Goal: Task Accomplishment & Management: Complete application form

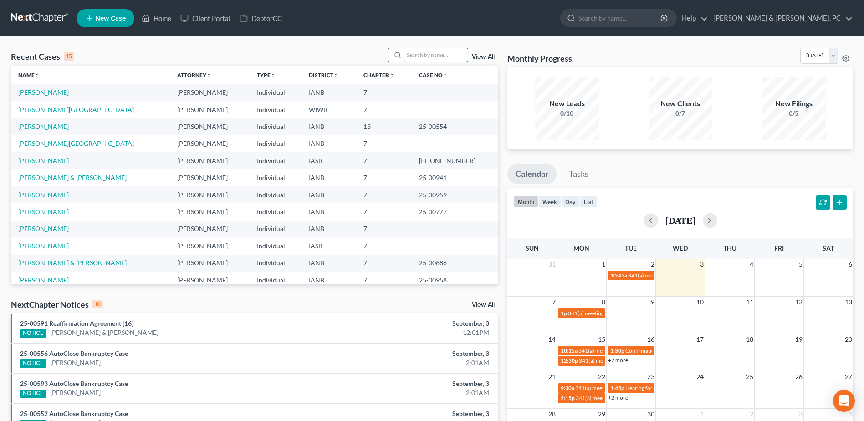
click at [409, 49] on input "search" at bounding box center [436, 54] width 64 height 13
type input "key"
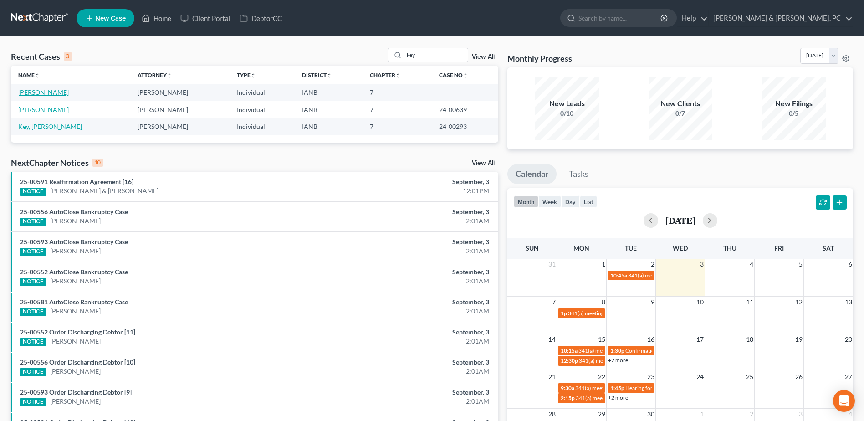
click at [40, 91] on link "[PERSON_NAME]" at bounding box center [43, 92] width 51 height 8
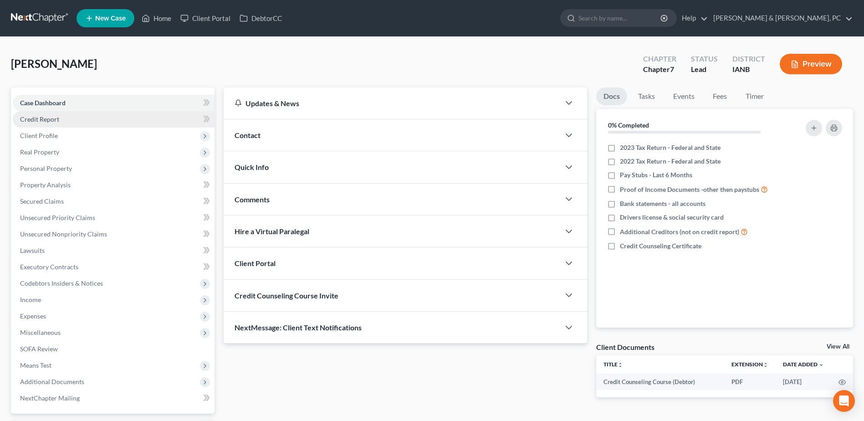
click at [70, 121] on link "Credit Report" at bounding box center [114, 119] width 202 height 16
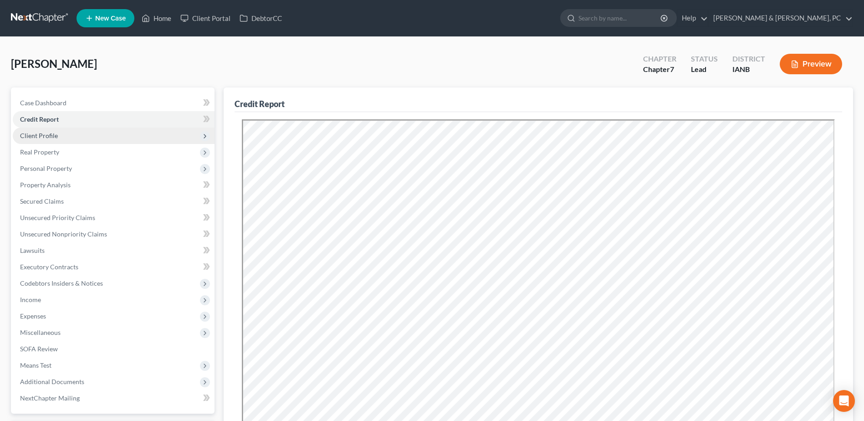
click at [95, 138] on span "Client Profile" at bounding box center [114, 136] width 202 height 16
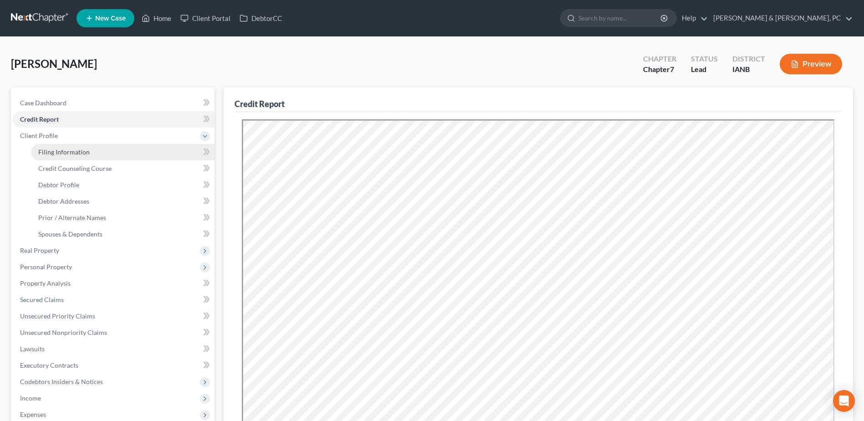
click at [66, 150] on span "Filing Information" at bounding box center [63, 152] width 51 height 8
select select "1"
select select "0"
select select "16"
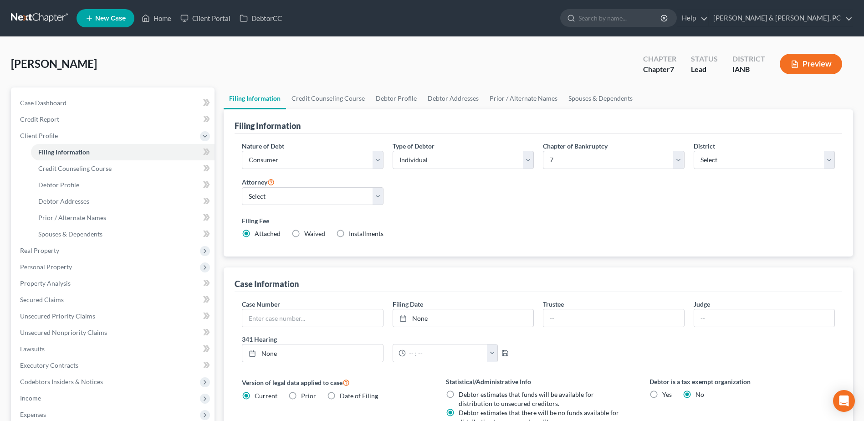
scroll to position [91, 0]
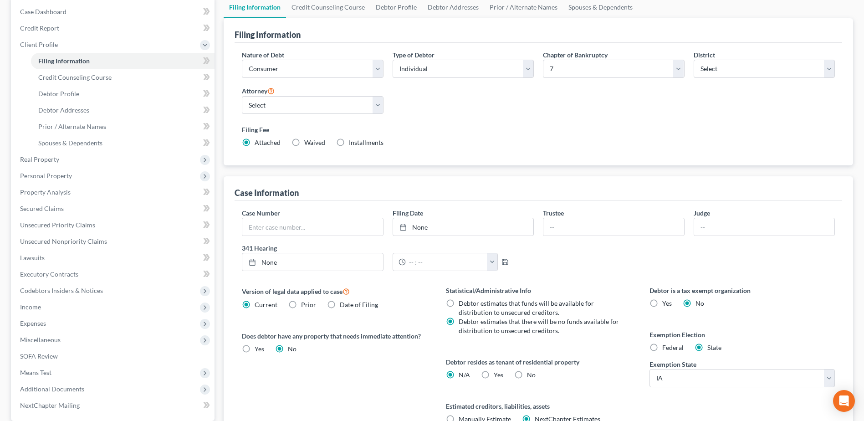
click at [494, 372] on label "Yes Yes" at bounding box center [499, 374] width 10 height 9
click at [497, 372] on input "Yes Yes" at bounding box center [500, 373] width 6 height 6
radio input "true"
radio input "false"
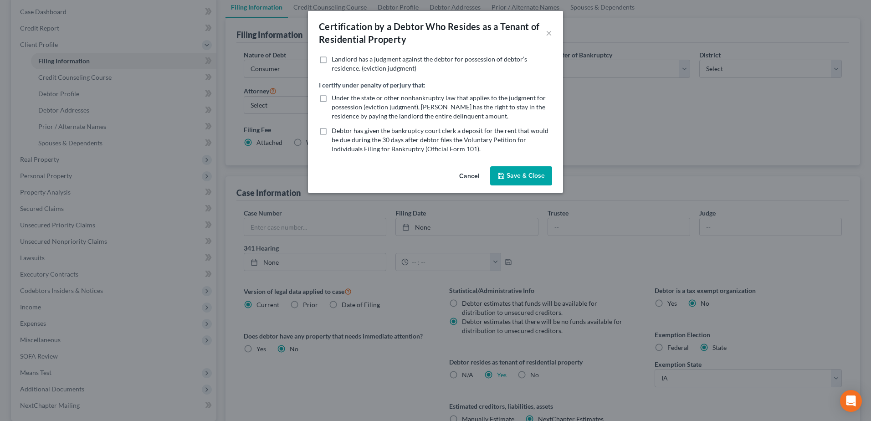
click at [505, 176] on icon "button" at bounding box center [500, 175] width 7 height 7
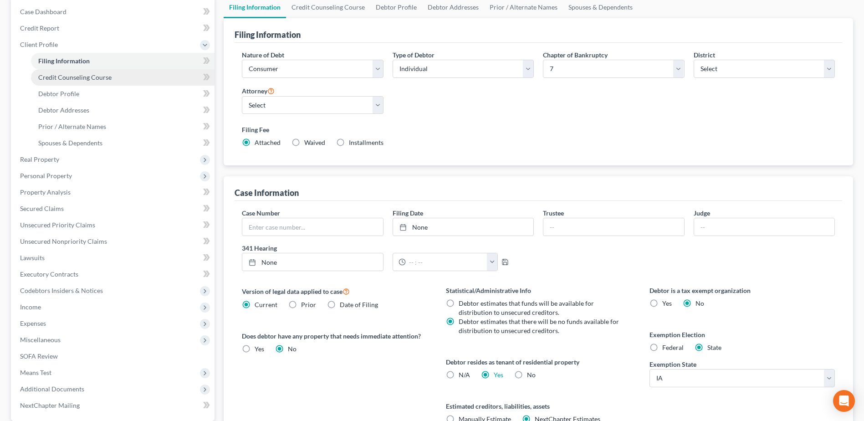
click at [101, 80] on span "Credit Counseling Course" at bounding box center [74, 77] width 73 height 8
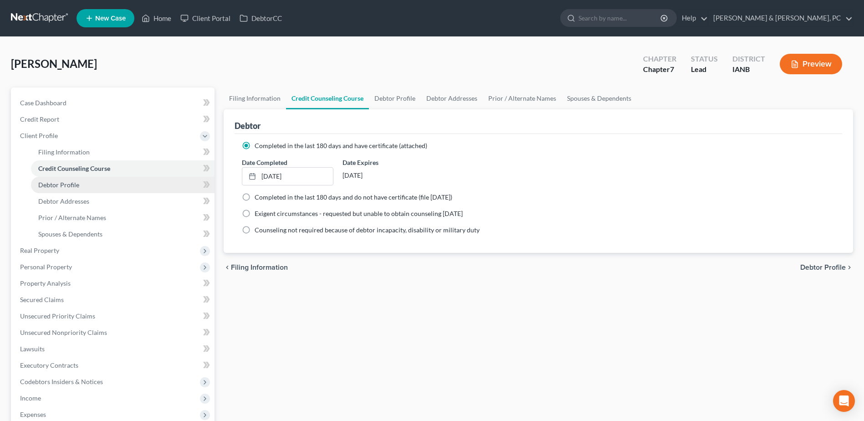
click at [98, 182] on link "Debtor Profile" at bounding box center [123, 185] width 184 height 16
select select "0"
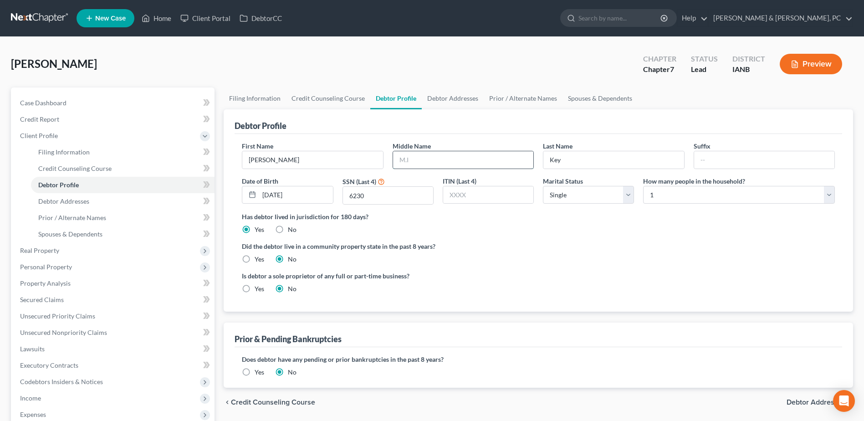
click at [427, 153] on input "text" at bounding box center [463, 159] width 140 height 17
type input "[PERSON_NAME]"
click at [71, 198] on span "Debtor Addresses" at bounding box center [63, 201] width 51 height 8
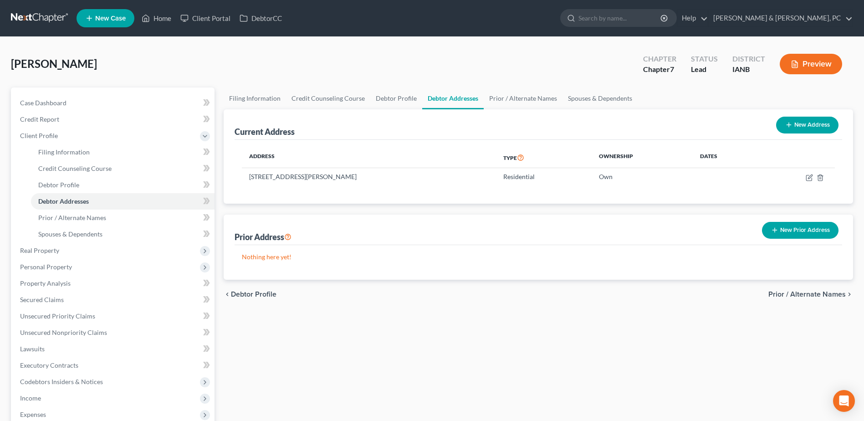
click at [817, 228] on button "New Prior Address" at bounding box center [800, 230] width 77 height 17
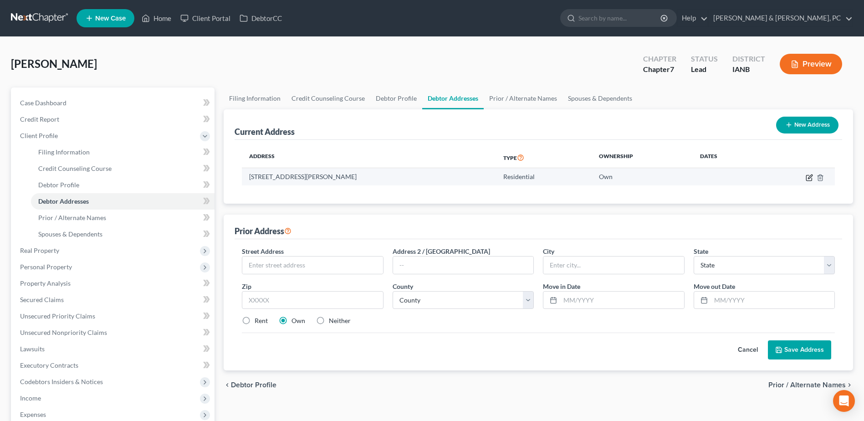
click at [808, 175] on icon "button" at bounding box center [808, 177] width 5 height 5
select select "16"
select select "0"
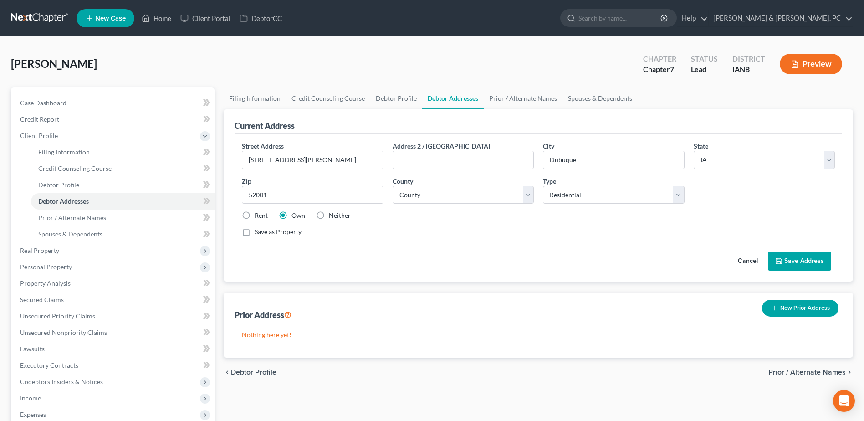
click at [261, 213] on label "Rent" at bounding box center [261, 215] width 13 height 9
click at [261, 213] on input "Rent" at bounding box center [261, 214] width 6 height 6
radio input "true"
click at [802, 263] on button "Save Address" at bounding box center [799, 260] width 63 height 19
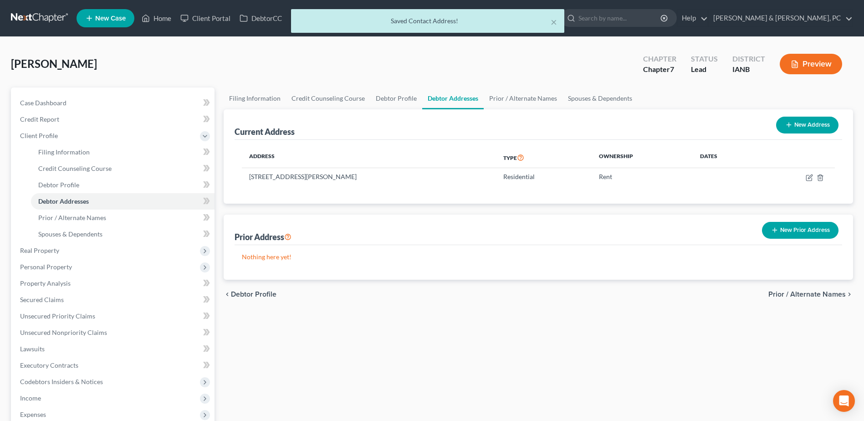
click at [787, 237] on button "New Prior Address" at bounding box center [800, 230] width 77 height 17
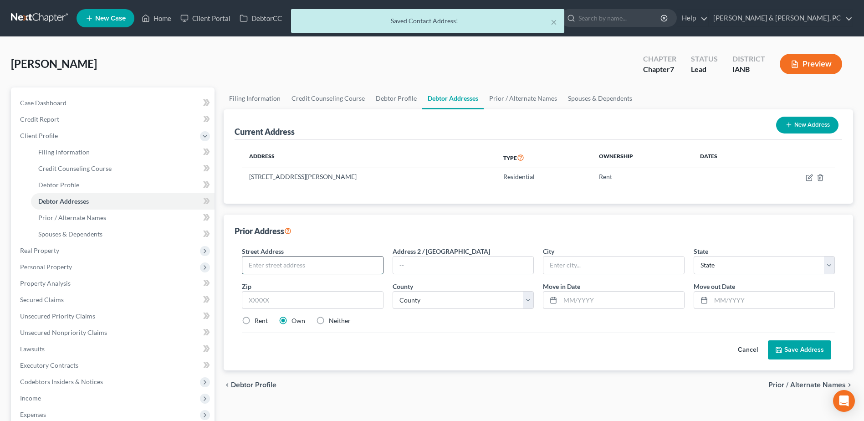
click at [328, 267] on input "text" at bounding box center [312, 264] width 140 height 17
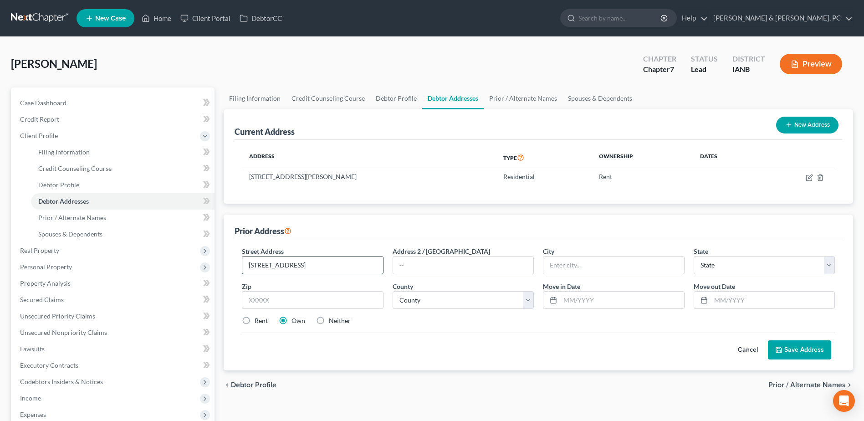
type input "[STREET_ADDRESS]"
type input "52060"
type input "Maquoketa"
select select "16"
click at [312, 298] on input "52060" at bounding box center [312, 300] width 141 height 18
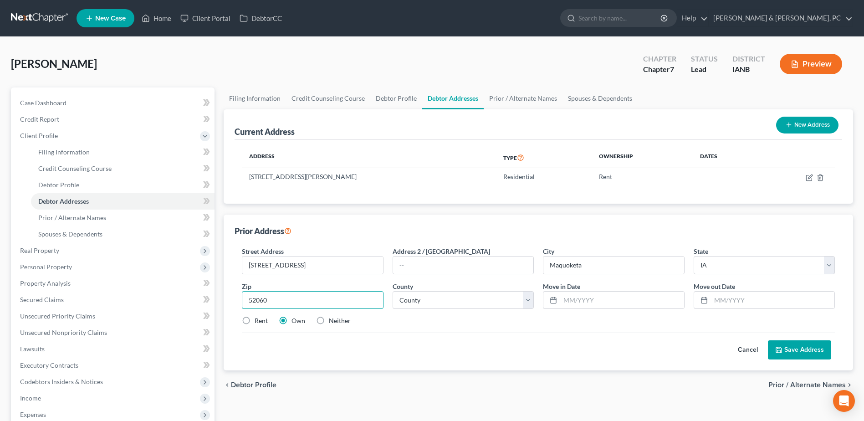
drag, startPoint x: 255, startPoint y: 301, endPoint x: 199, endPoint y: 290, distance: 57.5
click at [199, 290] on div "Petition Navigation Case Dashboard Payments Invoices Payments Payments Credit R…" at bounding box center [431, 325] width 851 height 477
click at [459, 296] on select "County [GEOGRAPHIC_DATA] [GEOGRAPHIC_DATA] [GEOGRAPHIC_DATA] [GEOGRAPHIC_DATA] …" at bounding box center [463, 300] width 141 height 18
select select "48"
click at [393, 291] on select "County [GEOGRAPHIC_DATA] [GEOGRAPHIC_DATA] [GEOGRAPHIC_DATA] [GEOGRAPHIC_DATA] …" at bounding box center [463, 300] width 141 height 18
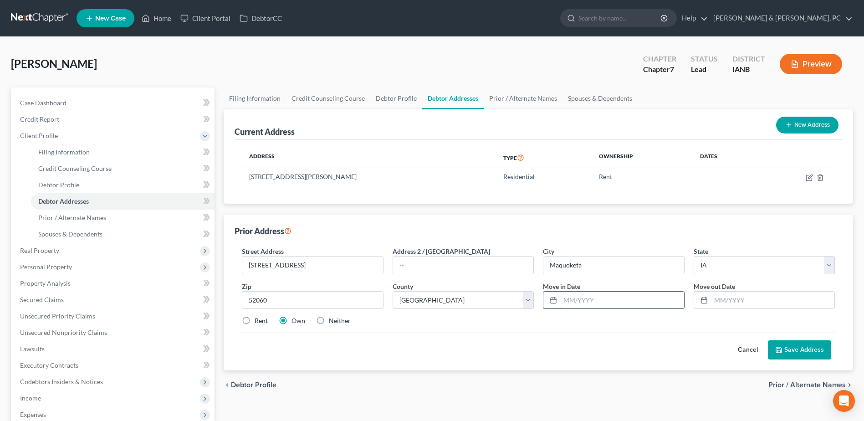
click at [588, 296] on input "text" at bounding box center [621, 299] width 123 height 17
type input "09/2021"
type input "09/2023"
click at [589, 346] on div "Cancel Save Address" at bounding box center [538, 345] width 593 height 27
click at [776, 356] on button "Save Address" at bounding box center [799, 349] width 63 height 19
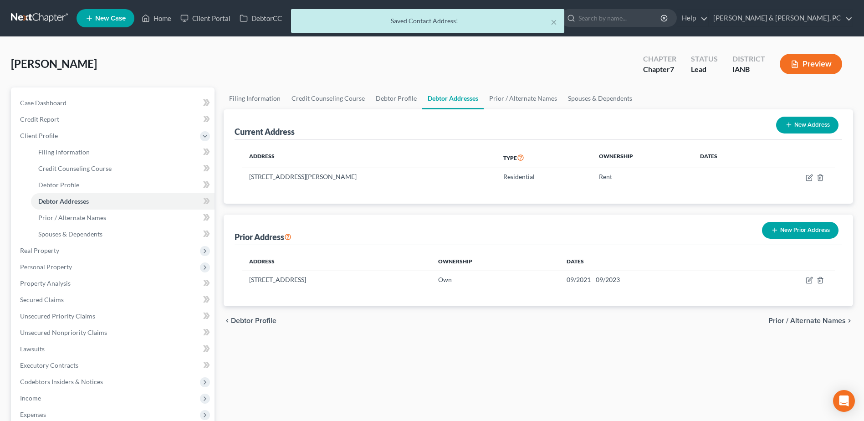
click at [785, 230] on button "New Prior Address" at bounding box center [800, 230] width 77 height 17
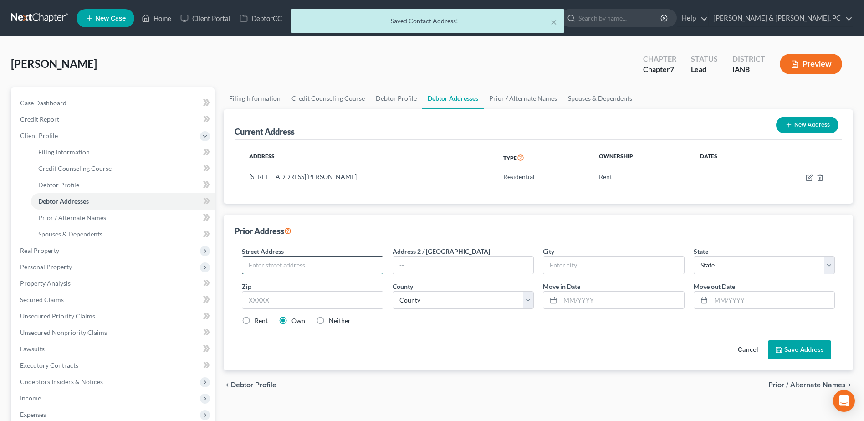
click at [311, 259] on input "text" at bounding box center [312, 264] width 140 height 17
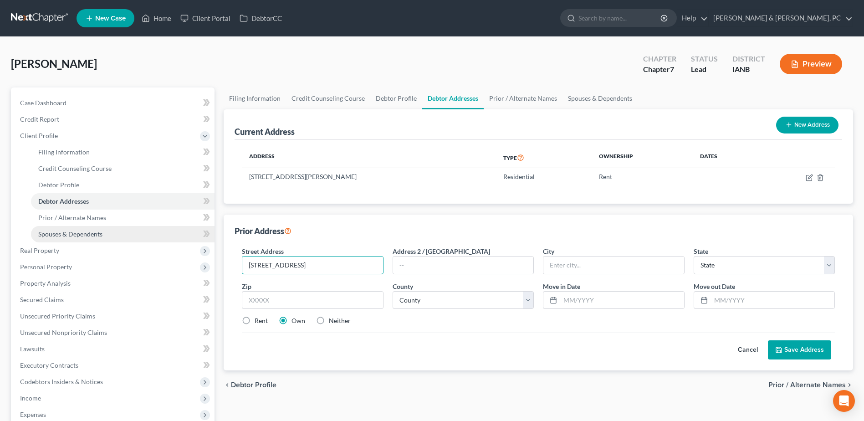
type input "[STREET_ADDRESS]"
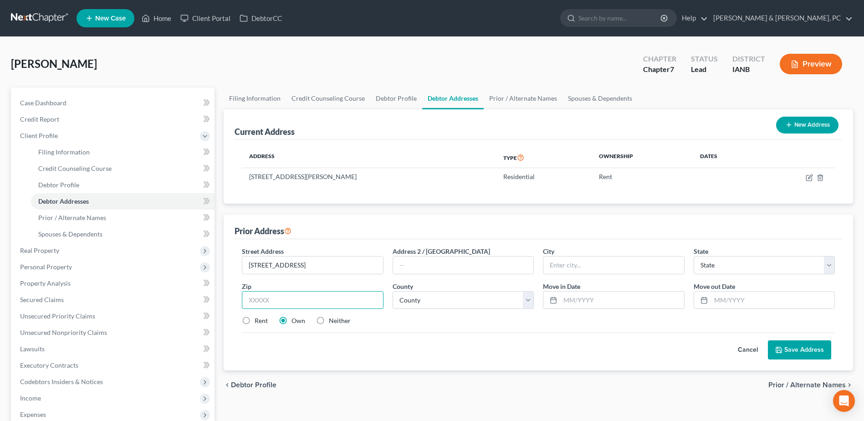
click at [359, 305] on input "text" at bounding box center [312, 300] width 141 height 18
type input "52001"
type input "Dubuque"
select select "16"
click at [435, 301] on select "County [GEOGRAPHIC_DATA] [GEOGRAPHIC_DATA] [GEOGRAPHIC_DATA] [GEOGRAPHIC_DATA] …" at bounding box center [463, 300] width 141 height 18
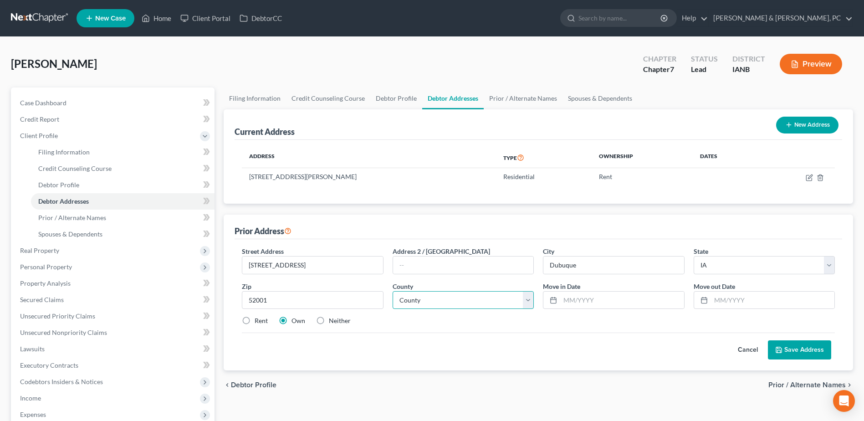
select select "30"
click at [393, 291] on select "County [GEOGRAPHIC_DATA] [GEOGRAPHIC_DATA] [GEOGRAPHIC_DATA] [GEOGRAPHIC_DATA] …" at bounding box center [463, 300] width 141 height 18
click at [575, 296] on input "text" at bounding box center [621, 299] width 123 height 17
type input "09/2023"
type input "04/2024"
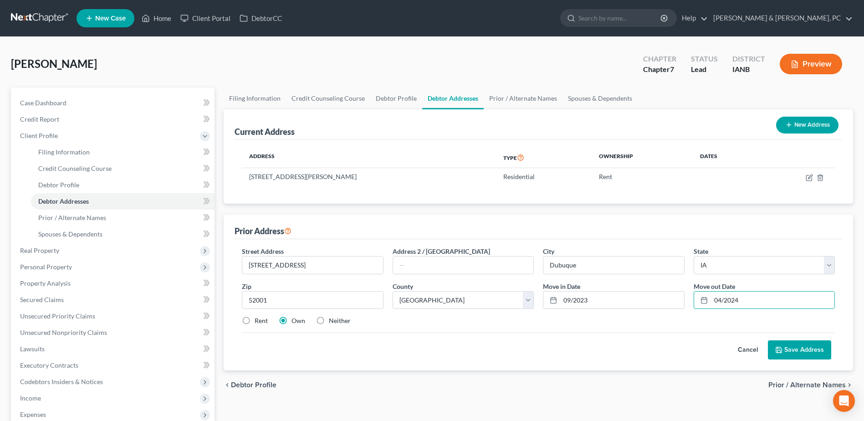
click at [255, 320] on label "Rent" at bounding box center [261, 320] width 13 height 9
click at [258, 320] on input "Rent" at bounding box center [261, 319] width 6 height 6
radio input "true"
click at [787, 351] on button "Save Address" at bounding box center [799, 349] width 63 height 19
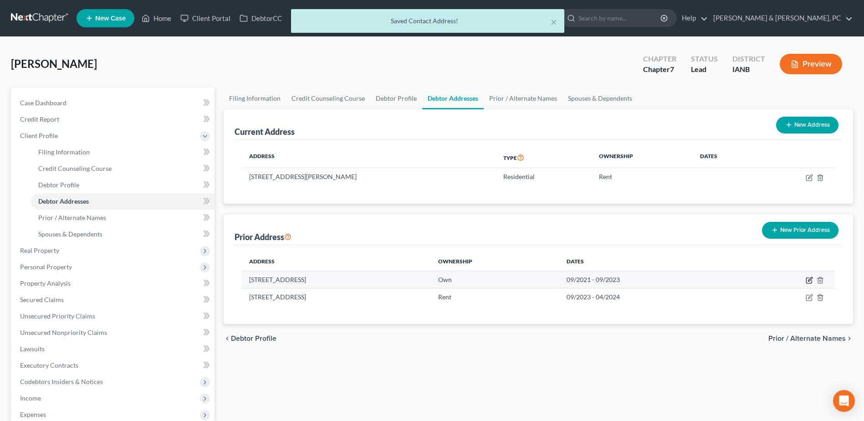
click at [811, 276] on icon "button" at bounding box center [809, 279] width 7 height 7
select select "16"
select select "48"
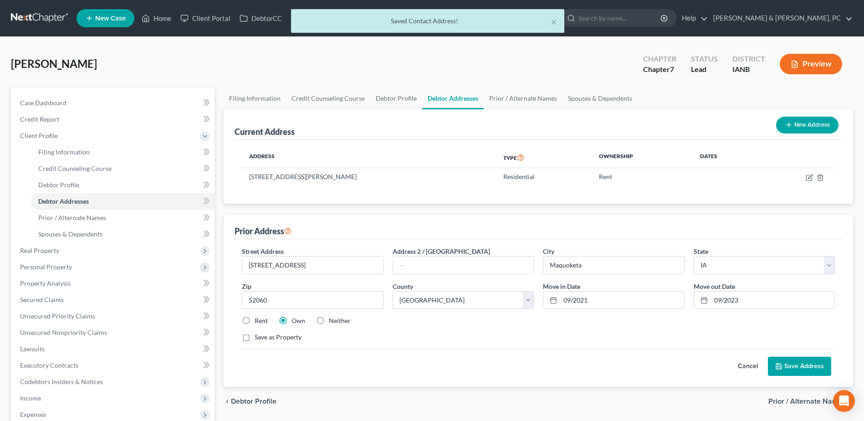
click at [255, 319] on label "Rent" at bounding box center [261, 320] width 13 height 9
click at [258, 319] on input "Rent" at bounding box center [261, 319] width 6 height 6
radio input "true"
click at [803, 361] on button "Save Address" at bounding box center [799, 366] width 63 height 19
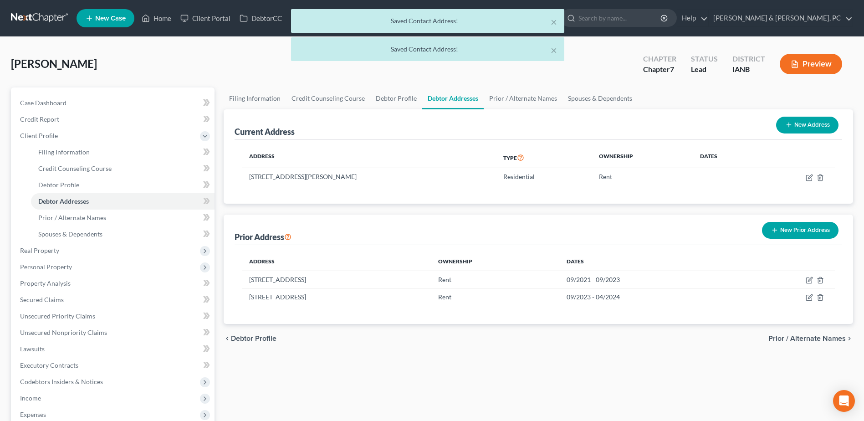
click at [792, 232] on button "New Prior Address" at bounding box center [800, 230] width 77 height 17
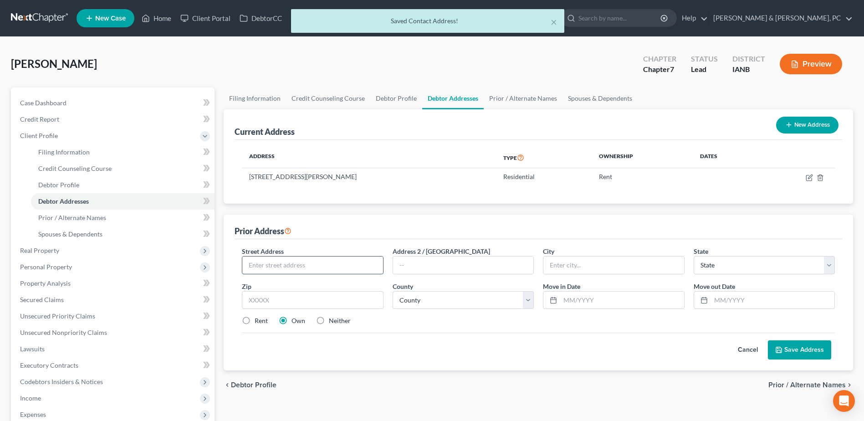
click at [310, 260] on input "text" at bounding box center [312, 264] width 140 height 17
type input "2"
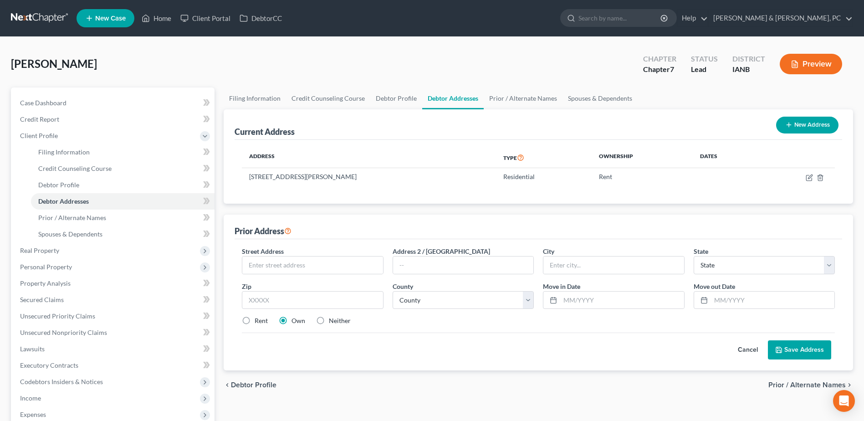
click at [740, 346] on button "Cancel" at bounding box center [748, 350] width 40 height 18
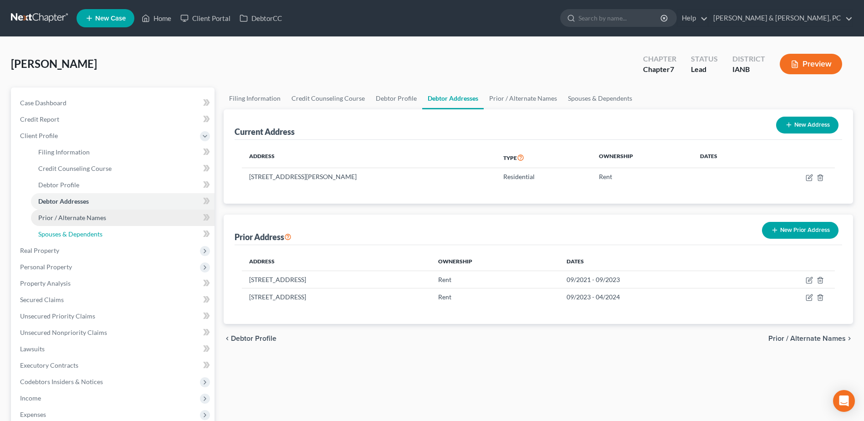
drag, startPoint x: 81, startPoint y: 230, endPoint x: 87, endPoint y: 210, distance: 20.6
click at [81, 230] on span "Spouses & Dependents" at bounding box center [70, 234] width 64 height 8
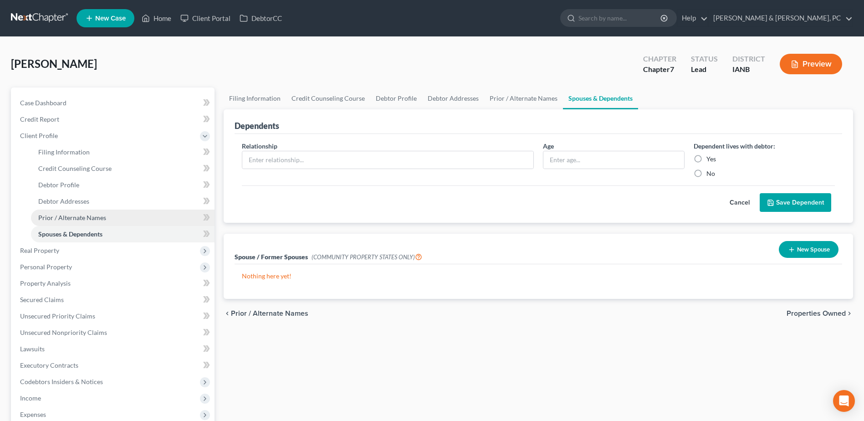
click at [85, 218] on span "Prior / Alternate Names" at bounding box center [72, 218] width 68 height 8
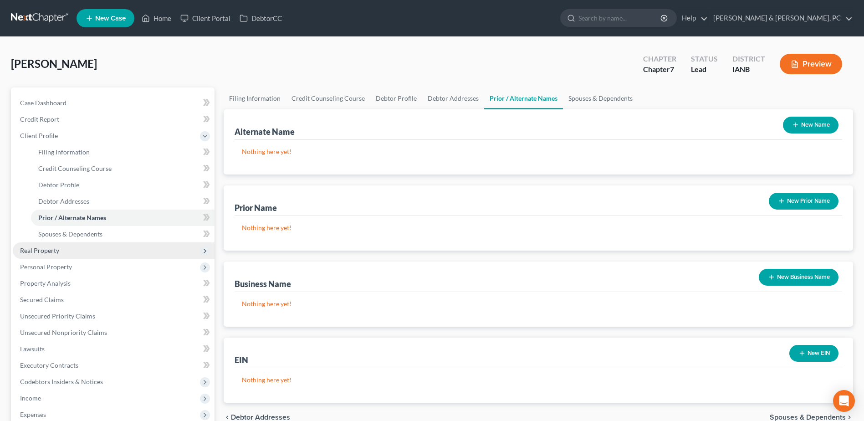
click at [69, 244] on span "Real Property" at bounding box center [114, 250] width 202 height 16
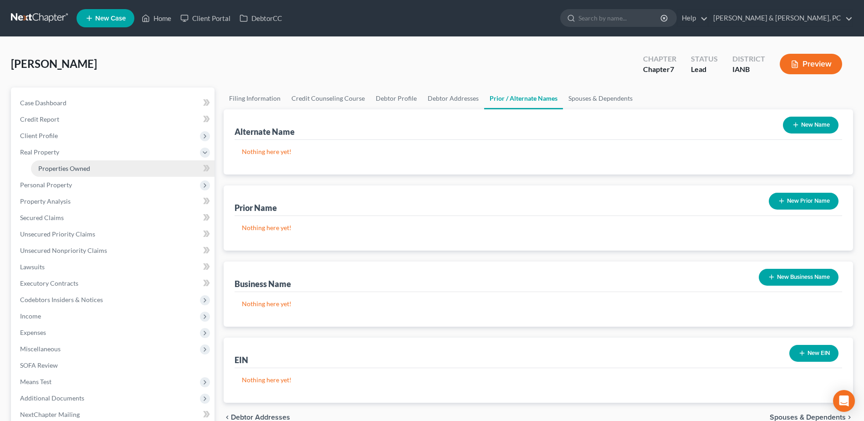
click at [76, 161] on link "Properties Owned" at bounding box center [123, 168] width 184 height 16
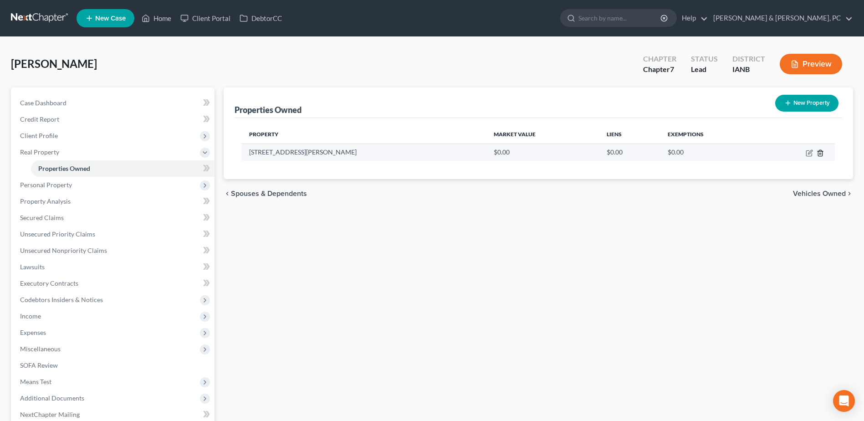
click at [822, 151] on icon "button" at bounding box center [820, 152] width 7 height 7
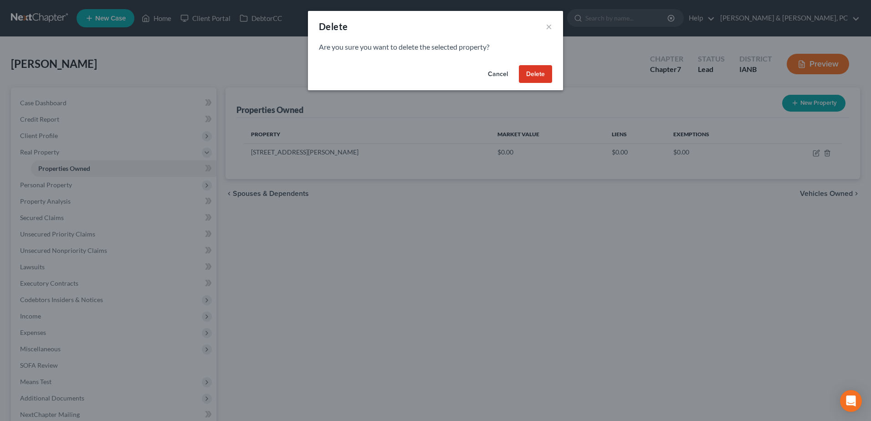
click at [526, 76] on button "Delete" at bounding box center [535, 74] width 33 height 18
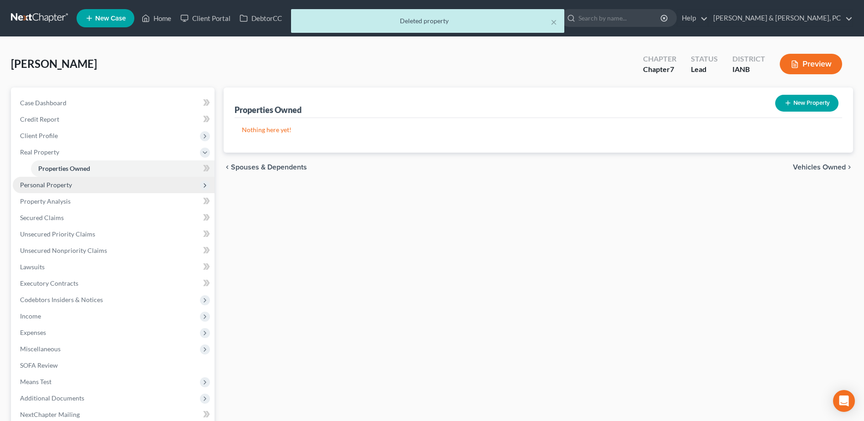
click at [60, 188] on span "Personal Property" at bounding box center [46, 185] width 52 height 8
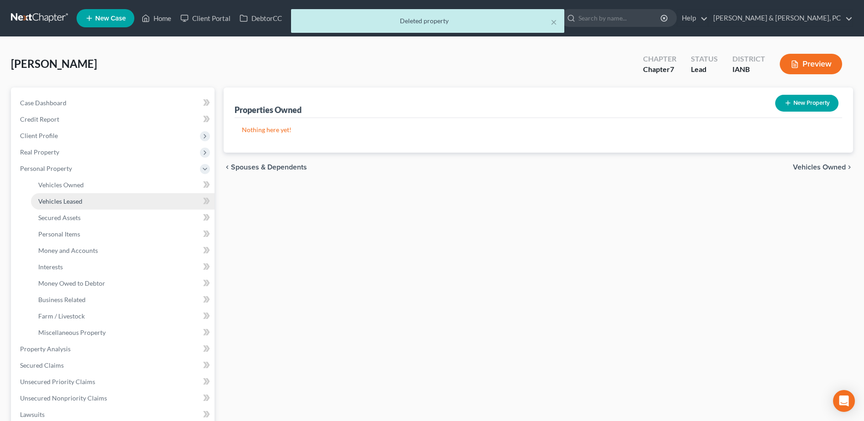
click at [104, 206] on link "Vehicles Leased" at bounding box center [123, 201] width 184 height 16
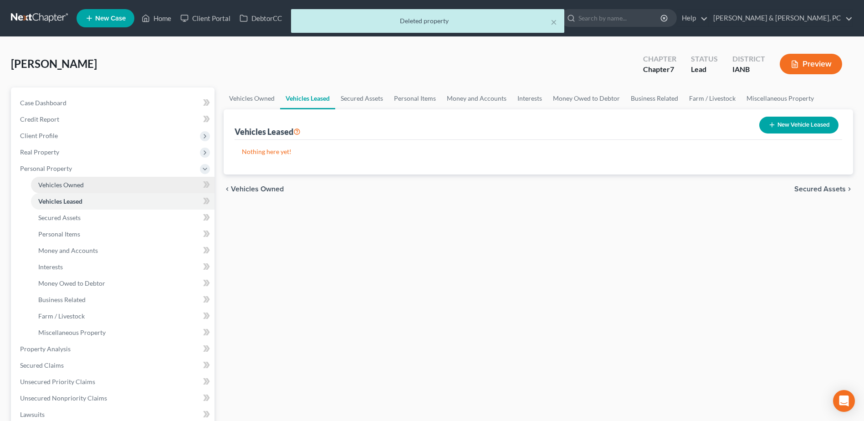
click at [107, 186] on link "Vehicles Owned" at bounding box center [123, 185] width 184 height 16
click at [796, 118] on button "New Vehicle" at bounding box center [809, 125] width 59 height 17
select select "0"
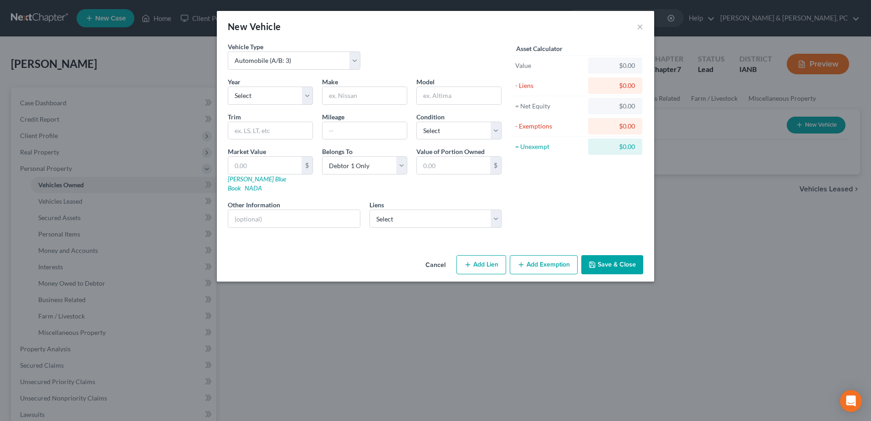
click at [267, 82] on div "Year Select 2026 2025 2024 2023 2022 2021 2020 2019 2018 2017 2016 2015 2014 20…" at bounding box center [270, 91] width 94 height 28
click at [271, 96] on select "Select 2026 2025 2024 2023 2022 2021 2020 2019 2018 2017 2016 2015 2014 2013 20…" at bounding box center [270, 96] width 85 height 18
select select "20"
click at [228, 87] on select "Select 2026 2025 2024 2023 2022 2021 2020 2019 2018 2017 2016 2015 2014 2013 20…" at bounding box center [270, 96] width 85 height 18
click at [336, 88] on input "text" at bounding box center [364, 95] width 84 height 17
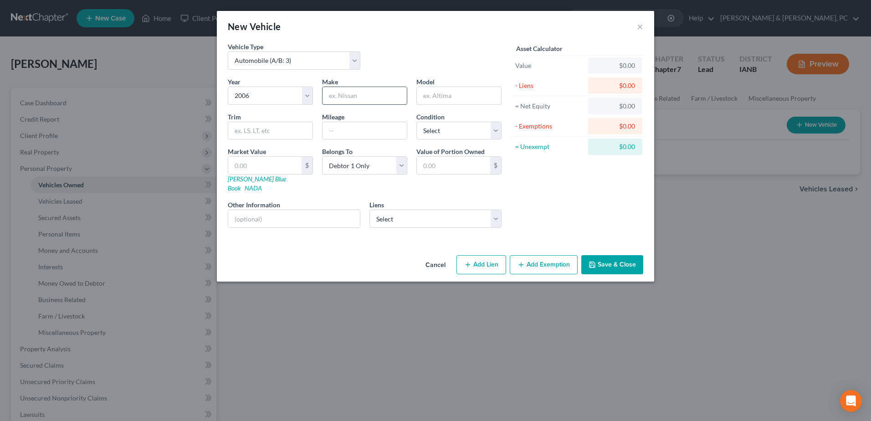
click at [353, 94] on input "text" at bounding box center [364, 95] width 84 height 17
type input "Chevy"
type input "Malibu"
click at [392, 94] on input "Chevy" at bounding box center [364, 95] width 84 height 17
type input "Chevrolet"
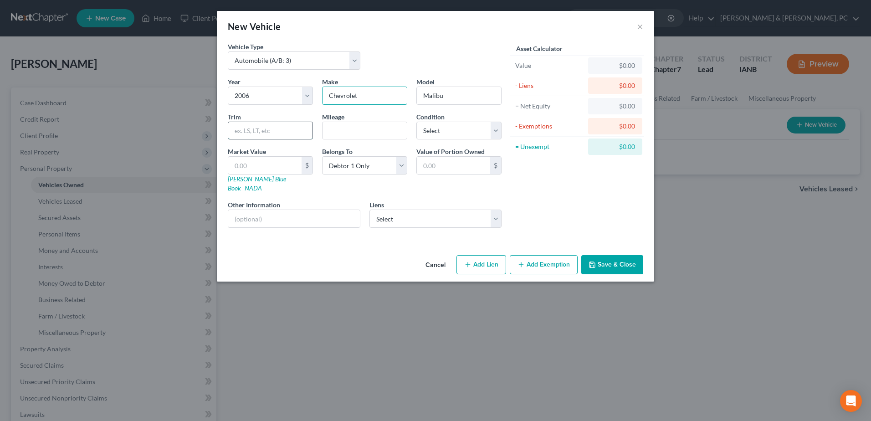
click at [297, 131] on input "text" at bounding box center [270, 130] width 84 height 17
click at [354, 129] on input "text" at bounding box center [364, 130] width 84 height 17
type input "147,000"
click at [487, 136] on select "Select Excellent Very Good Good Fair Poor" at bounding box center [458, 131] width 85 height 18
select select "3"
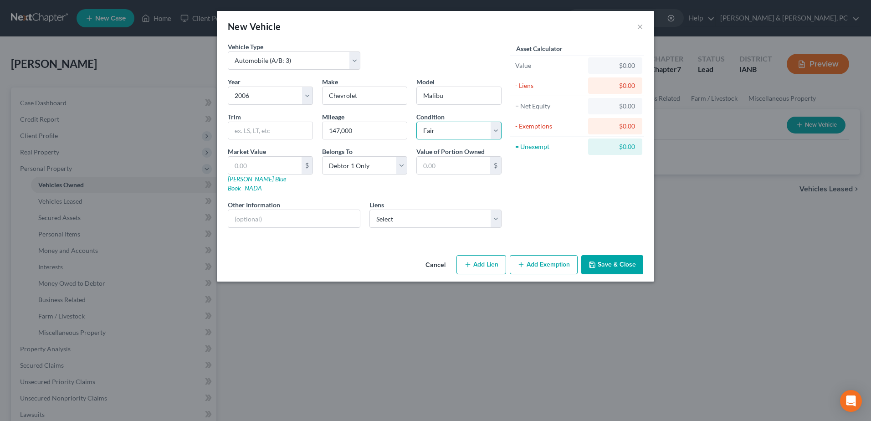
click at [416, 122] on select "Select Excellent Very Good Good Fair Poor" at bounding box center [458, 131] width 85 height 18
click at [276, 169] on input "text" at bounding box center [264, 165] width 73 height 17
click at [238, 179] on link "[PERSON_NAME] Blue Book" at bounding box center [257, 183] width 58 height 17
click at [288, 170] on input "text" at bounding box center [264, 165] width 73 height 17
type input "1"
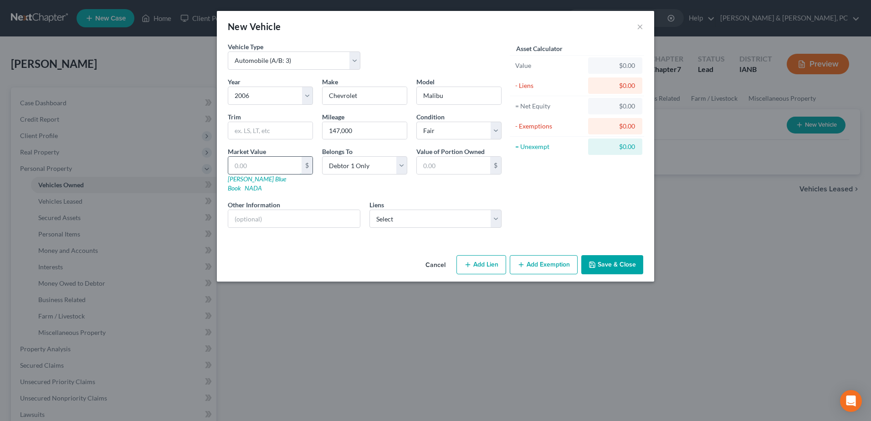
type input "1.00"
type input "15"
type input "15.00"
type input "150"
type input "150.00"
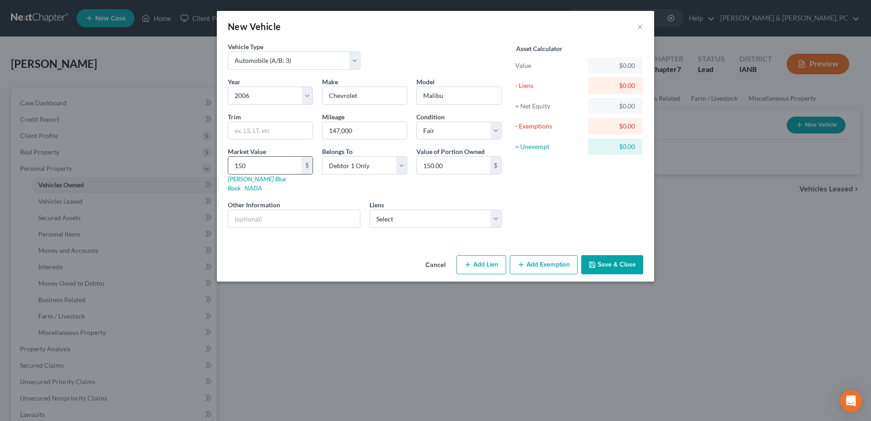
type input "1500"
type input "1,500.00"
type input "1,500"
click at [541, 255] on button "Add Exemption" at bounding box center [544, 264] width 68 height 19
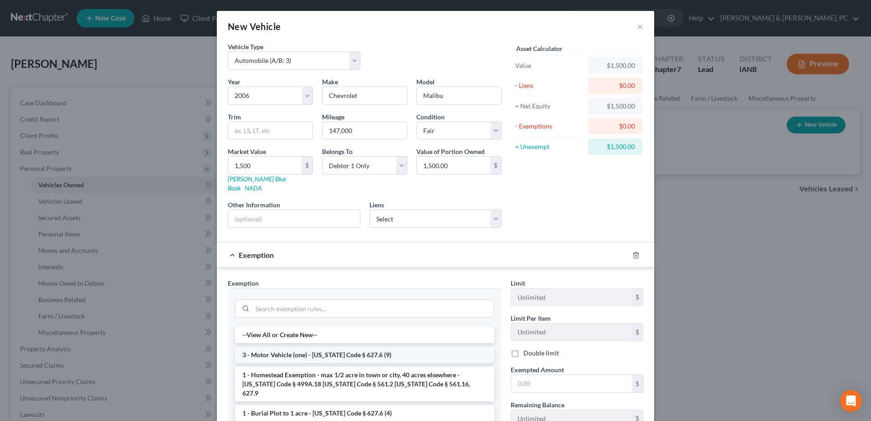
click at [318, 347] on li "3 - Motor Vehicle (one) - [US_STATE] Code § 627.6 (9)" at bounding box center [364, 355] width 259 height 16
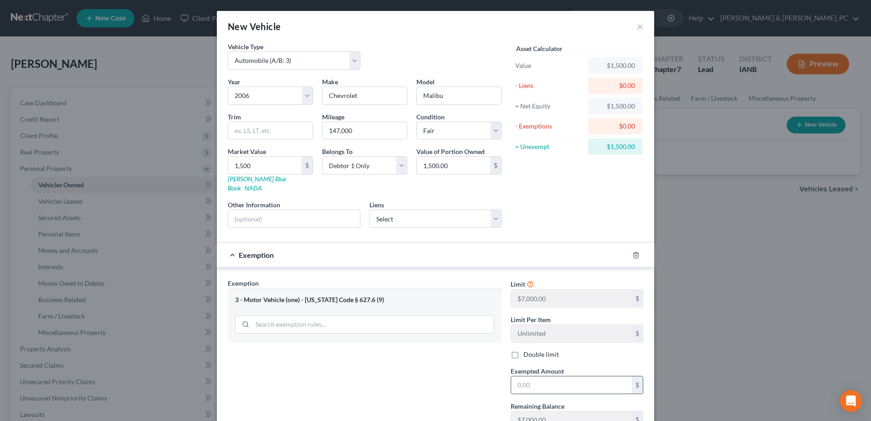
click at [600, 379] on input "text" at bounding box center [571, 384] width 121 height 17
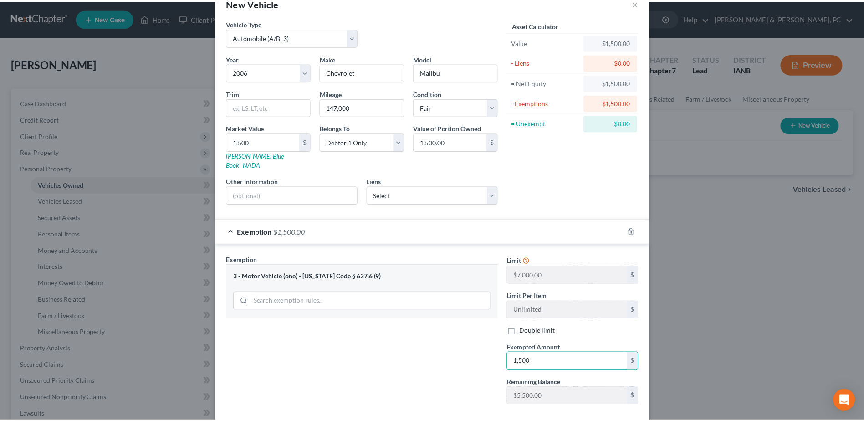
scroll to position [64, 0]
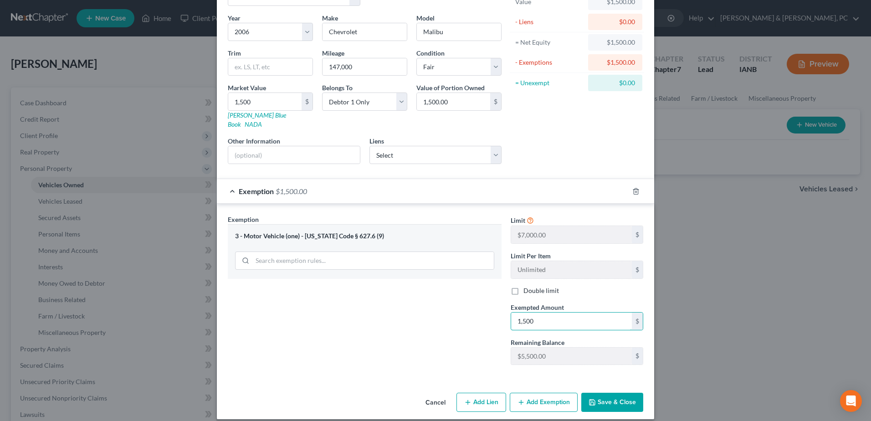
type input "1,500"
click at [607, 393] on button "Save & Close" at bounding box center [612, 402] width 62 height 19
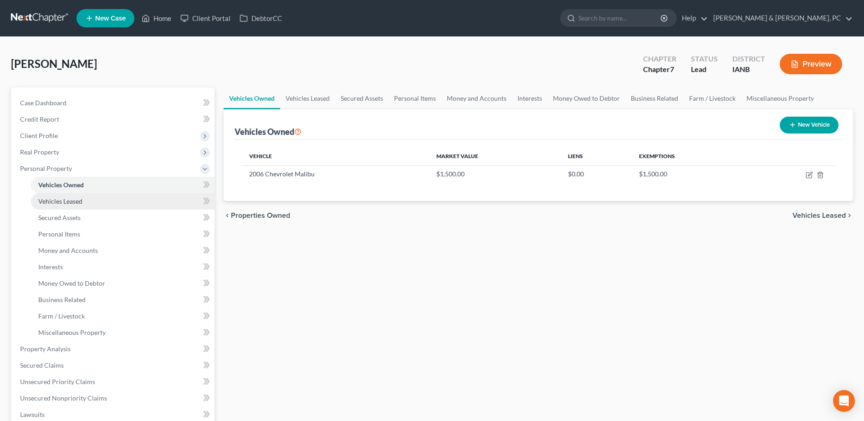
click at [107, 196] on link "Vehicles Leased" at bounding box center [123, 201] width 184 height 16
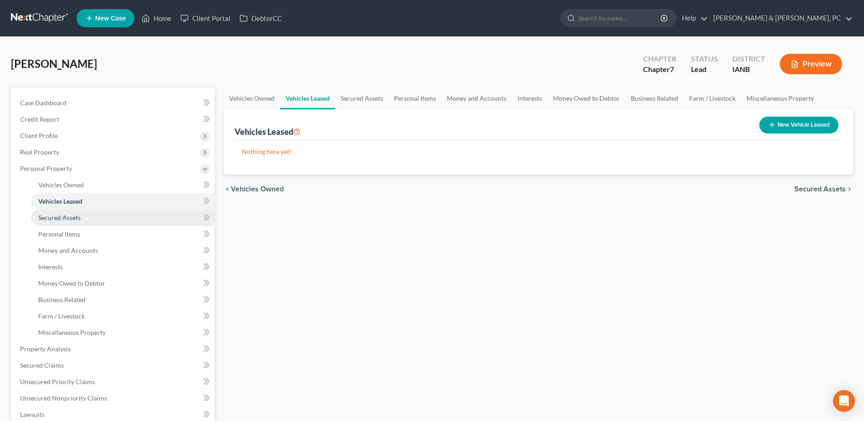
click at [134, 215] on link "Secured Assets" at bounding box center [123, 217] width 184 height 16
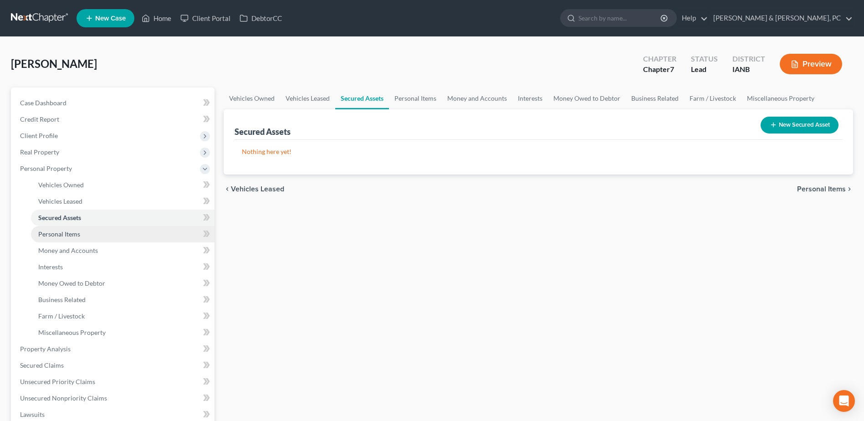
click at [116, 236] on link "Personal Items" at bounding box center [123, 234] width 184 height 16
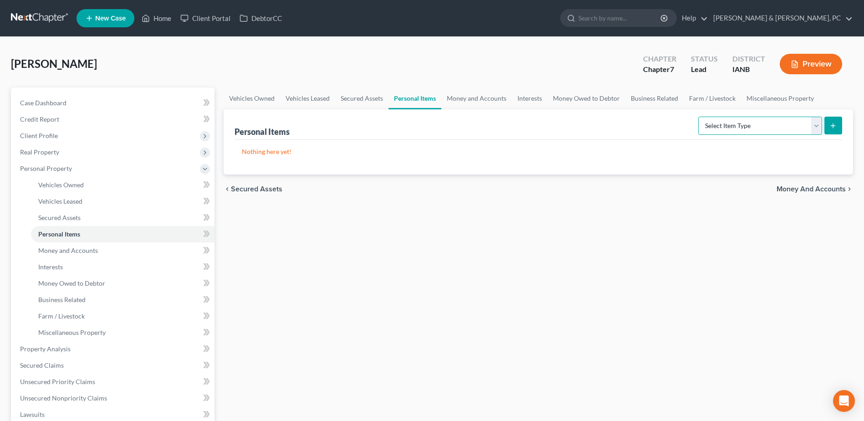
click at [732, 127] on select "Select Item Type Clothing (A/B: 11) Collectibles Of Value (A/B: 8) Electronics …" at bounding box center [760, 126] width 124 height 18
select select "household_goods"
click at [699, 117] on select "Select Item Type Clothing (A/B: 11) Collectibles Of Value (A/B: 8) Electronics …" at bounding box center [760, 126] width 124 height 18
click at [832, 122] on icon "submit" at bounding box center [832, 125] width 7 height 7
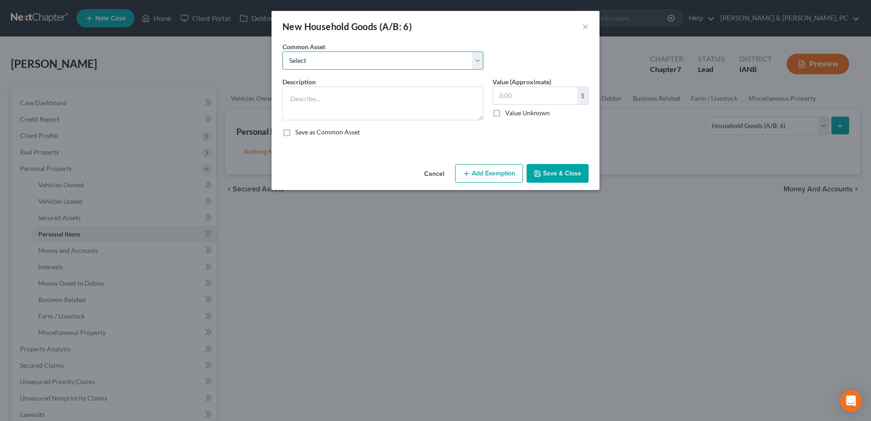
click at [380, 64] on select "Select Common household items owned by debtor(s)" at bounding box center [382, 60] width 201 height 18
select select "0"
click at [282, 51] on select "Select Common household items owned by debtor(s)" at bounding box center [382, 60] width 201 height 18
type textarea "Common household items owned by debtor(s)"
click at [525, 88] on input "text" at bounding box center [535, 95] width 84 height 17
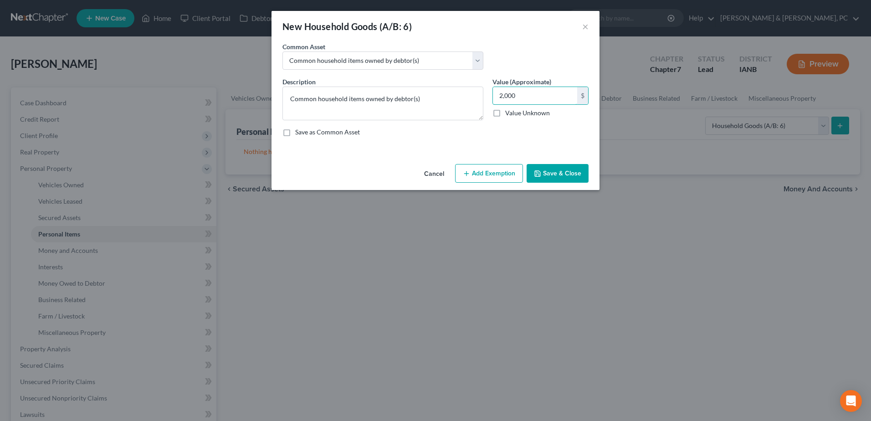
type input "2,000"
click at [482, 167] on button "Add Exemption" at bounding box center [489, 173] width 68 height 19
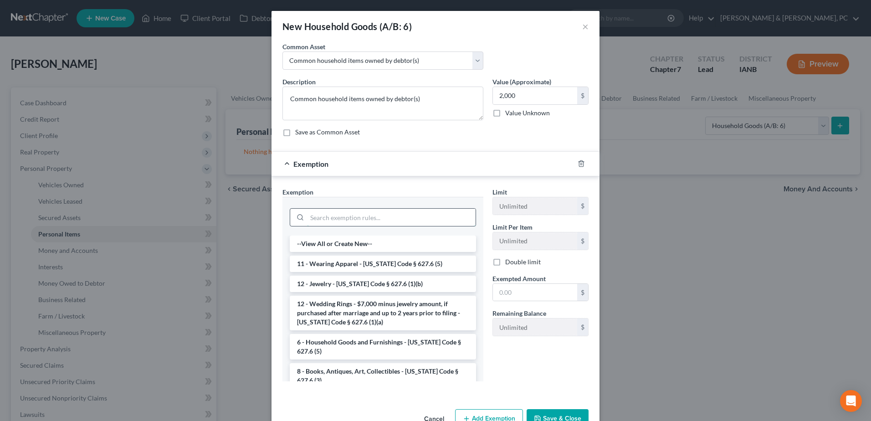
click at [417, 210] on input "search" at bounding box center [391, 217] width 168 height 17
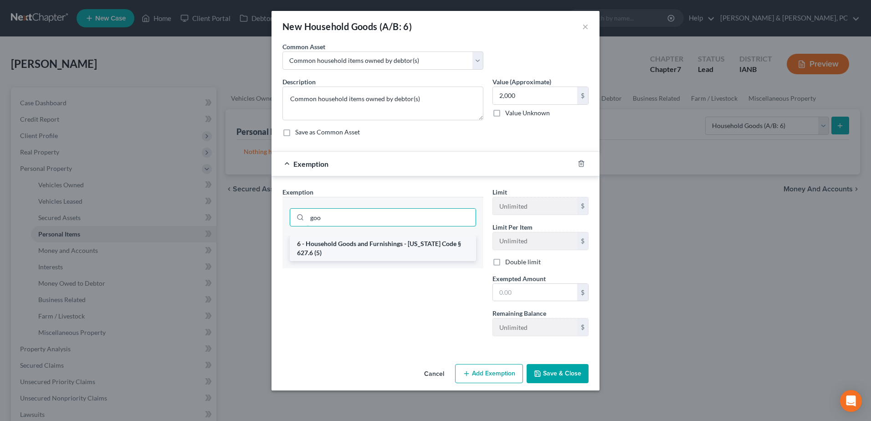
type input "goo"
click at [415, 245] on li "6 - Household Goods and Furnishings - [US_STATE] Code § 627.6 (5)" at bounding box center [383, 248] width 186 height 26
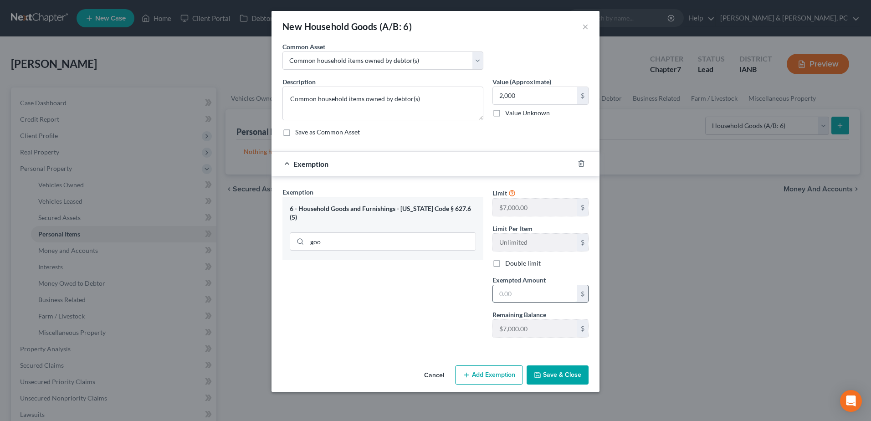
click at [525, 296] on input "text" at bounding box center [535, 293] width 84 height 17
type input "2,000"
click at [562, 375] on button "Save & Close" at bounding box center [557, 374] width 62 height 19
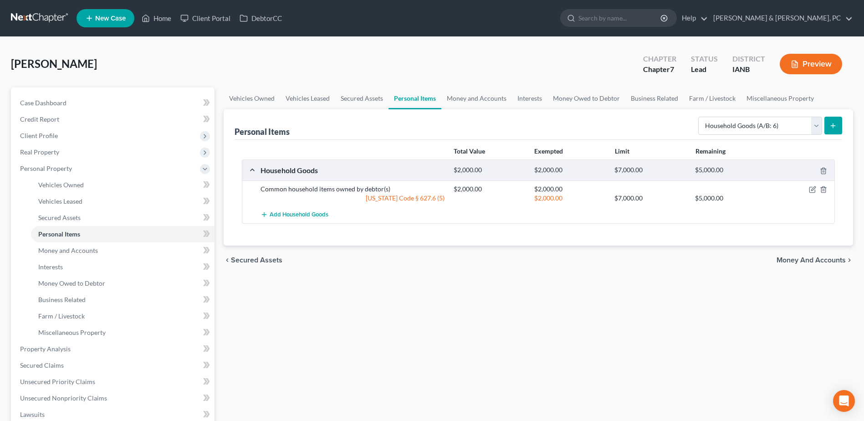
click at [750, 115] on div "Select Item Type Clothing (A/B: 11) Collectibles Of Value (A/B: 8) Electronics …" at bounding box center [768, 125] width 148 height 24
click at [745, 124] on select "Select Item Type Clothing (A/B: 11) Collectibles Of Value (A/B: 8) Electronics …" at bounding box center [760, 126] width 124 height 18
select select "electronics"
click at [699, 117] on select "Select Item Type Clothing (A/B: 11) Collectibles Of Value (A/B: 8) Electronics …" at bounding box center [760, 126] width 124 height 18
click at [839, 130] on button "submit" at bounding box center [833, 126] width 18 height 18
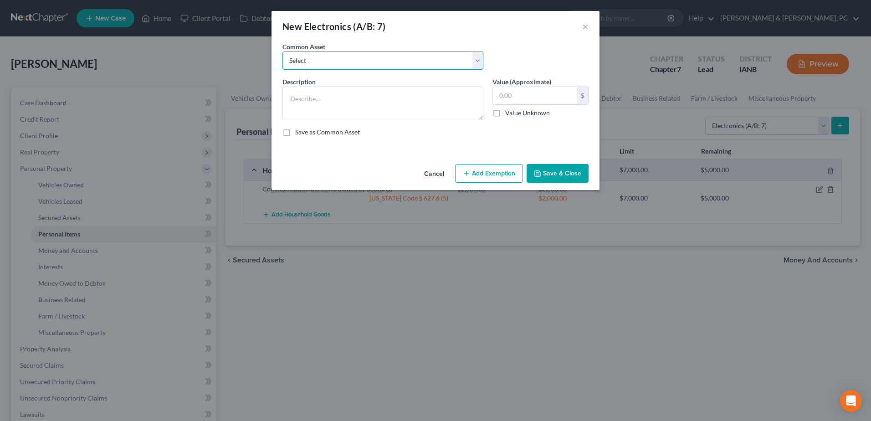
click at [465, 68] on select "Select Common household electronics owned by debtor(s)" at bounding box center [382, 60] width 201 height 18
select select "0"
click at [282, 51] on select "Select Common household electronics owned by debtor(s)" at bounding box center [382, 60] width 201 height 18
type textarea "Common household electronics owned by debtor(s)"
click at [526, 92] on input "text" at bounding box center [535, 95] width 84 height 17
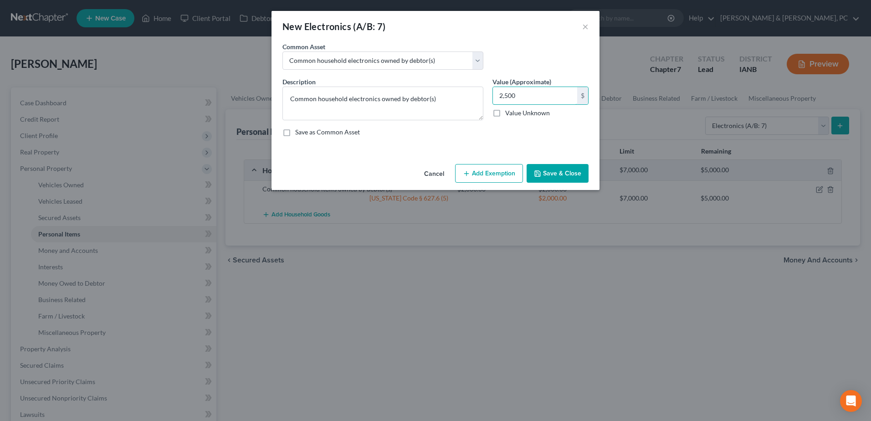
type input "2,500"
click at [500, 167] on button "Add Exemption" at bounding box center [489, 173] width 68 height 19
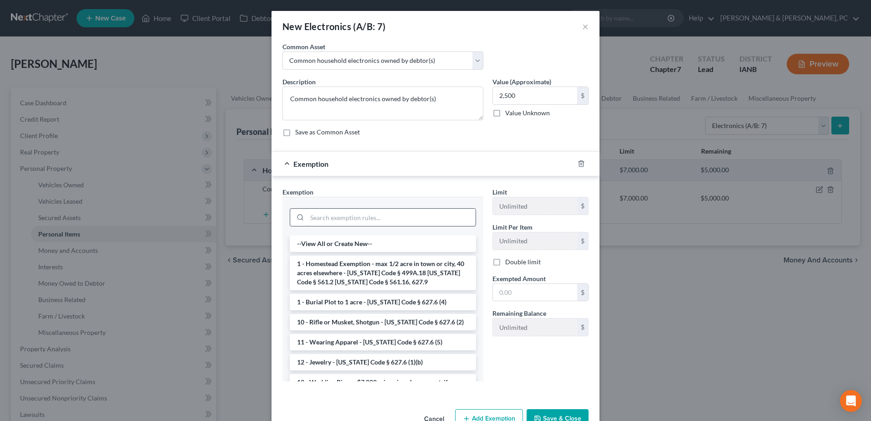
click at [338, 218] on input "search" at bounding box center [391, 217] width 168 height 17
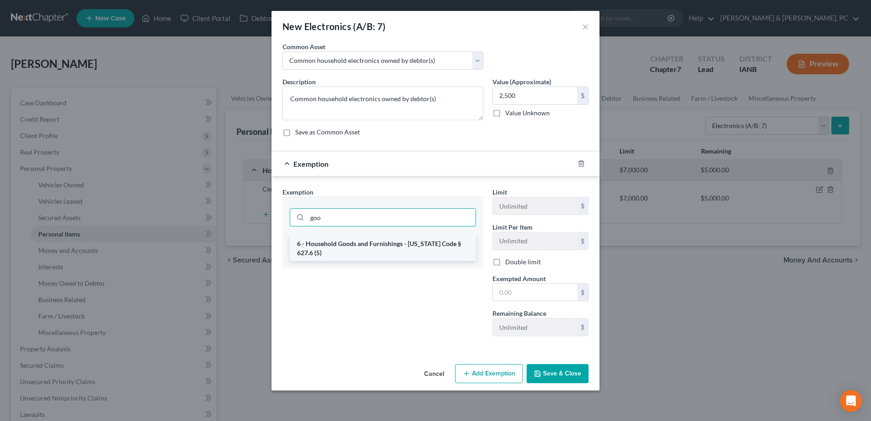
type input "goo"
click at [351, 245] on li "6 - Household Goods and Furnishings - [US_STATE] Code § 627.6 (5)" at bounding box center [383, 248] width 186 height 26
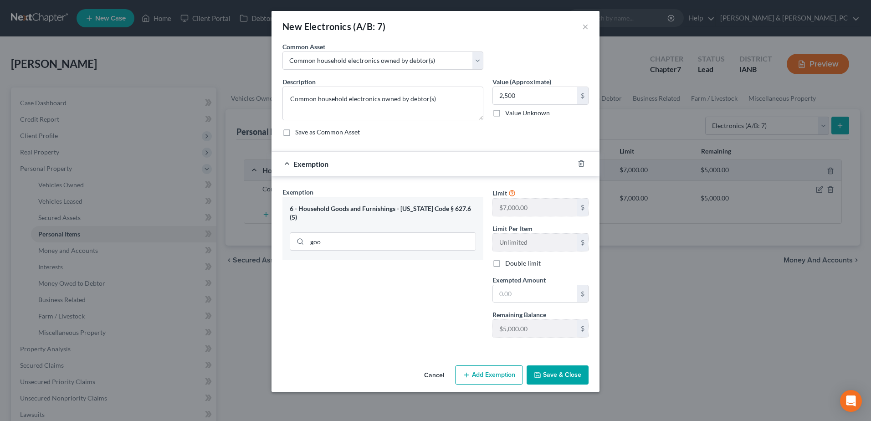
click at [514, 283] on span "Exempted Amount" at bounding box center [518, 280] width 53 height 8
click at [518, 297] on input "text" at bounding box center [535, 293] width 84 height 17
type input "2,500"
click at [362, 66] on select "Select Common household electronics owned by debtor(s)" at bounding box center [382, 60] width 201 height 18
click at [561, 374] on button "Save & Close" at bounding box center [557, 374] width 62 height 19
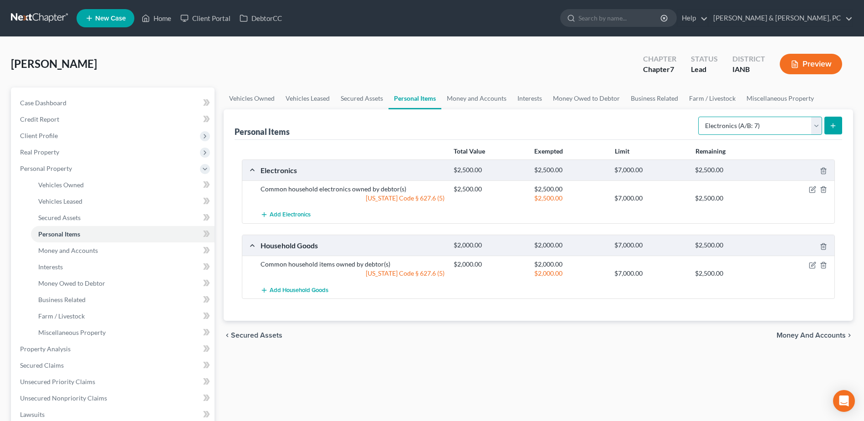
click at [752, 117] on select "Select Item Type Clothing (A/B: 11) Collectibles Of Value (A/B: 8) Electronics …" at bounding box center [760, 126] width 124 height 18
click at [61, 239] on link "Personal Items" at bounding box center [123, 234] width 184 height 16
click at [77, 252] on span "Money and Accounts" at bounding box center [68, 250] width 60 height 8
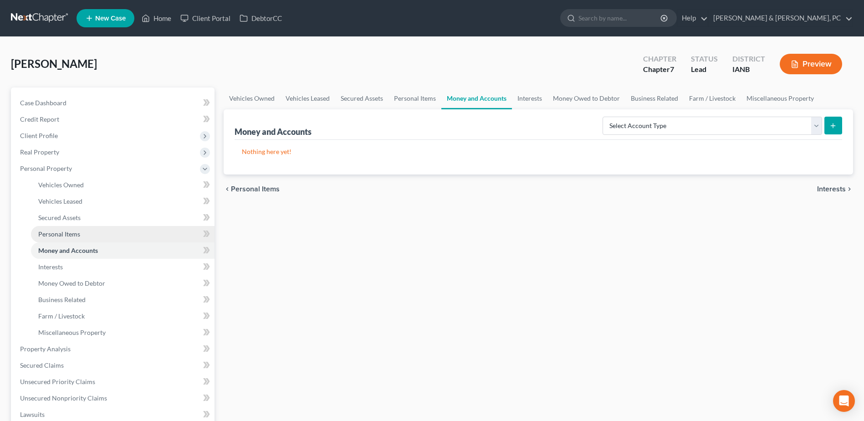
click at [94, 241] on link "Personal Items" at bounding box center [123, 234] width 184 height 16
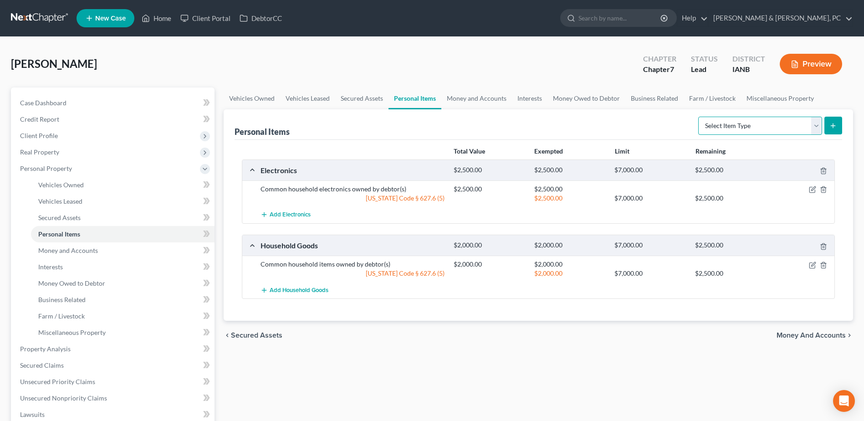
click at [774, 125] on select "Select Item Type Clothing (A/B: 11) Collectibles Of Value (A/B: 8) Electronics …" at bounding box center [760, 126] width 124 height 18
click at [699, 117] on select "Select Item Type Clothing (A/B: 11) Collectibles Of Value (A/B: 8) Electronics …" at bounding box center [760, 126] width 124 height 18
click at [806, 129] on select "Select Item Type Clothing (A/B: 11) Collectibles Of Value (A/B: 8) Electronics …" at bounding box center [760, 126] width 124 height 18
select select "collectibles_of_value"
click at [699, 117] on select "Select Item Type Clothing (A/B: 11) Collectibles Of Value (A/B: 8) Electronics …" at bounding box center [760, 126] width 124 height 18
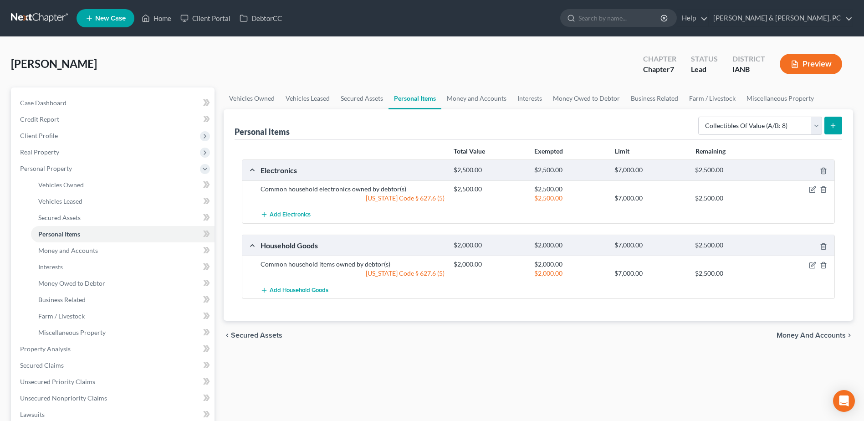
click at [836, 128] on icon "submit" at bounding box center [832, 125] width 7 height 7
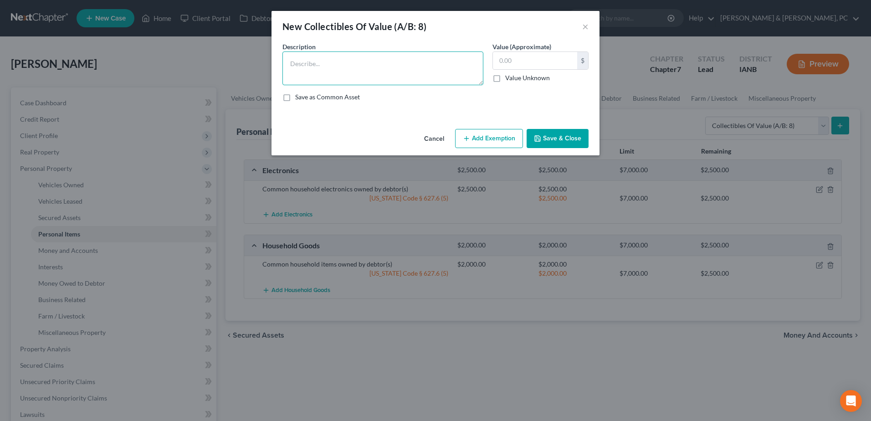
click at [429, 75] on textarea at bounding box center [382, 68] width 201 height 34
type textarea "?"
click at [512, 62] on input "text" at bounding box center [535, 60] width 84 height 17
type input "600"
click at [547, 140] on button "Save & Close" at bounding box center [557, 138] width 62 height 19
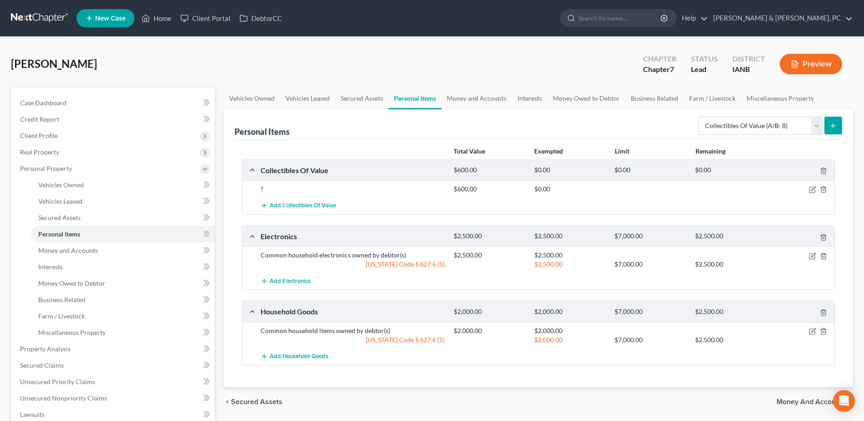
click at [761, 136] on div "Select Item Type Clothing (A/B: 11) Collectibles Of Value (A/B: 8) Electronics …" at bounding box center [768, 125] width 148 height 24
click at [766, 127] on select "Select Item Type Clothing (A/B: 11) Collectibles Of Value (A/B: 8) Electronics …" at bounding box center [760, 126] width 124 height 18
select select "sports_and_hobby_equipment"
click at [699, 117] on select "Select Item Type Clothing (A/B: 11) Collectibles Of Value (A/B: 8) Electronics …" at bounding box center [760, 126] width 124 height 18
click at [826, 123] on button "submit" at bounding box center [833, 126] width 18 height 18
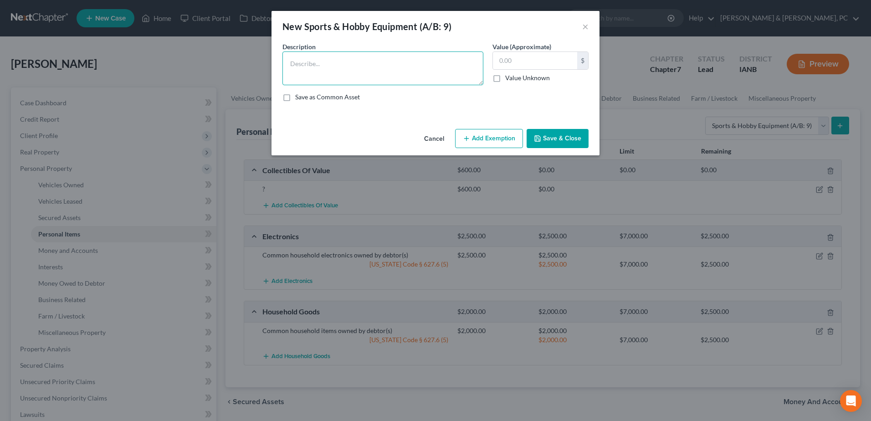
click at [434, 78] on textarea at bounding box center [382, 68] width 201 height 34
type textarea "?"
click at [503, 64] on input "text" at bounding box center [535, 60] width 84 height 17
type input "450"
click at [563, 136] on button "Save & Close" at bounding box center [557, 138] width 62 height 19
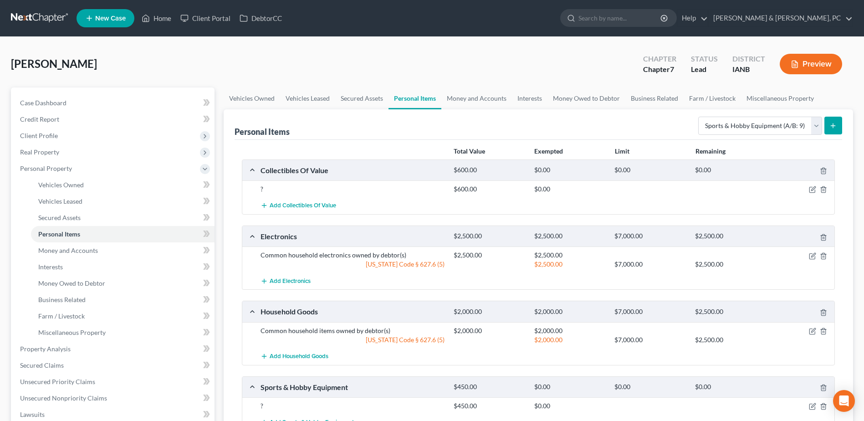
click at [726, 135] on form "Select Item Type Clothing (A/B: 11) Collectibles Of Value (A/B: 8) Electronics …" at bounding box center [770, 126] width 144 height 19
click at [731, 123] on select "Select Item Type Clothing (A/B: 11) Collectibles Of Value (A/B: 8) Electronics …" at bounding box center [760, 126] width 124 height 18
select select "clothing"
click at [699, 117] on select "Select Item Type Clothing (A/B: 11) Collectibles Of Value (A/B: 8) Electronics …" at bounding box center [760, 126] width 124 height 18
click at [833, 122] on icon "submit" at bounding box center [832, 125] width 7 height 7
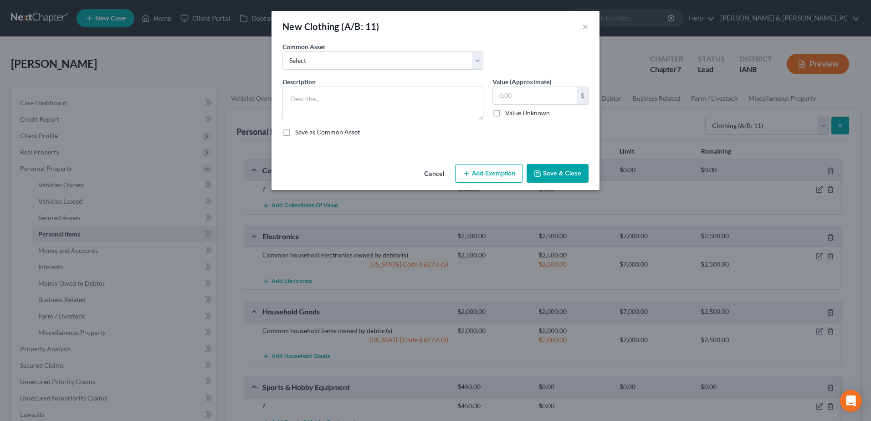
click at [379, 48] on div "Common Asset Select Clothing owned by debtor(s)" at bounding box center [383, 56] width 210 height 28
click at [378, 64] on select "Select Clothing owned by debtor(s)" at bounding box center [382, 60] width 201 height 18
select select "0"
click at [282, 51] on select "Select Clothing owned by debtor(s)" at bounding box center [382, 60] width 201 height 18
type textarea "Clothing owned by debtor(s)"
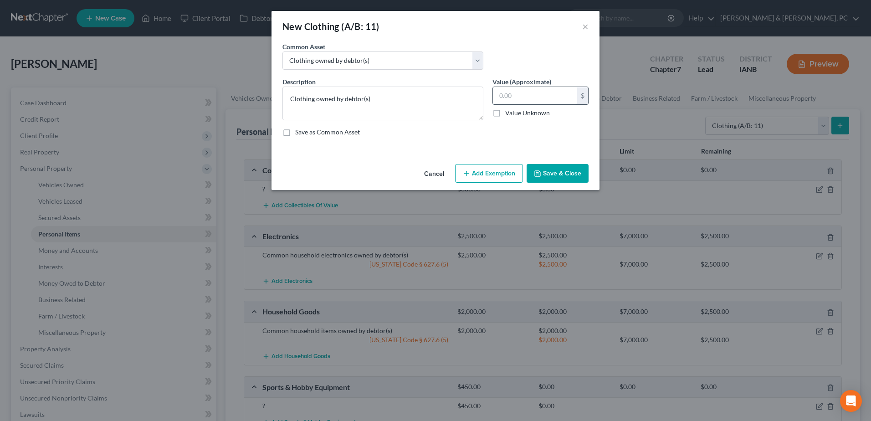
click at [526, 99] on input "text" at bounding box center [535, 95] width 84 height 17
type input "150"
click at [473, 174] on button "Add Exemption" at bounding box center [489, 173] width 68 height 19
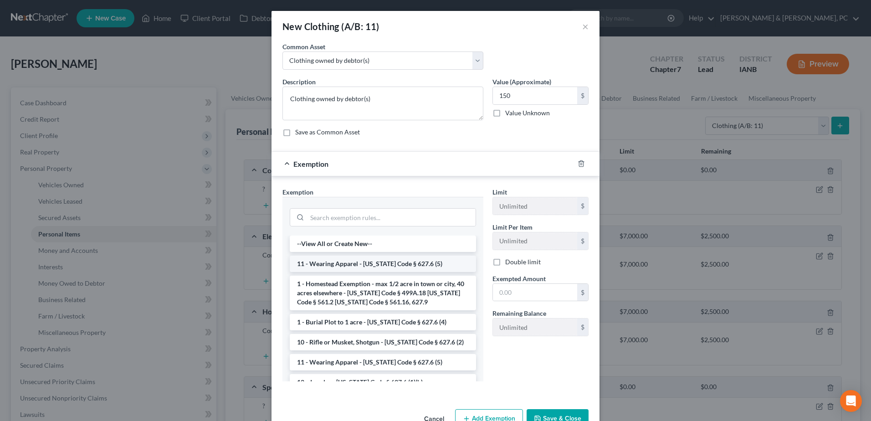
click at [352, 266] on li "11 - Wearing Apparel - [US_STATE] Code § 627.6 (5)" at bounding box center [383, 263] width 186 height 16
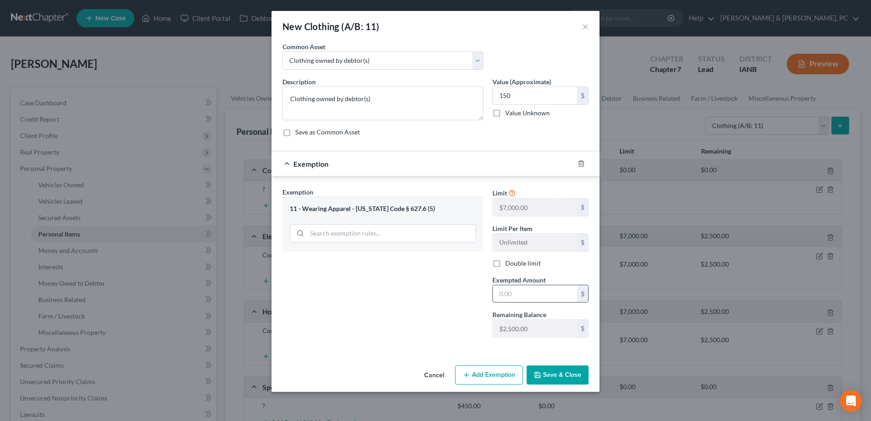
click at [530, 291] on input "text" at bounding box center [535, 293] width 84 height 17
type input "150"
click at [568, 373] on button "Save & Close" at bounding box center [557, 374] width 62 height 19
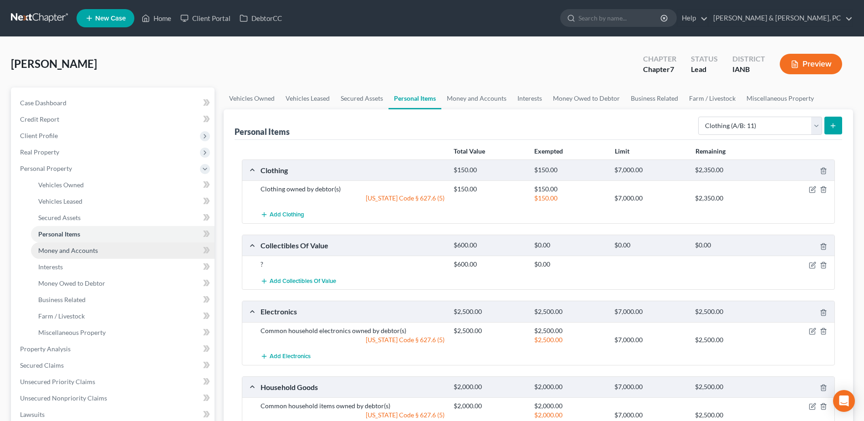
click at [76, 249] on span "Money and Accounts" at bounding box center [68, 250] width 60 height 8
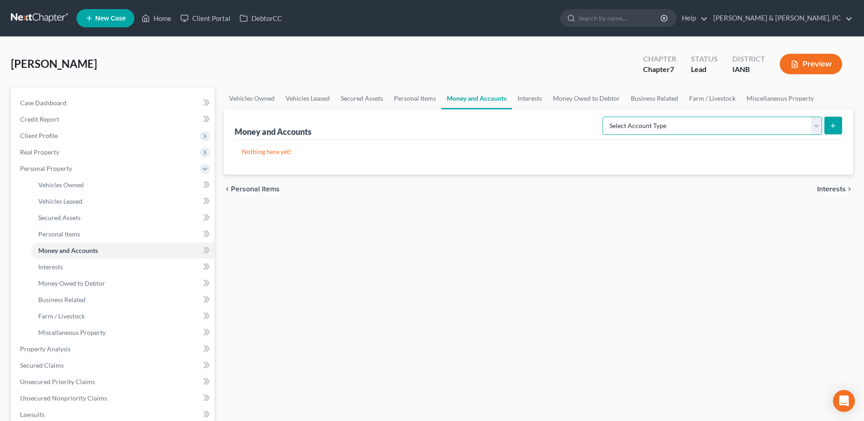
click at [699, 121] on select "Select Account Type Brokerage (A/B: 18, SOFA: 20) Cash on Hand (A/B: 16) Certif…" at bounding box center [712, 126] width 220 height 18
select select "checking"
click at [605, 117] on select "Select Account Type Brokerage (A/B: 18, SOFA: 20) Cash on Hand (A/B: 16) Certif…" at bounding box center [712, 126] width 220 height 18
click at [829, 123] on button "submit" at bounding box center [833, 126] width 18 height 18
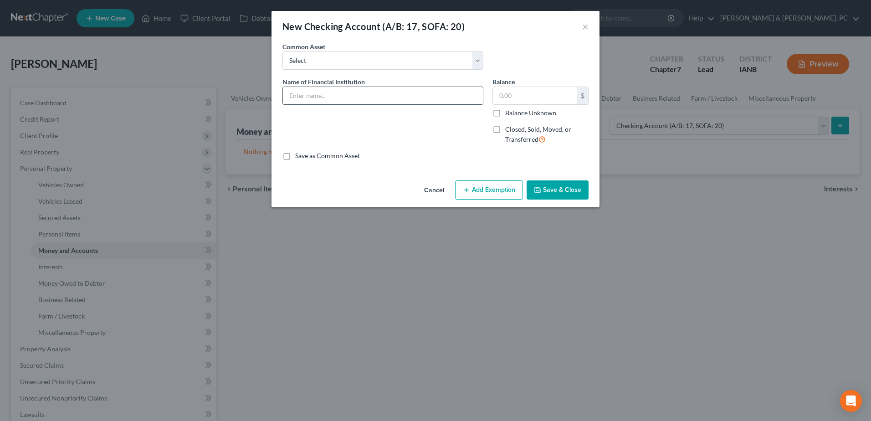
click at [344, 89] on input "text" at bounding box center [383, 95] width 200 height 17
type input "Dupaco - 0372"
click at [573, 183] on button "Save & Close" at bounding box center [557, 189] width 62 height 19
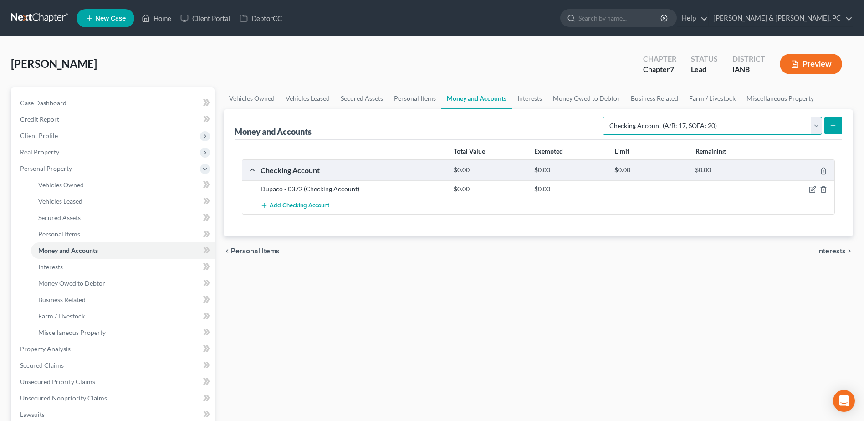
drag, startPoint x: 729, startPoint y: 123, endPoint x: 725, endPoint y: 132, distance: 9.0
click at [729, 123] on select "Select Account Type Brokerage (A/B: 18, SOFA: 20) Cash on Hand (A/B: 16) Certif…" at bounding box center [712, 126] width 220 height 18
select select "savings"
click at [605, 117] on select "Select Account Type Brokerage (A/B: 18, SOFA: 20) Cash on Hand (A/B: 16) Certif…" at bounding box center [712, 126] width 220 height 18
click at [837, 121] on button "submit" at bounding box center [833, 126] width 18 height 18
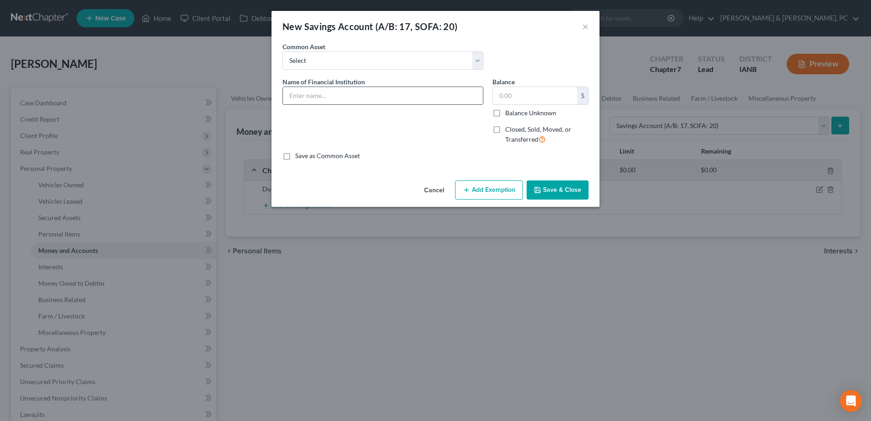
click at [408, 98] on input "text" at bounding box center [383, 95] width 200 height 17
type input "Dupaco - 0359"
click at [541, 192] on icon "button" at bounding box center [537, 189] width 7 height 7
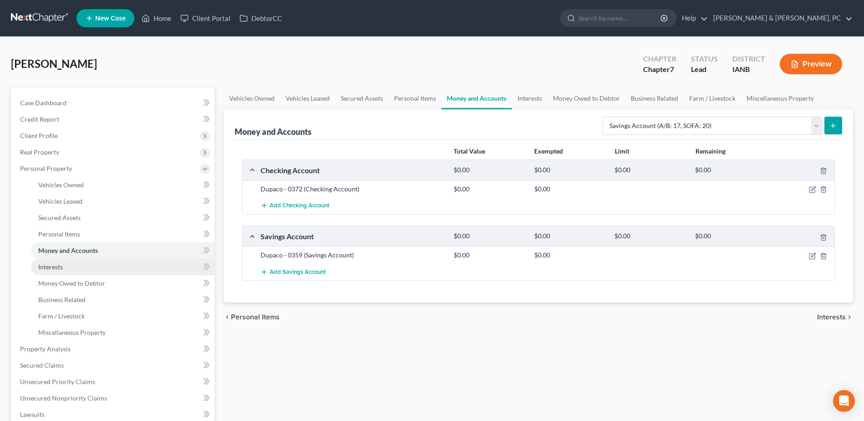
click at [81, 262] on link "Interests" at bounding box center [123, 267] width 184 height 16
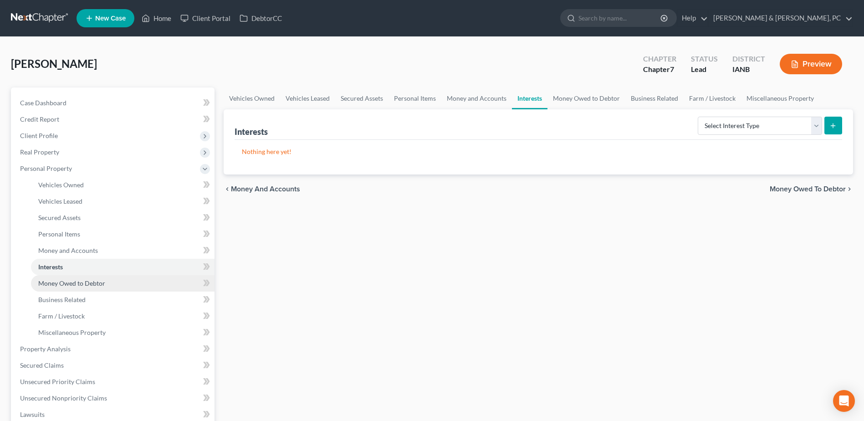
click at [92, 286] on span "Money Owed to Debtor" at bounding box center [71, 283] width 67 height 8
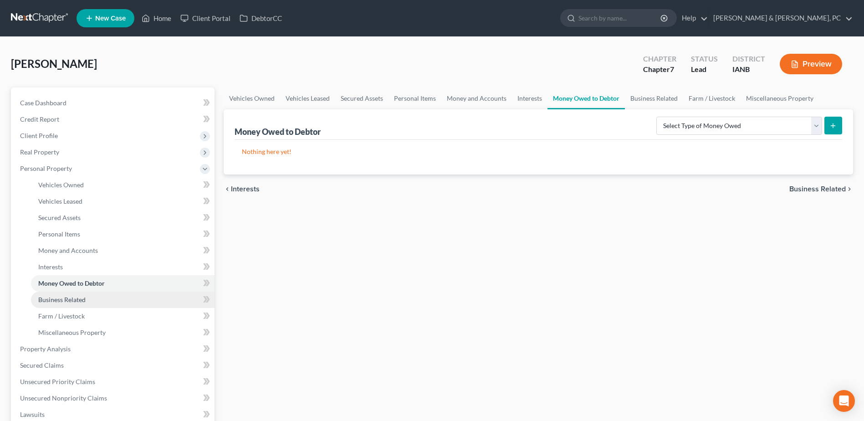
click at [86, 298] on link "Business Related" at bounding box center [123, 299] width 184 height 16
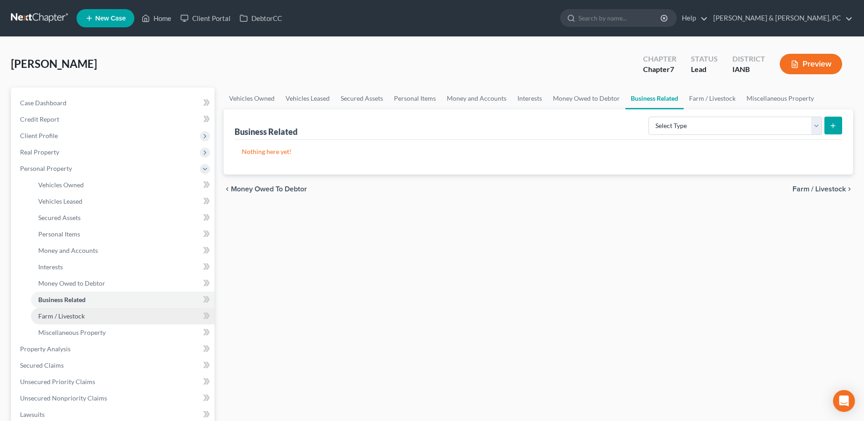
click at [78, 316] on span "Farm / Livestock" at bounding box center [61, 316] width 46 height 8
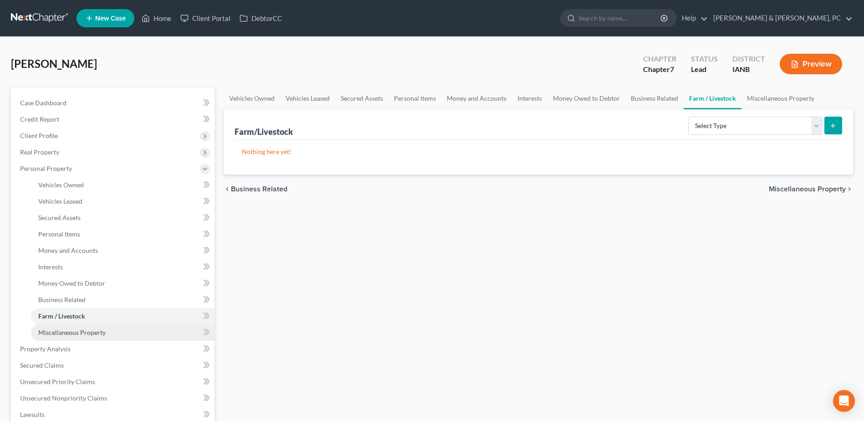
click at [79, 330] on span "Miscellaneous Property" at bounding box center [71, 332] width 67 height 8
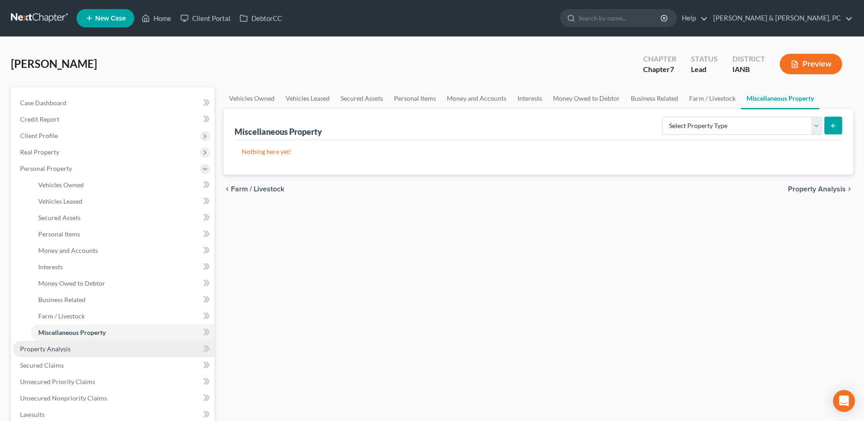
click at [68, 345] on span "Property Analysis" at bounding box center [45, 349] width 51 height 8
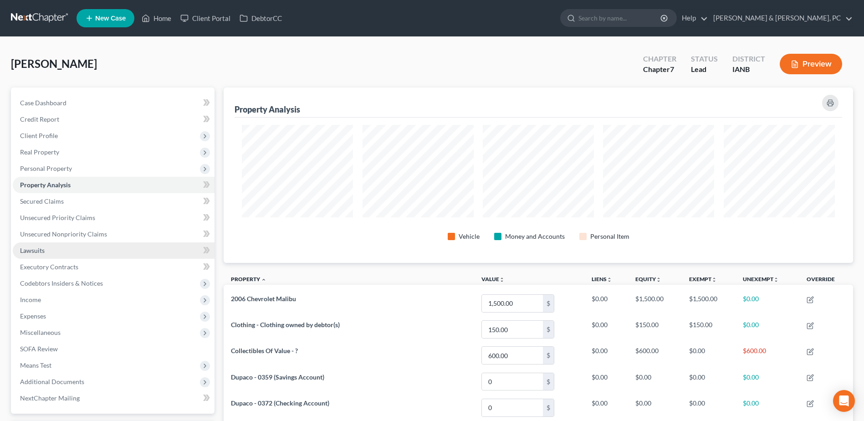
scroll to position [175, 629]
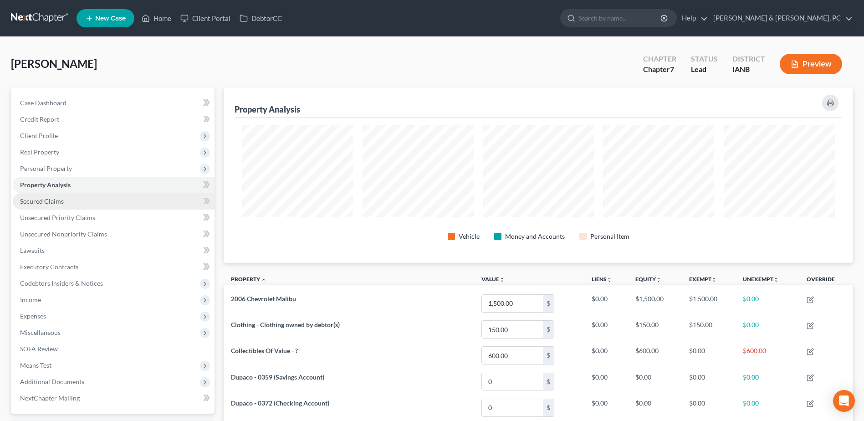
click at [50, 203] on span "Secured Claims" at bounding box center [42, 201] width 44 height 8
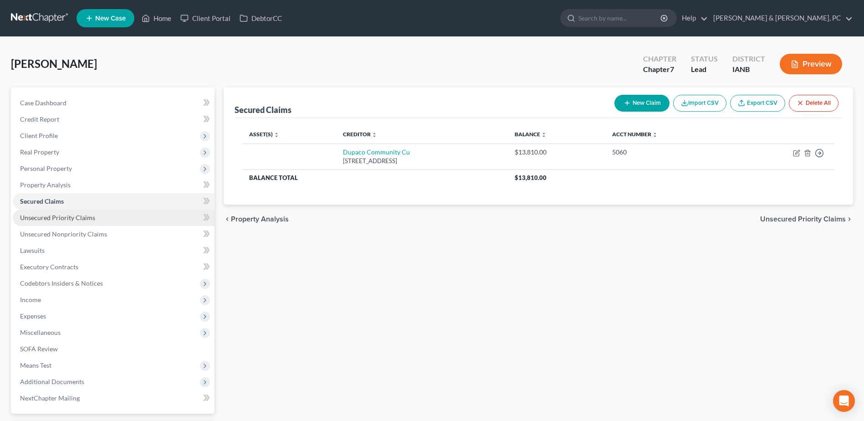
click at [40, 219] on span "Unsecured Priority Claims" at bounding box center [57, 218] width 75 height 8
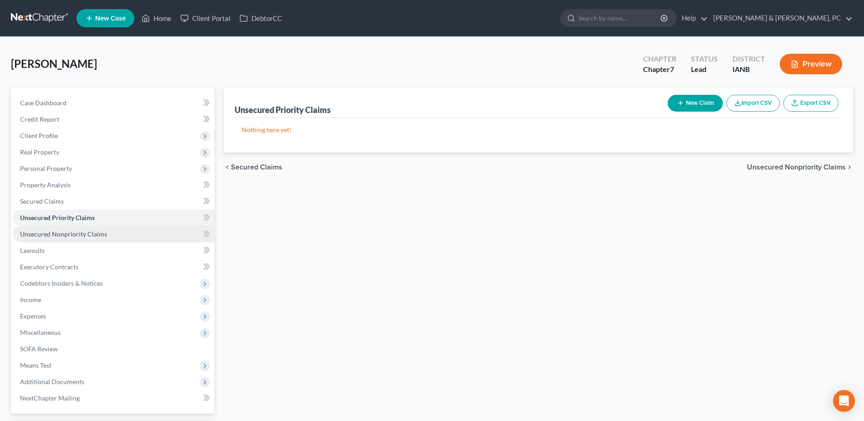
click at [51, 235] on span "Unsecured Nonpriority Claims" at bounding box center [63, 234] width 87 height 8
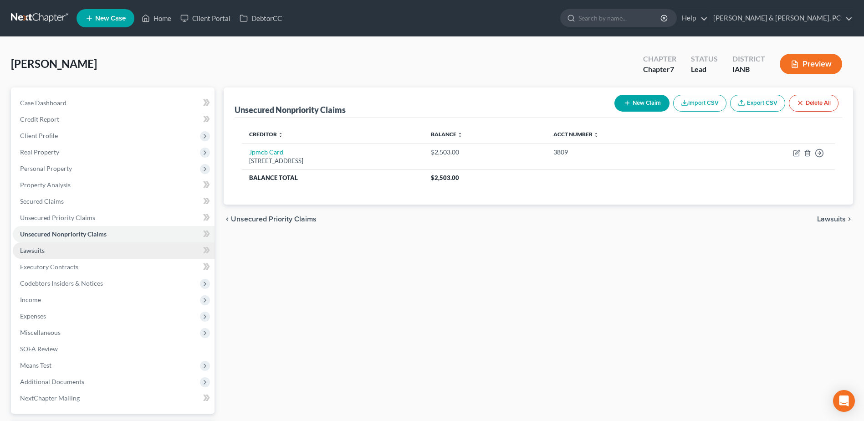
click at [51, 250] on link "Lawsuits" at bounding box center [114, 250] width 202 height 16
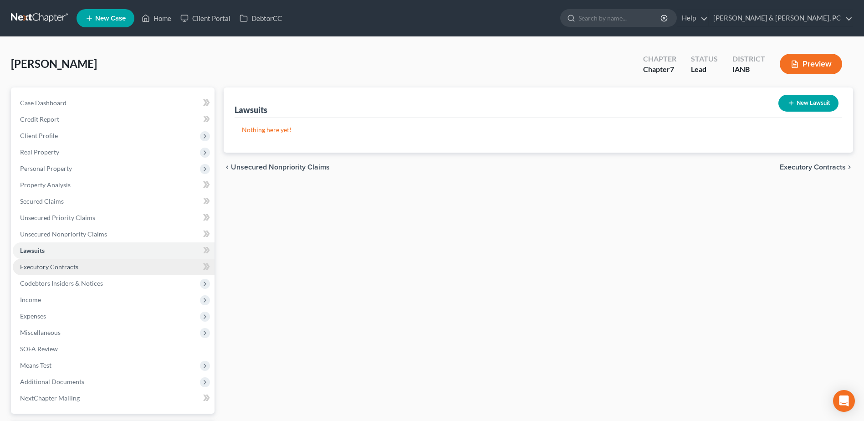
click at [57, 267] on span "Executory Contracts" at bounding box center [49, 267] width 58 height 8
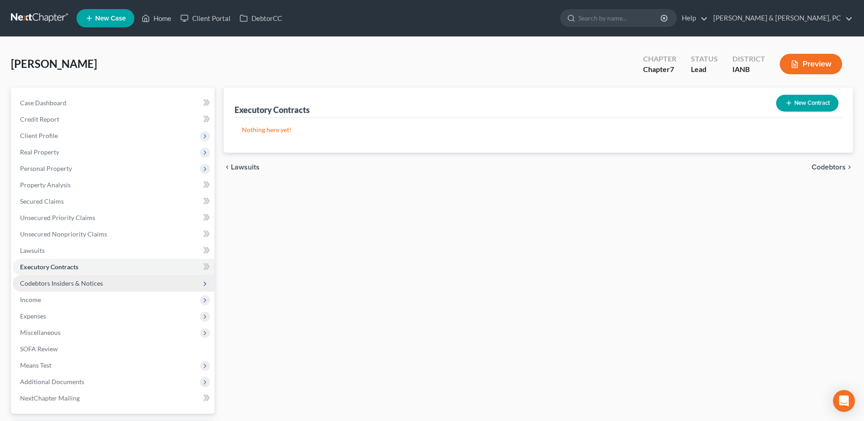
drag, startPoint x: 56, startPoint y: 283, endPoint x: 54, endPoint y: 287, distance: 4.7
click at [56, 283] on span "Codebtors Insiders & Notices" at bounding box center [61, 283] width 83 height 8
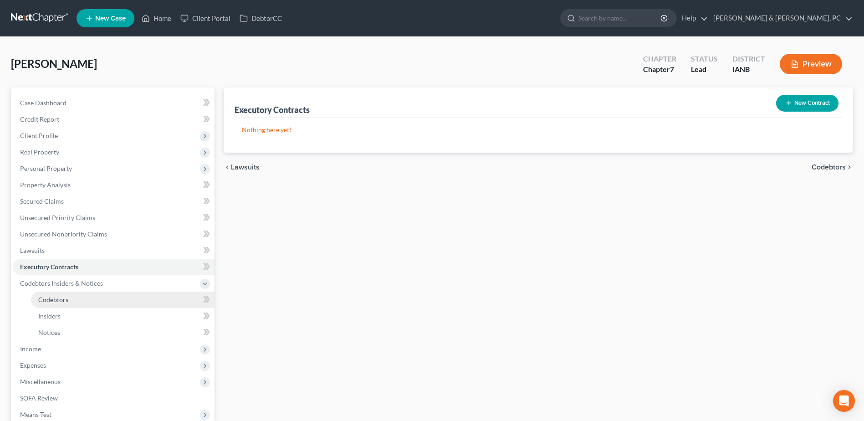
click at [58, 306] on link "Codebtors" at bounding box center [123, 299] width 184 height 16
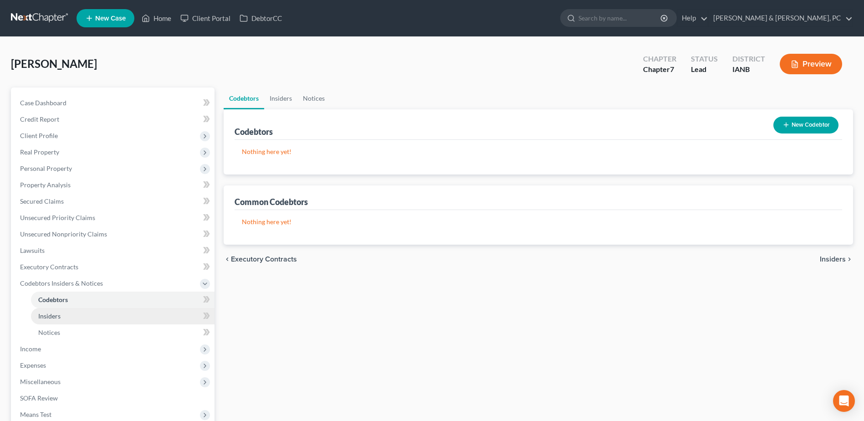
click at [56, 317] on span "Insiders" at bounding box center [49, 316] width 22 height 8
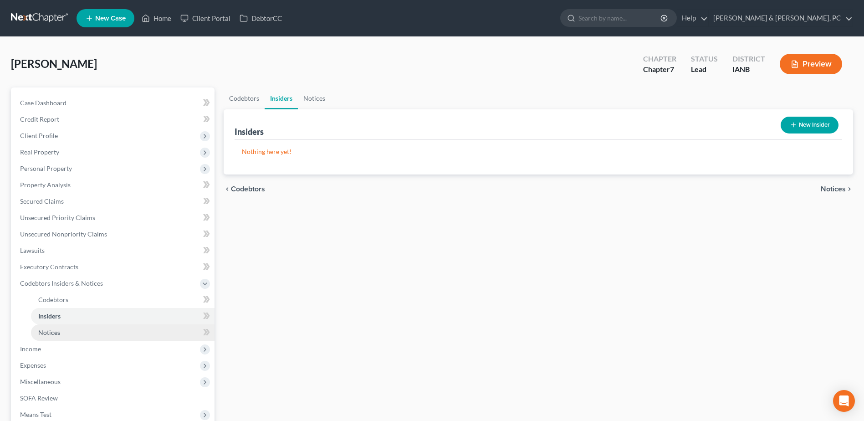
click at [61, 332] on link "Notices" at bounding box center [123, 332] width 184 height 16
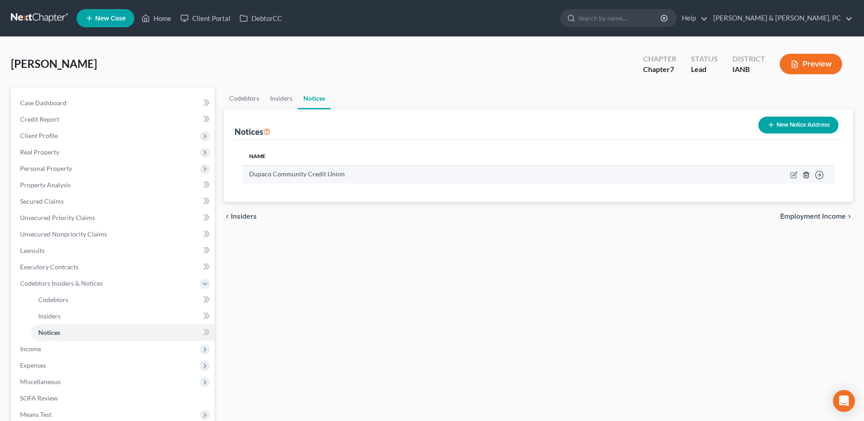
click at [805, 172] on icon "button" at bounding box center [806, 175] width 4 height 6
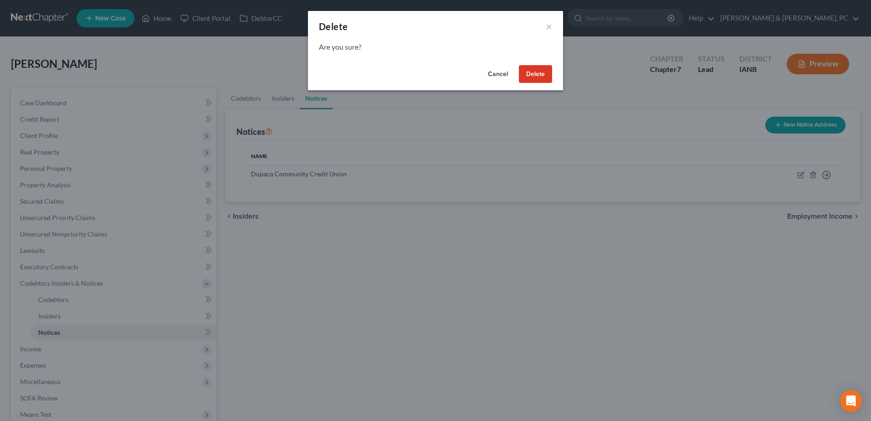
drag, startPoint x: 518, startPoint y: 72, endPoint x: 544, endPoint y: 78, distance: 26.7
click at [529, 75] on div "Cancel Delete" at bounding box center [435, 75] width 255 height 29
click at [544, 78] on button "Delete" at bounding box center [535, 74] width 33 height 18
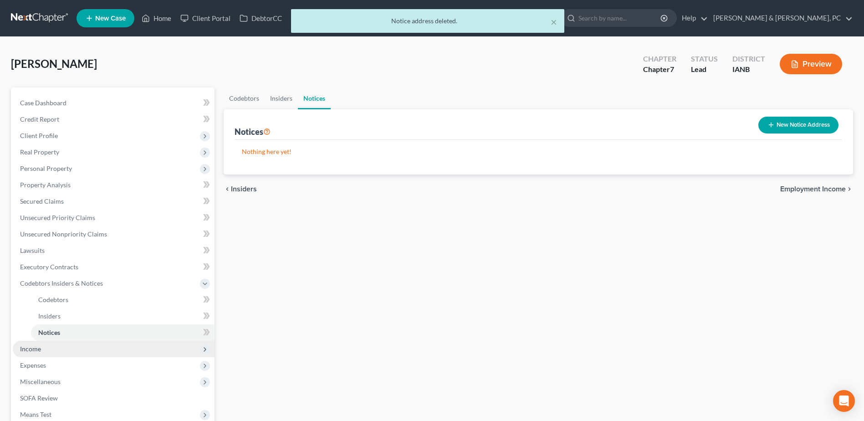
click at [66, 349] on span "Income" at bounding box center [114, 349] width 202 height 16
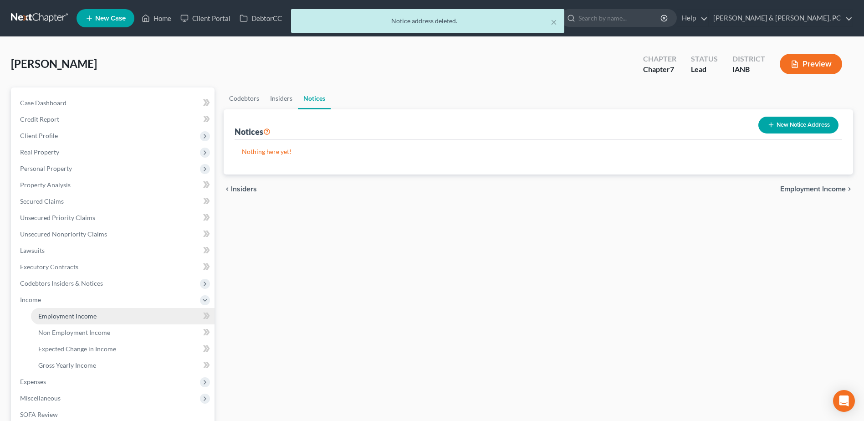
click at [63, 315] on span "Employment Income" at bounding box center [67, 316] width 58 height 8
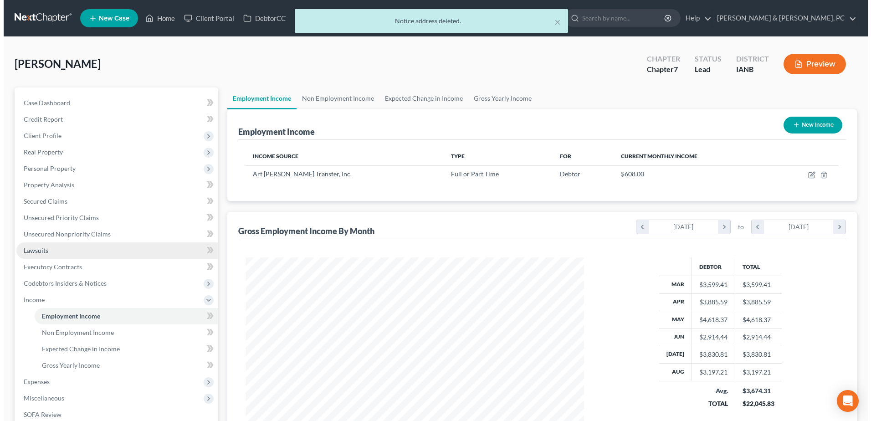
scroll to position [46, 0]
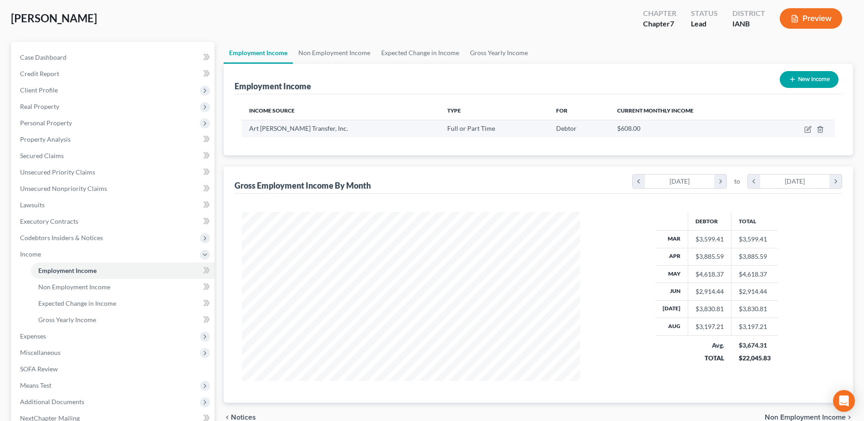
click at [803, 128] on td at bounding box center [802, 128] width 66 height 17
click at [806, 128] on icon "button" at bounding box center [807, 129] width 7 height 7
select select "0"
select select "16"
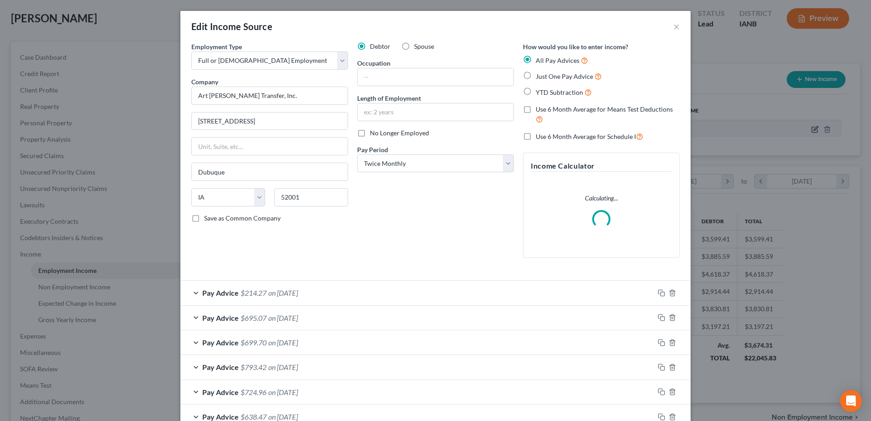
scroll to position [170, 360]
drag, startPoint x: 414, startPoint y: 165, endPoint x: 414, endPoint y: 173, distance: 7.7
click at [414, 165] on select "Select Monthly Twice Monthly Every Other Week Weekly" at bounding box center [435, 163] width 157 height 18
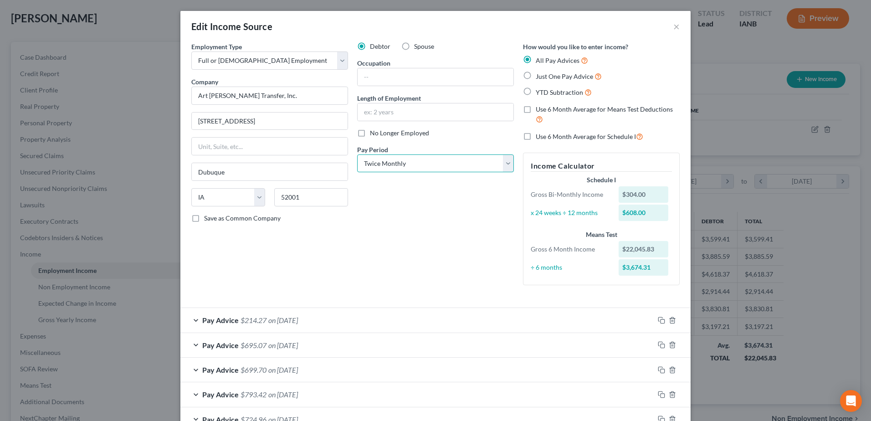
select select "3"
click at [357, 154] on select "Select Monthly Twice Monthly Every Other Week Weekly" at bounding box center [435, 163] width 157 height 18
click at [409, 191] on div "Debtor Spouse Occupation Length of Employment No Longer Employed Pay Period * S…" at bounding box center [435, 167] width 166 height 250
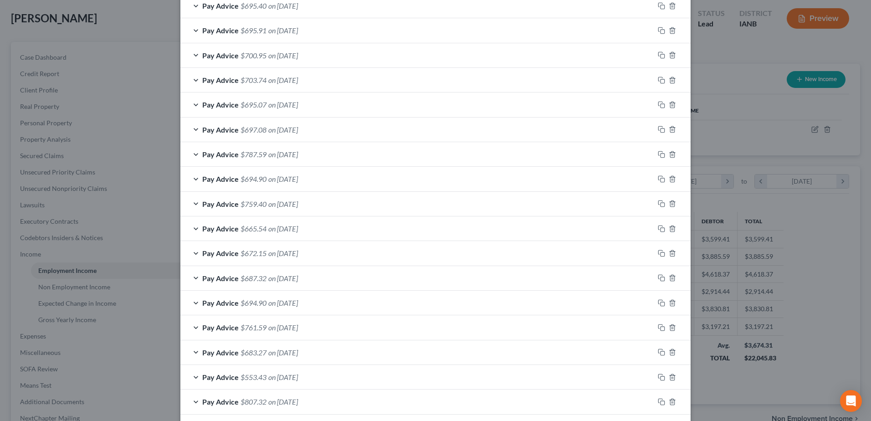
scroll to position [654, 0]
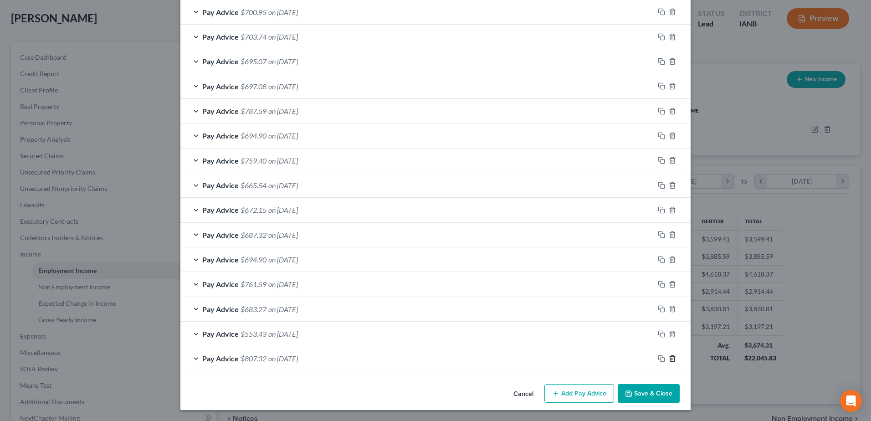
click at [670, 361] on icon "button" at bounding box center [672, 358] width 7 height 7
click at [670, 359] on icon "button" at bounding box center [672, 358] width 7 height 7
click at [670, 359] on icon "button" at bounding box center [672, 357] width 7 height 7
click at [670, 359] on icon "button" at bounding box center [672, 358] width 7 height 7
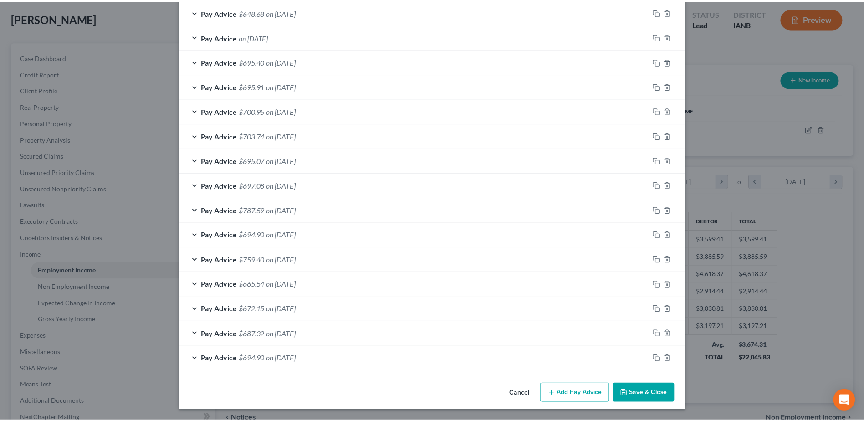
scroll to position [556, 0]
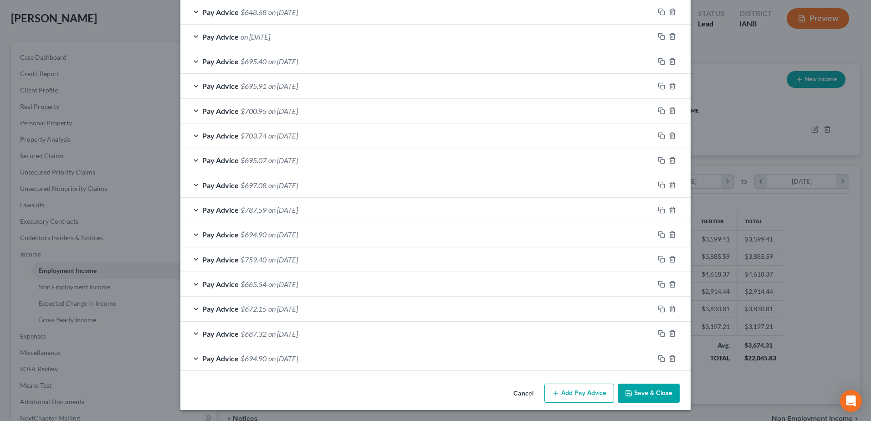
click at [656, 389] on button "Save & Close" at bounding box center [649, 392] width 62 height 19
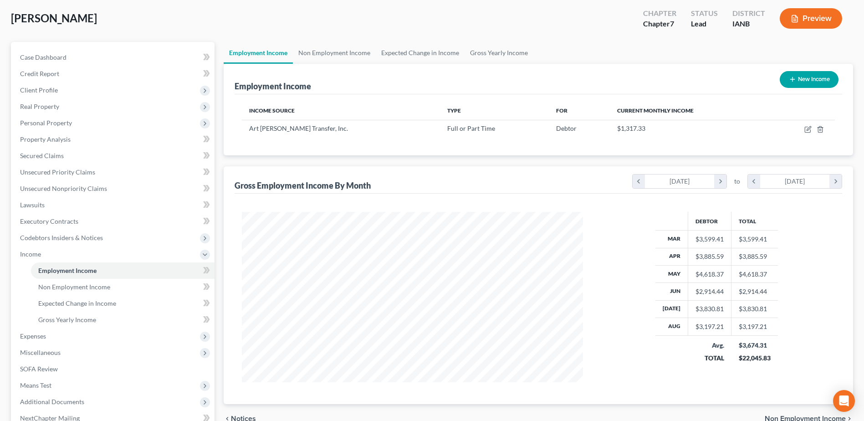
scroll to position [455226, 455038]
click at [105, 287] on span "Non Employment Income" at bounding box center [74, 287] width 72 height 8
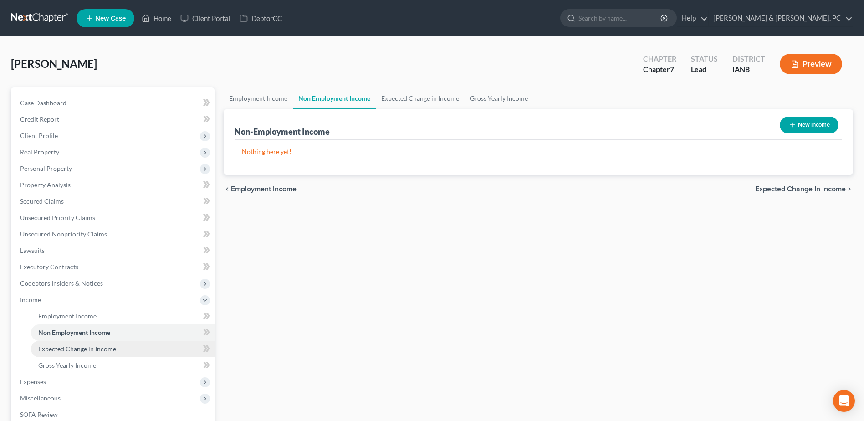
click at [101, 346] on span "Expected Change in Income" at bounding box center [77, 349] width 78 height 8
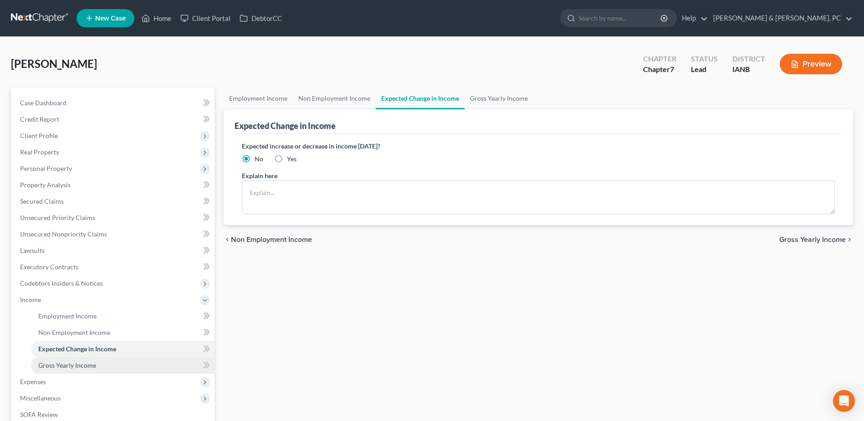
click at [100, 361] on link "Gross Yearly Income" at bounding box center [123, 365] width 184 height 16
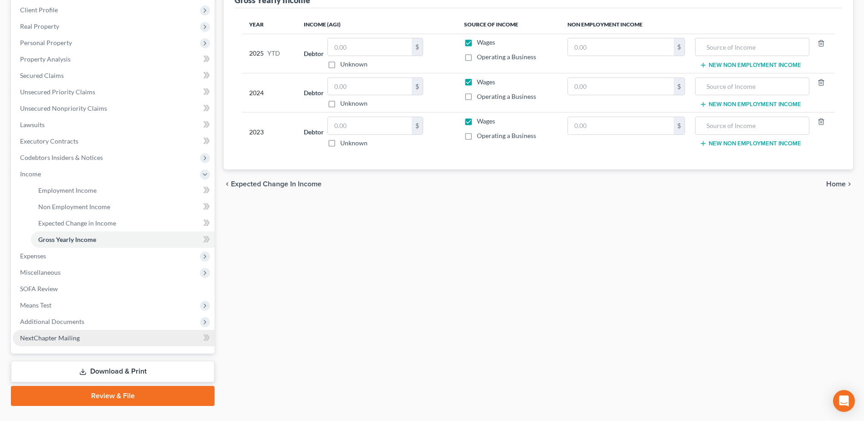
scroll to position [137, 0]
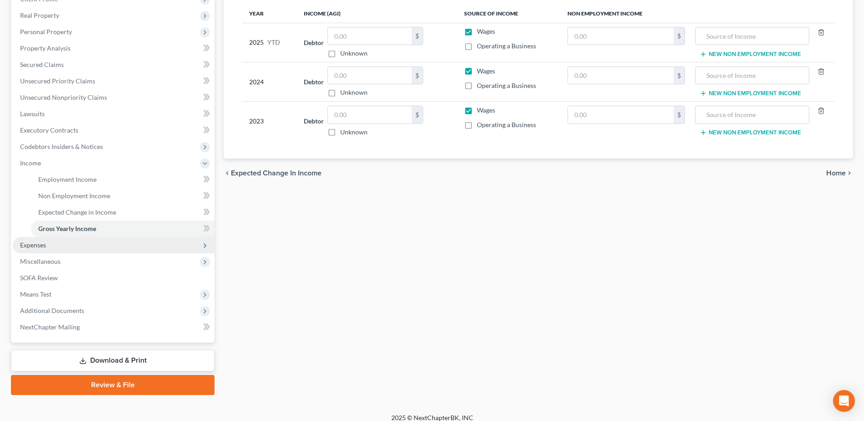
click at [48, 244] on span "Expenses" at bounding box center [114, 245] width 202 height 16
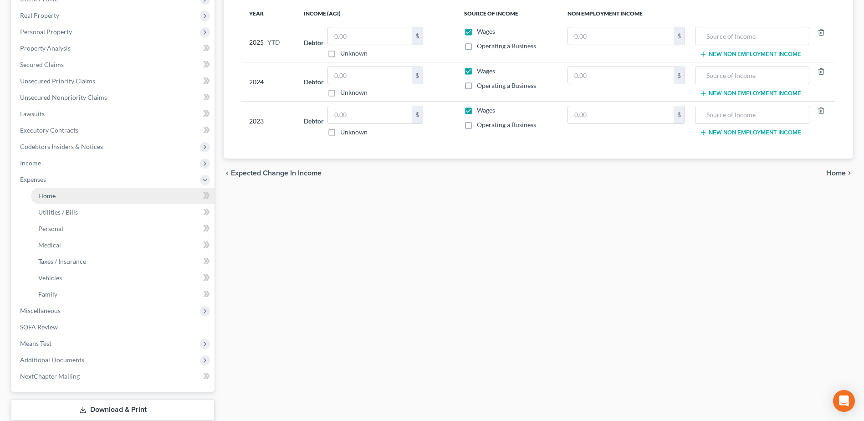
click at [65, 196] on link "Home" at bounding box center [123, 196] width 184 height 16
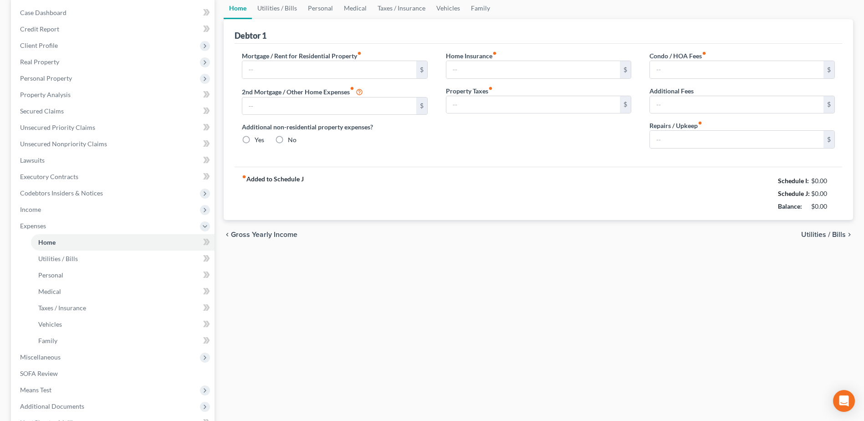
type input "0.00"
radio input "true"
type input "0.00"
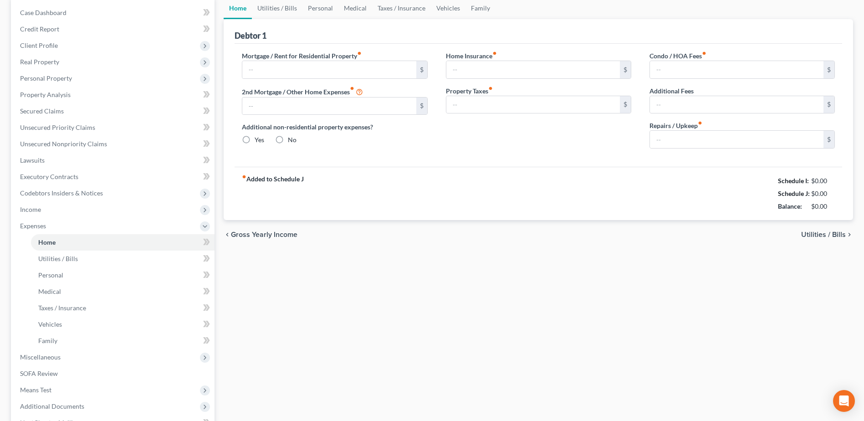
type input "0.00"
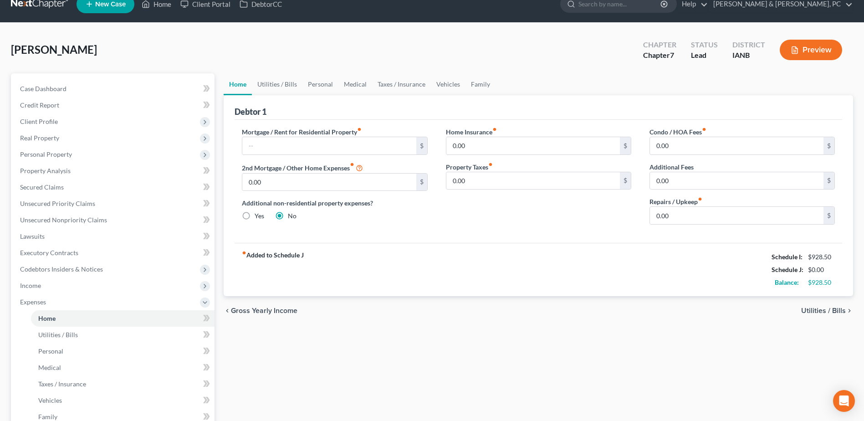
scroll to position [12, 0]
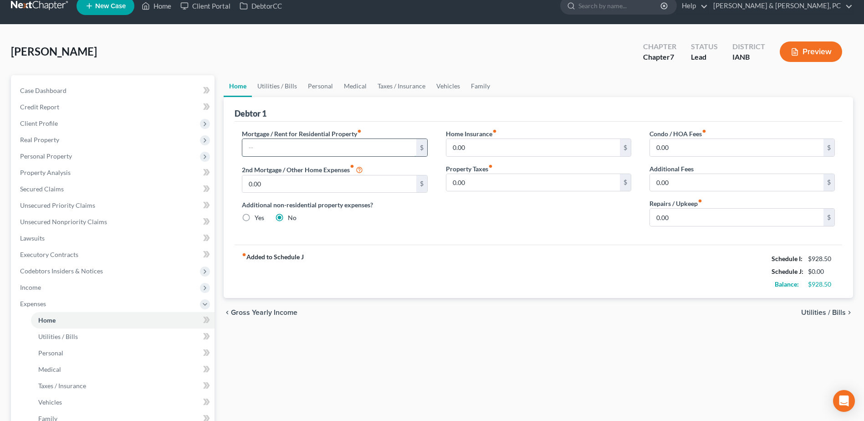
click at [294, 154] on input "text" at bounding box center [329, 147] width 174 height 17
type input "650"
click at [495, 144] on input "0.00" at bounding box center [533, 147] width 174 height 17
type input "15"
click at [289, 86] on link "Utilities / Bills" at bounding box center [277, 86] width 51 height 22
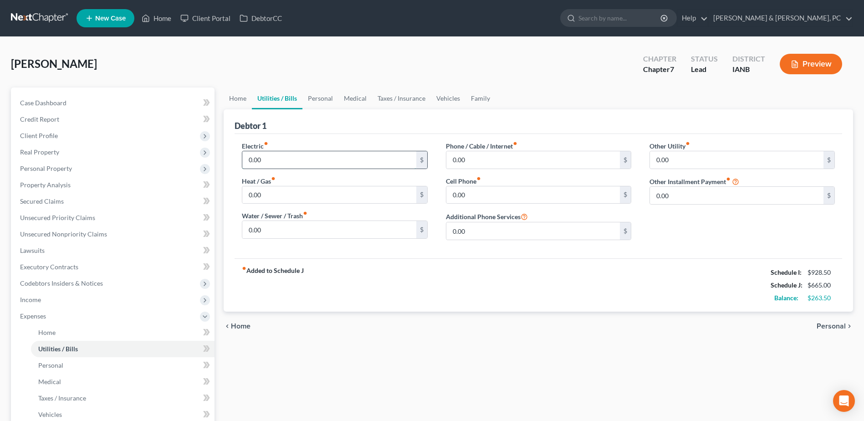
click at [279, 157] on input "0.00" at bounding box center [329, 159] width 174 height 17
type input "150"
click at [339, 230] on input "0.00" at bounding box center [329, 229] width 174 height 17
type input "80"
type input "70"
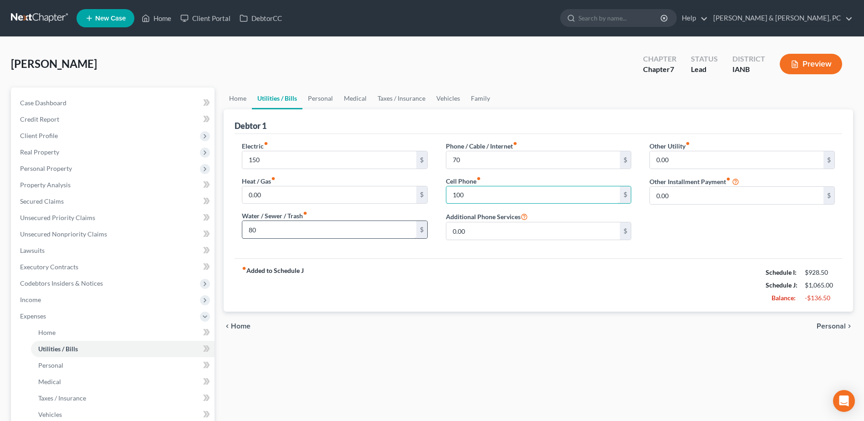
type input "100"
drag, startPoint x: 327, startPoint y: 97, endPoint x: 322, endPoint y: 103, distance: 7.5
click at [327, 97] on link "Personal" at bounding box center [320, 98] width 36 height 22
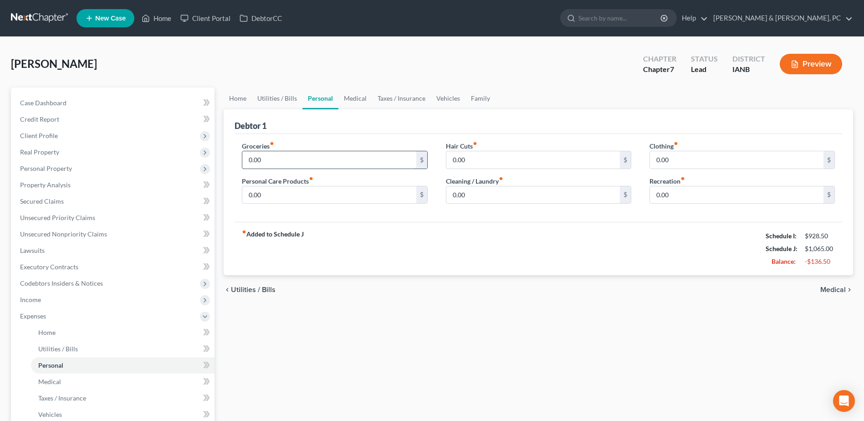
click at [297, 156] on input "0.00" at bounding box center [329, 159] width 174 height 17
type input "350"
type input "100"
type input "30"
click at [352, 98] on link "Medical" at bounding box center [355, 98] width 34 height 22
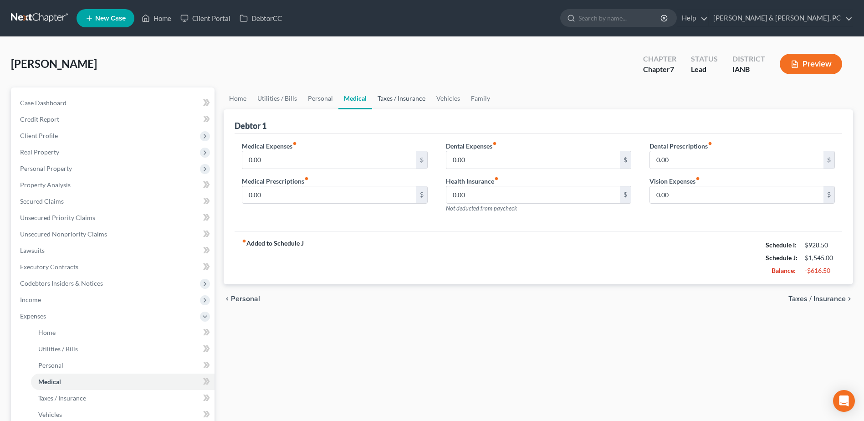
click at [389, 93] on link "Taxes / Insurance" at bounding box center [401, 98] width 59 height 22
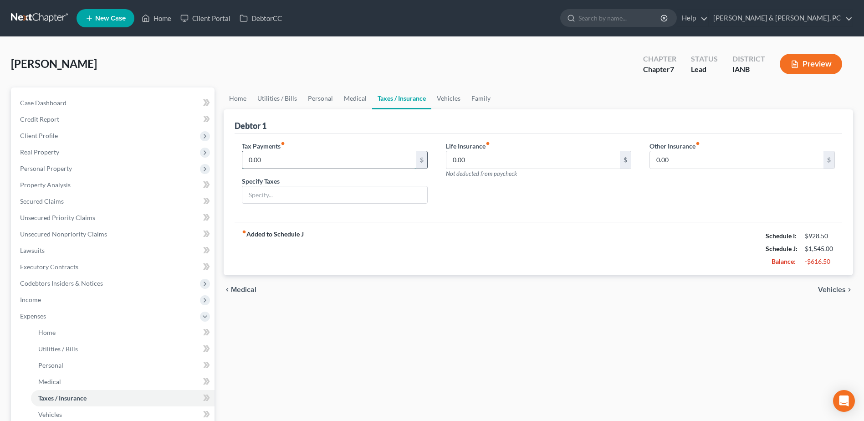
click at [342, 158] on input "0.00" at bounding box center [329, 159] width 174 height 17
click at [452, 96] on link "Vehicles" at bounding box center [448, 98] width 35 height 22
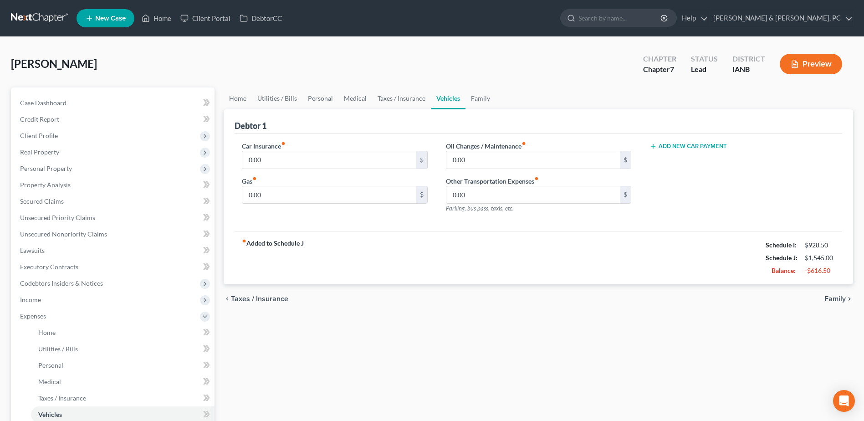
click at [343, 180] on div "Gas fiber_manual_record 0.00 $" at bounding box center [334, 190] width 185 height 28
click at [352, 155] on input "0.00" at bounding box center [329, 159] width 174 height 17
type input "100"
type input "70"
drag, startPoint x: 454, startPoint y: 265, endPoint x: 410, endPoint y: 268, distance: 43.8
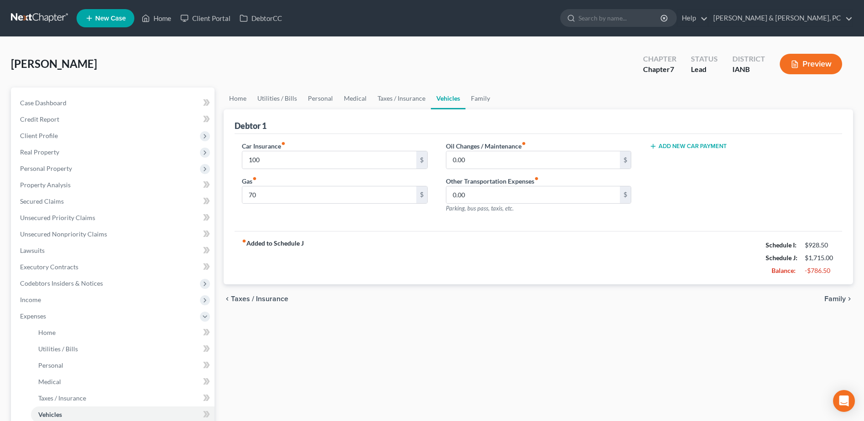
click at [454, 265] on div "fiber_manual_record Added to Schedule J Schedule I: $928.50 Schedule J: $1,715.…" at bounding box center [538, 257] width 607 height 53
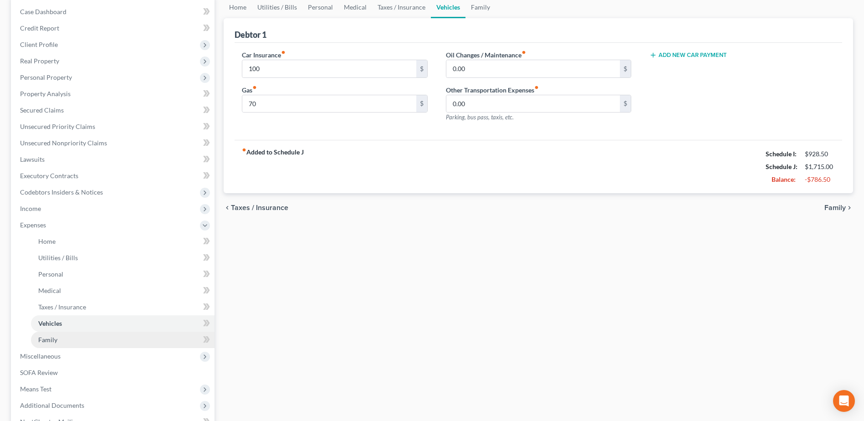
click at [97, 336] on link "Family" at bounding box center [123, 340] width 184 height 16
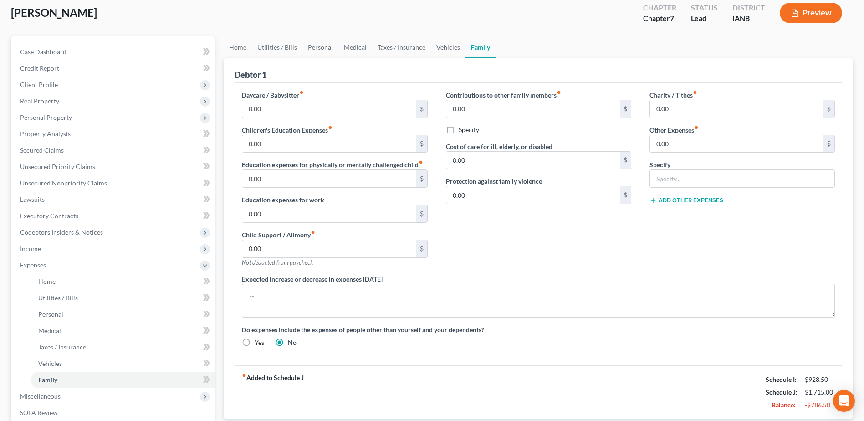
scroll to position [137, 0]
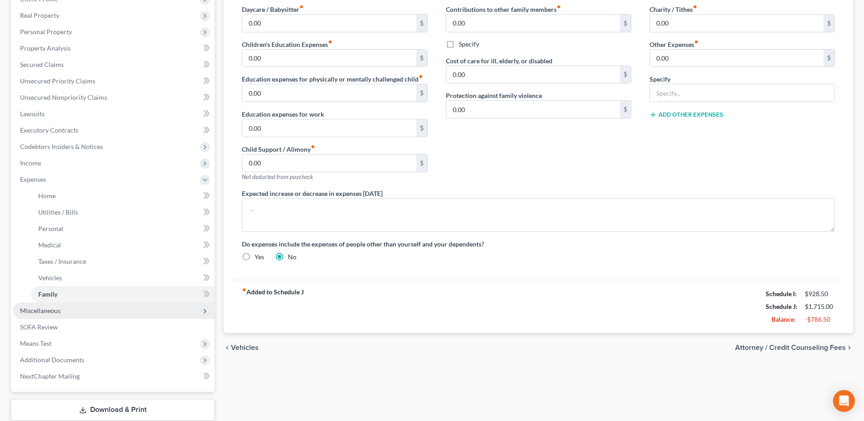
click at [44, 311] on span "Miscellaneous" at bounding box center [40, 310] width 41 height 8
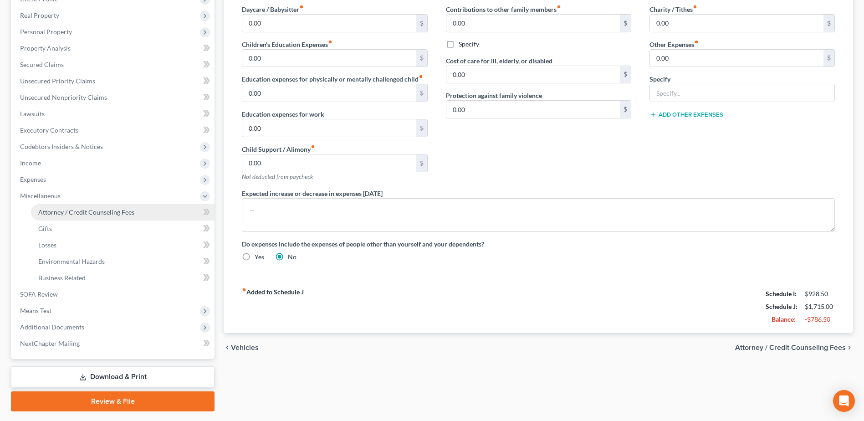
click at [71, 204] on link "Attorney / Credit Counseling Fees" at bounding box center [123, 212] width 184 height 16
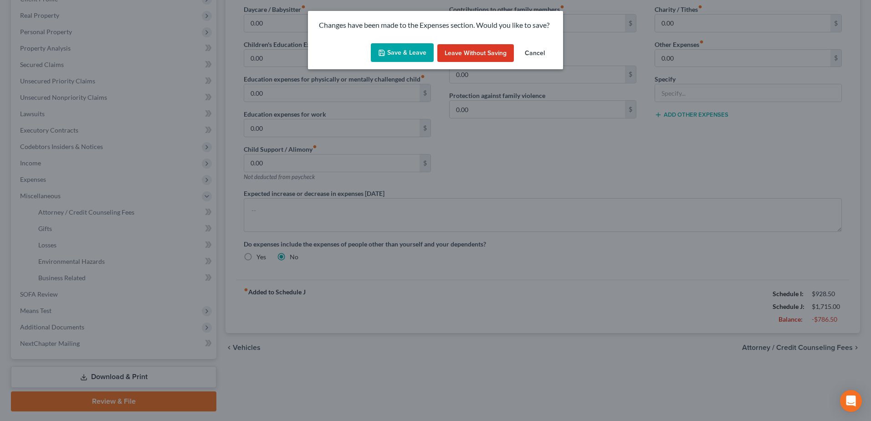
click at [404, 59] on button "Save & Leave" at bounding box center [402, 52] width 63 height 19
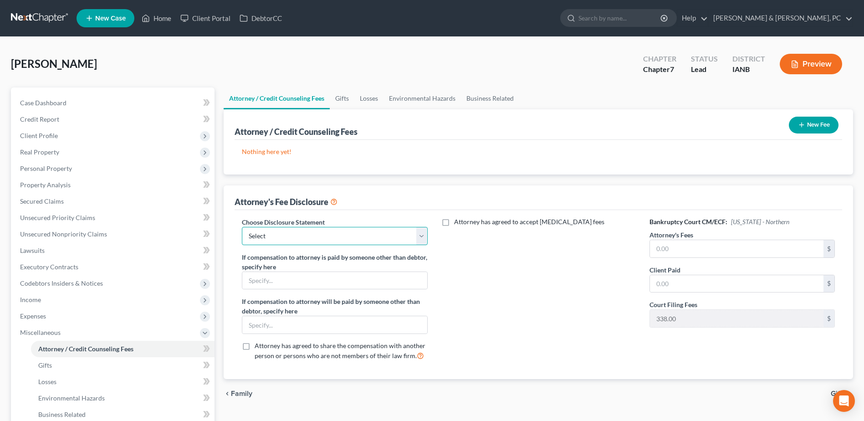
drag, startPoint x: 403, startPoint y: 232, endPoint x: 393, endPoint y: 245, distance: 16.3
click at [403, 232] on select "Select Compensation Statement" at bounding box center [334, 236] width 185 height 18
select select "0"
click at [242, 227] on select "Select Compensation Statement" at bounding box center [334, 236] width 185 height 18
click at [744, 254] on input "text" at bounding box center [737, 248] width 174 height 17
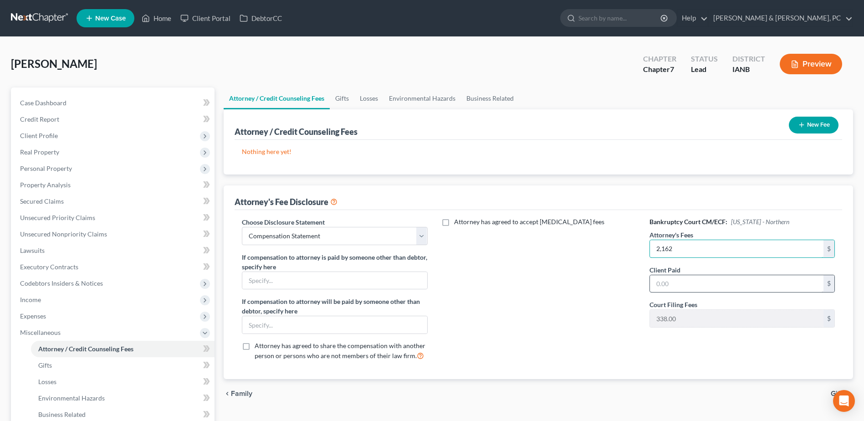
type input "2,162"
click at [733, 275] on input "text" at bounding box center [737, 283] width 174 height 17
type input "2,162"
click at [828, 124] on button "New Fee" at bounding box center [814, 125] width 50 height 17
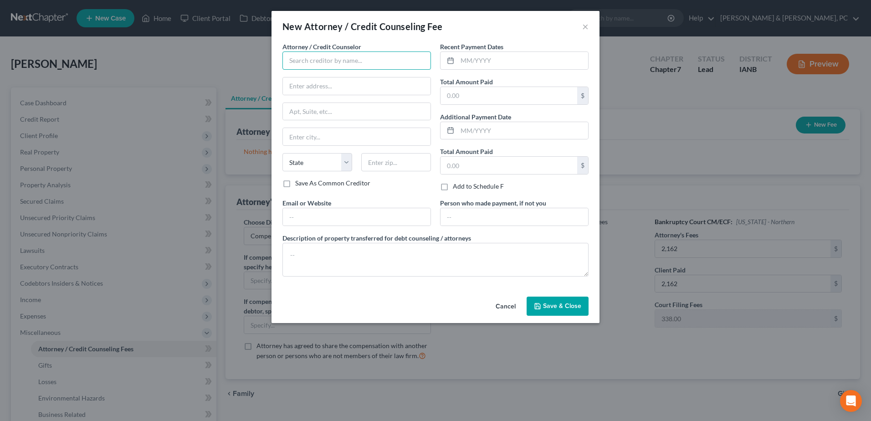
click at [311, 61] on input "text" at bounding box center [356, 60] width 148 height 18
type input "[PERSON_NAME] & [PERSON_NAME] PC"
type input "[STREET_ADDRESS][PERSON_NAME]"
type input "Dubuque"
select select "16"
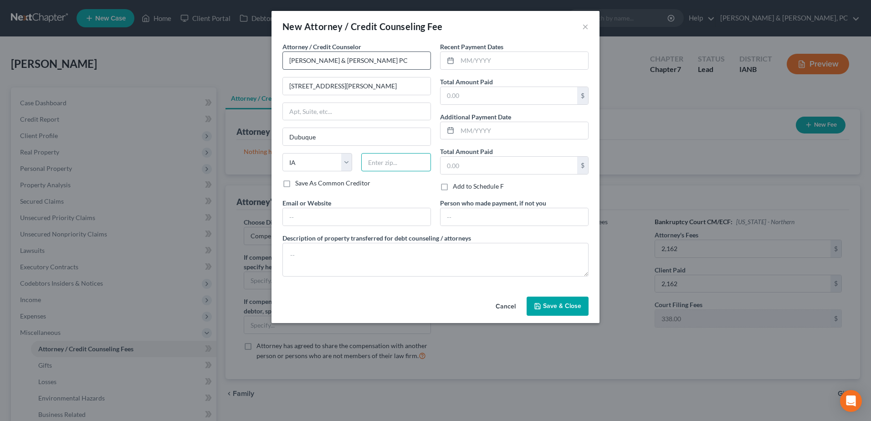
type input "52001"
type input "[EMAIL_ADDRESS][DOMAIN_NAME]"
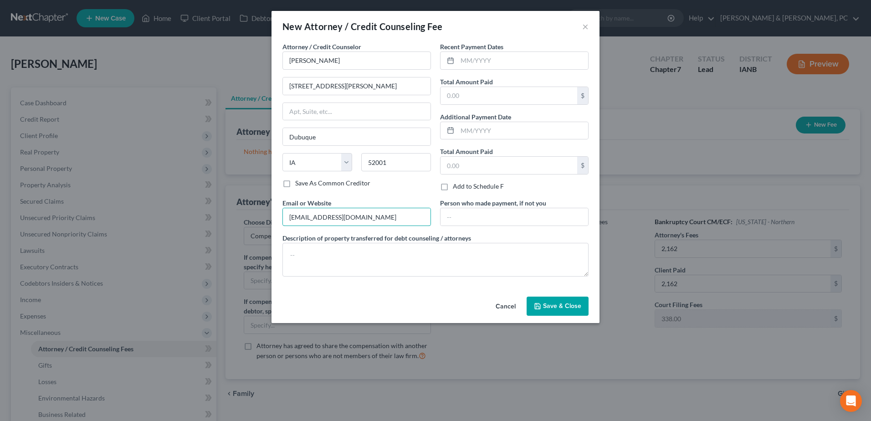
drag, startPoint x: 389, startPoint y: 219, endPoint x: 147, endPoint y: 204, distance: 242.3
click at [147, 204] on div "New Attorney / Credit Counseling Fee × Attorney / Credit Counselor * [PERSON_NA…" at bounding box center [435, 210] width 871 height 421
drag, startPoint x: 342, startPoint y: 51, endPoint x: 351, endPoint y: 66, distance: 17.2
click at [342, 51] on input "[PERSON_NAME]" at bounding box center [356, 60] width 148 height 18
type input "L"
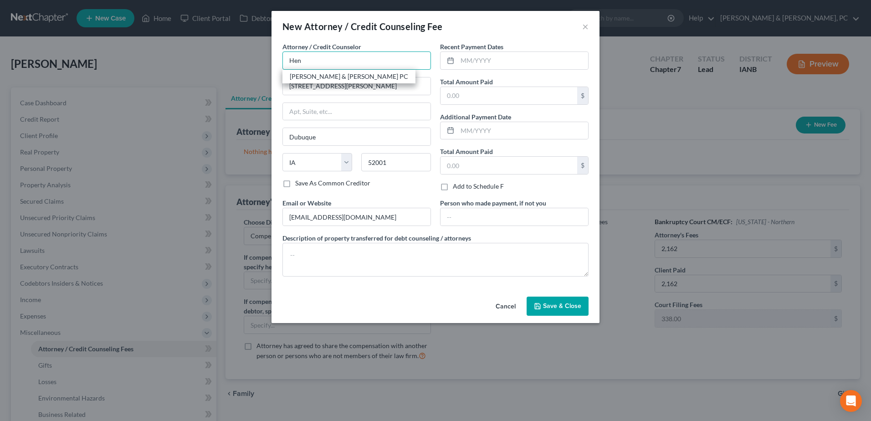
type input "[PERSON_NAME] & [PERSON_NAME] PC"
type input "Suite 100"
type input "[PERSON_NAME]"
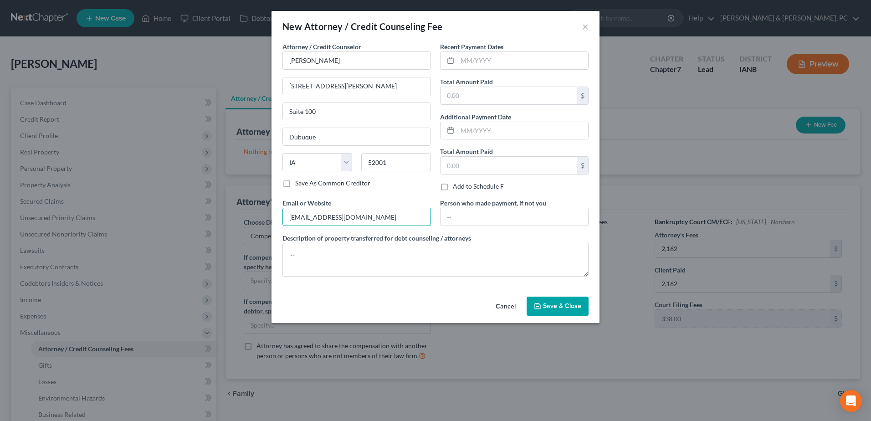
drag, startPoint x: 392, startPoint y: 216, endPoint x: 118, endPoint y: 222, distance: 273.8
click at [118, 222] on div "New Attorney / Credit Counseling Fee × Attorney / Credit Counselor * [PERSON_NA…" at bounding box center [435, 210] width 871 height 421
drag, startPoint x: 366, startPoint y: 63, endPoint x: 44, endPoint y: 79, distance: 321.9
click at [44, 79] on div "New Attorney / Credit Counseling Fee × Attorney / Credit Counselor * [PERSON_NA…" at bounding box center [435, 210] width 871 height 421
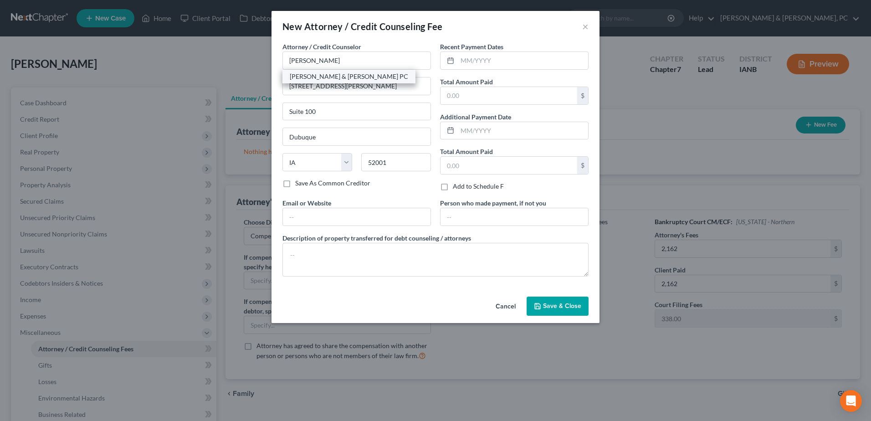
click at [292, 75] on div "[PERSON_NAME] & [PERSON_NAME] PC" at bounding box center [349, 76] width 118 height 9
type input "[PERSON_NAME] & [PERSON_NAME] PC"
type input "[STREET_ADDRESS]"
click at [508, 107] on div "Recent Payment Dates Total Amount Paid $ Additional Payment Date Total Amount P…" at bounding box center [514, 120] width 158 height 156
click at [510, 101] on input "text" at bounding box center [508, 95] width 137 height 17
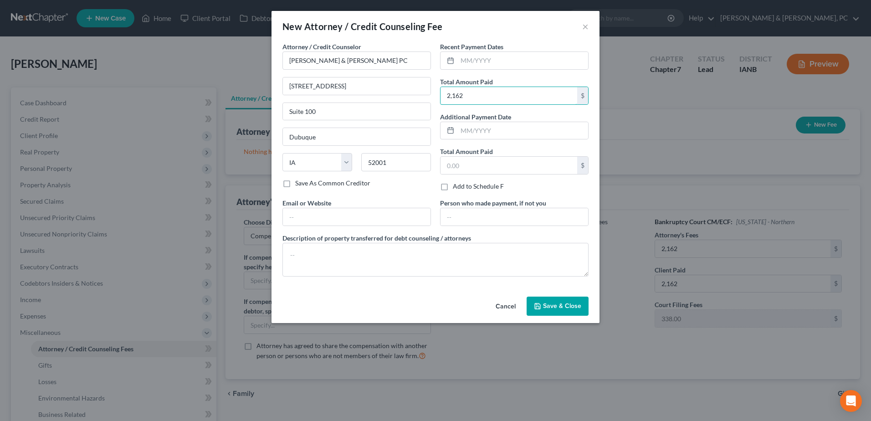
type input "2,162"
click at [567, 301] on button "Save & Close" at bounding box center [557, 305] width 62 height 19
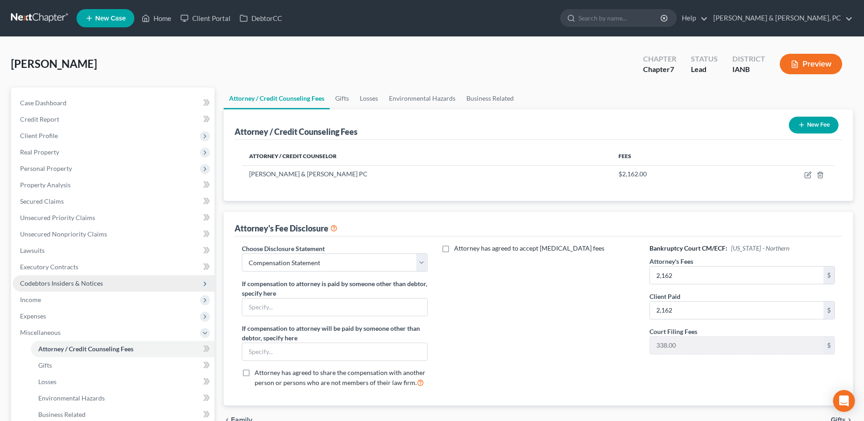
click at [82, 282] on span "Codebtors Insiders & Notices" at bounding box center [61, 283] width 83 height 8
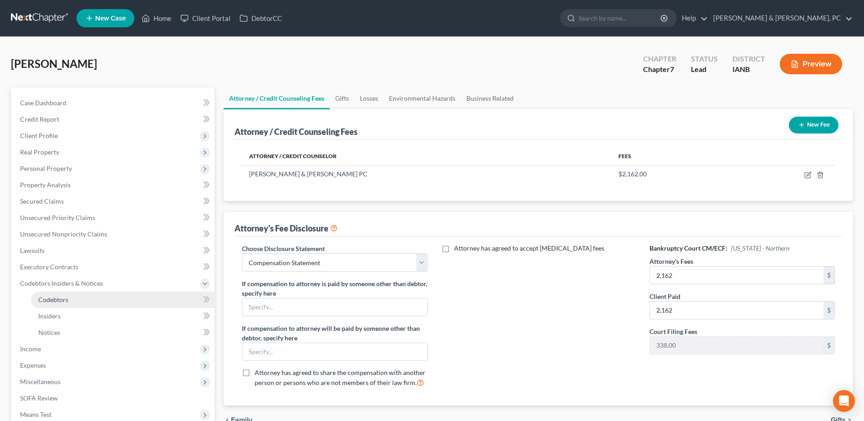
click at [79, 296] on link "Codebtors" at bounding box center [123, 299] width 184 height 16
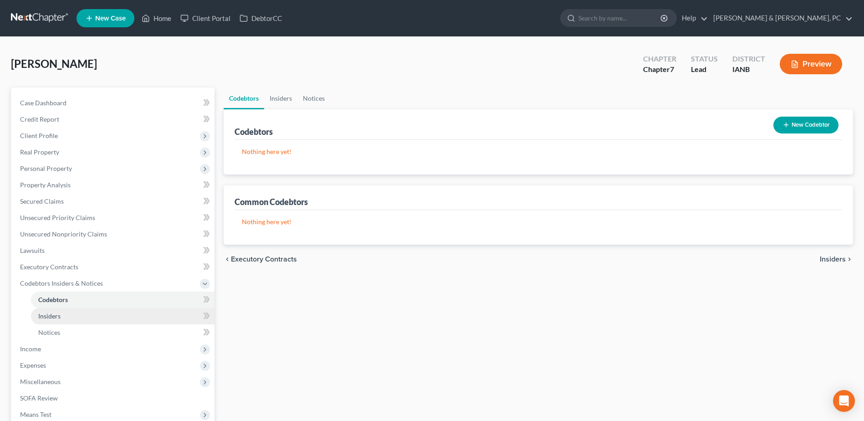
click at [74, 312] on link "Insiders" at bounding box center [123, 316] width 184 height 16
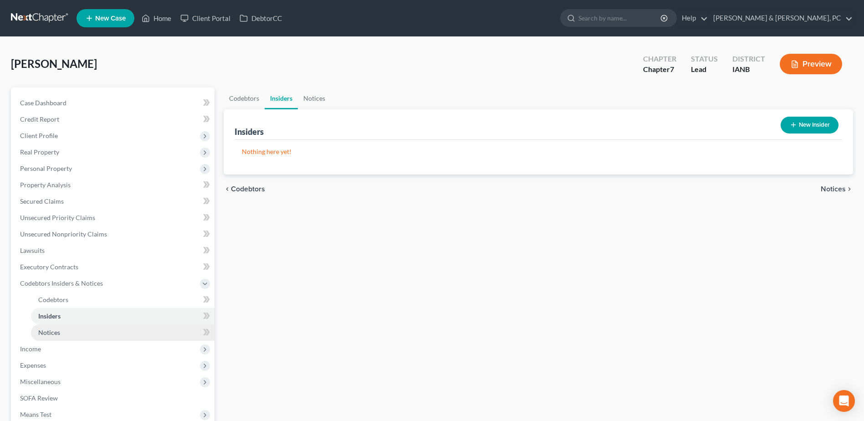
click at [72, 325] on link "Notices" at bounding box center [123, 332] width 184 height 16
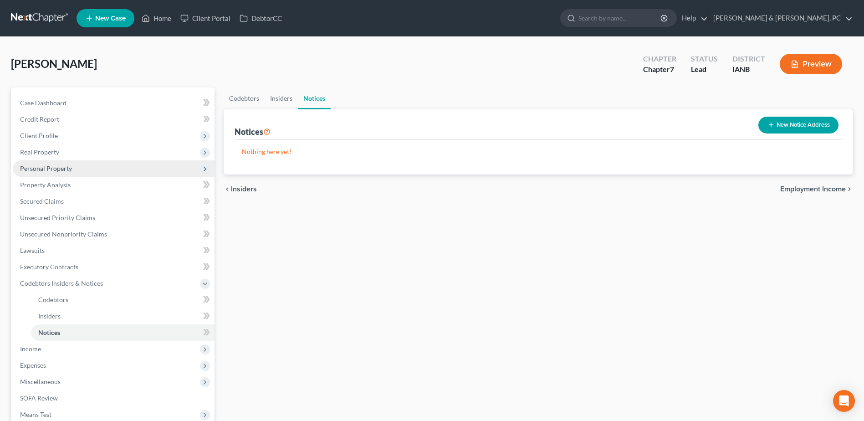
click at [49, 166] on span "Personal Property" at bounding box center [46, 168] width 52 height 8
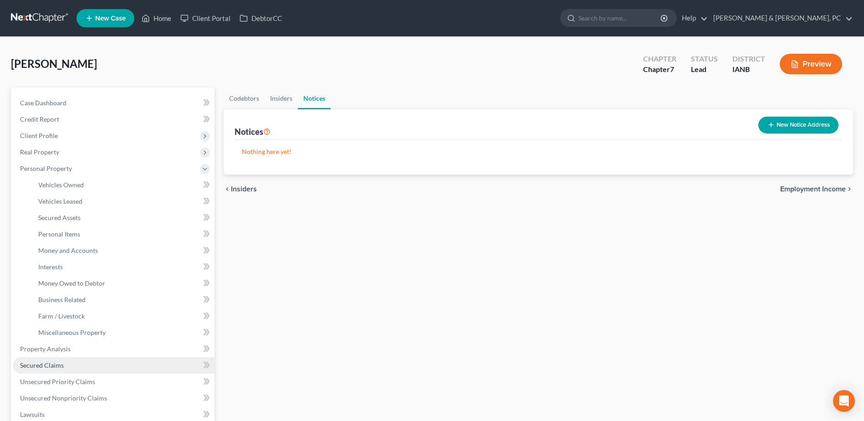
click at [60, 362] on span "Secured Claims" at bounding box center [42, 365] width 44 height 8
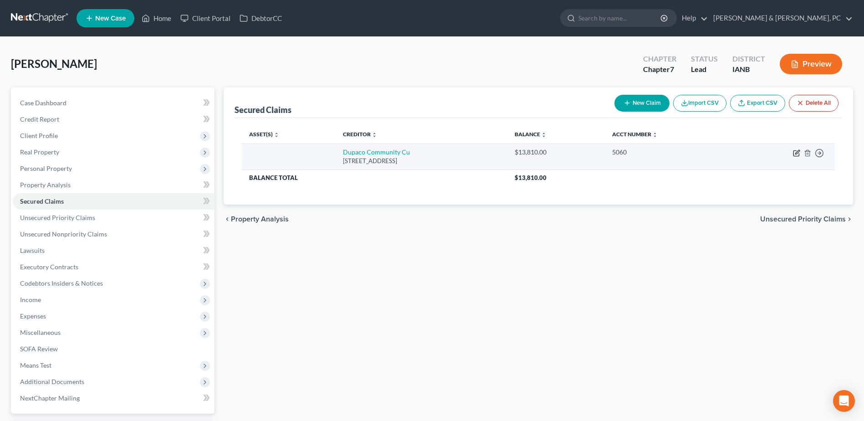
click at [799, 154] on icon "button" at bounding box center [795, 153] width 5 height 5
select select "16"
select select "0"
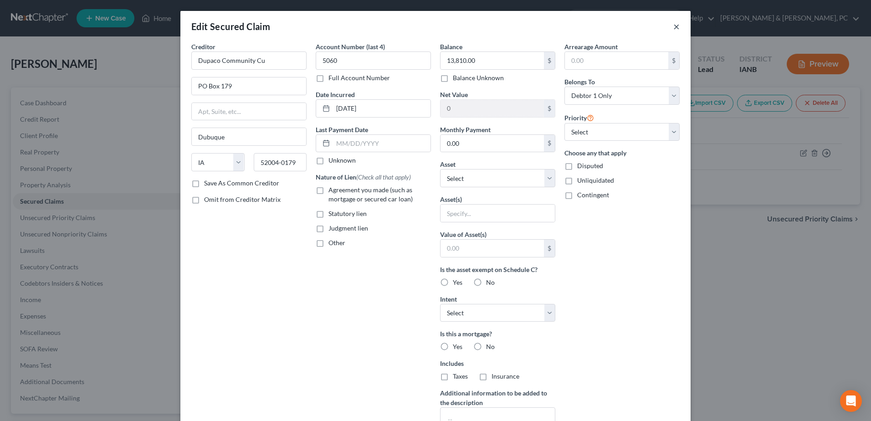
click at [674, 21] on button "×" at bounding box center [676, 26] width 6 height 11
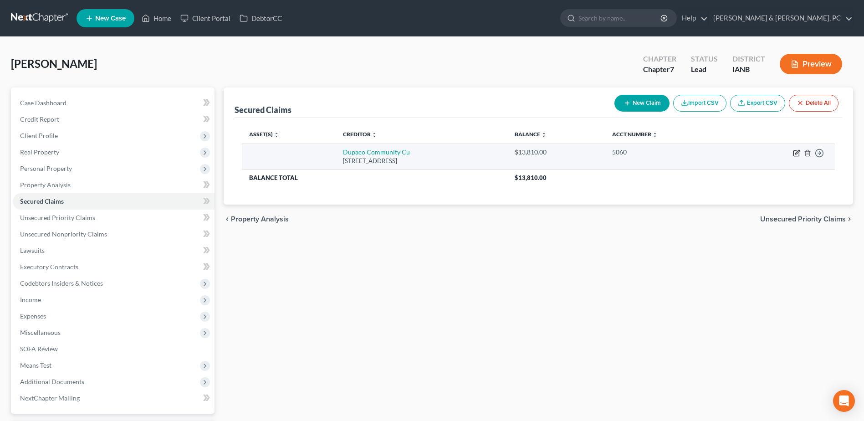
click at [796, 155] on icon "button" at bounding box center [796, 152] width 7 height 7
select select "16"
select select "0"
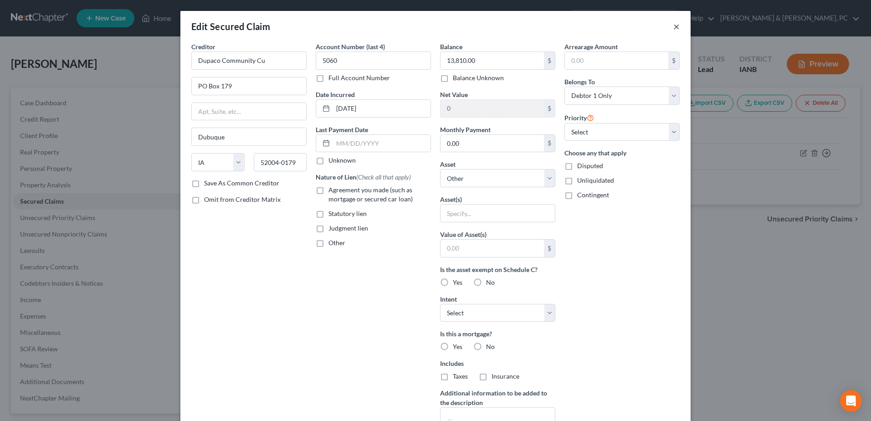
click at [675, 25] on button "×" at bounding box center [676, 26] width 6 height 11
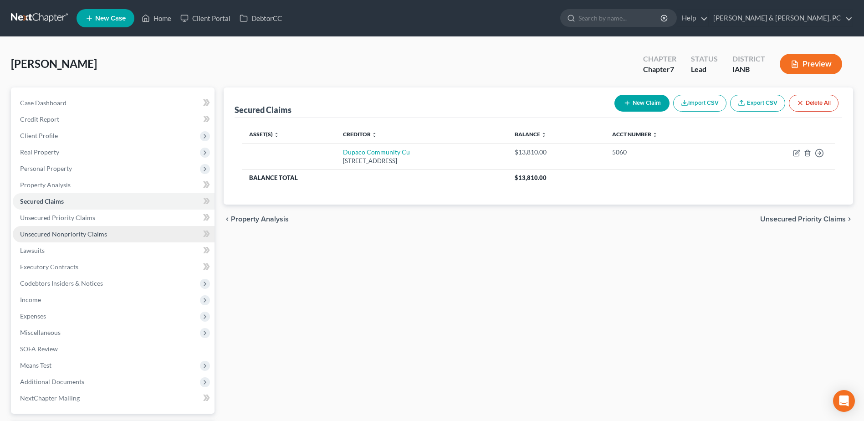
click at [100, 233] on span "Unsecured Nonpriority Claims" at bounding box center [63, 234] width 87 height 8
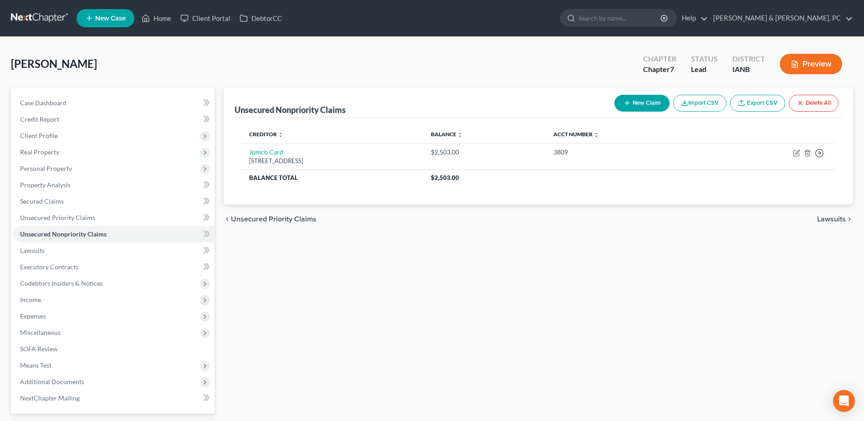
click at [642, 106] on button "New Claim" at bounding box center [641, 103] width 55 height 17
select select "0"
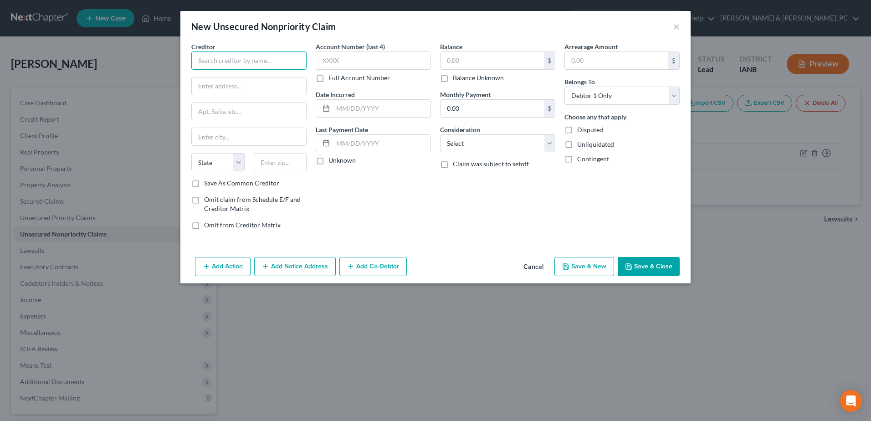
click at [250, 60] on input "text" at bounding box center [248, 60] width 115 height 18
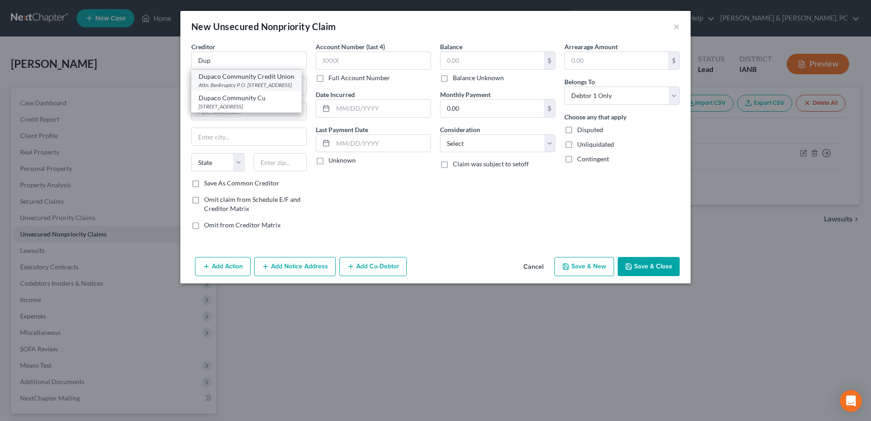
click at [245, 82] on div "Attn: Bankruptcy P.O. [STREET_ADDRESS]" at bounding box center [247, 85] width 96 height 8
type input "Dupaco Community Credit Union"
type input "Attn: Bankruptcy"
type input "P.O. Box 179"
type input "Dubuque"
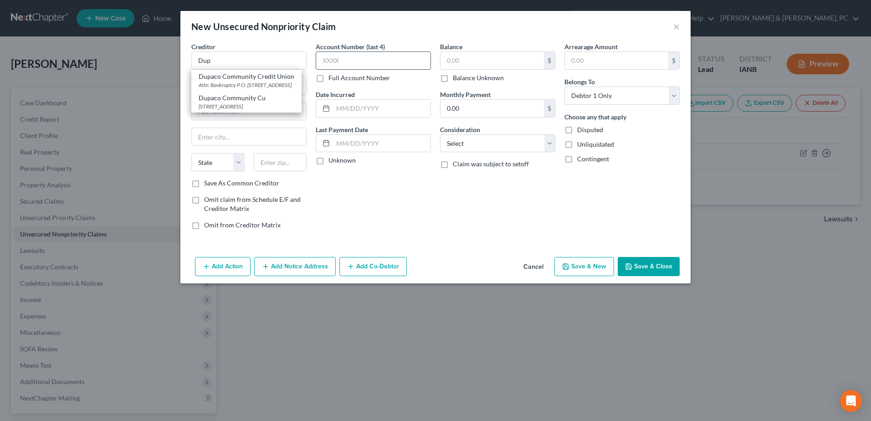
select select "16"
type input "52004-0179"
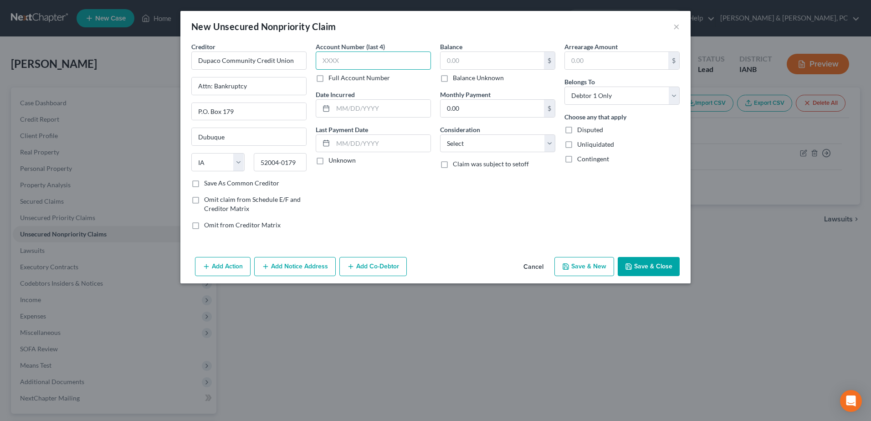
click at [352, 59] on input "text" at bounding box center [373, 60] width 115 height 18
type input "5060"
click at [540, 58] on input "text" at bounding box center [491, 60] width 103 height 17
type input "13,810.00"
click at [349, 112] on input "text" at bounding box center [381, 108] width 97 height 17
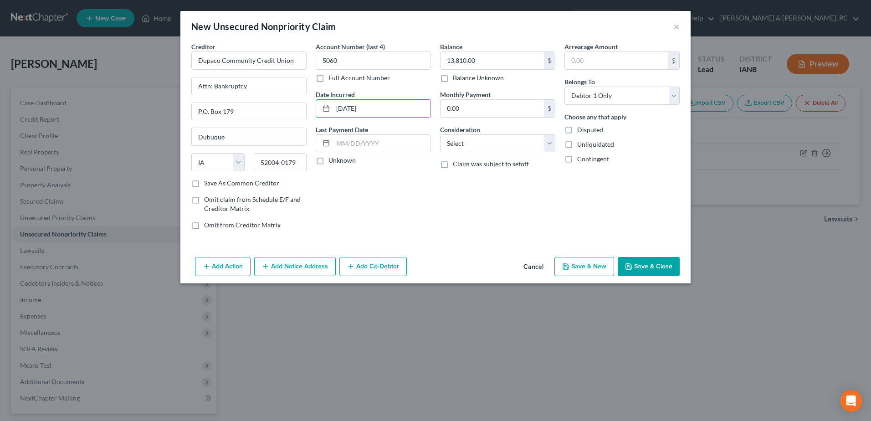
type input "[DATE]"
click at [403, 207] on div "Account Number (last 4) 5060 Full Account Number Date Incurred [DATE] Last Paym…" at bounding box center [373, 139] width 124 height 195
click at [240, 269] on button "Add Action" at bounding box center [223, 266] width 56 height 19
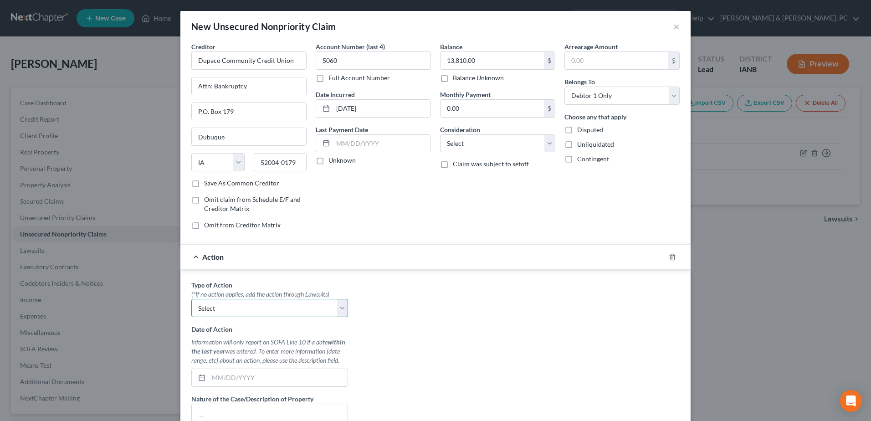
click at [241, 299] on select "Select Repossession Garnishment Foreclosure Personal Injury Attached, Seized, O…" at bounding box center [269, 308] width 157 height 18
select select "0"
click at [191, 299] on select "Select Repossession Garnishment Foreclosure Personal Injury Attached, Seized, O…" at bounding box center [269, 308] width 157 height 18
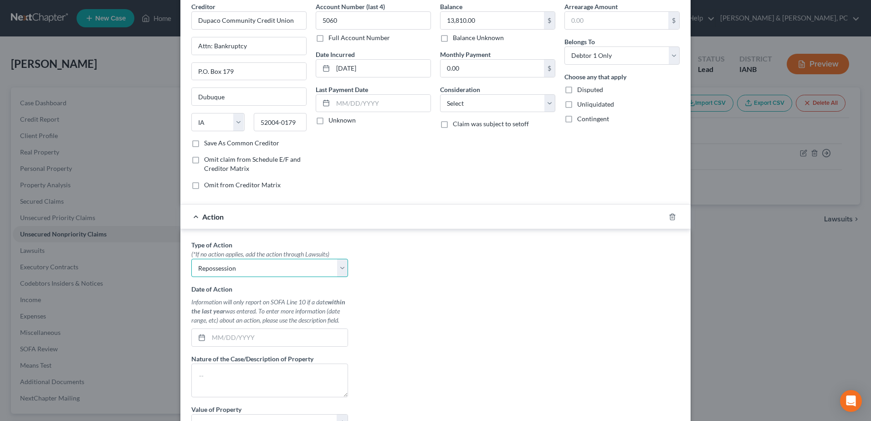
scroll to position [91, 0]
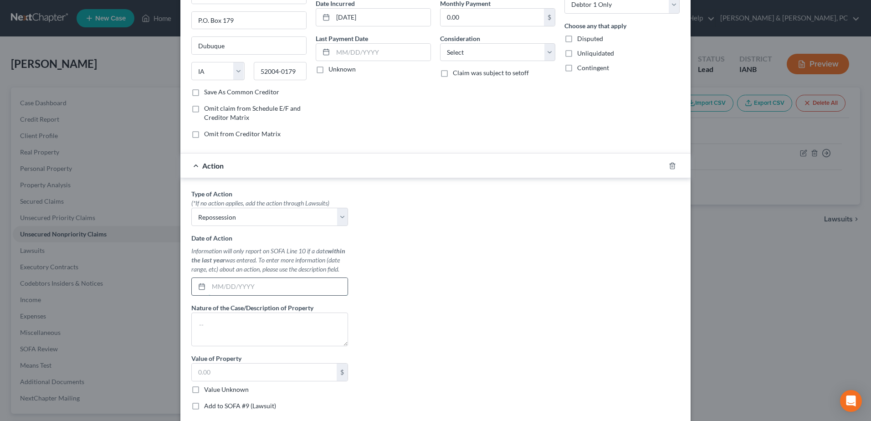
click at [235, 287] on input "text" at bounding box center [278, 286] width 139 height 17
type input "[DATE]"
click at [231, 335] on textarea at bounding box center [269, 329] width 157 height 34
click at [281, 338] on textarea at bounding box center [269, 329] width 157 height 34
paste textarea "2016 Dodge Journey"
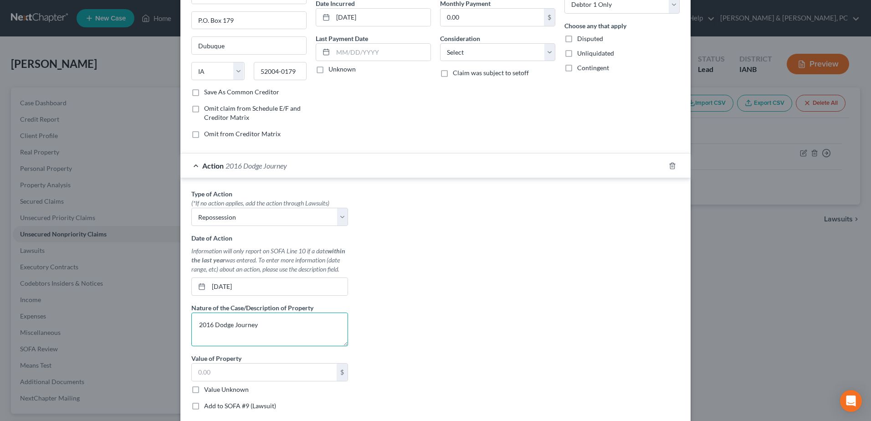
type textarea "2016 Dodge Journey"
click at [434, 337] on div "Type of Action * (*If no action applies, add the action through Lawsuits) Selec…" at bounding box center [435, 303] width 497 height 228
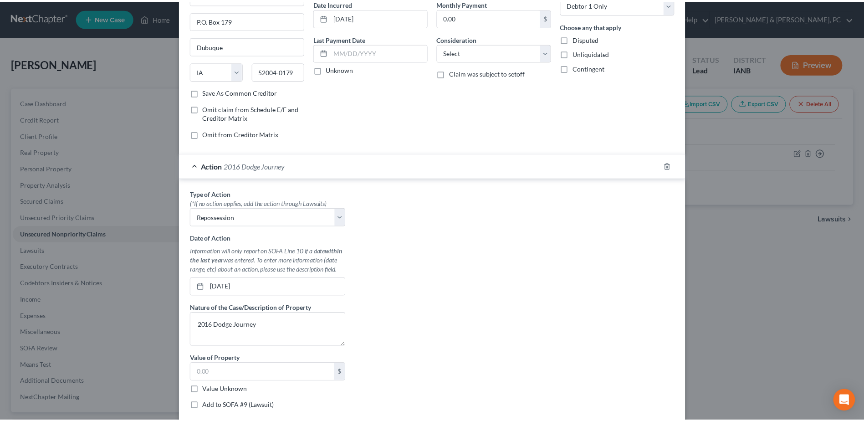
scroll to position [145, 0]
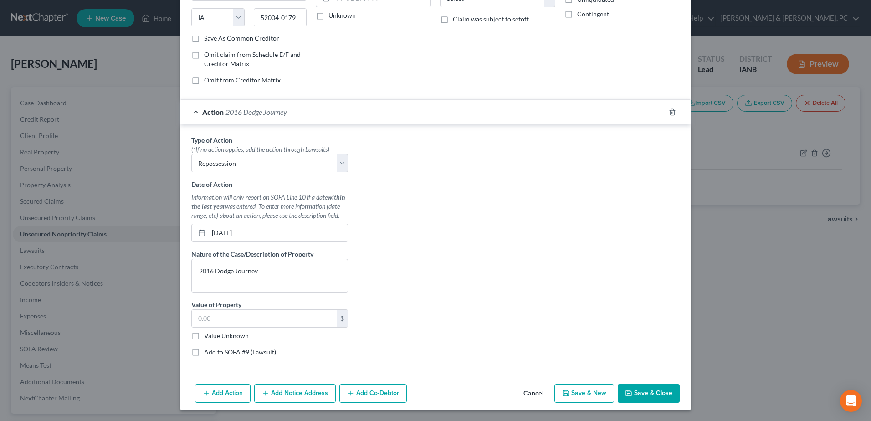
click at [655, 388] on button "Save & Close" at bounding box center [649, 393] width 62 height 19
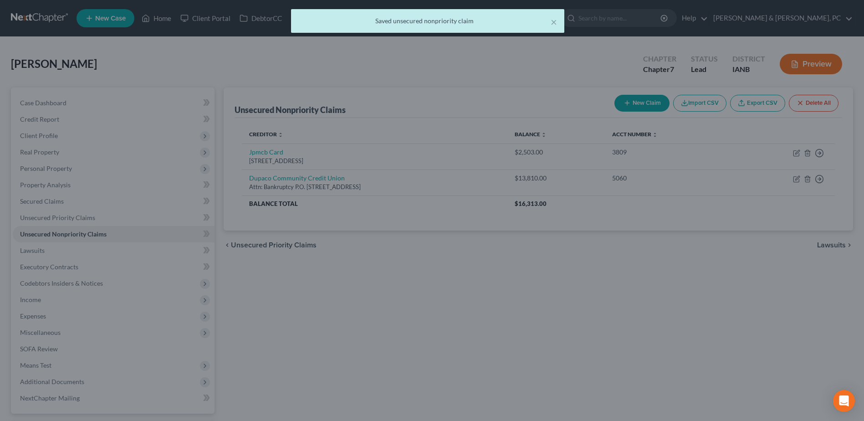
scroll to position [0, 0]
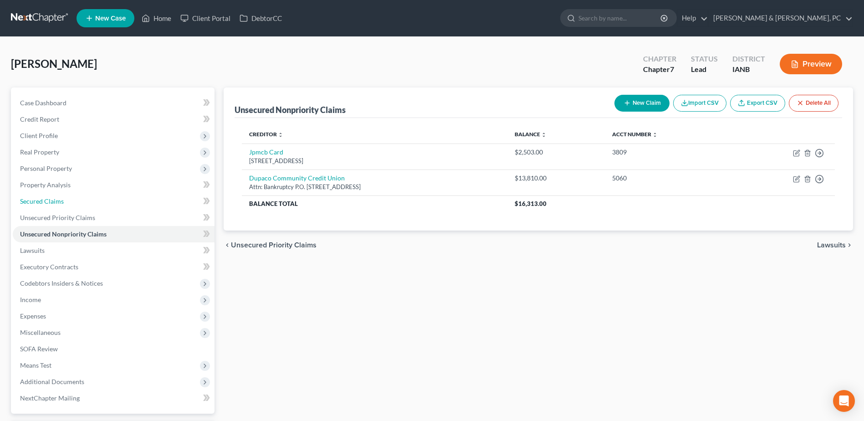
drag, startPoint x: 121, startPoint y: 207, endPoint x: 255, endPoint y: 217, distance: 133.8
click at [121, 207] on link "Secured Claims" at bounding box center [114, 201] width 202 height 16
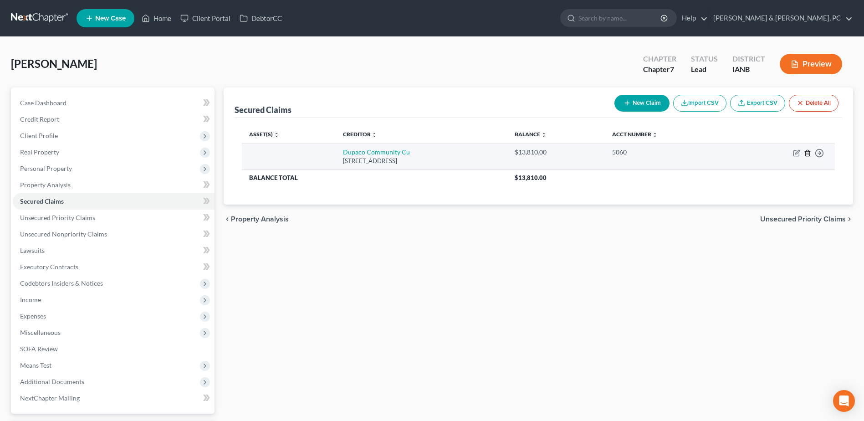
click at [806, 154] on icon "button" at bounding box center [807, 152] width 7 height 7
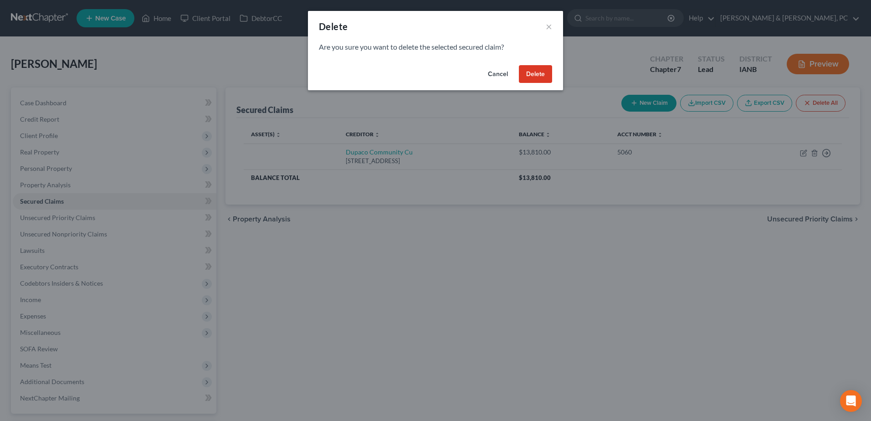
click at [536, 73] on button "Delete" at bounding box center [535, 74] width 33 height 18
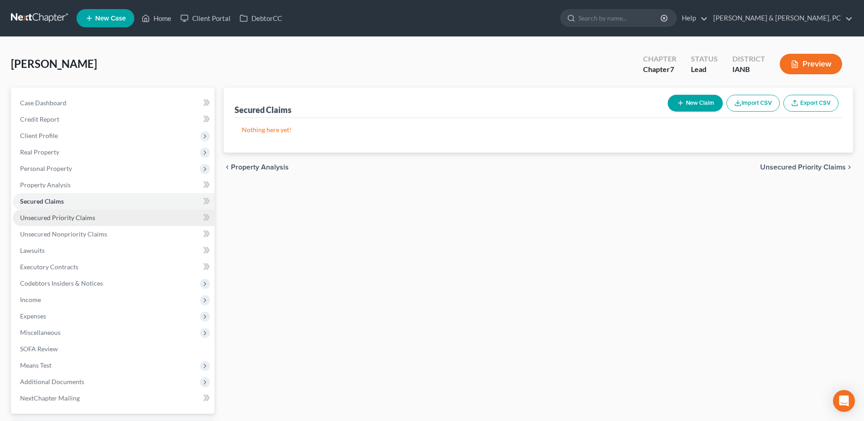
click at [112, 221] on link "Unsecured Priority Claims" at bounding box center [114, 217] width 202 height 16
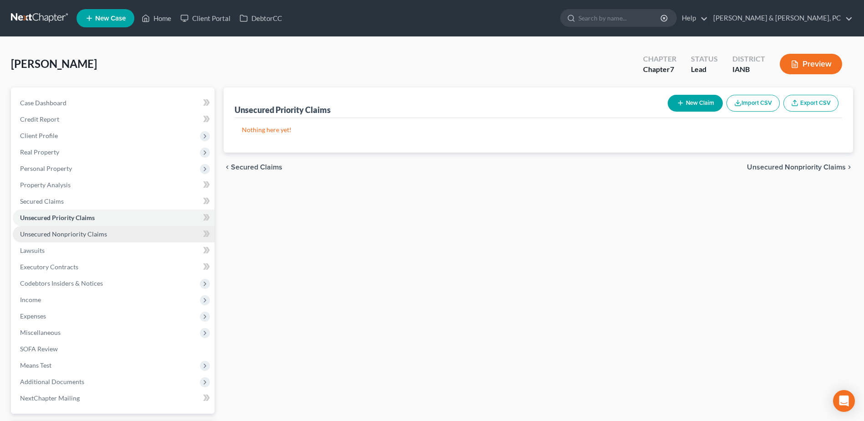
click at [108, 232] on link "Unsecured Nonpriority Claims" at bounding box center [114, 234] width 202 height 16
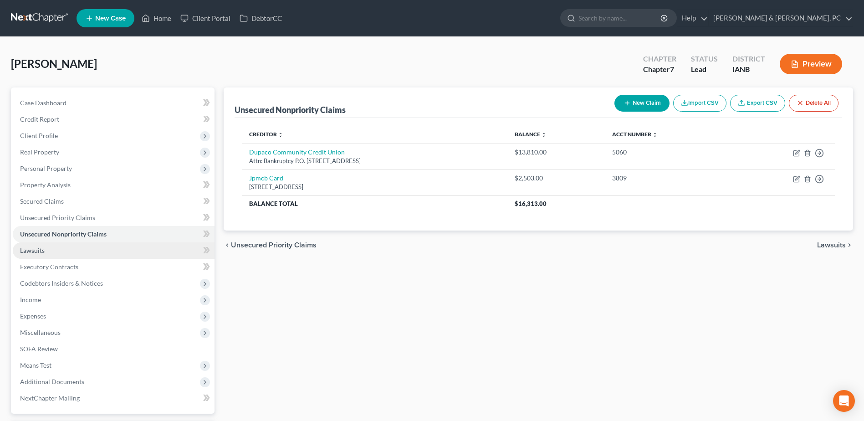
click at [122, 247] on link "Lawsuits" at bounding box center [114, 250] width 202 height 16
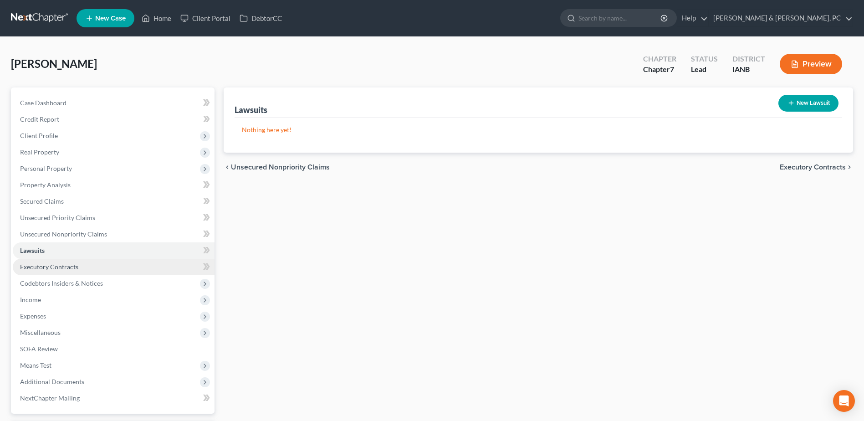
click at [117, 261] on link "Executory Contracts" at bounding box center [114, 267] width 202 height 16
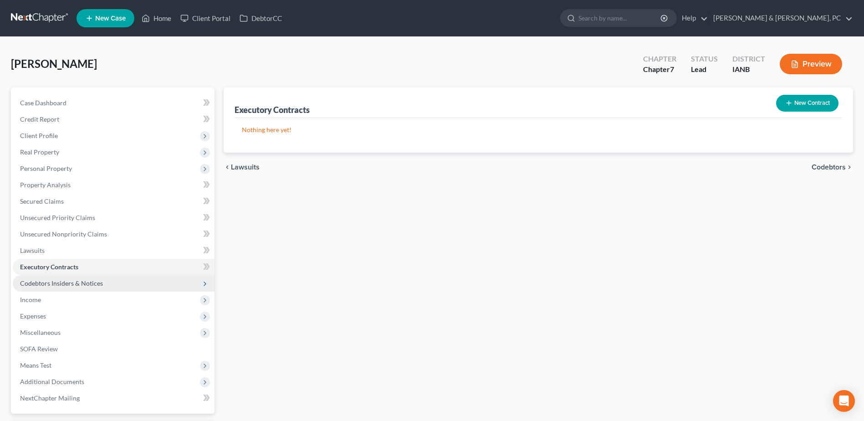
click at [113, 283] on span "Codebtors Insiders & Notices" at bounding box center [114, 283] width 202 height 16
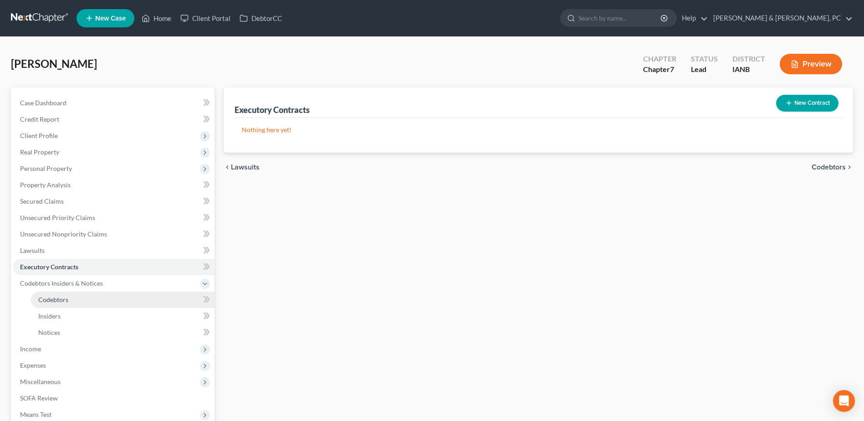
click at [109, 298] on link "Codebtors" at bounding box center [123, 299] width 184 height 16
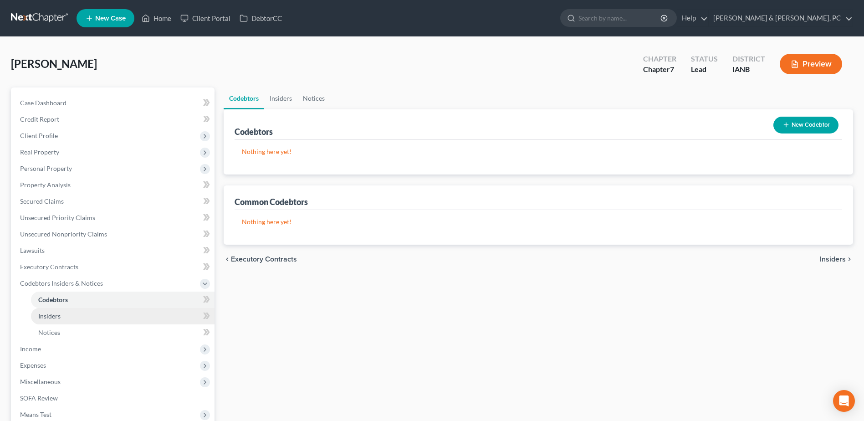
click at [98, 315] on link "Insiders" at bounding box center [123, 316] width 184 height 16
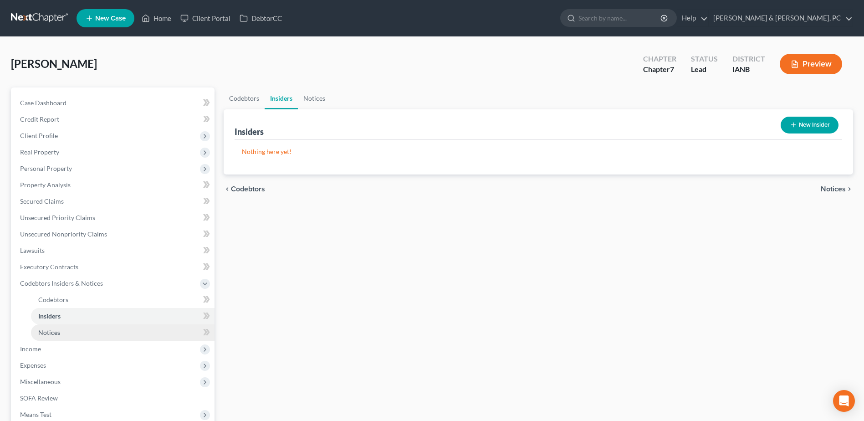
click at [92, 329] on link "Notices" at bounding box center [123, 332] width 184 height 16
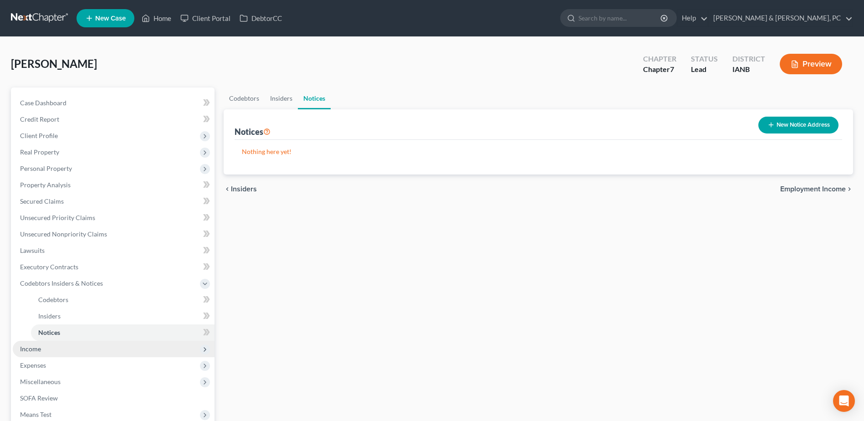
click at [74, 352] on span "Income" at bounding box center [114, 349] width 202 height 16
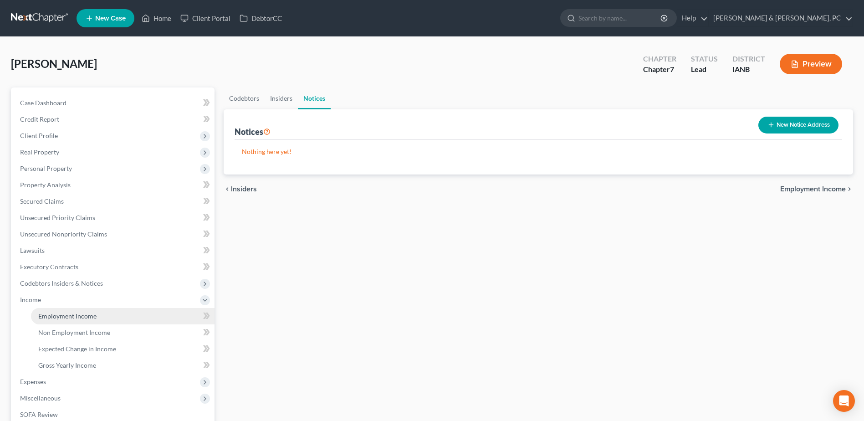
click at [61, 313] on span "Employment Income" at bounding box center [67, 316] width 58 height 8
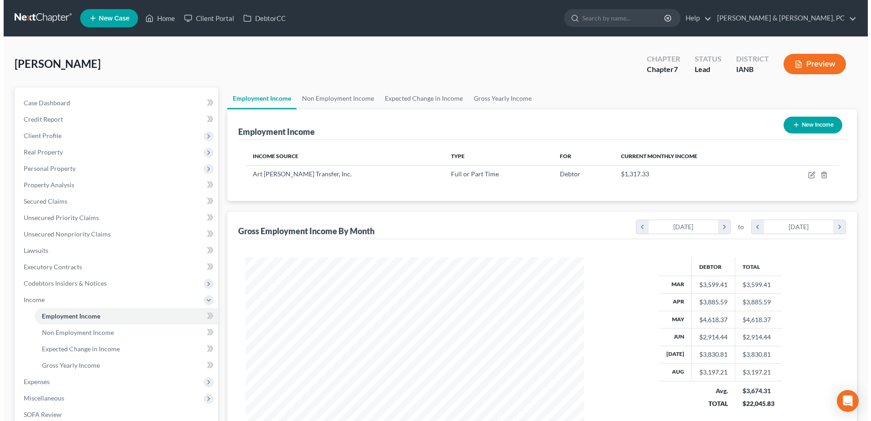
scroll to position [169, 356]
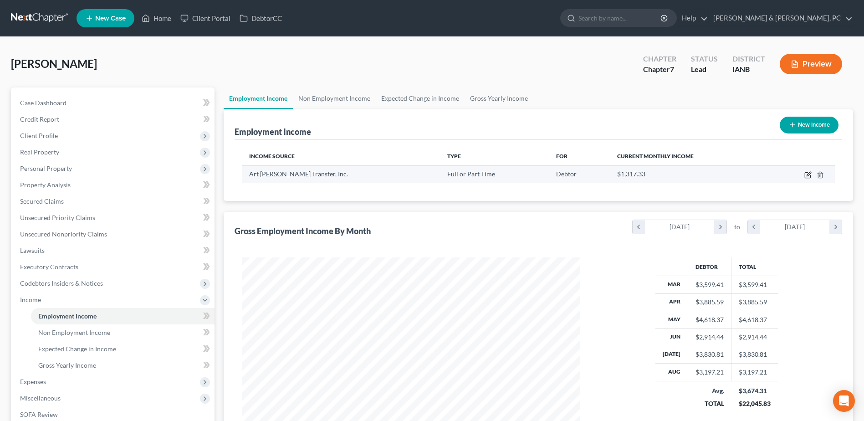
click at [808, 175] on icon "button" at bounding box center [807, 174] width 7 height 7
select select "0"
select select "16"
select select "3"
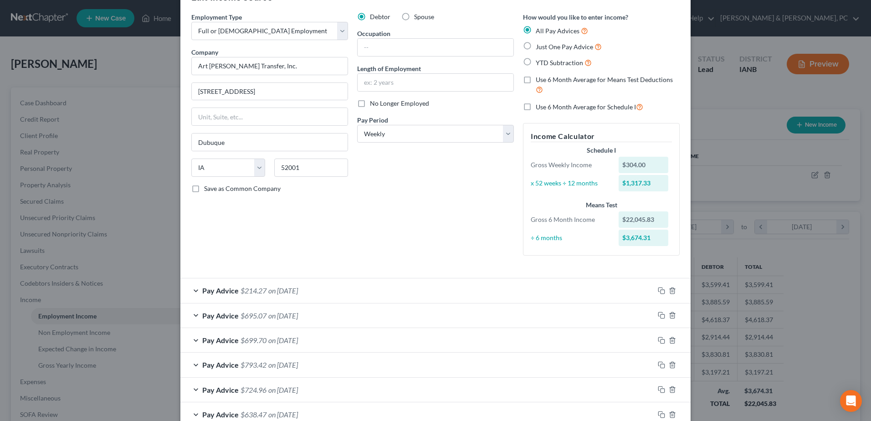
scroll to position [46, 0]
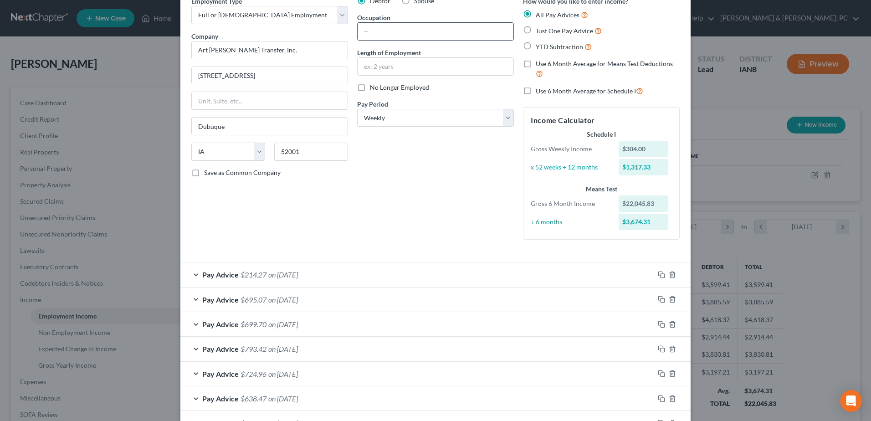
click at [391, 35] on input "text" at bounding box center [435, 31] width 156 height 17
type input "Diesel Technician"
click at [391, 72] on input "text" at bounding box center [435, 66] width 156 height 17
type input "1.5 Years"
click at [410, 167] on div "Debtor Spouse Occupation Diesel Technician Length of Employment 1.5 Years No Lo…" at bounding box center [435, 121] width 166 height 250
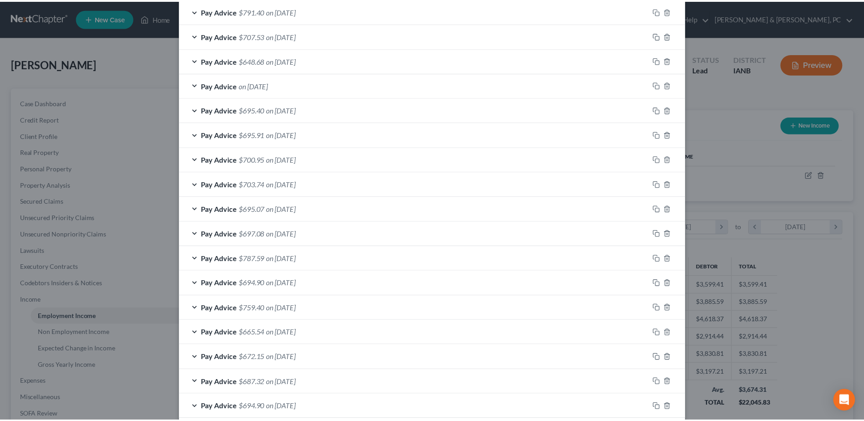
scroll to position [556, 0]
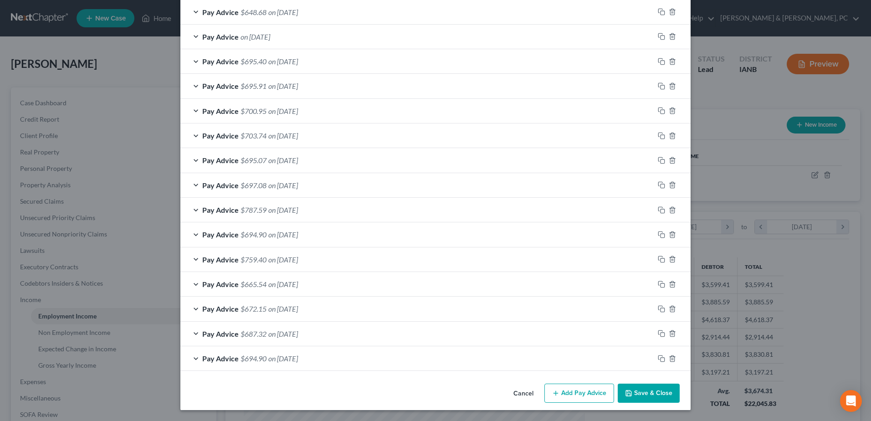
click at [642, 396] on button "Save & Close" at bounding box center [649, 392] width 62 height 19
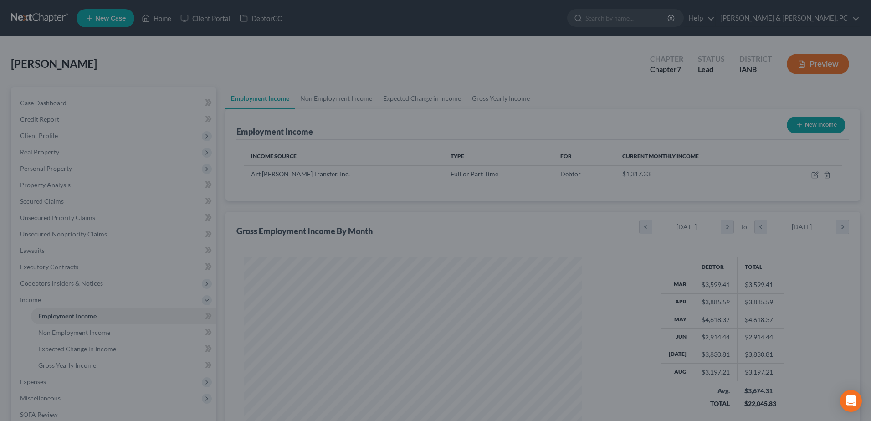
scroll to position [455226, 455038]
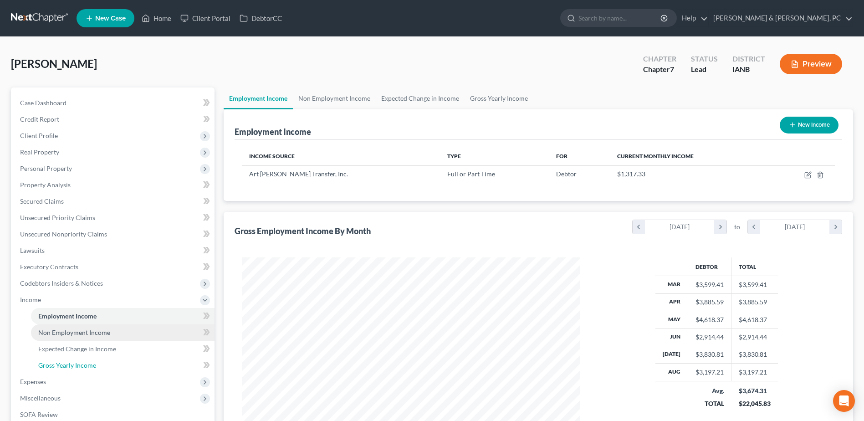
drag, startPoint x: 101, startPoint y: 368, endPoint x: 43, endPoint y: 337, distance: 65.6
click at [101, 368] on link "Gross Yearly Income" at bounding box center [123, 365] width 184 height 16
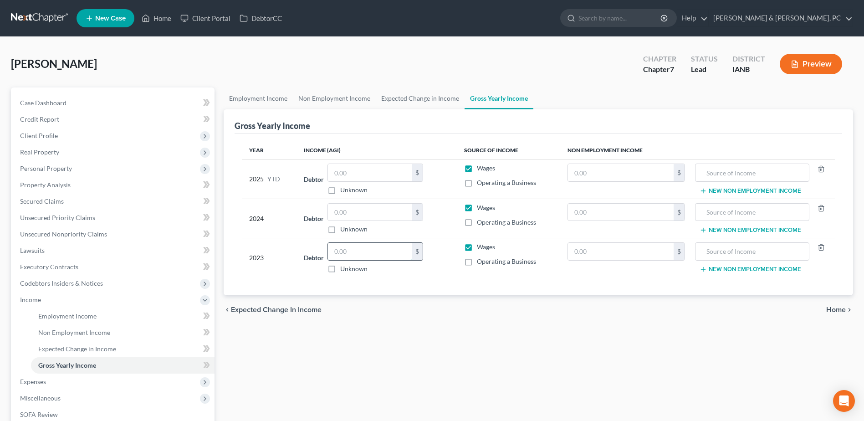
click at [397, 248] on input "text" at bounding box center [370, 251] width 84 height 17
type input "34,364"
click at [384, 213] on input "text" at bounding box center [370, 212] width 84 height 17
click at [373, 214] on input "text" at bounding box center [370, 212] width 84 height 17
type input "46,151"
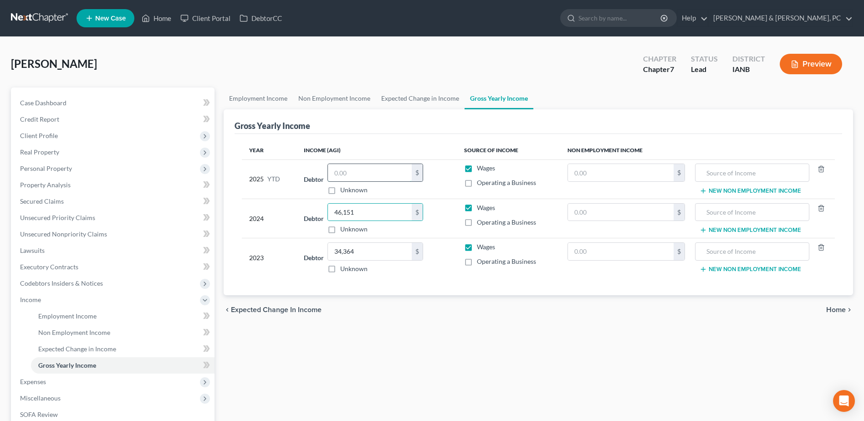
click at [370, 175] on input "text" at bounding box center [370, 172] width 84 height 17
click at [67, 383] on span "Expenses" at bounding box center [114, 381] width 202 height 16
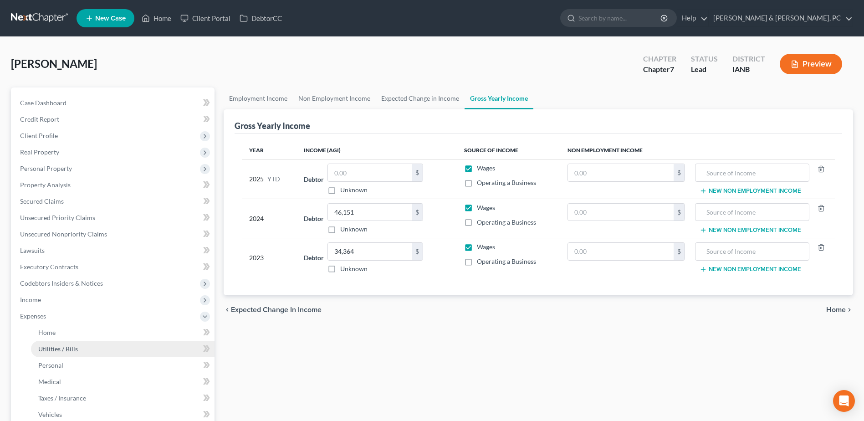
click at [88, 343] on link "Utilities / Bills" at bounding box center [123, 349] width 184 height 16
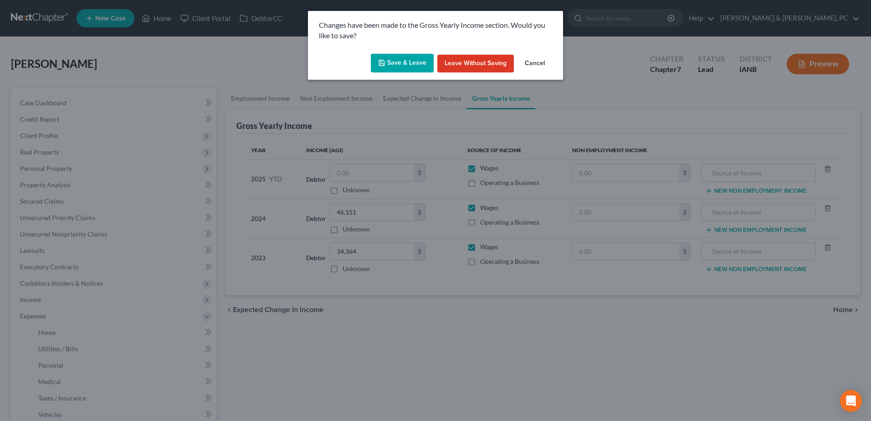
click at [408, 66] on button "Save & Leave" at bounding box center [402, 63] width 63 height 19
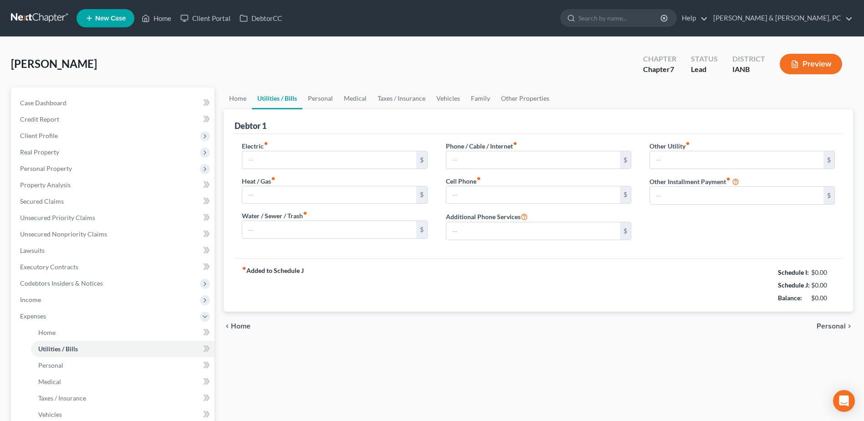
type input "150.00"
type input "0.00"
type input "80.00"
type input "70.00"
type input "100.00"
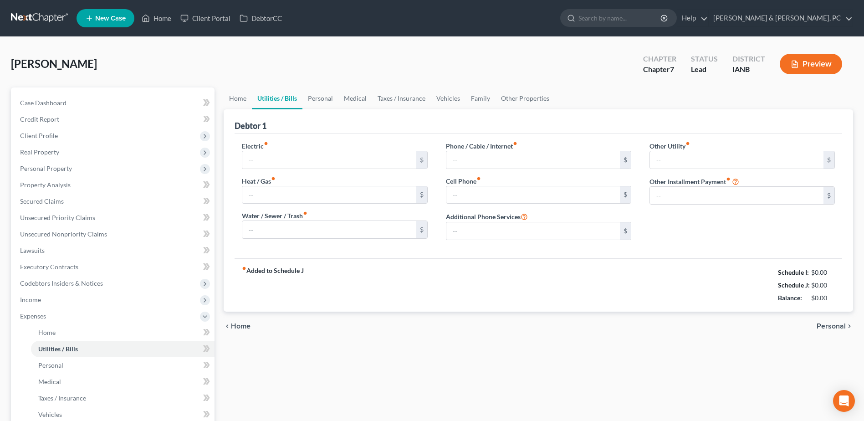
type input "0.00"
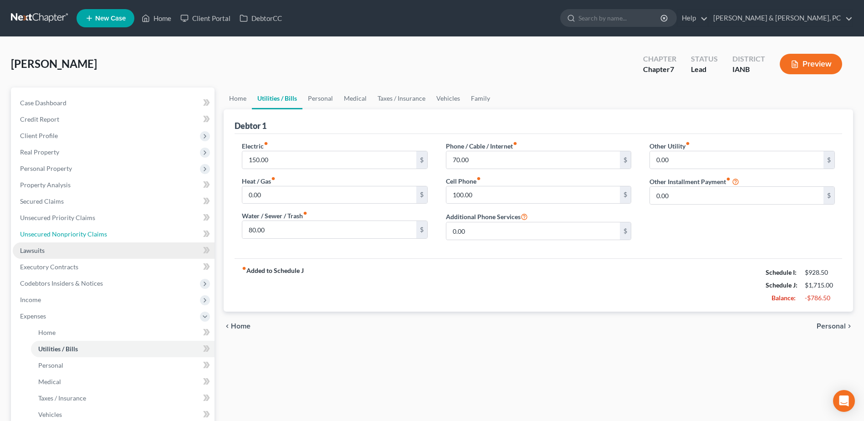
drag, startPoint x: 59, startPoint y: 238, endPoint x: 144, endPoint y: 251, distance: 86.2
click at [59, 238] on link "Unsecured Nonpriority Claims" at bounding box center [114, 234] width 202 height 16
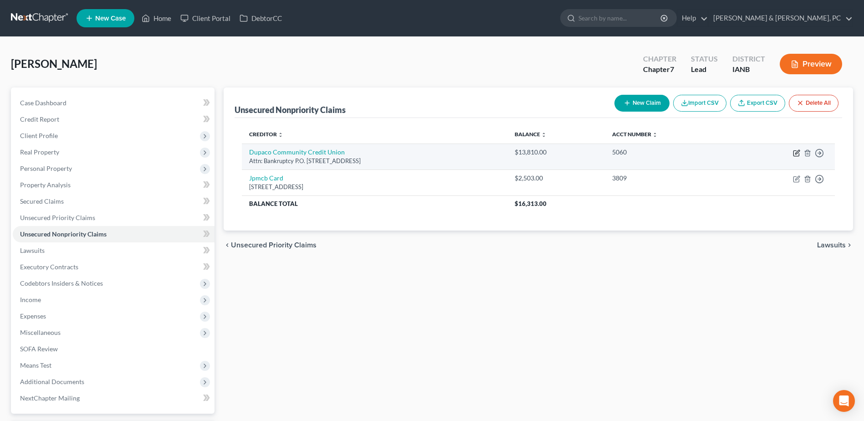
click at [795, 156] on icon "button" at bounding box center [795, 153] width 5 height 5
select select "16"
select select "0"
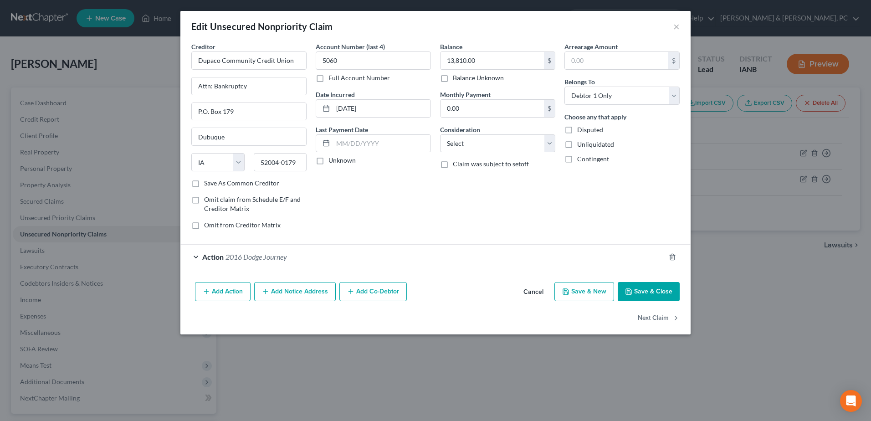
click at [358, 287] on button "Add Co-Debtor" at bounding box center [372, 291] width 67 height 19
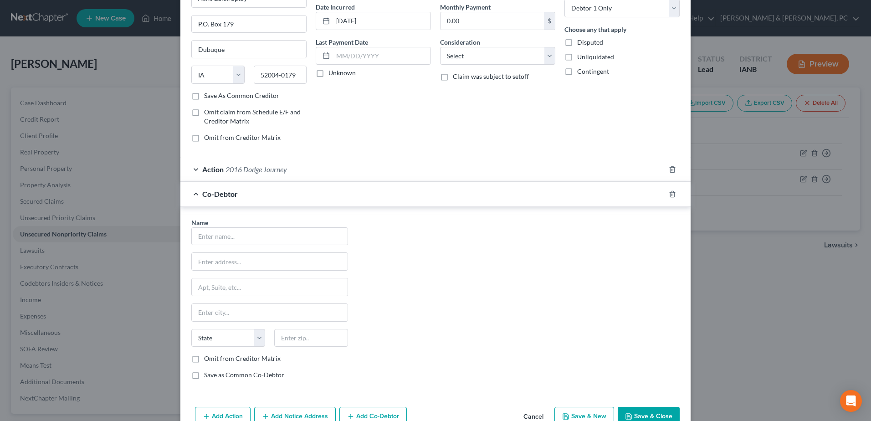
scroll to position [91, 0]
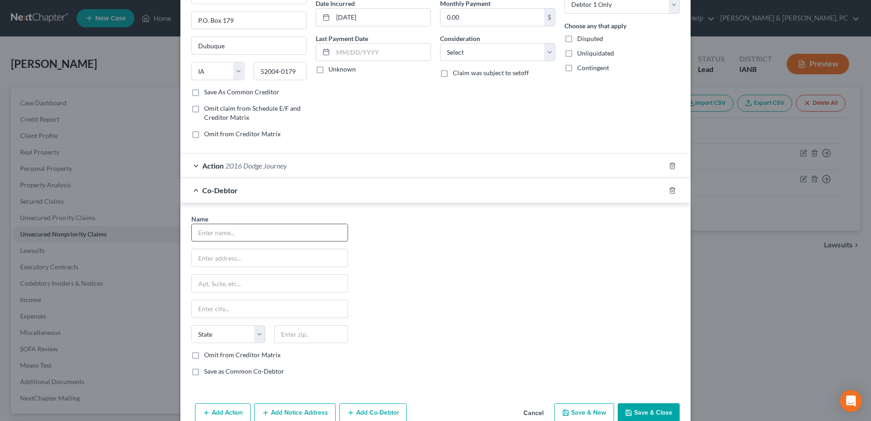
click at [263, 233] on input "text" at bounding box center [270, 232] width 156 height 17
paste input "[PERSON_NAME]"
type input "[PERSON_NAME]"
drag, startPoint x: 244, startPoint y: 255, endPoint x: 316, endPoint y: 254, distance: 72.4
click at [244, 255] on input "text" at bounding box center [270, 257] width 156 height 17
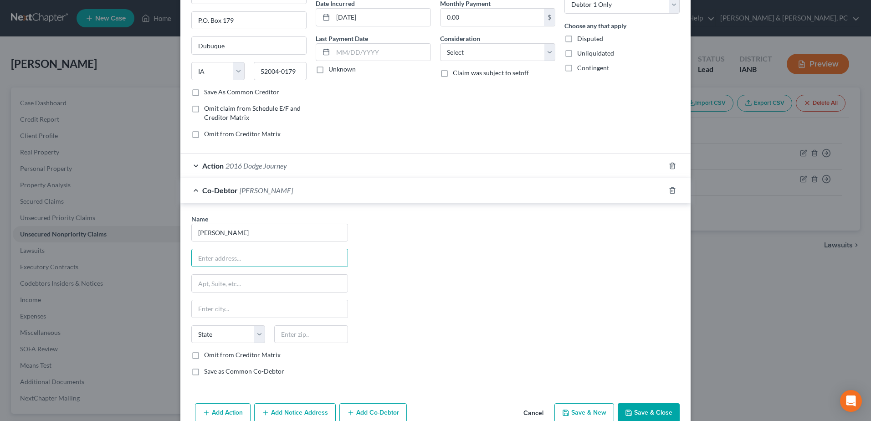
click at [409, 249] on div "Name * [PERSON_NAME] State [US_STATE] AK AR AZ CA CO CT DE DC [GEOGRAPHIC_DATA]…" at bounding box center [435, 298] width 497 height 169
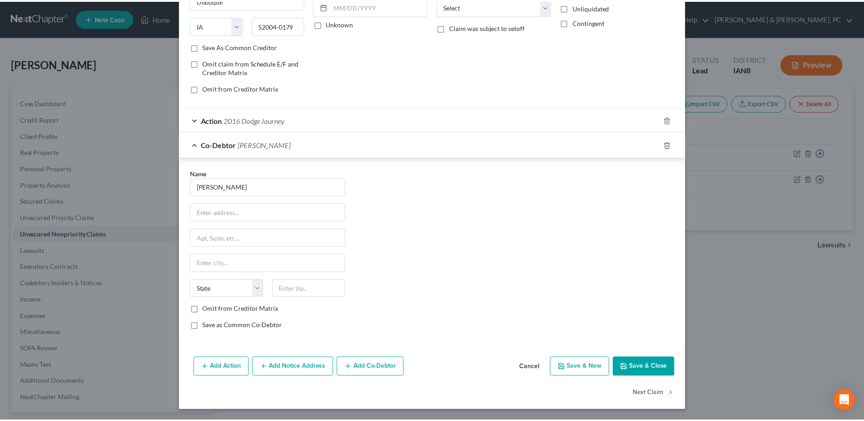
scroll to position [137, 0]
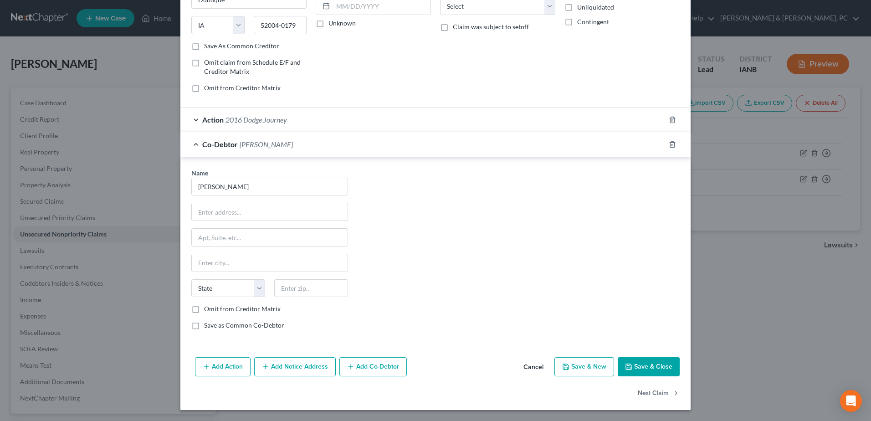
click at [639, 364] on button "Save & Close" at bounding box center [649, 366] width 62 height 19
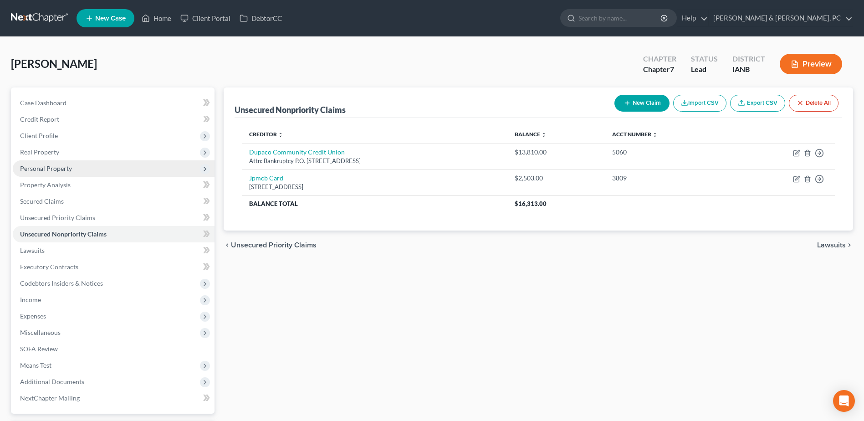
click at [69, 168] on span "Personal Property" at bounding box center [46, 168] width 52 height 8
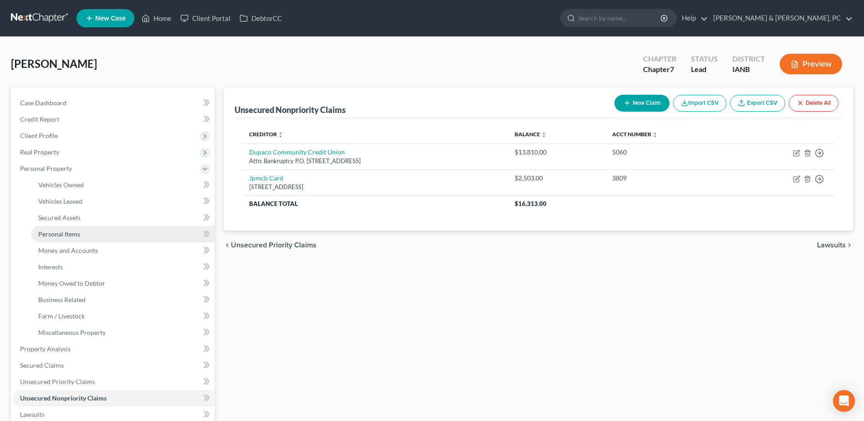
click at [76, 226] on link "Personal Items" at bounding box center [123, 234] width 184 height 16
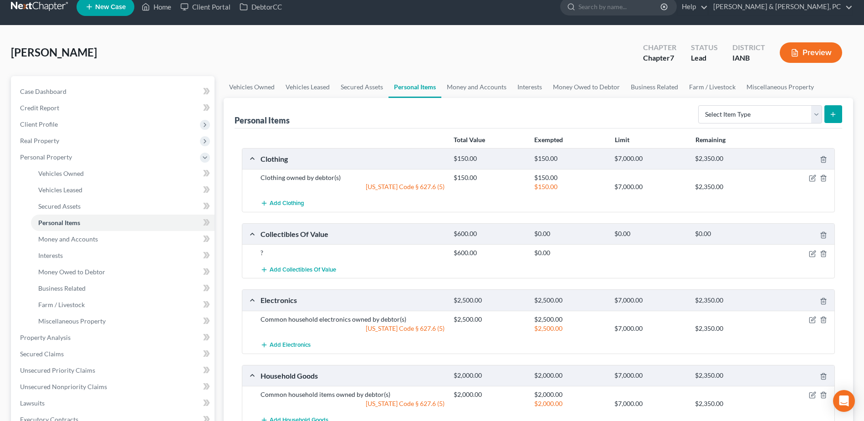
scroll to position [46, 0]
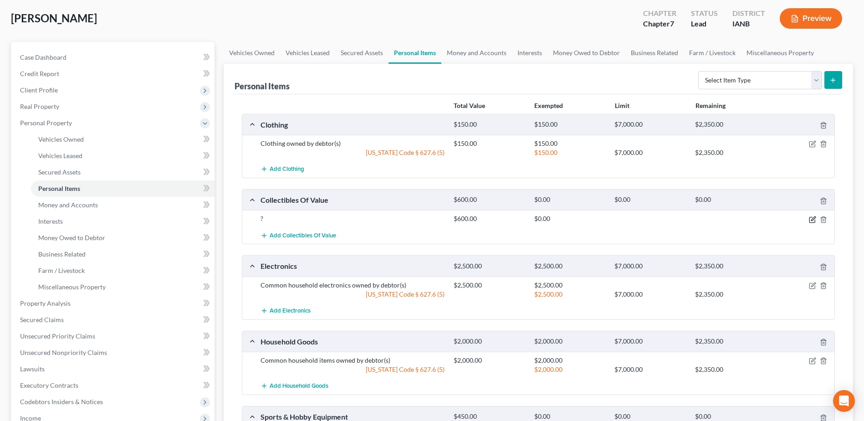
click at [812, 220] on icon "button" at bounding box center [813, 218] width 4 height 4
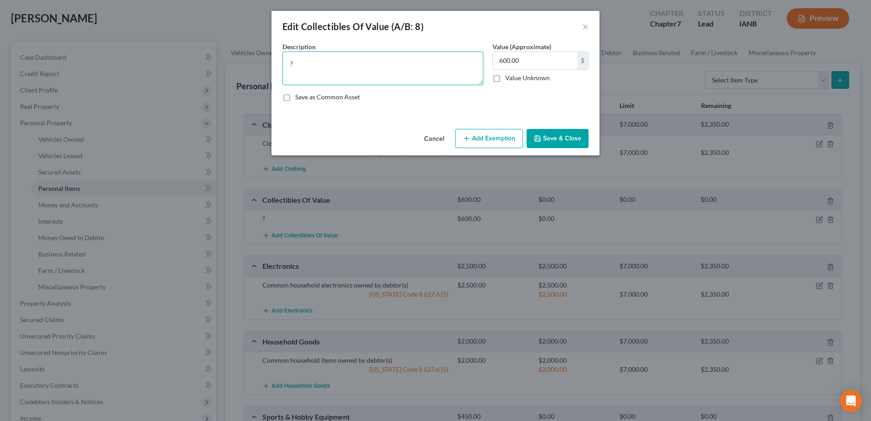
drag, startPoint x: 370, startPoint y: 67, endPoint x: 281, endPoint y: 69, distance: 88.8
click at [281, 69] on div "Description * ?" at bounding box center [383, 63] width 210 height 43
paste textarea "Miscellaneous collectible figurines (Funko Pops and similar items)"
type textarea "Miscellaneous collectible figurines (Funko Pops and similar items)"
click at [489, 133] on button "Add Exemption" at bounding box center [489, 138] width 68 height 19
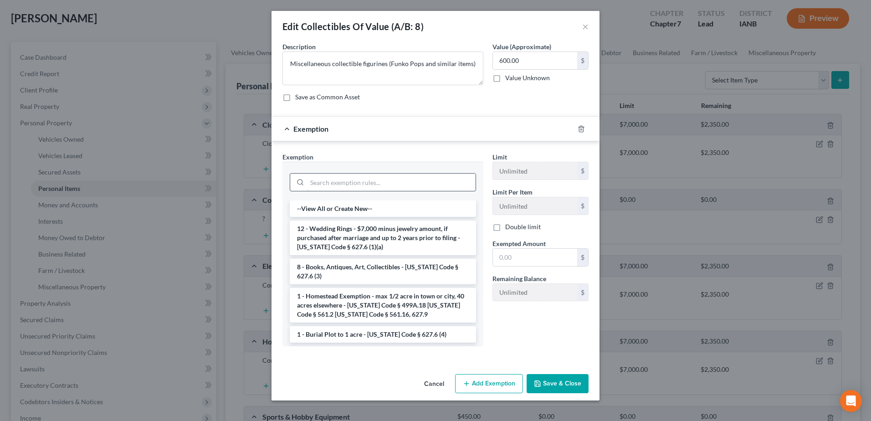
click at [371, 179] on input "search" at bounding box center [391, 182] width 168 height 17
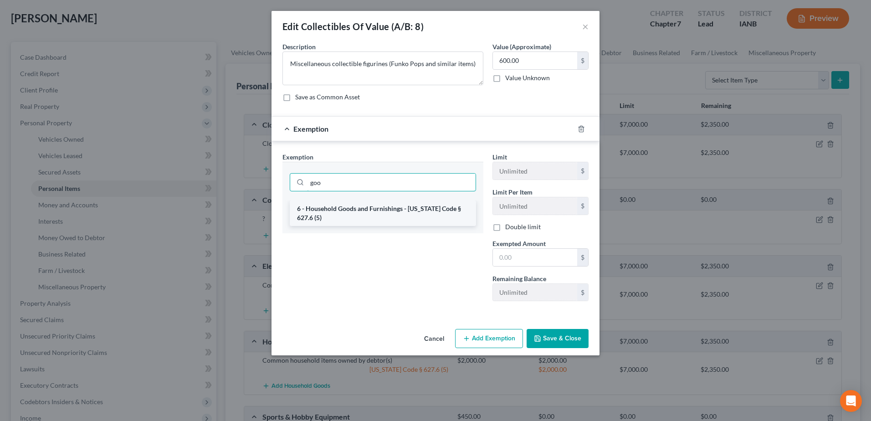
type input "goo"
click at [383, 213] on li "6 - Household Goods and Furnishings - [US_STATE] Code § 627.6 (5)" at bounding box center [383, 213] width 186 height 26
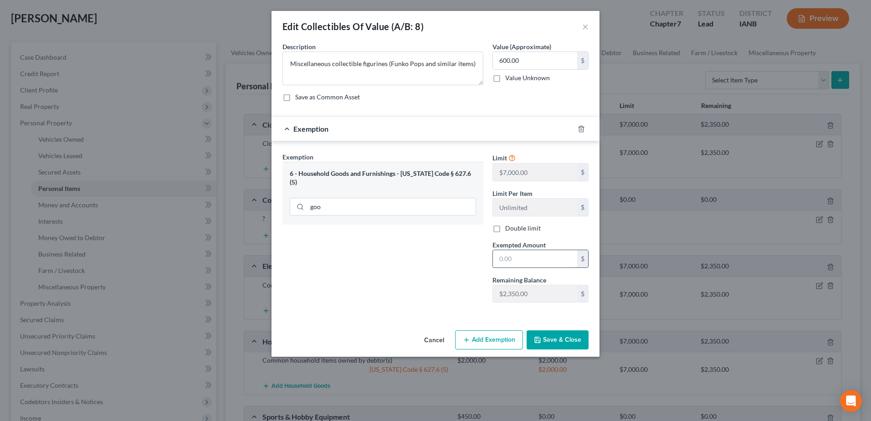
click at [549, 262] on input "text" at bounding box center [535, 258] width 84 height 17
type input "600"
click at [572, 341] on button "Save & Close" at bounding box center [557, 339] width 62 height 19
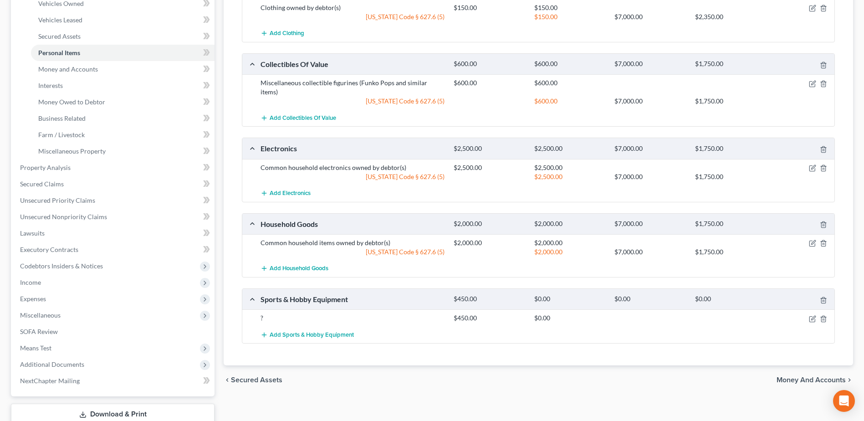
scroll to position [182, 0]
click at [813, 315] on icon "button" at bounding box center [813, 317] width 4 height 4
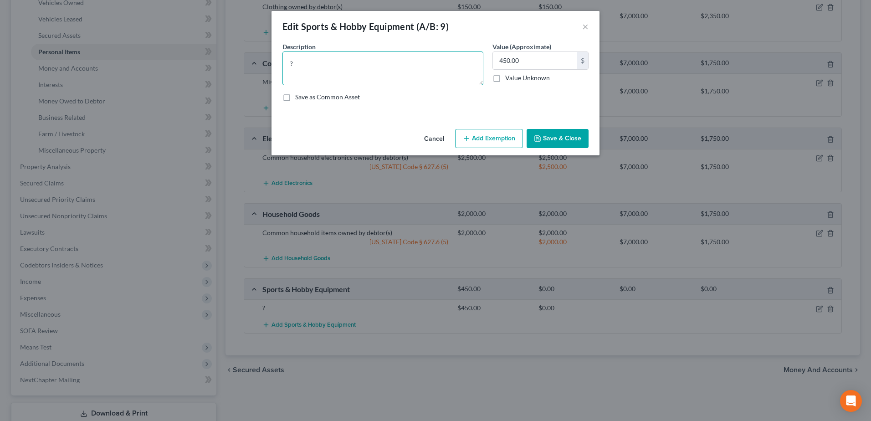
drag, startPoint x: 444, startPoint y: 73, endPoint x: 203, endPoint y: 82, distance: 241.1
click at [203, 82] on div "Edit Sports & Hobby Equipment (A/B: 9) × An exemption set must first be selecte…" at bounding box center [435, 210] width 871 height 421
paste textarea "music recording equipment and an electric longboard"
type textarea "music recording equipment and an electric longboard"
click at [510, 136] on button "Add Exemption" at bounding box center [489, 138] width 68 height 19
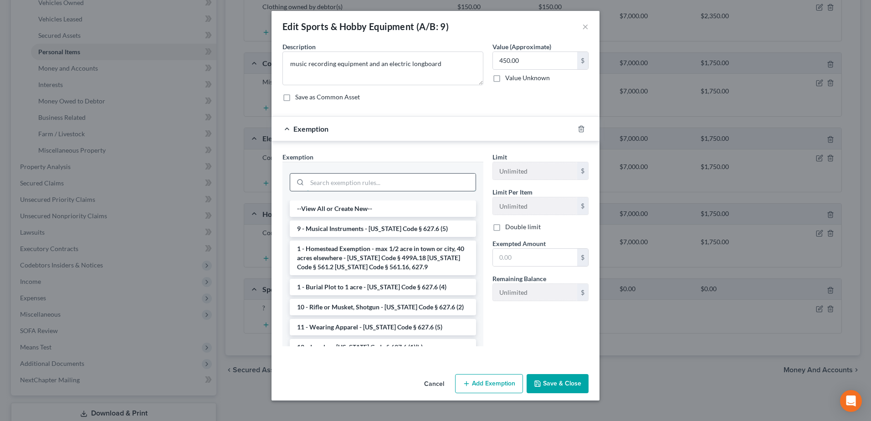
click at [415, 183] on input "search" at bounding box center [391, 182] width 168 height 17
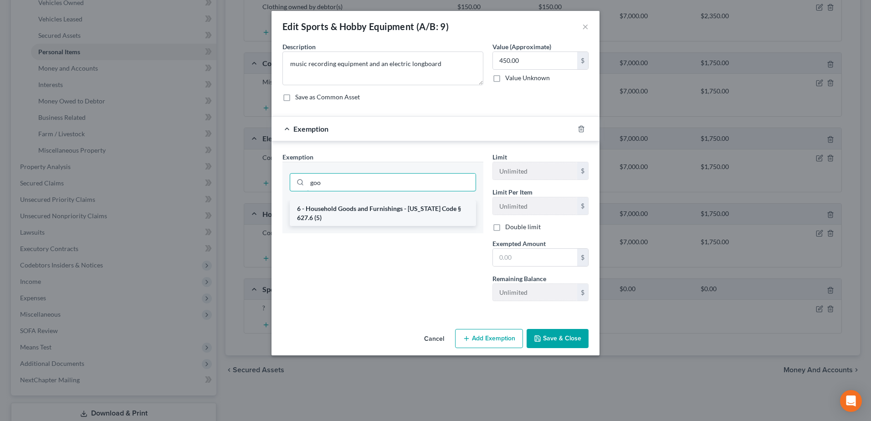
type input "goo"
click at [425, 204] on li "6 - Household Goods and Furnishings - [US_STATE] Code § 627.6 (5)" at bounding box center [383, 213] width 186 height 26
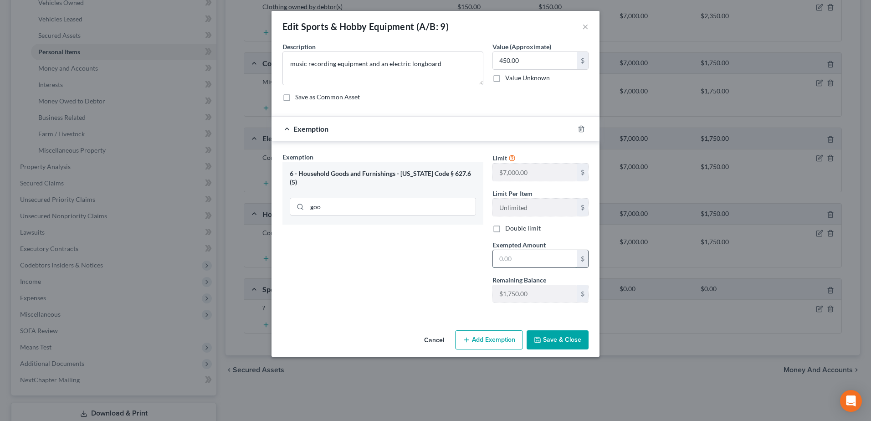
click at [532, 257] on input "text" at bounding box center [535, 258] width 84 height 17
type input "450"
click at [551, 334] on button "Save & Close" at bounding box center [557, 339] width 62 height 19
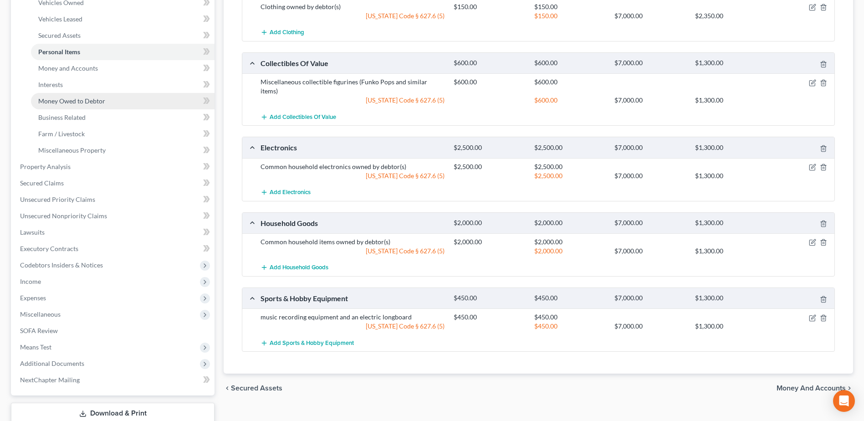
click at [106, 102] on link "Money Owed to Debtor" at bounding box center [123, 101] width 184 height 16
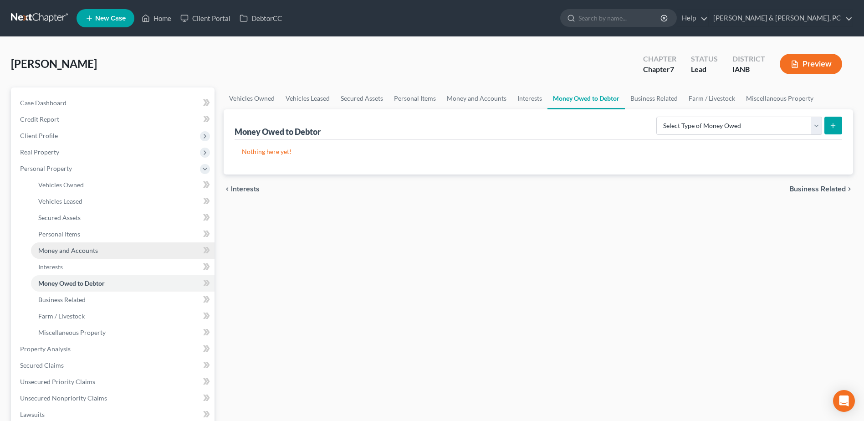
click at [96, 247] on span "Money and Accounts" at bounding box center [68, 250] width 60 height 8
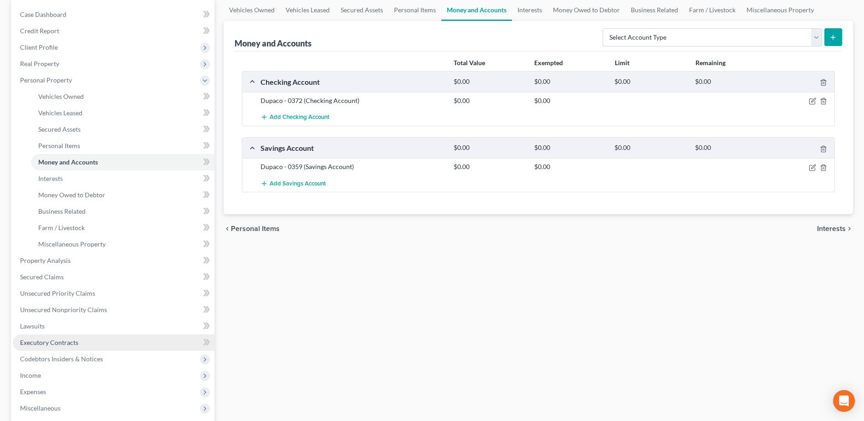
scroll to position [91, 0]
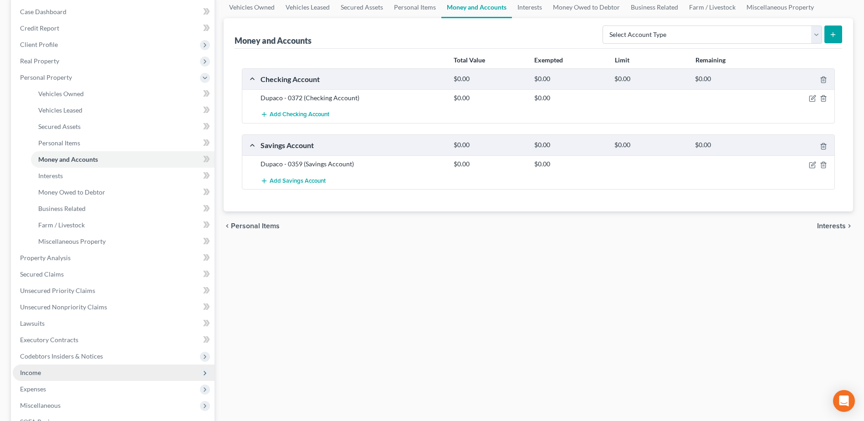
click at [46, 375] on span "Income" at bounding box center [114, 372] width 202 height 16
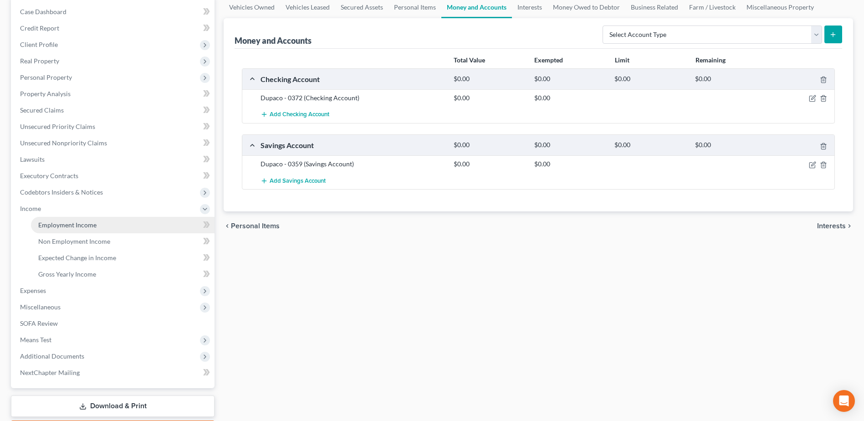
click at [60, 226] on span "Employment Income" at bounding box center [67, 225] width 58 height 8
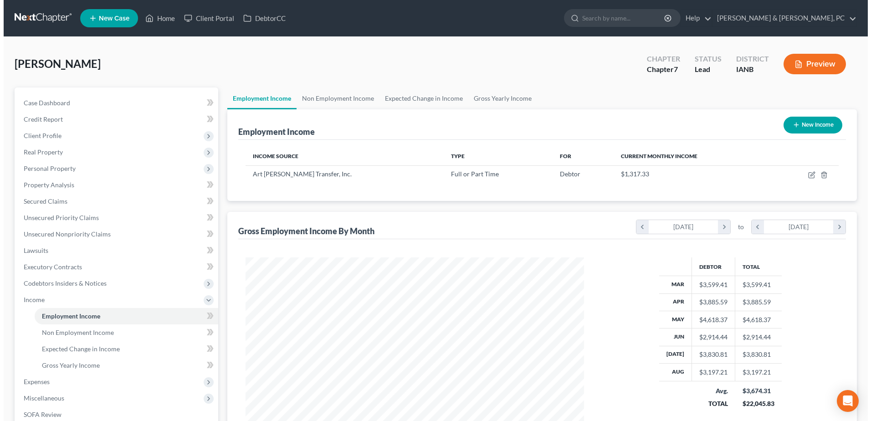
scroll to position [169, 356]
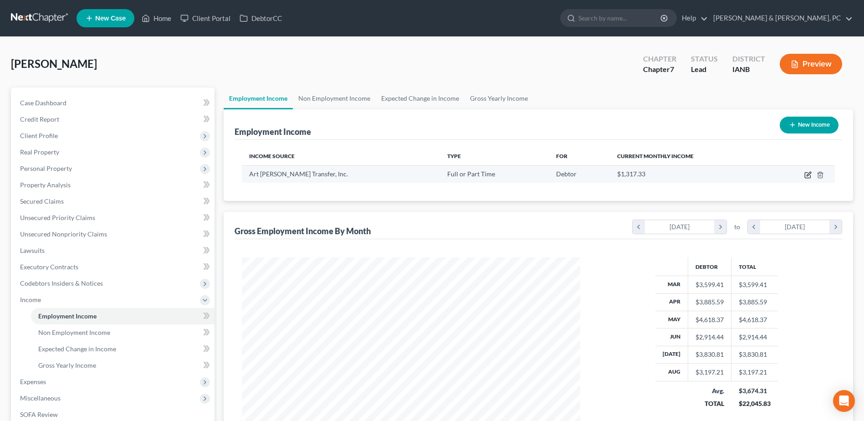
click at [806, 174] on icon "button" at bounding box center [807, 174] width 7 height 7
select select "0"
select select "16"
select select "3"
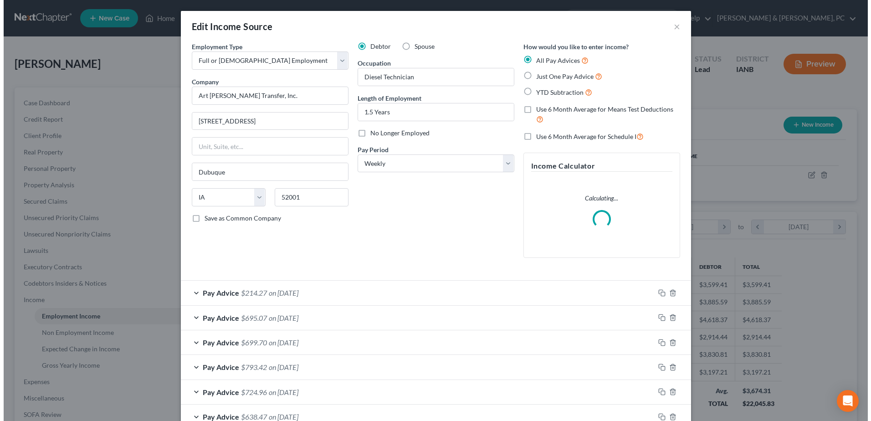
scroll to position [170, 360]
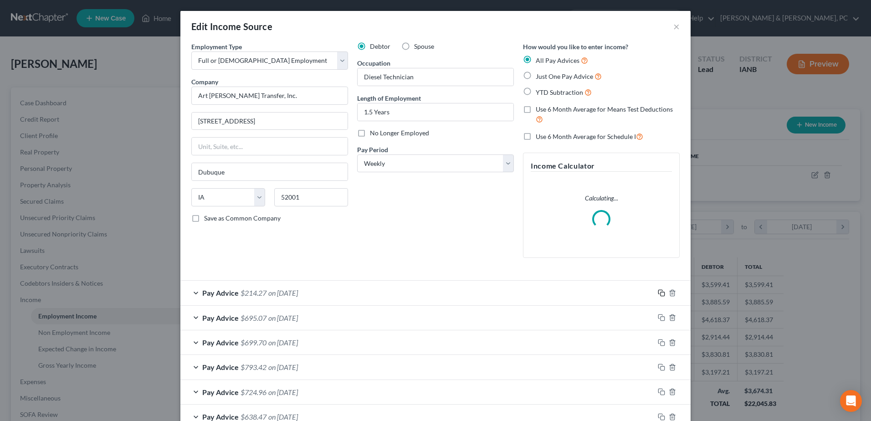
click at [658, 291] on icon "button" at bounding box center [660, 292] width 4 height 4
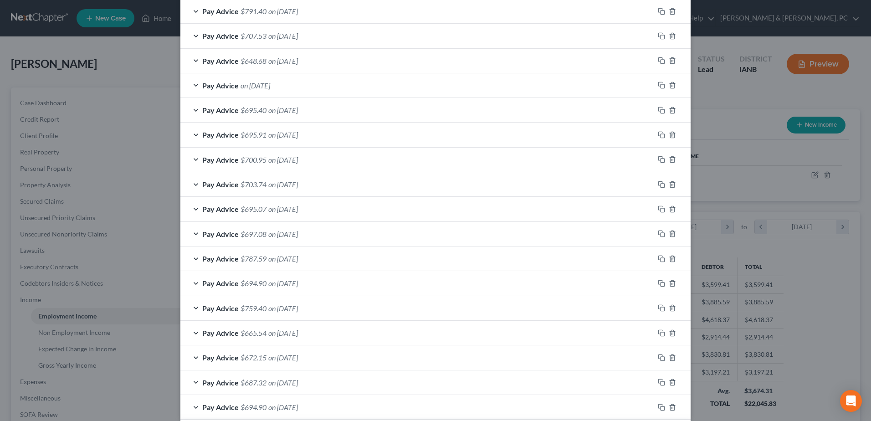
scroll to position [729, 0]
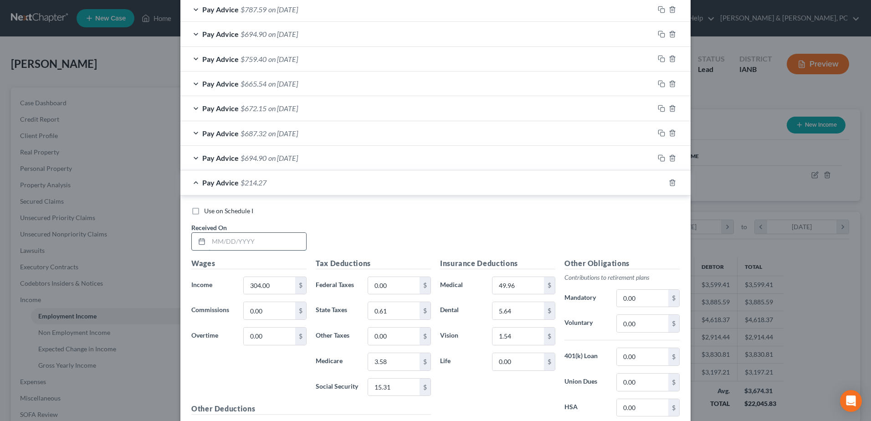
click at [247, 247] on input "text" at bounding box center [257, 241] width 97 height 17
type input "[DATE]"
type input "827.60"
click at [396, 278] on input "0.00" at bounding box center [393, 285] width 51 height 17
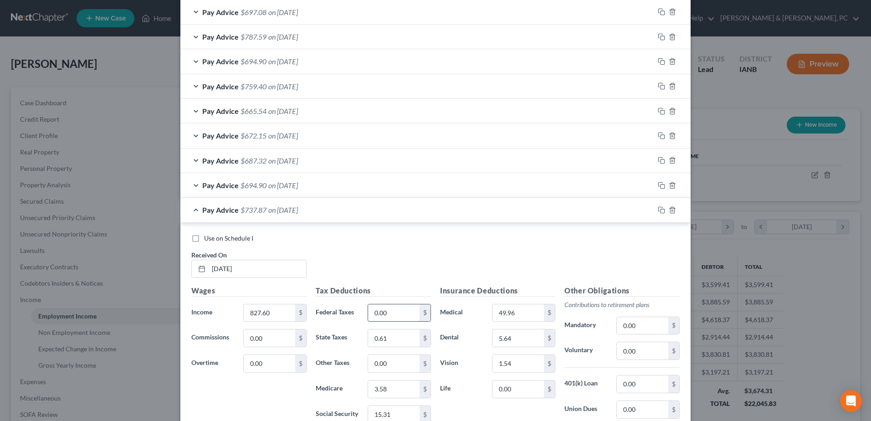
scroll to position [756, 0]
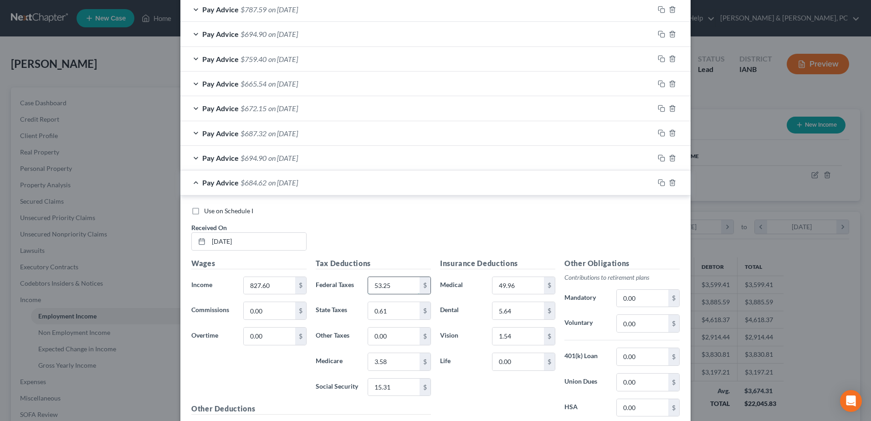
type input "53.25"
type input "20.51"
type input "11.17"
type input "47.76"
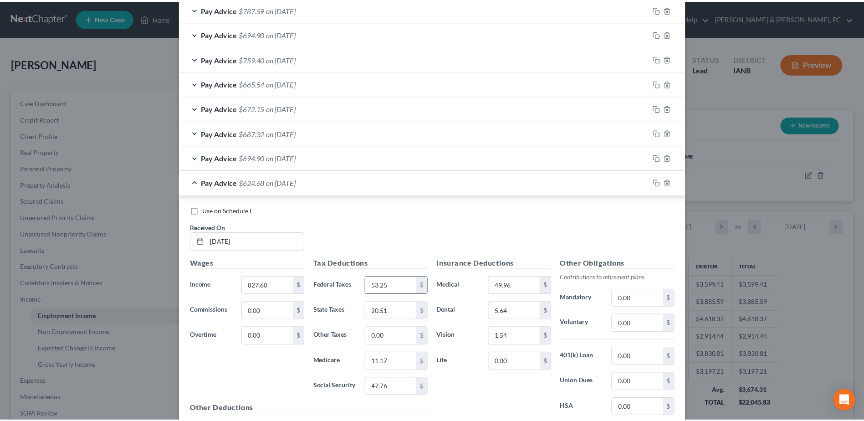
scroll to position [916, 0]
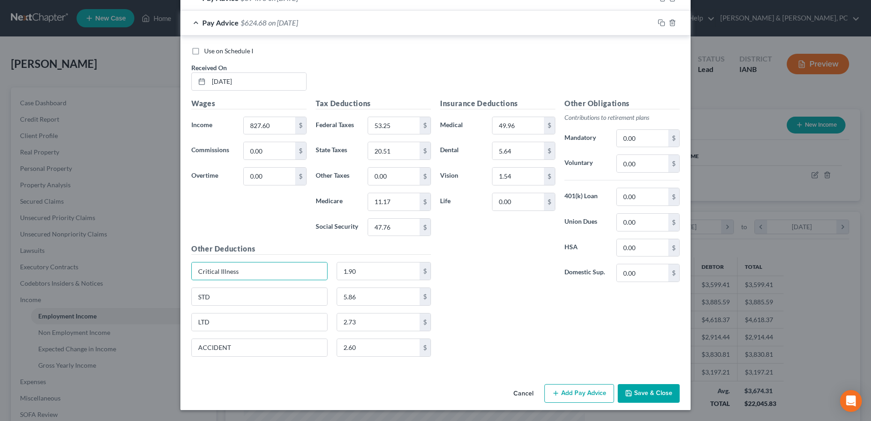
click at [660, 394] on button "Save & Close" at bounding box center [649, 393] width 62 height 19
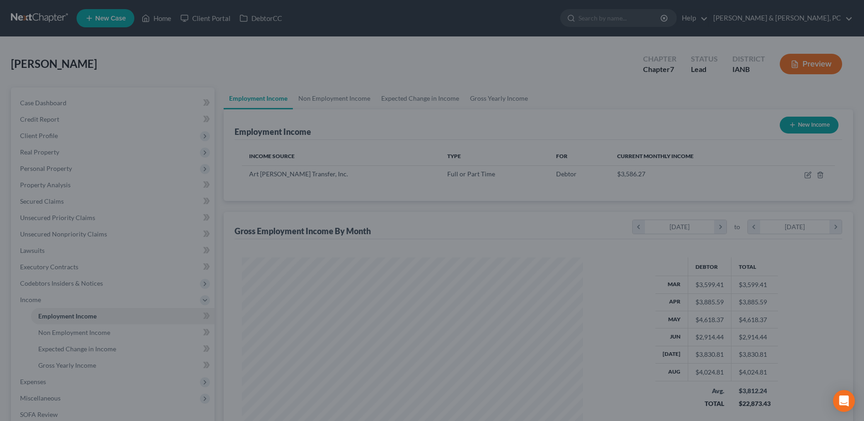
scroll to position [455226, 455038]
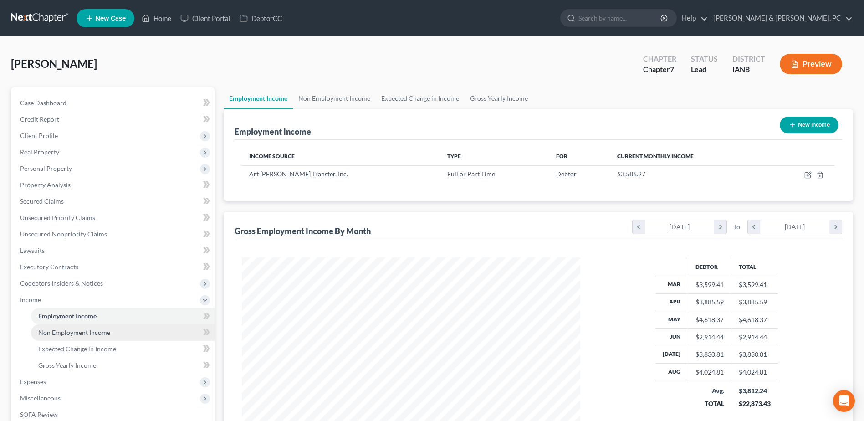
click at [93, 334] on span "Non Employment Income" at bounding box center [74, 332] width 72 height 8
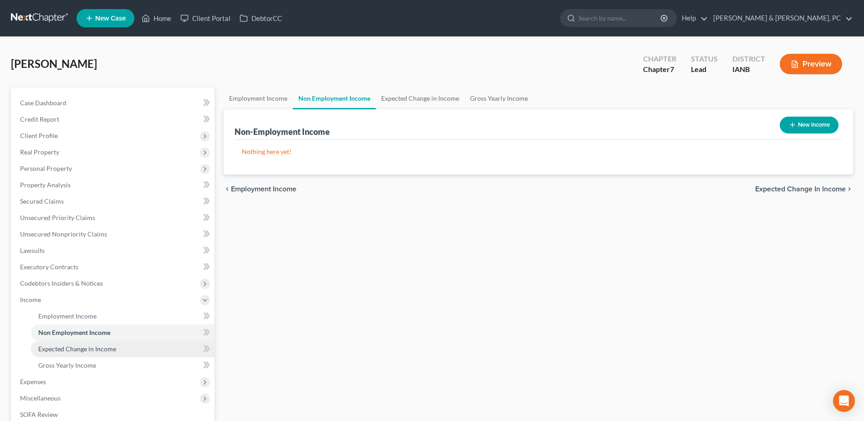
click at [94, 343] on link "Expected Change in Income" at bounding box center [123, 349] width 184 height 16
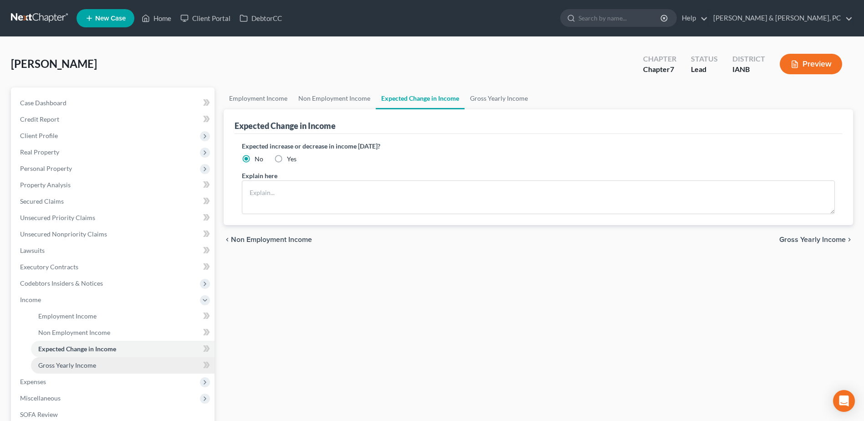
click at [94, 363] on span "Gross Yearly Income" at bounding box center [67, 365] width 58 height 8
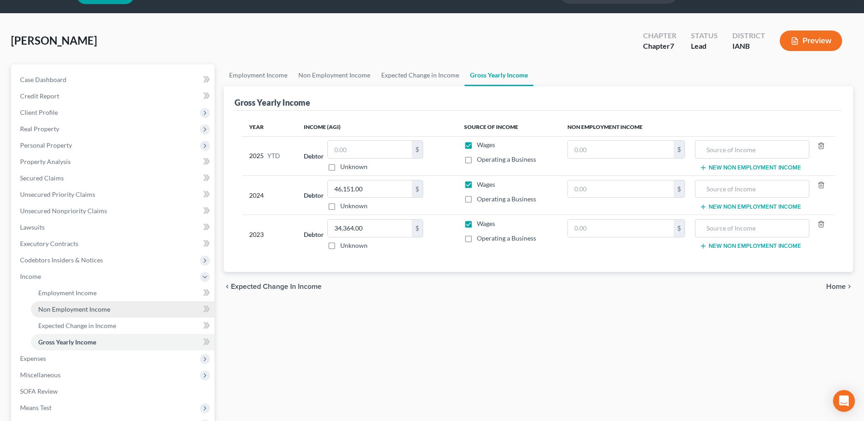
scroll to position [46, 0]
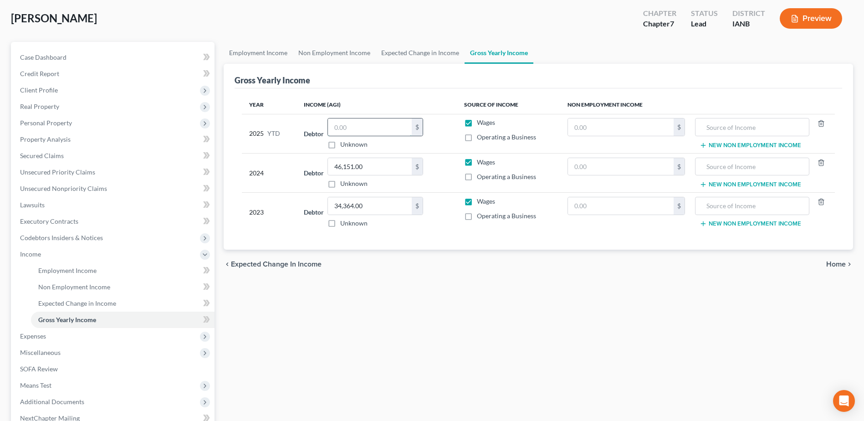
click at [361, 132] on input "text" at bounding box center [370, 126] width 84 height 17
type input "31,054.65"
click at [113, 333] on span "Expenses" at bounding box center [114, 336] width 202 height 16
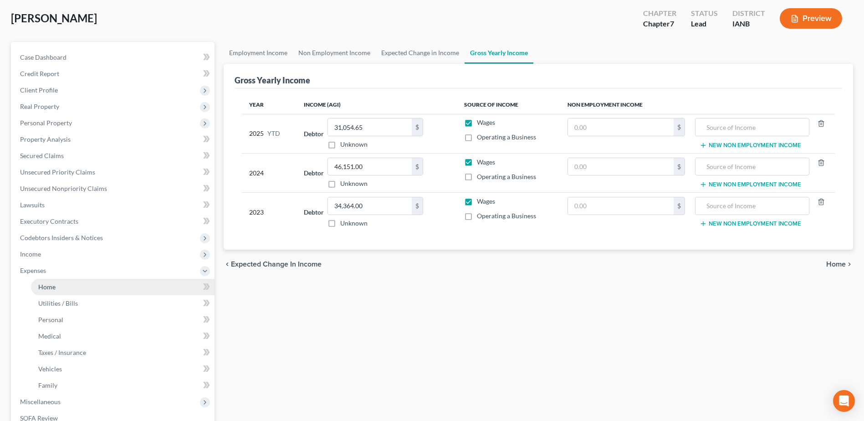
click at [86, 291] on link "Home" at bounding box center [123, 287] width 184 height 16
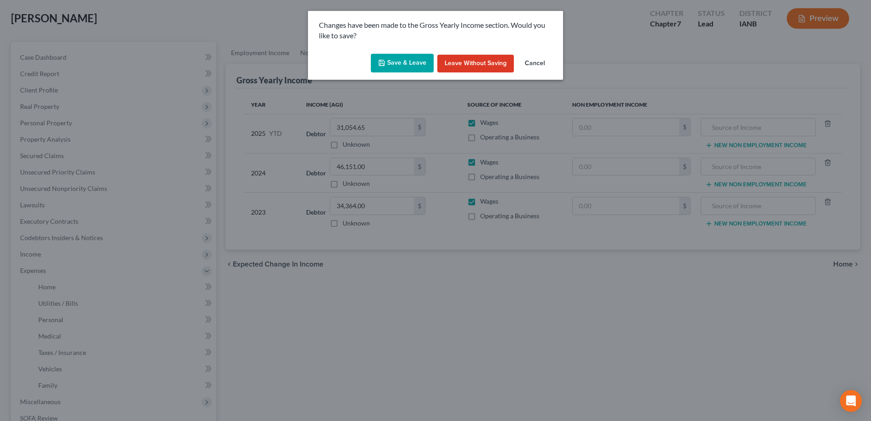
click at [401, 55] on button "Save & Leave" at bounding box center [402, 63] width 63 height 19
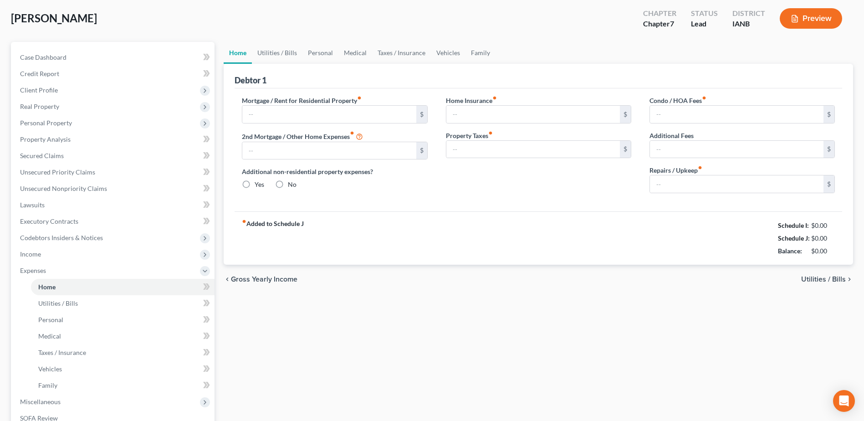
type input "650.00"
type input "0.00"
radio input "true"
type input "15.00"
type input "0.00"
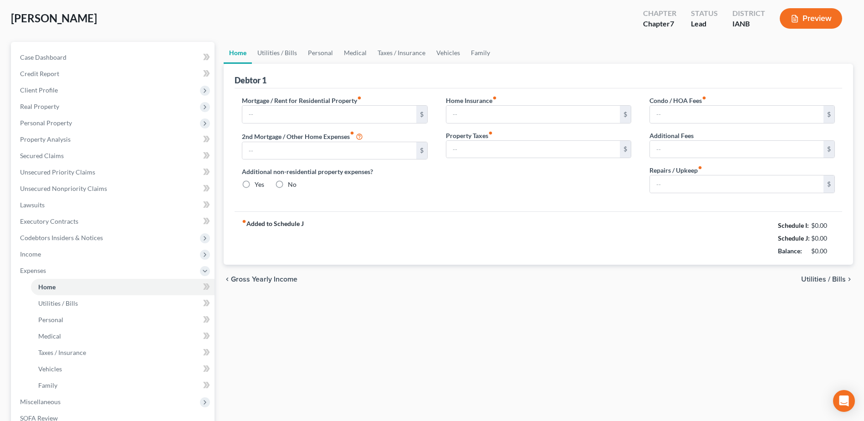
type input "0.00"
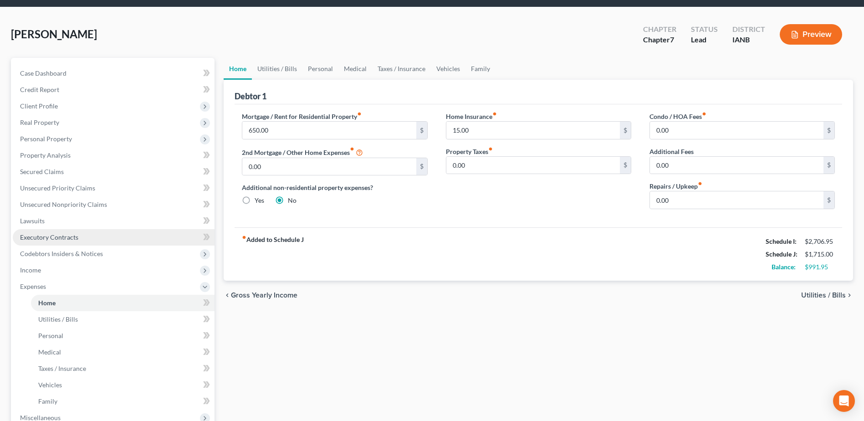
scroll to position [46, 0]
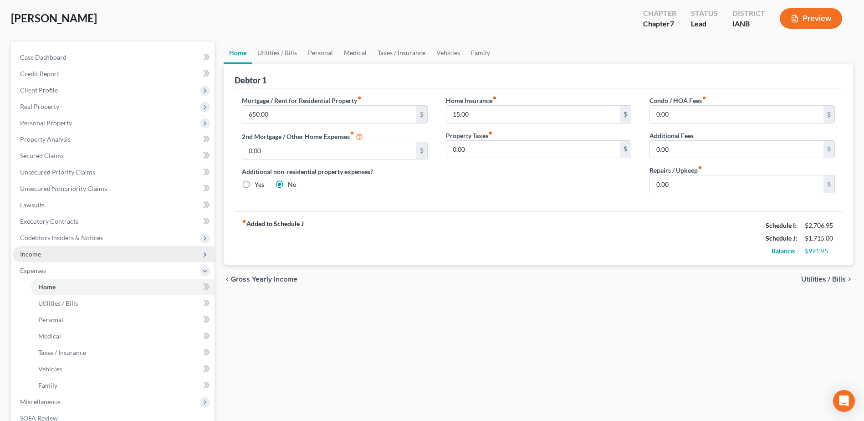
click at [77, 254] on span "Income" at bounding box center [114, 254] width 202 height 16
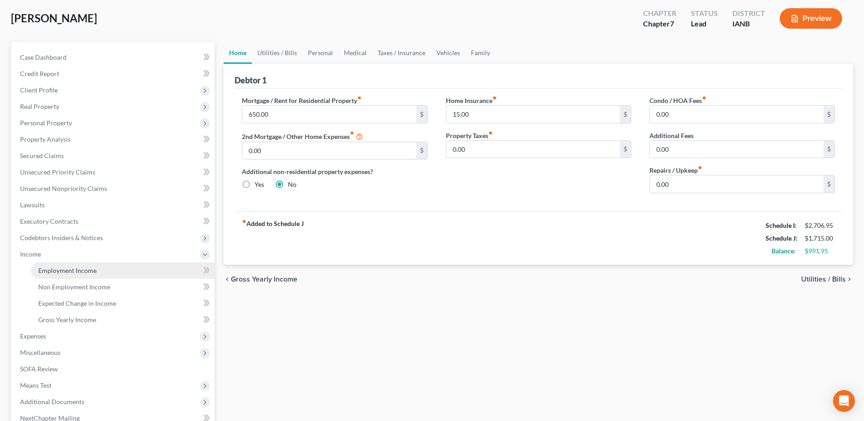
click at [74, 266] on span "Employment Income" at bounding box center [67, 270] width 58 height 8
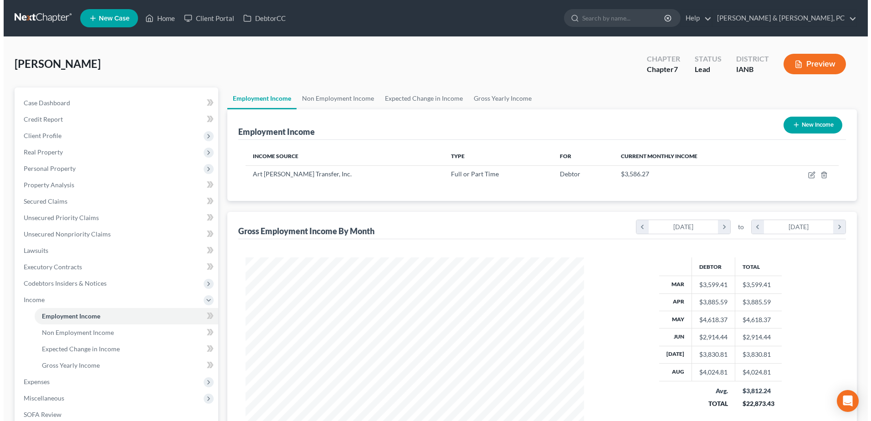
scroll to position [169, 356]
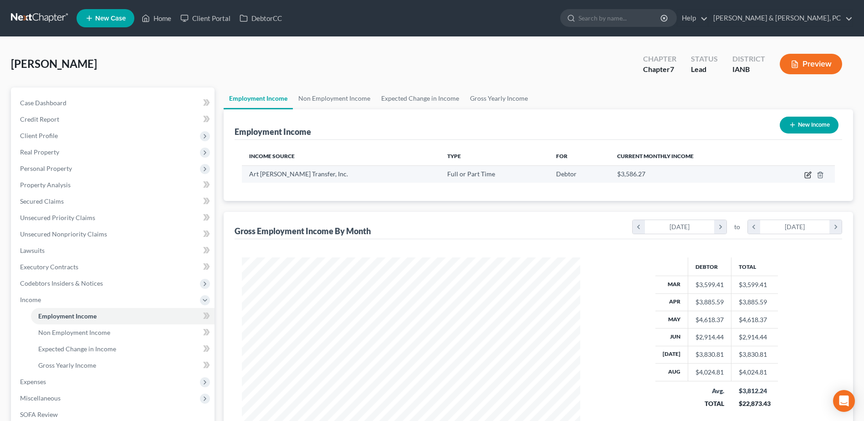
click at [807, 173] on icon "button" at bounding box center [807, 175] width 5 height 5
select select "0"
select select "16"
select select "3"
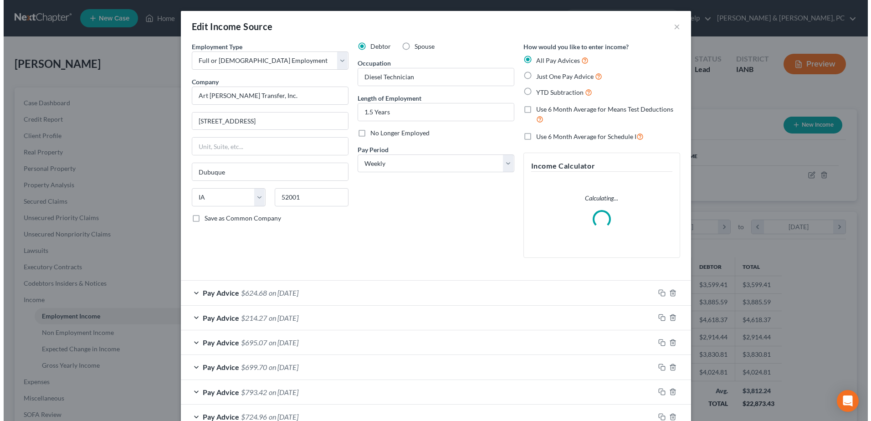
scroll to position [170, 360]
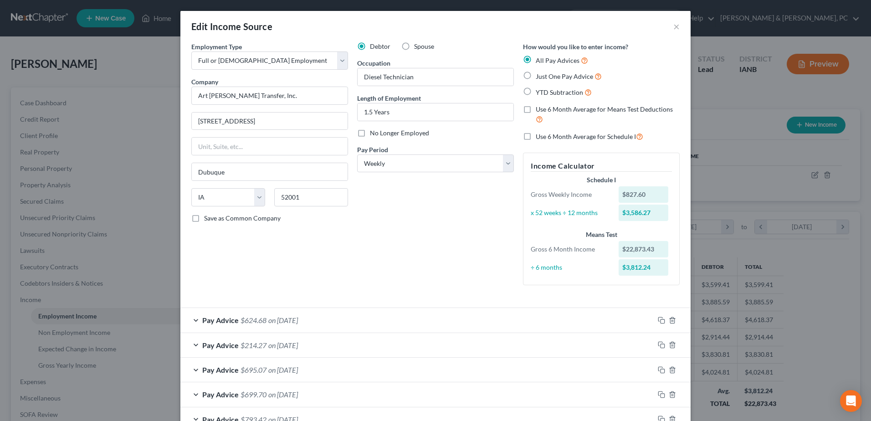
click at [536, 137] on label "Use 6 Month Average for Schedule I" at bounding box center [589, 136] width 107 height 10
click at [539, 137] on input "Use 6 Month Average for Schedule I" at bounding box center [542, 134] width 6 height 6
checkbox input "true"
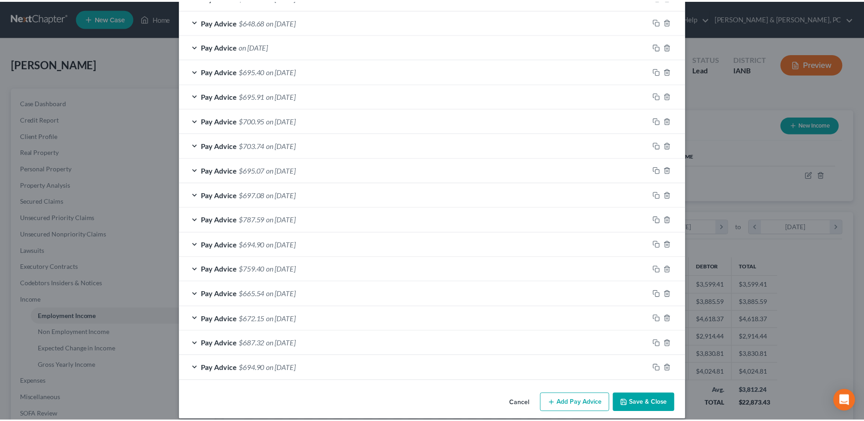
scroll to position [580, 0]
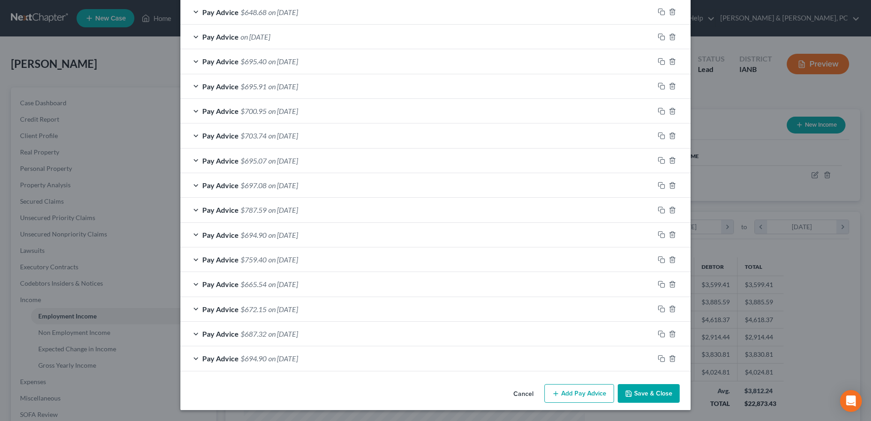
click at [660, 391] on button "Save & Close" at bounding box center [649, 393] width 62 height 19
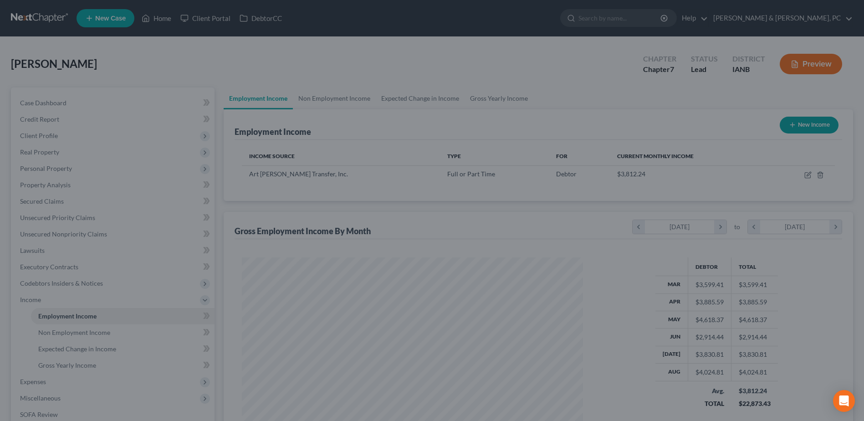
scroll to position [455226, 455038]
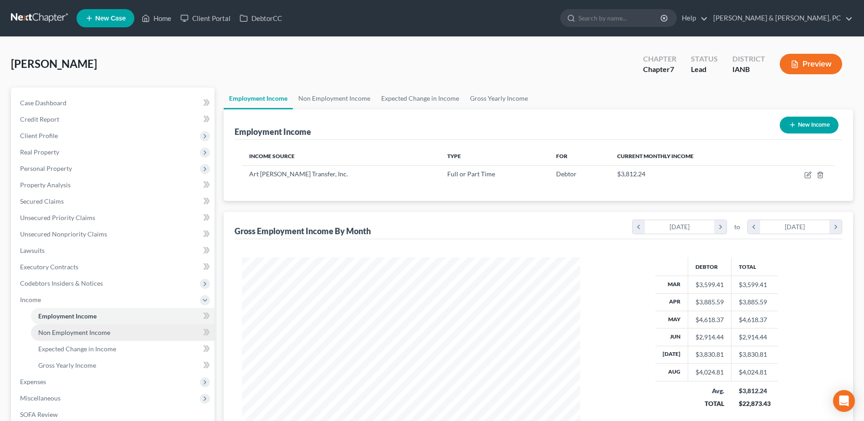
click at [71, 334] on span "Non Employment Income" at bounding box center [74, 332] width 72 height 8
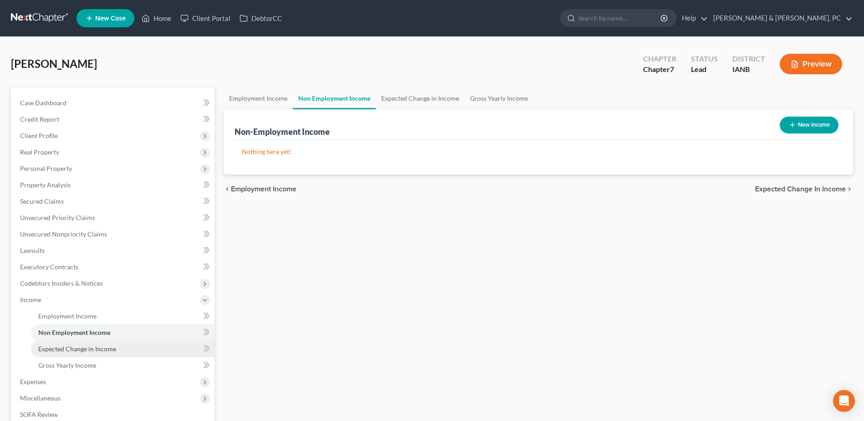
click at [79, 347] on span "Expected Change in Income" at bounding box center [77, 349] width 78 height 8
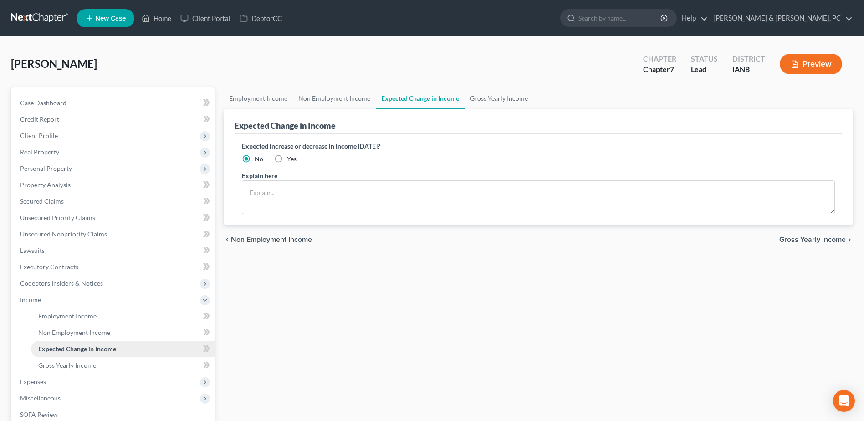
click at [79, 352] on span "Expected Change in Income" at bounding box center [77, 349] width 78 height 8
click at [68, 359] on link "Gross Yearly Income" at bounding box center [123, 365] width 184 height 16
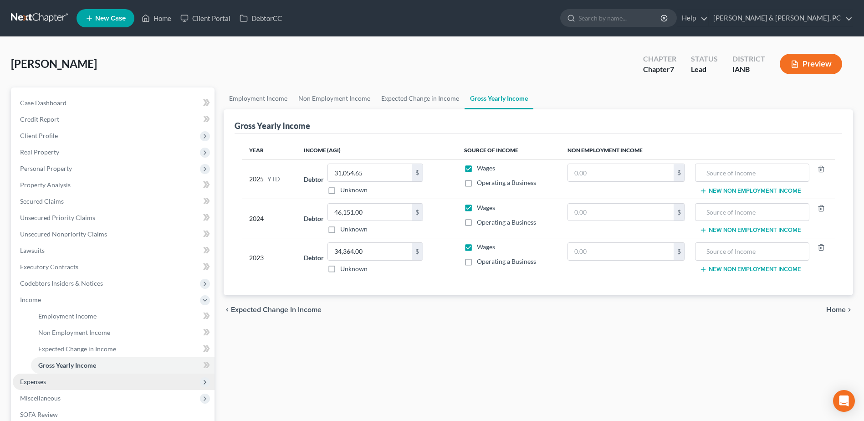
click at [45, 378] on span "Expenses" at bounding box center [33, 382] width 26 height 8
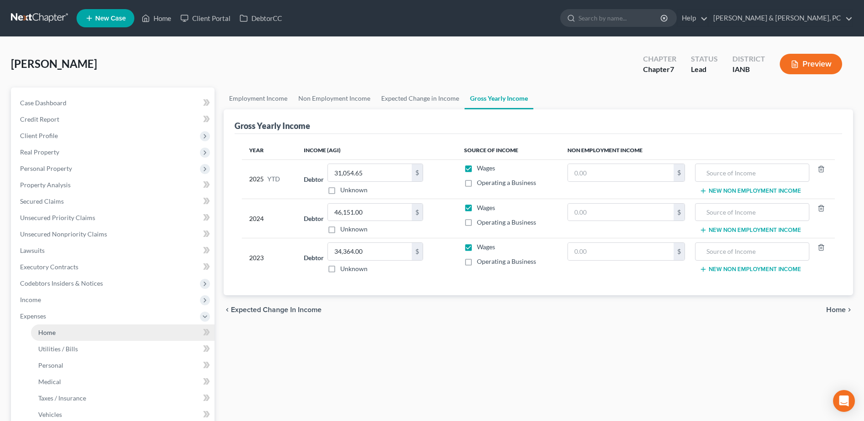
click at [46, 329] on span "Home" at bounding box center [46, 332] width 17 height 8
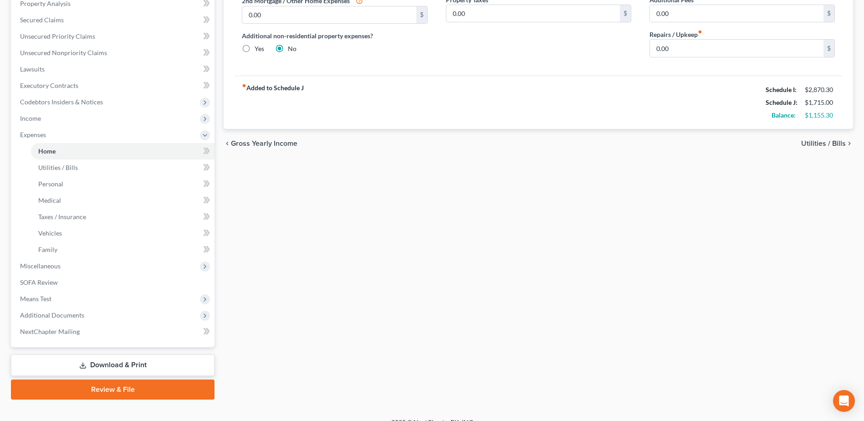
scroll to position [182, 0]
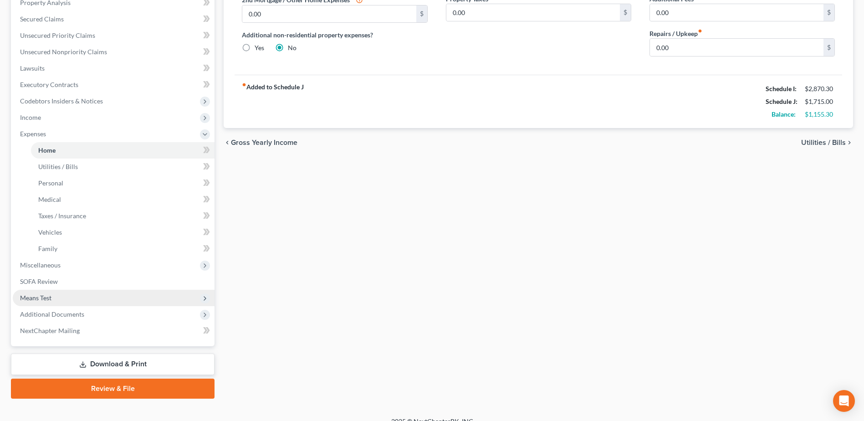
click at [60, 293] on span "Means Test" at bounding box center [114, 298] width 202 height 16
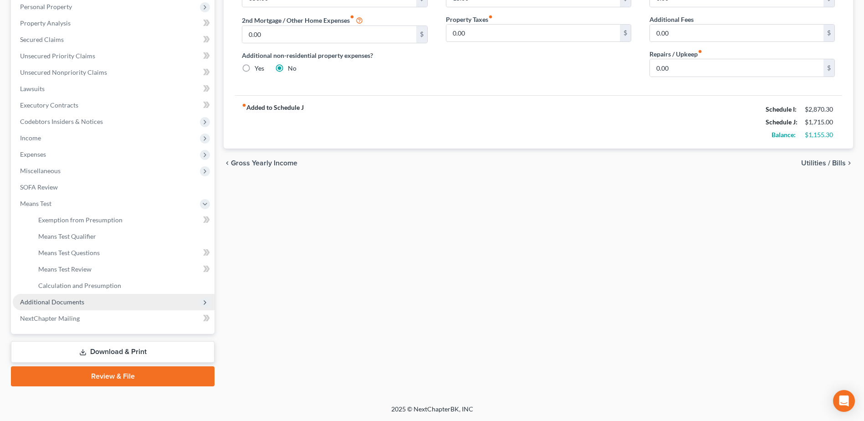
scroll to position [162, 0]
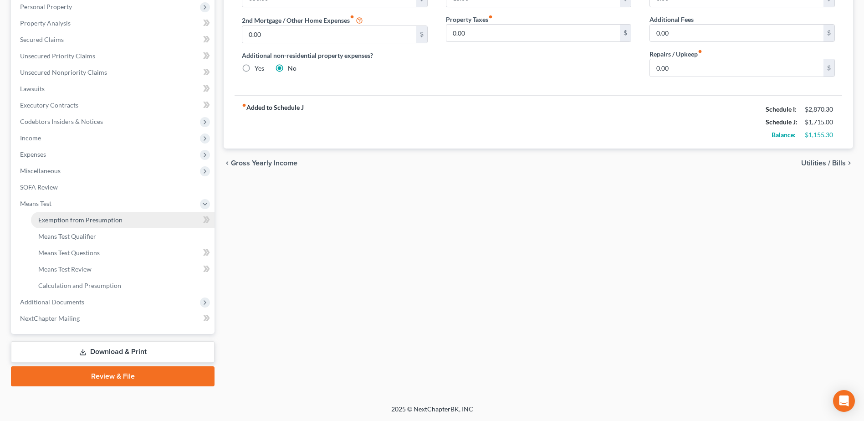
click at [69, 220] on span "Exemption from Presumption" at bounding box center [80, 220] width 84 height 8
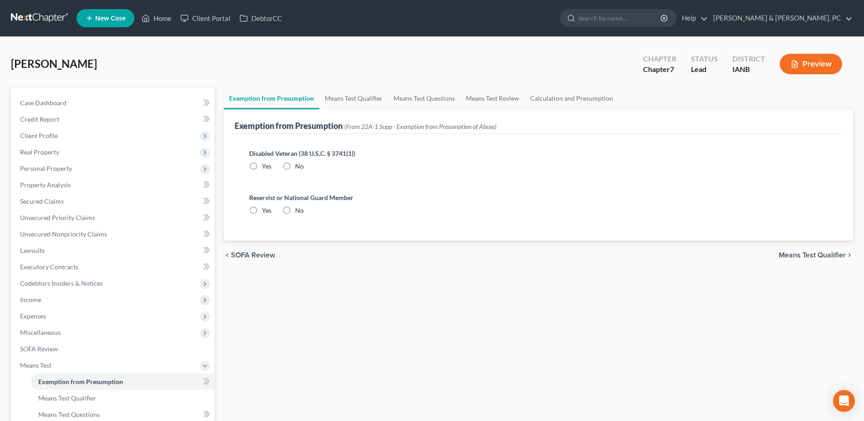
click at [302, 160] on div "Disabled Veteran (38 U.S.C. § 3741(1)) Yes No" at bounding box center [538, 159] width 578 height 22
click at [295, 168] on div "No" at bounding box center [292, 166] width 21 height 9
click at [294, 213] on div "No" at bounding box center [292, 210] width 21 height 9
click at [295, 164] on label "No" at bounding box center [299, 166] width 9 height 9
click at [299, 164] on input "No" at bounding box center [302, 165] width 6 height 6
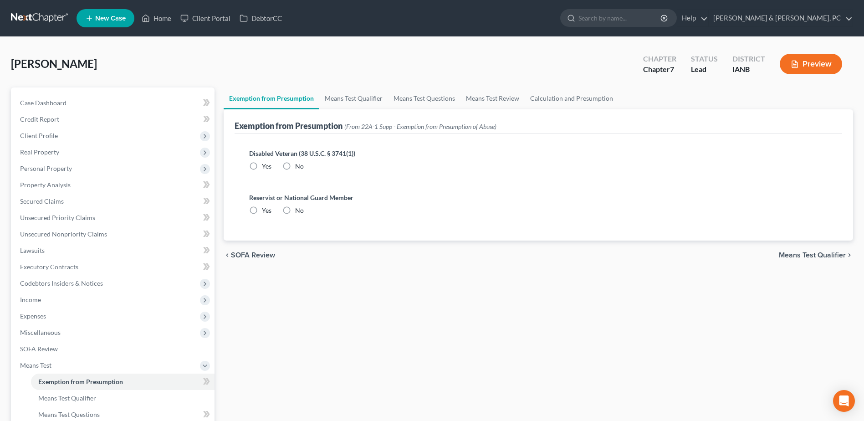
radio input "true"
click at [295, 208] on label "No" at bounding box center [299, 210] width 9 height 9
click at [299, 208] on input "No" at bounding box center [302, 209] width 6 height 6
radio input "true"
click at [338, 97] on link "Means Test Qualifier" at bounding box center [353, 98] width 69 height 22
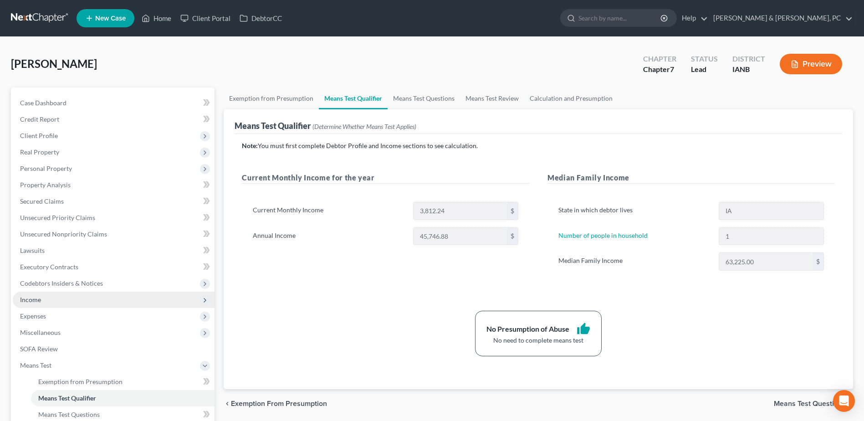
click at [71, 303] on span "Income" at bounding box center [114, 299] width 202 height 16
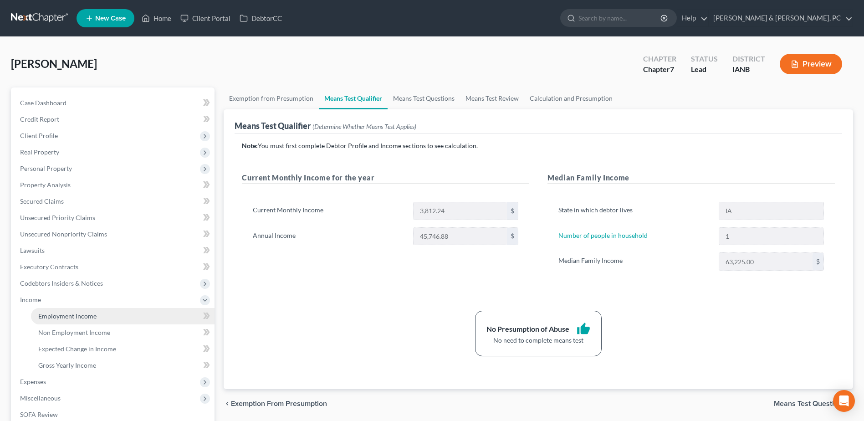
click at [69, 312] on span "Employment Income" at bounding box center [67, 316] width 58 height 8
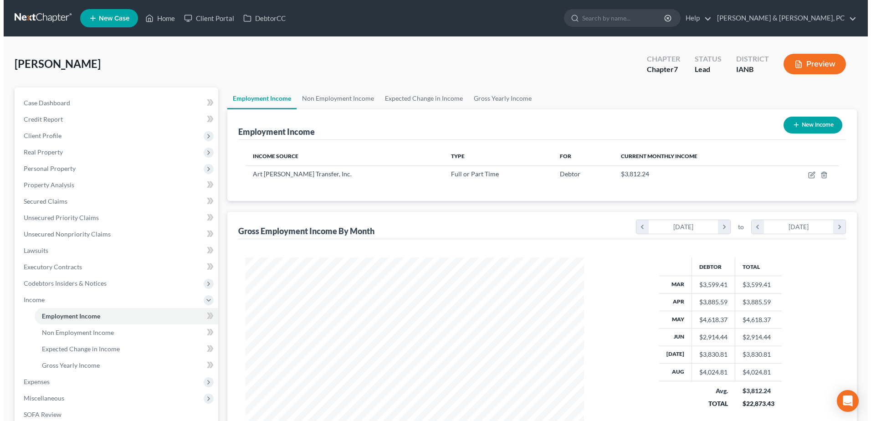
scroll to position [169, 356]
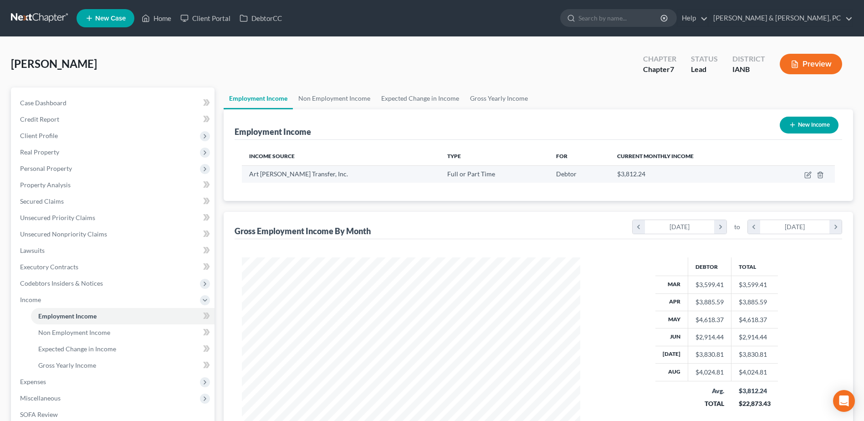
click at [809, 170] on td at bounding box center [802, 173] width 66 height 17
click at [805, 177] on icon "button" at bounding box center [807, 175] width 5 height 5
select select "0"
select select "16"
select select "3"
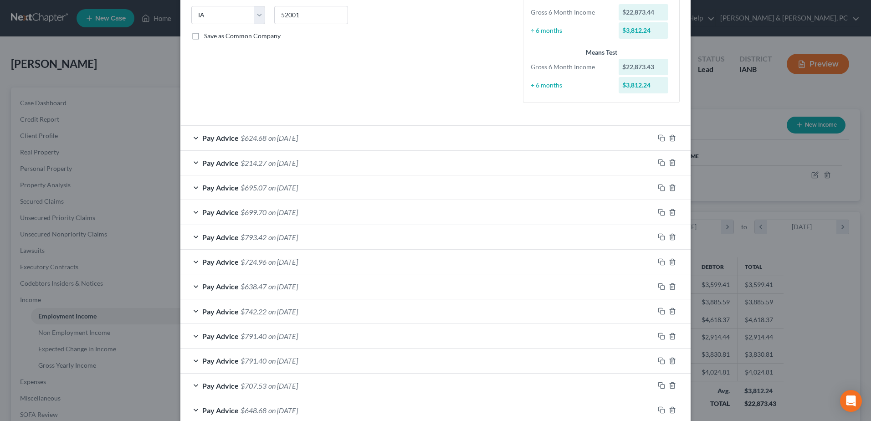
scroll to position [228, 0]
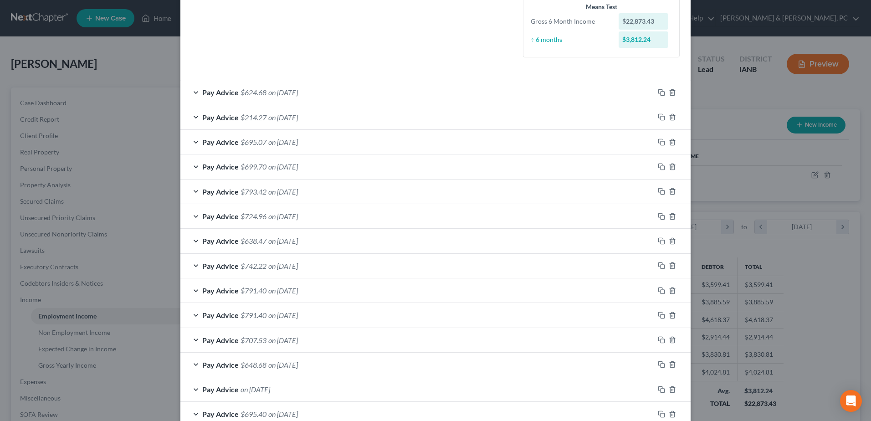
click at [297, 363] on span "on [DATE]" at bounding box center [283, 364] width 30 height 9
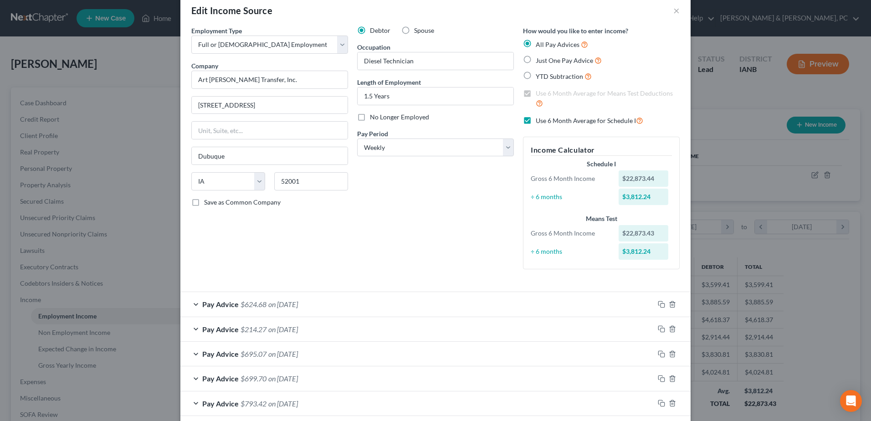
scroll to position [0, 0]
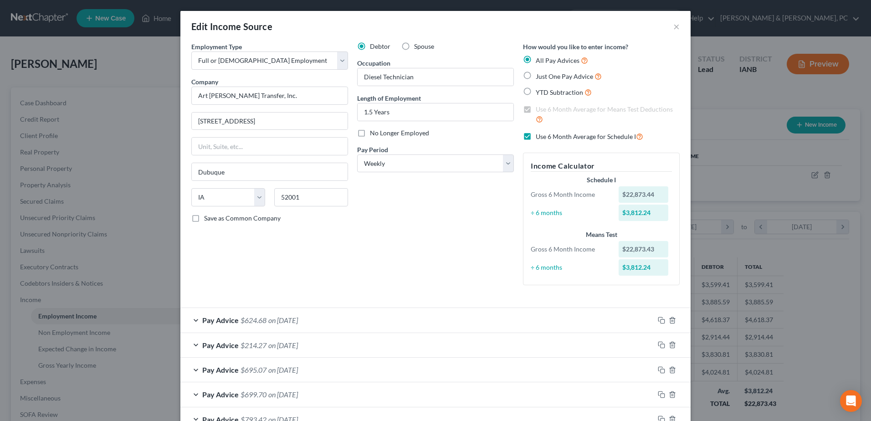
click at [536, 135] on label "Use 6 Month Average for Schedule I" at bounding box center [589, 136] width 107 height 10
click at [539, 135] on input "Use 6 Month Average for Schedule I" at bounding box center [542, 134] width 6 height 6
checkbox input "false"
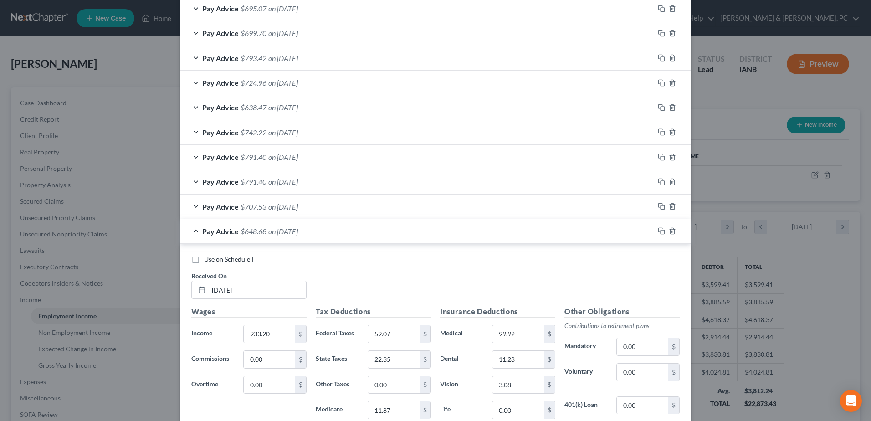
scroll to position [364, 0]
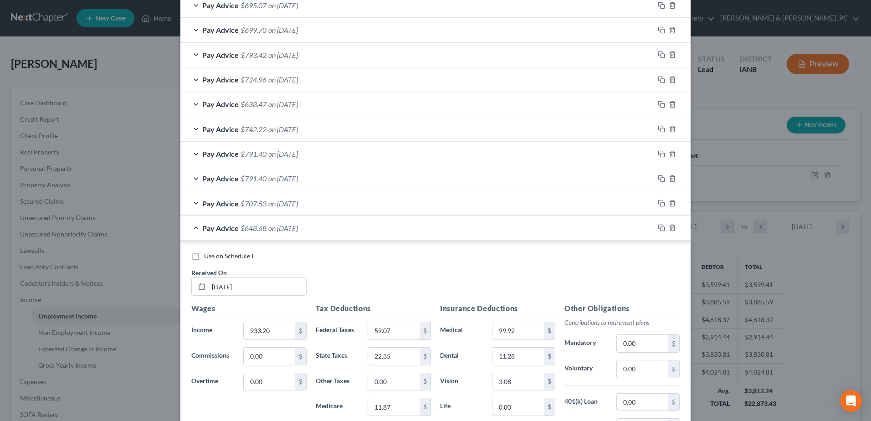
click at [238, 255] on span "Use on Schedule I" at bounding box center [228, 256] width 49 height 8
click at [214, 255] on input "Use on Schedule I" at bounding box center [211, 254] width 6 height 6
checkbox input "true"
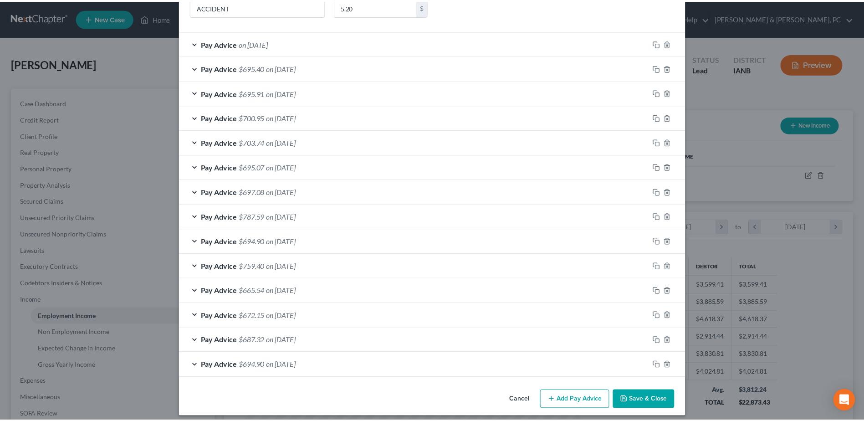
scroll to position [916, 0]
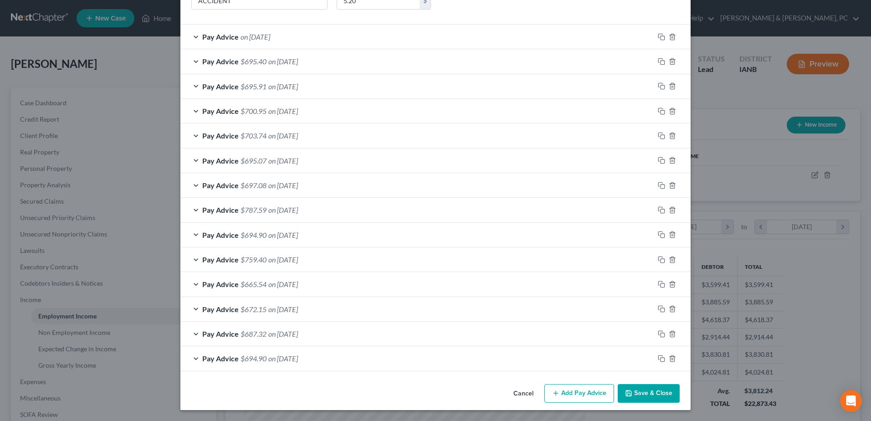
click at [629, 398] on button "Save & Close" at bounding box center [649, 393] width 62 height 19
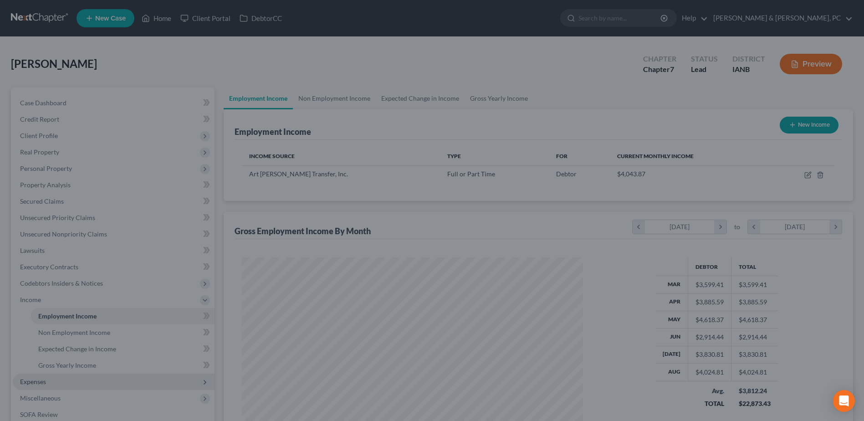
scroll to position [455226, 455038]
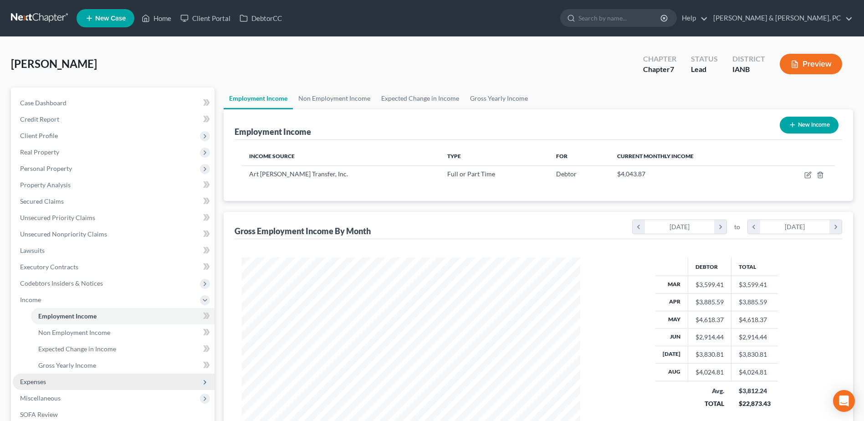
click at [74, 382] on span "Expenses" at bounding box center [114, 381] width 202 height 16
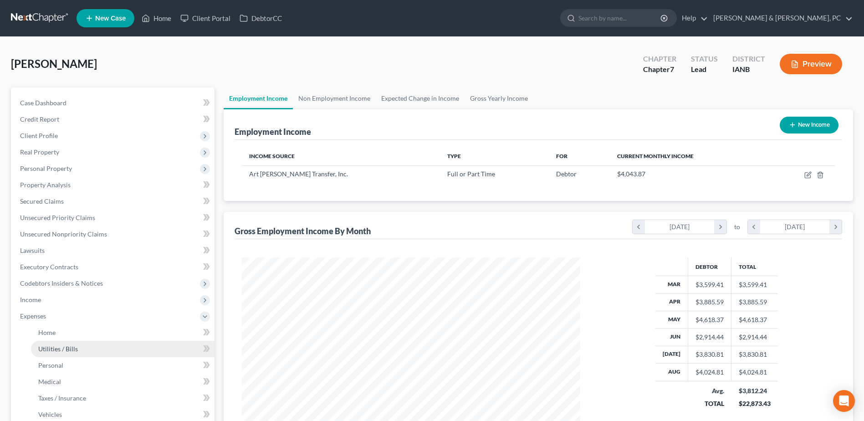
click at [69, 354] on link "Utilities / Bills" at bounding box center [123, 349] width 184 height 16
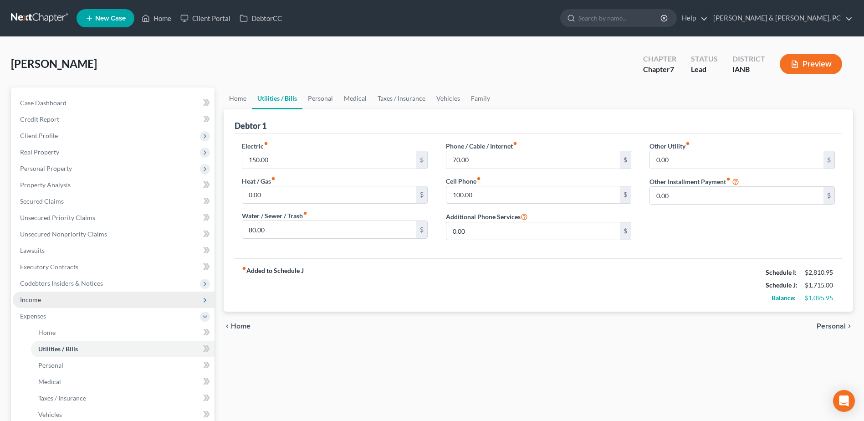
click at [75, 301] on span "Income" at bounding box center [114, 299] width 202 height 16
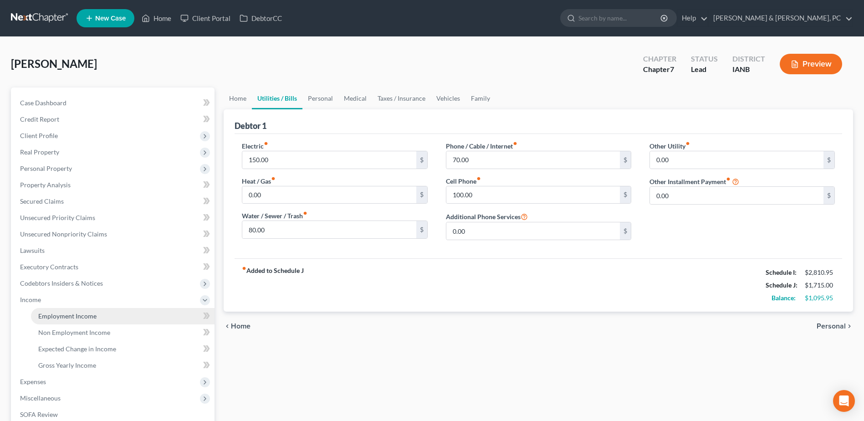
click at [73, 322] on link "Employment Income" at bounding box center [123, 316] width 184 height 16
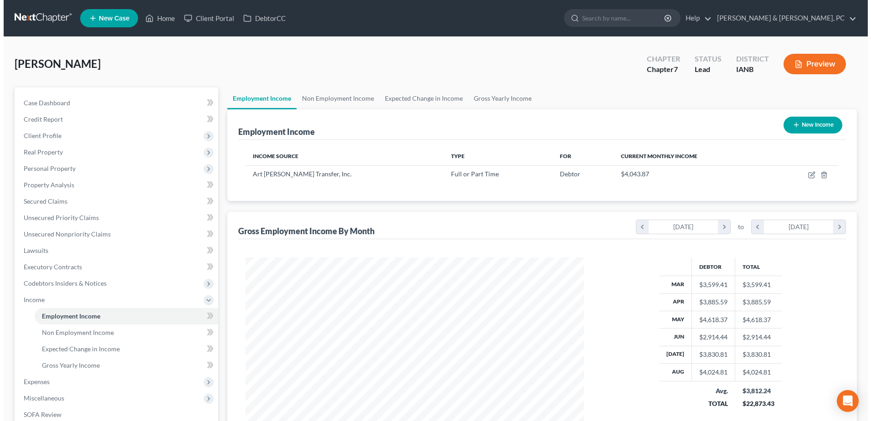
scroll to position [169, 356]
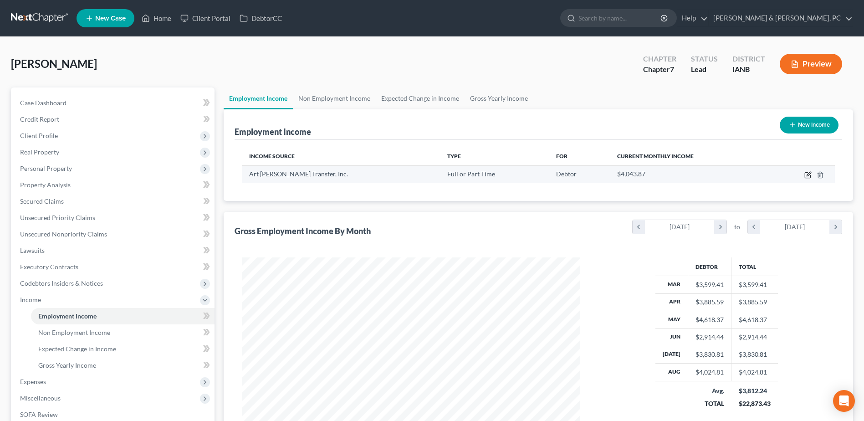
click at [808, 171] on icon "button" at bounding box center [807, 174] width 7 height 7
select select "0"
select select "16"
select select "3"
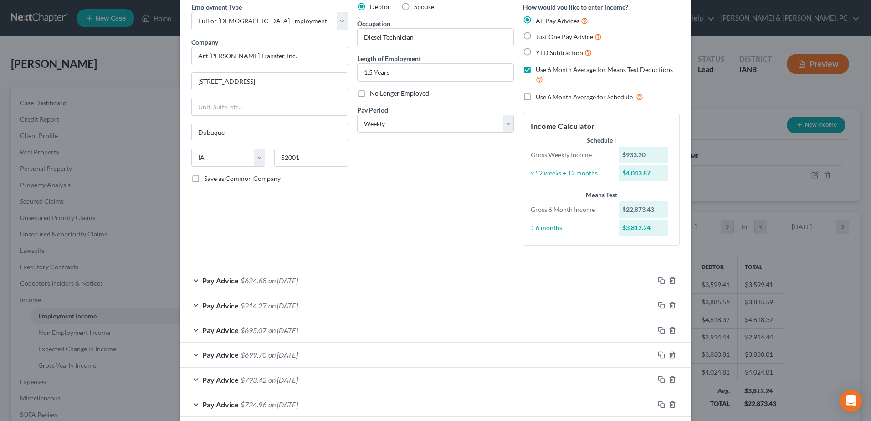
scroll to position [0, 0]
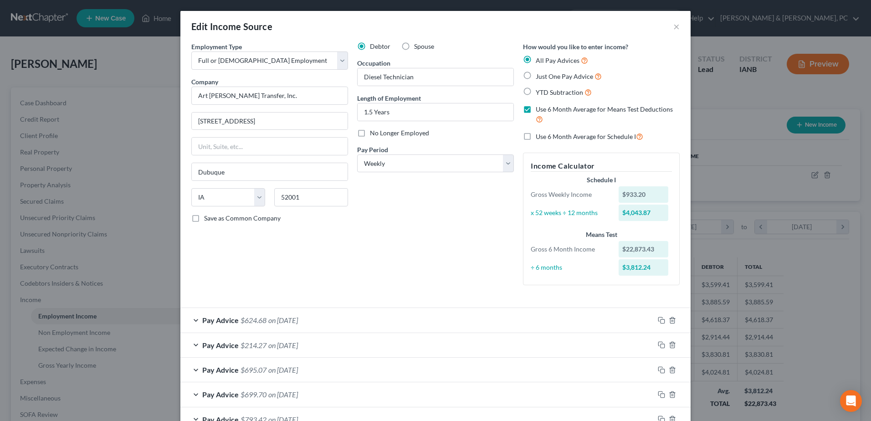
click at [536, 110] on label "Use 6 Month Average for Means Test Deductions" at bounding box center [608, 115] width 144 height 20
click at [539, 110] on input "Use 6 Month Average for Means Test Deductions" at bounding box center [542, 108] width 6 height 6
checkbox input "false"
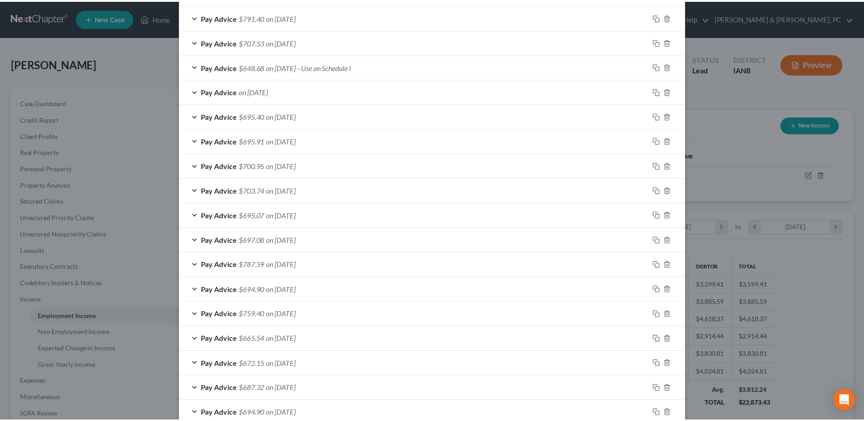
scroll to position [580, 0]
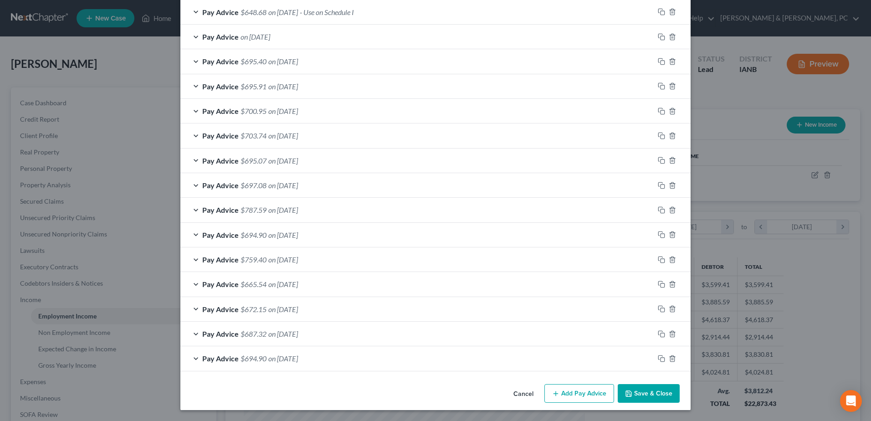
click at [656, 392] on button "Save & Close" at bounding box center [649, 393] width 62 height 19
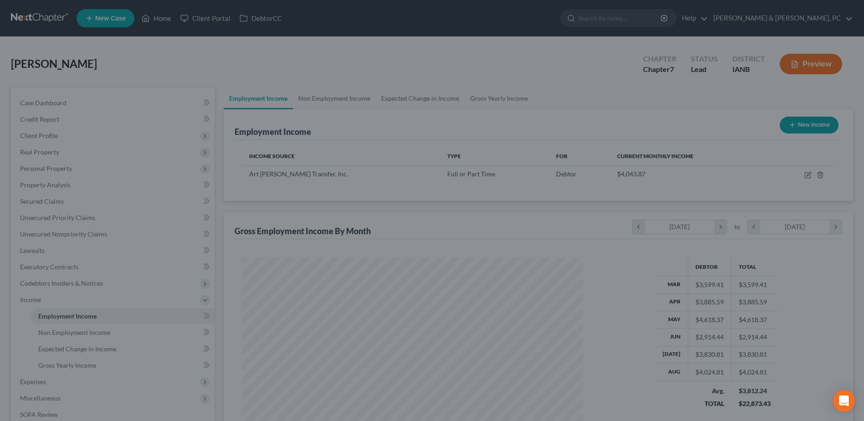
scroll to position [455226, 455038]
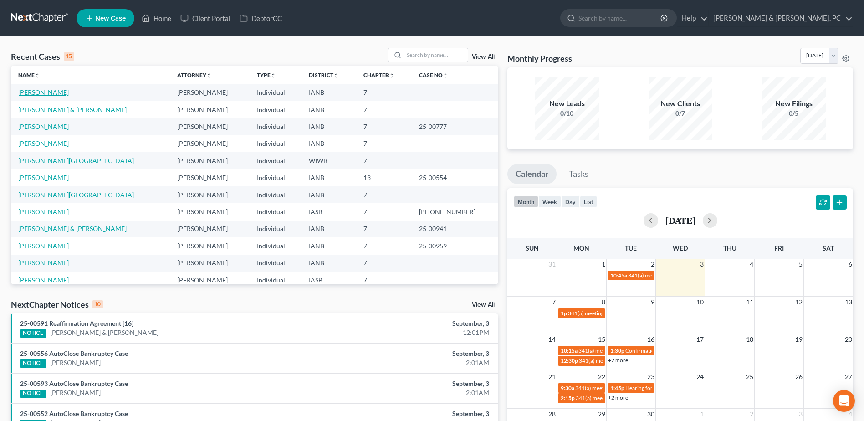
click at [31, 91] on link "[PERSON_NAME]" at bounding box center [43, 92] width 51 height 8
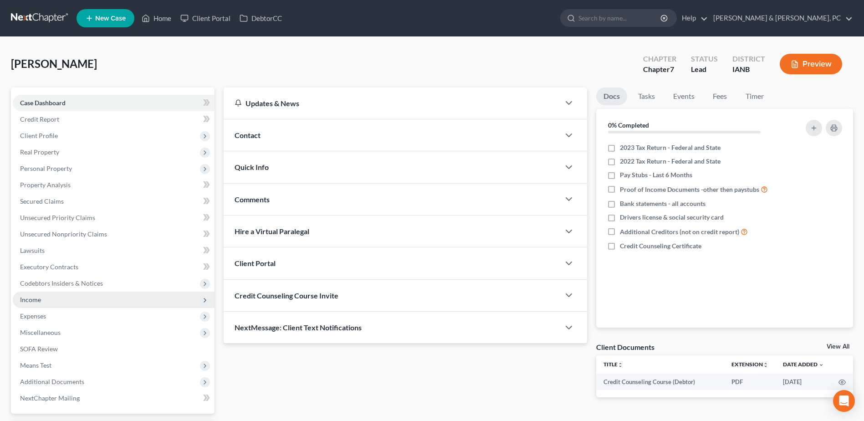
click at [40, 301] on span "Income" at bounding box center [30, 300] width 21 height 8
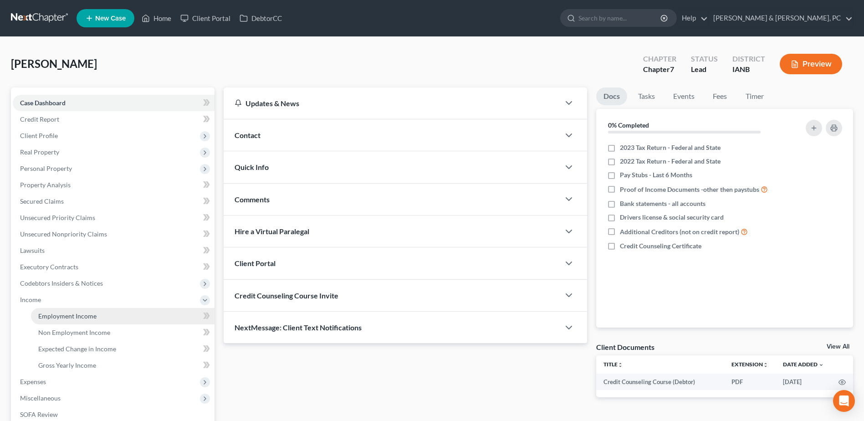
click at [40, 311] on link "Employment Income" at bounding box center [123, 316] width 184 height 16
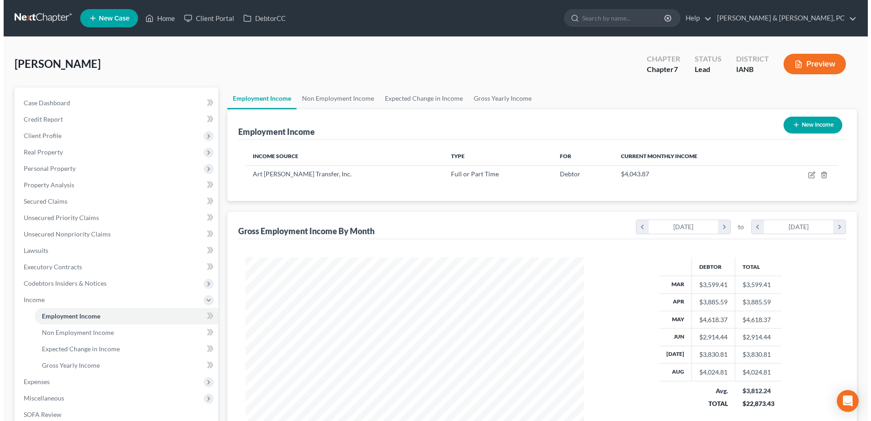
scroll to position [169, 356]
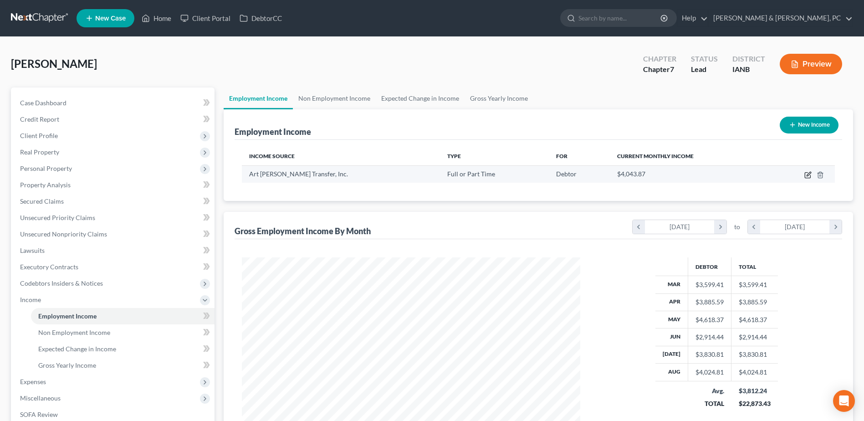
click at [810, 174] on icon "button" at bounding box center [809, 174] width 4 height 4
select select "0"
select select "16"
select select "3"
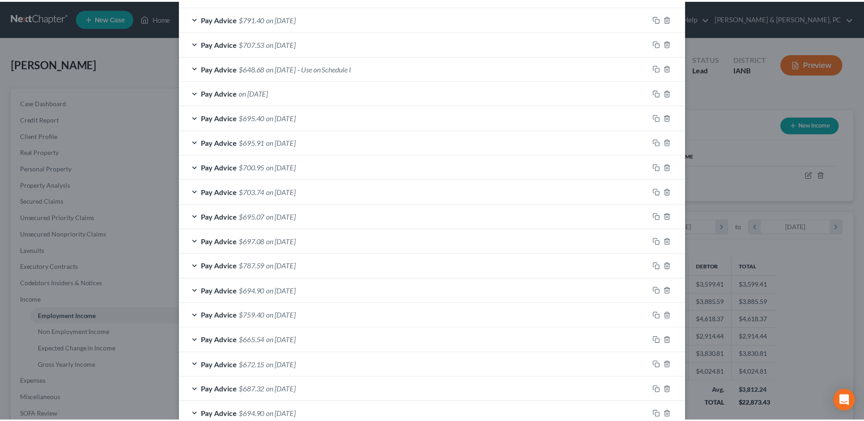
scroll to position [580, 0]
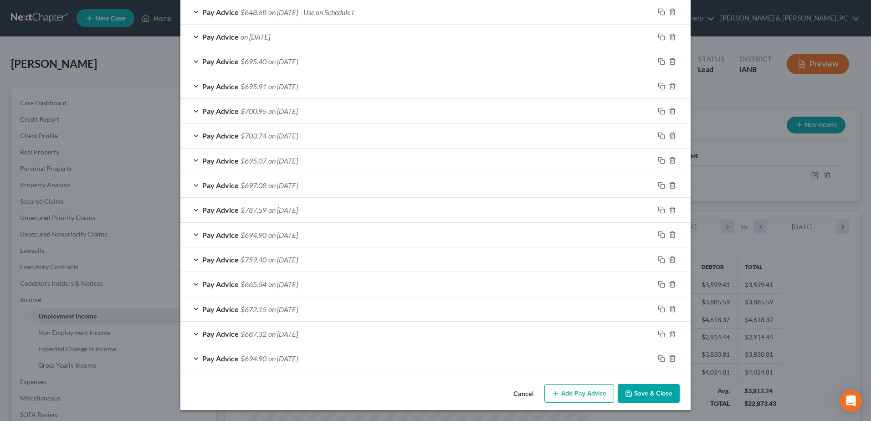
click at [638, 391] on button "Save & Close" at bounding box center [649, 393] width 62 height 19
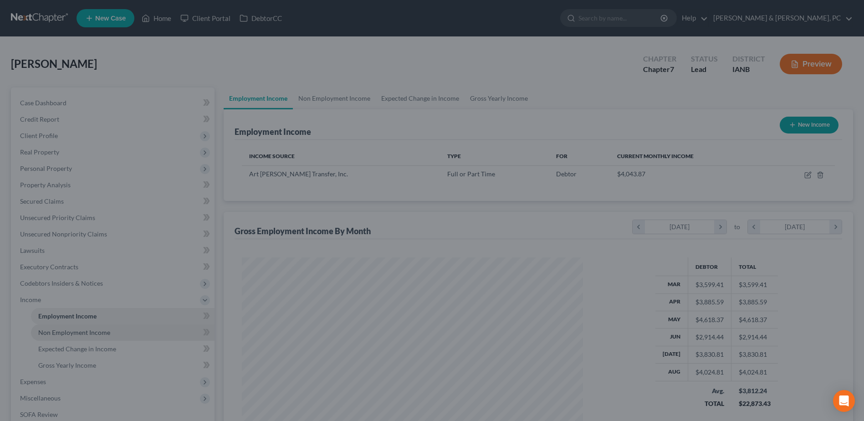
scroll to position [455226, 455038]
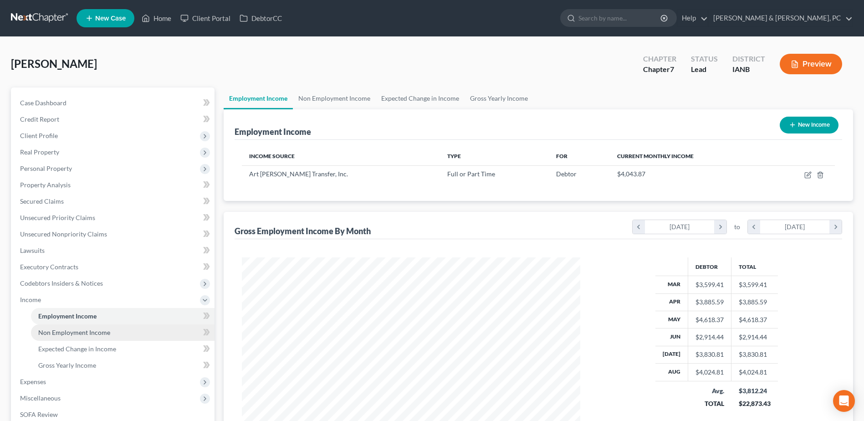
click at [96, 329] on span "Non Employment Income" at bounding box center [74, 332] width 72 height 8
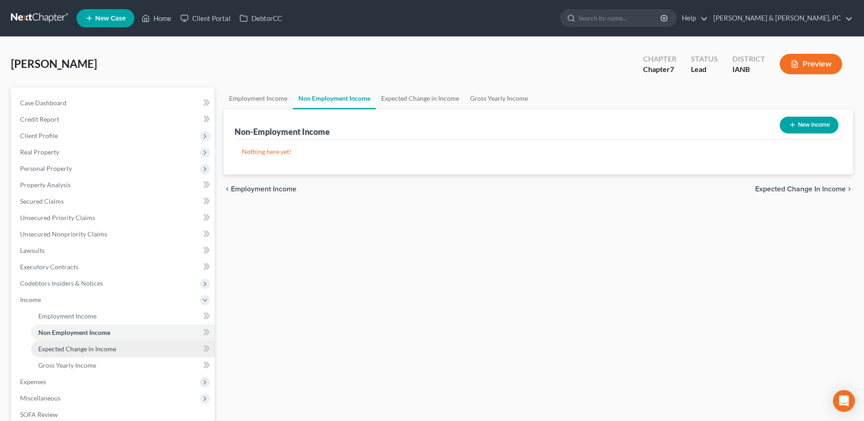
click at [99, 343] on link "Expected Change in Income" at bounding box center [123, 349] width 184 height 16
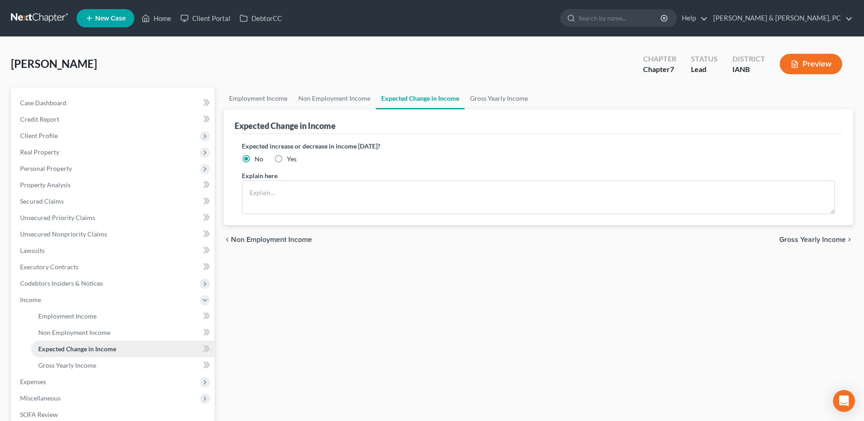
click at [95, 355] on link "Expected Change in Income" at bounding box center [123, 349] width 184 height 16
click at [94, 360] on link "Gross Yearly Income" at bounding box center [123, 365] width 184 height 16
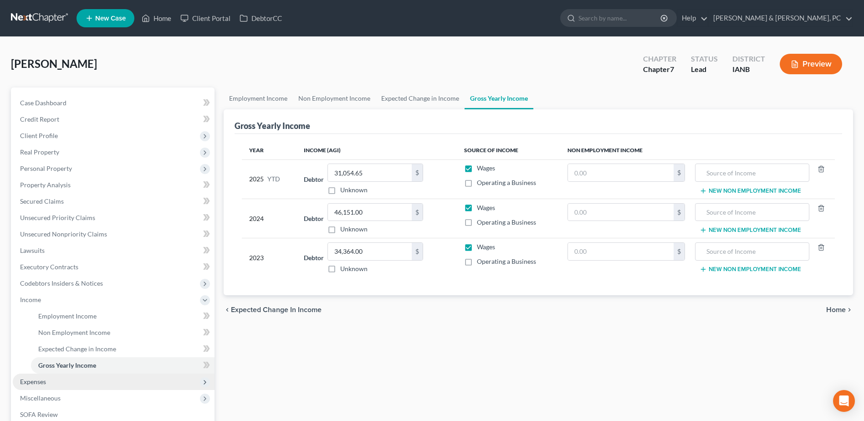
click at [75, 379] on span "Expenses" at bounding box center [114, 381] width 202 height 16
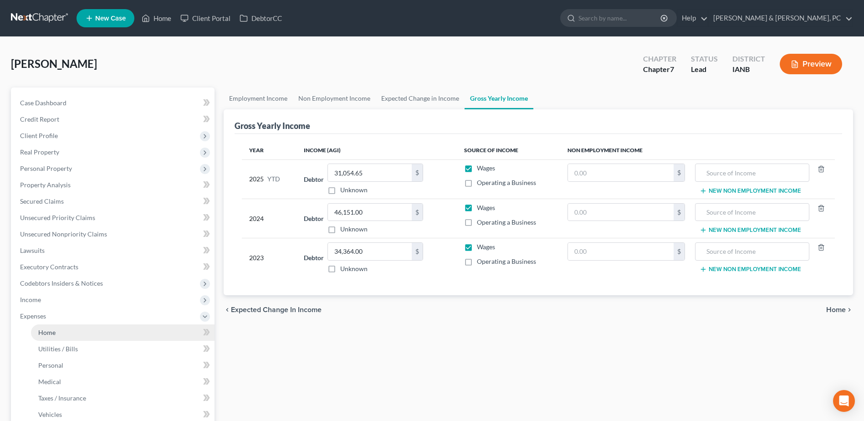
click at [50, 325] on link "Home" at bounding box center [123, 332] width 184 height 16
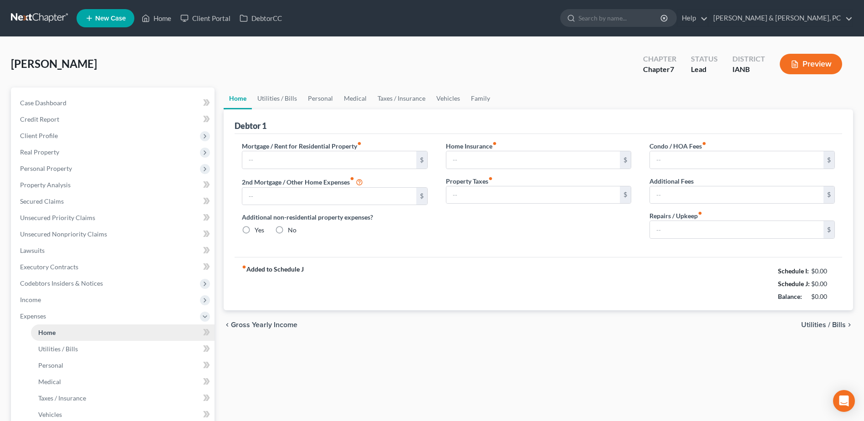
type input "650.00"
type input "0.00"
radio input "true"
type input "15.00"
type input "0.00"
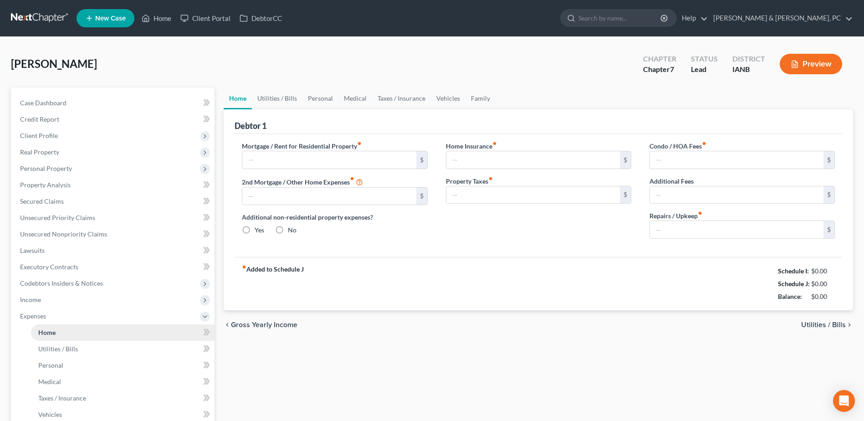
type input "0.00"
click at [35, 298] on span "Income" at bounding box center [30, 300] width 21 height 8
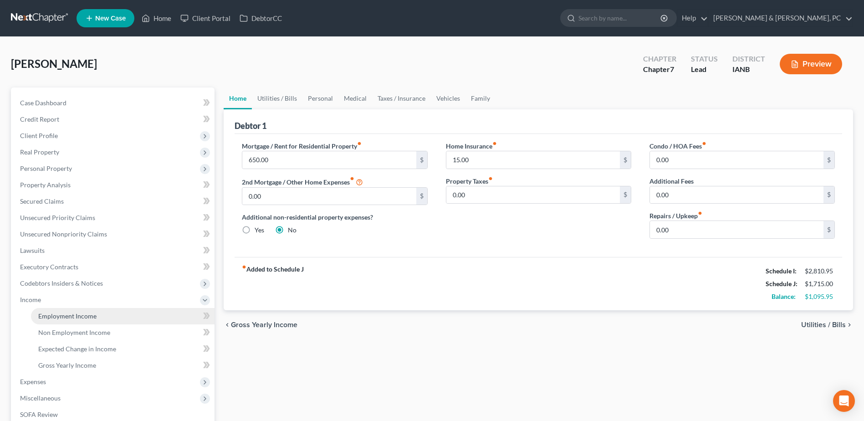
click at [58, 312] on span "Employment Income" at bounding box center [67, 316] width 58 height 8
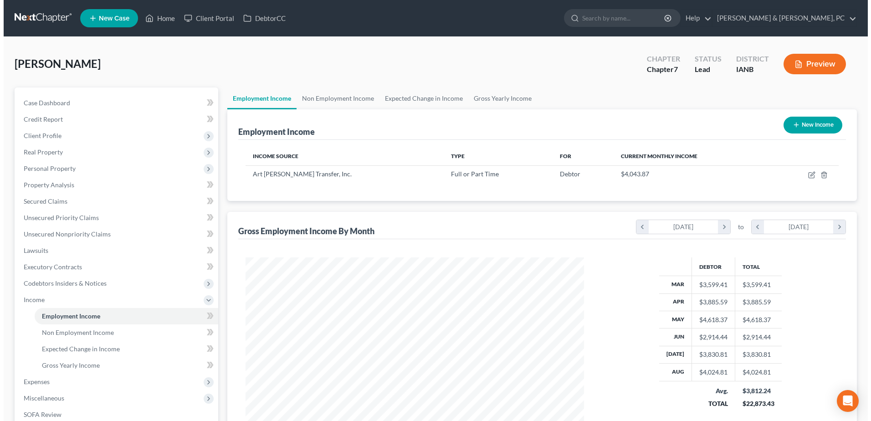
scroll to position [169, 356]
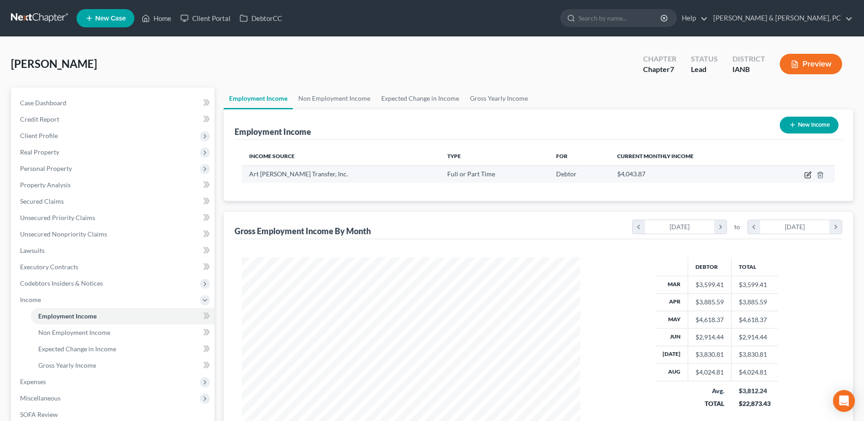
click at [806, 174] on icon "button" at bounding box center [807, 174] width 7 height 7
select select "0"
select select "16"
select select "3"
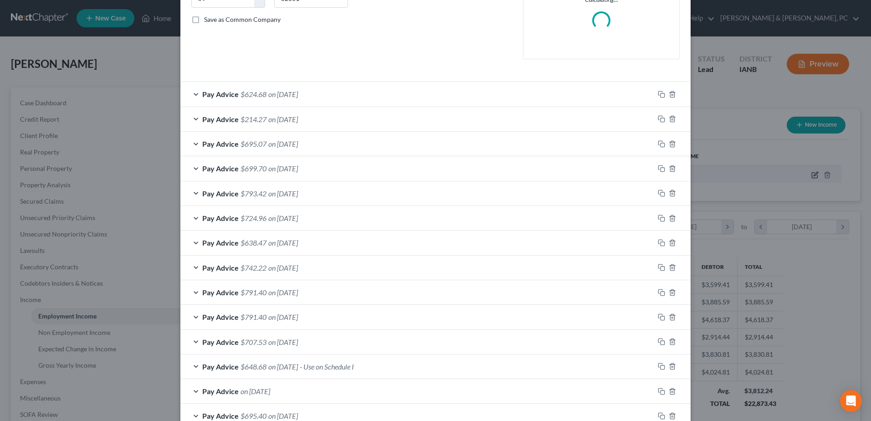
scroll to position [319, 0]
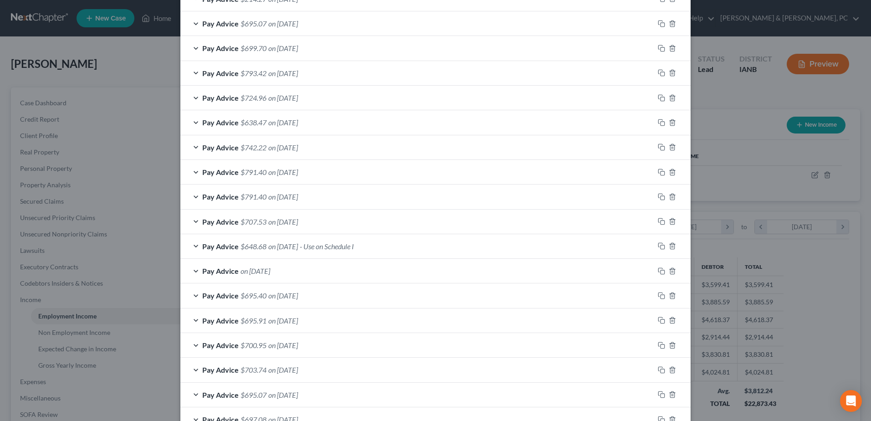
click at [317, 248] on span "- Use on Schedule I" at bounding box center [327, 246] width 54 height 9
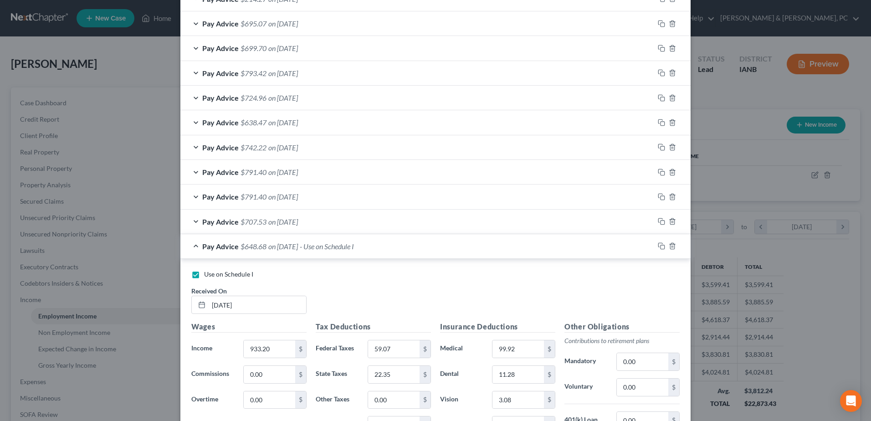
click at [204, 272] on label "Use on Schedule I" at bounding box center [228, 274] width 49 height 9
click at [208, 272] on input "Use on Schedule I" at bounding box center [211, 273] width 6 height 6
checkbox input "false"
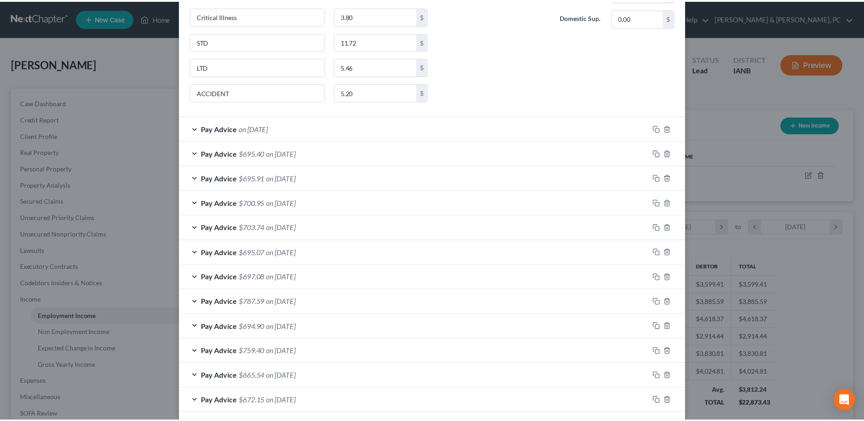
scroll to position [889, 0]
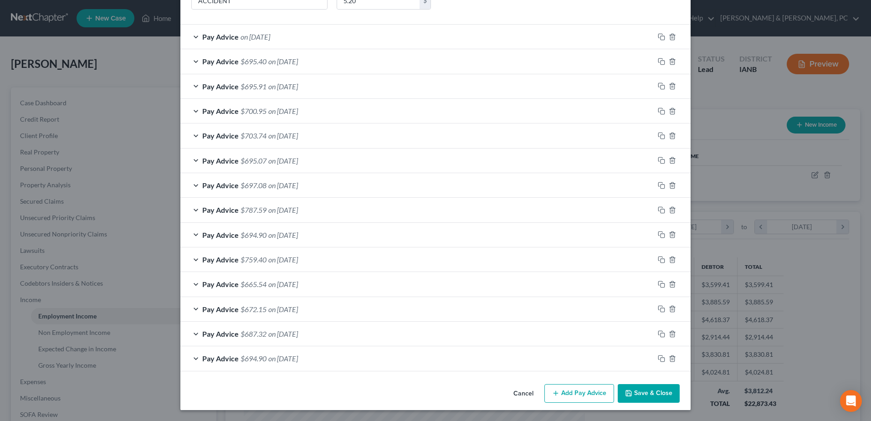
click at [656, 386] on button "Save & Close" at bounding box center [649, 393] width 62 height 19
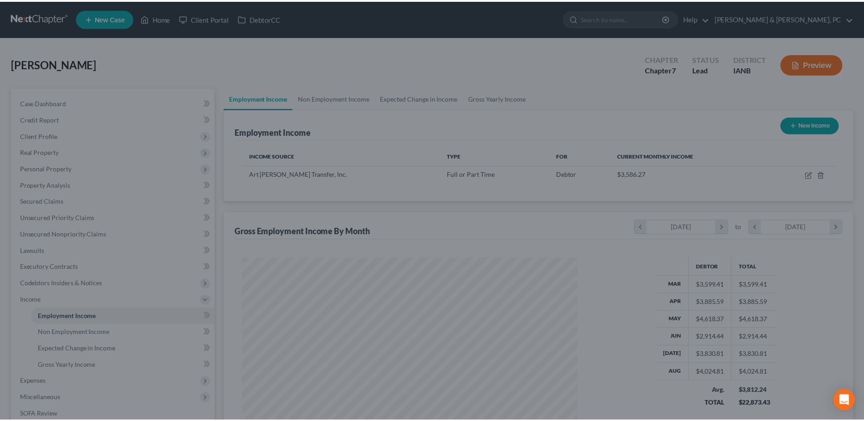
scroll to position [455226, 455038]
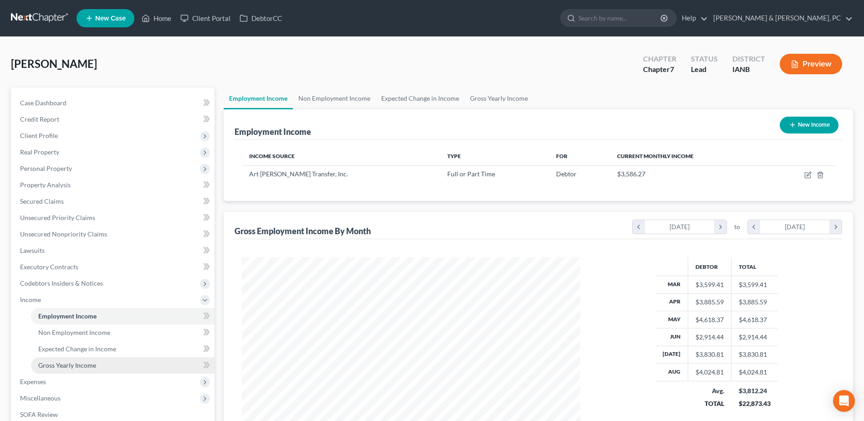
click at [77, 364] on span "Gross Yearly Income" at bounding box center [67, 365] width 58 height 8
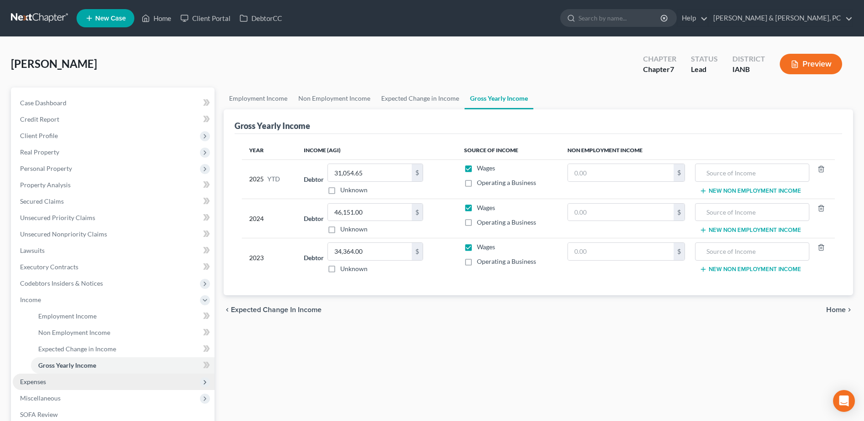
click at [79, 381] on span "Expenses" at bounding box center [114, 381] width 202 height 16
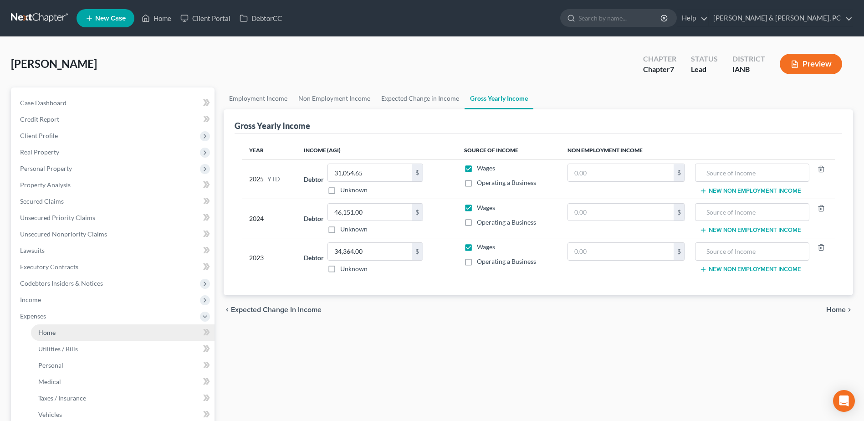
click at [76, 340] on link "Home" at bounding box center [123, 332] width 184 height 16
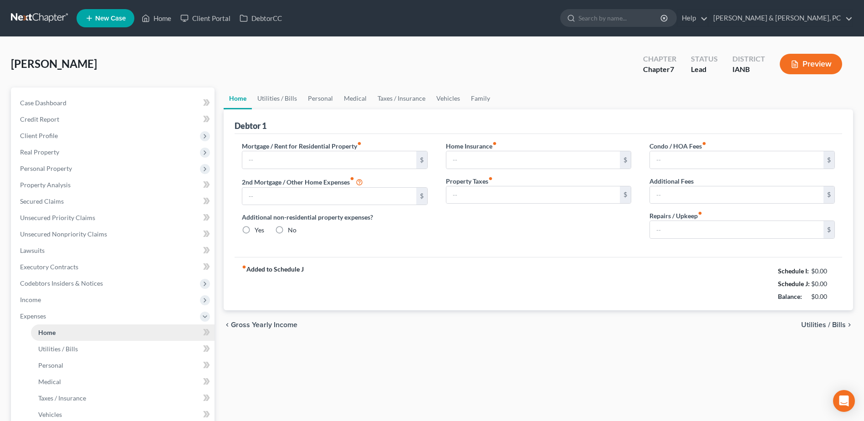
type input "650.00"
type input "0.00"
radio input "true"
type input "15.00"
type input "0.00"
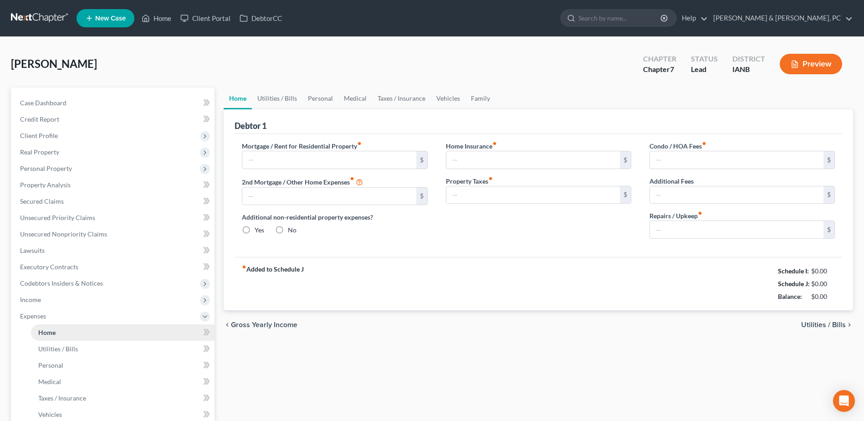
type input "0.00"
click at [638, 340] on div "Home Utilities / Bills Personal Medical Taxes / Insurance Vehicles Family Debto…" at bounding box center [538, 333] width 638 height 493
click at [309, 97] on link "Personal" at bounding box center [320, 98] width 36 height 22
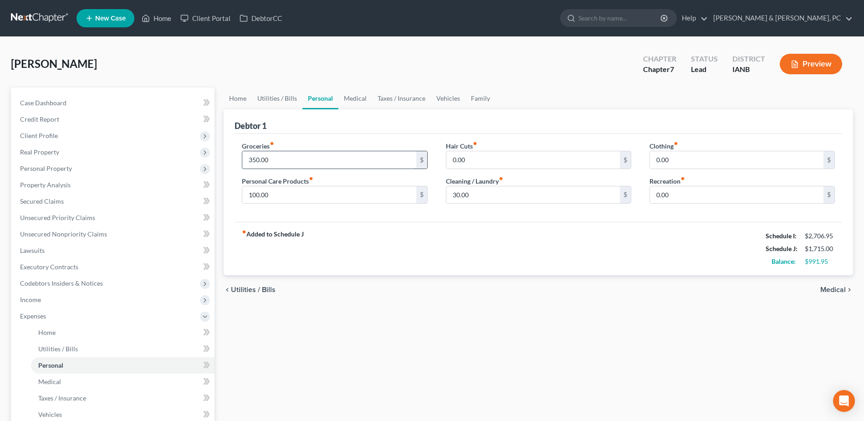
click at [301, 157] on input "350.00" at bounding box center [329, 159] width 174 height 17
type input "497"
click at [730, 161] on input "0.00" at bounding box center [737, 159] width 174 height 17
type input "93"
click at [523, 195] on input "30.00" at bounding box center [533, 194] width 174 height 17
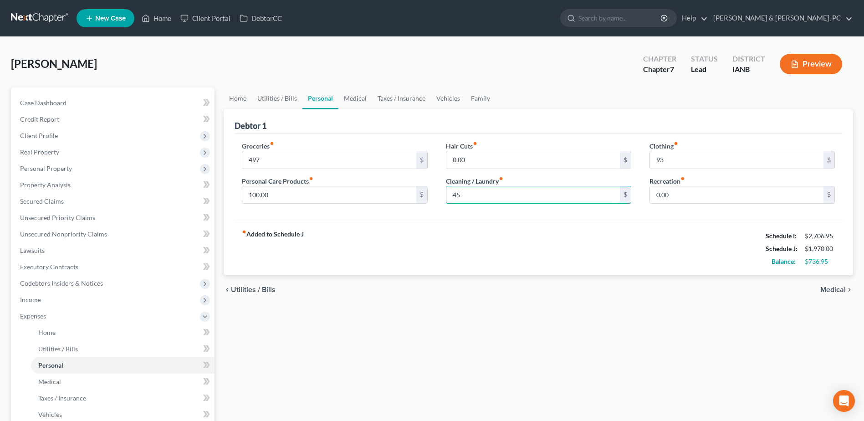
type input "45"
click at [710, 187] on input "0.00" at bounding box center [737, 194] width 174 height 17
type input "154"
click at [467, 327] on div "Home Utilities / Bills Personal Medical Taxes / Insurance Vehicles Family Debto…" at bounding box center [538, 333] width 638 height 493
click at [492, 161] on input "0.00" at bounding box center [533, 159] width 174 height 17
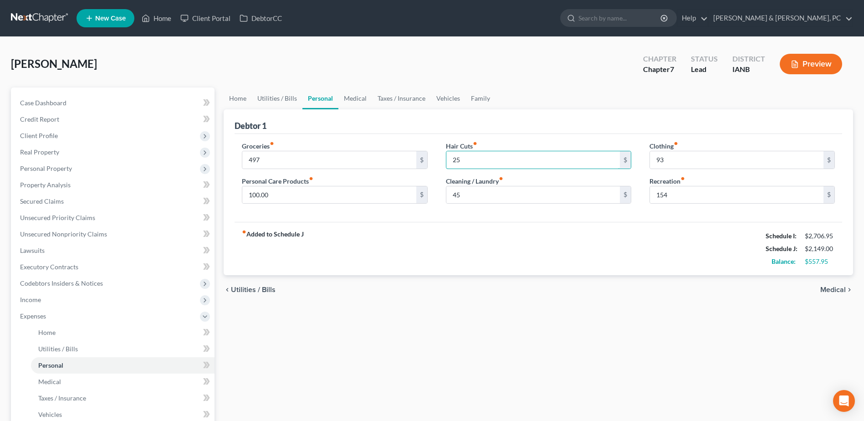
type input "25"
click at [411, 269] on div "fiber_manual_record Added to Schedule J Schedule I: $2,706.95 Schedule J: $2,14…" at bounding box center [538, 248] width 607 height 53
click at [282, 101] on link "Utilities / Bills" at bounding box center [277, 98] width 51 height 22
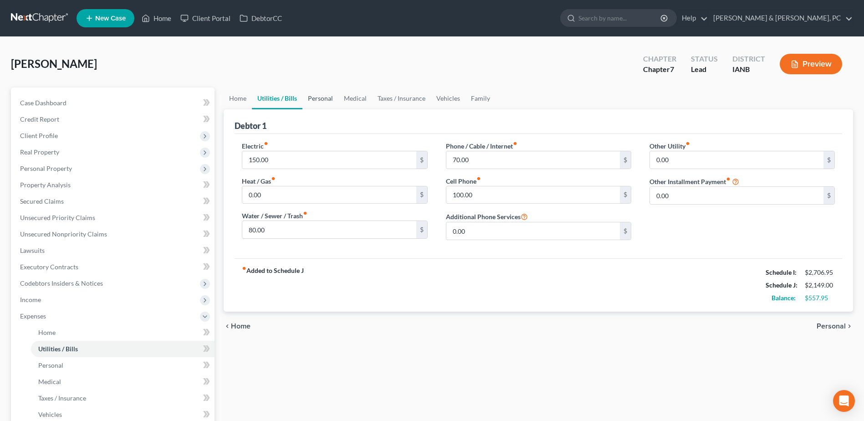
drag, startPoint x: 322, startPoint y: 100, endPoint x: 335, endPoint y: 97, distance: 13.9
click at [322, 100] on link "Personal" at bounding box center [320, 98] width 36 height 22
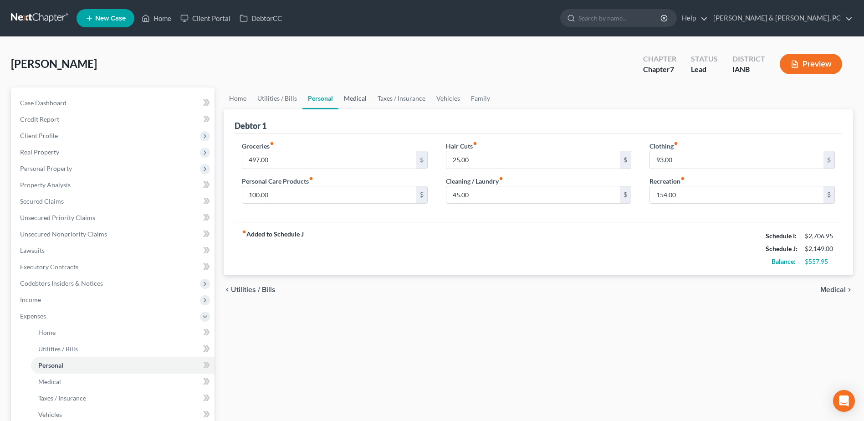
click at [357, 96] on link "Medical" at bounding box center [355, 98] width 34 height 22
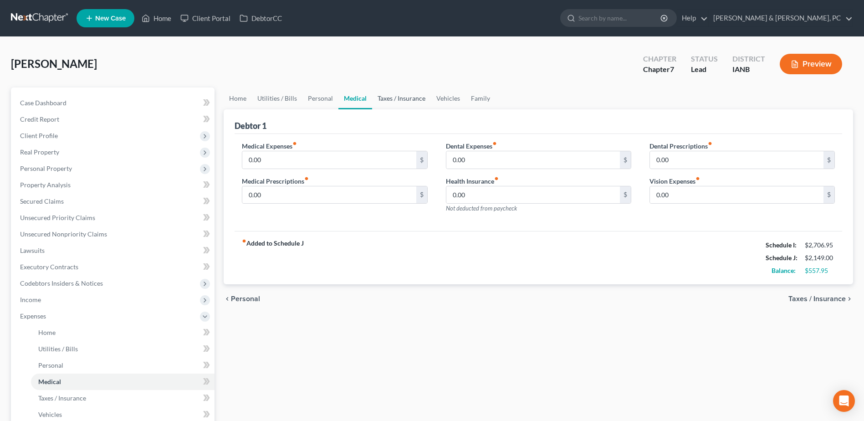
click at [394, 95] on link "Taxes / Insurance" at bounding box center [401, 98] width 59 height 22
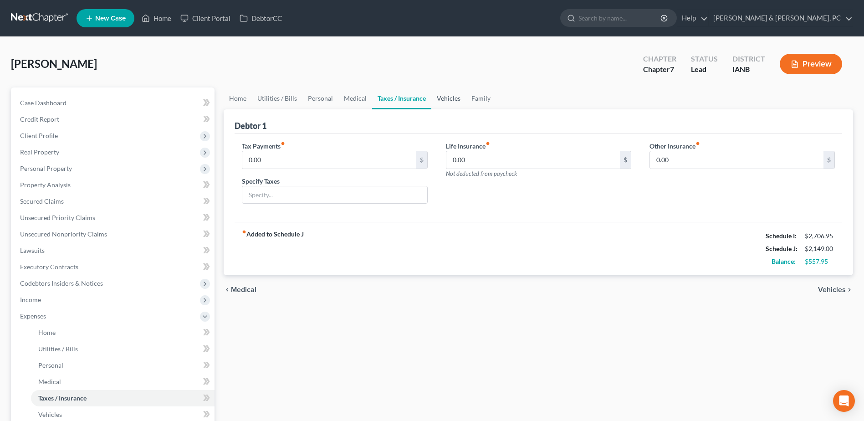
click at [457, 98] on link "Vehicles" at bounding box center [448, 98] width 35 height 22
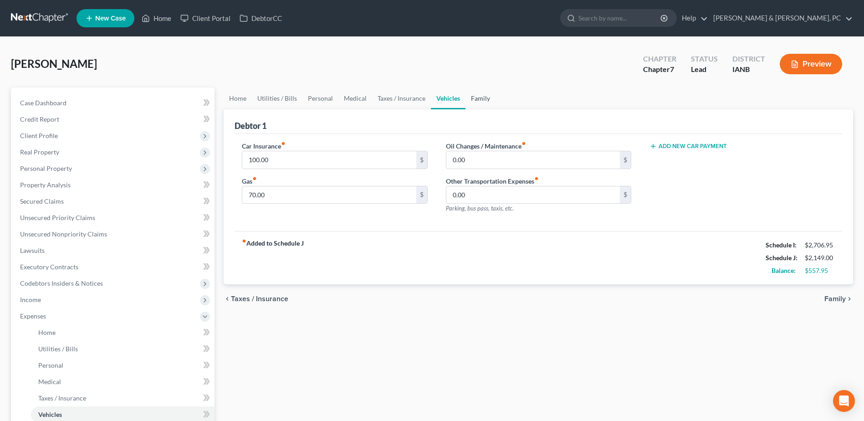
click at [478, 97] on link "Family" at bounding box center [480, 98] width 30 height 22
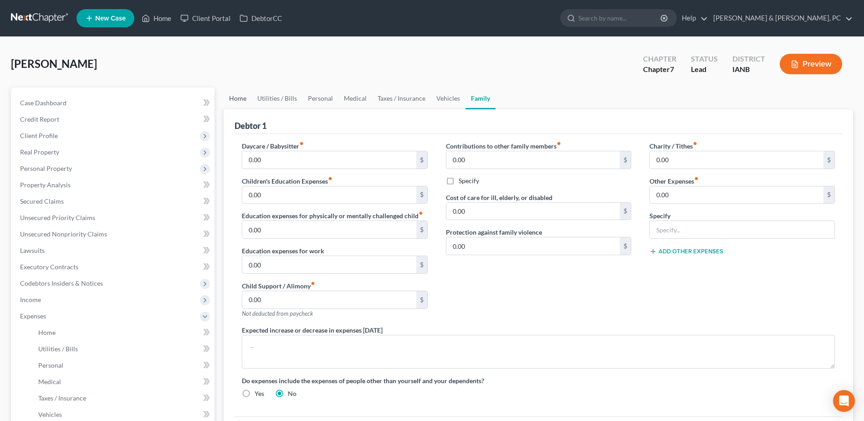
click at [244, 95] on link "Home" at bounding box center [238, 98] width 28 height 22
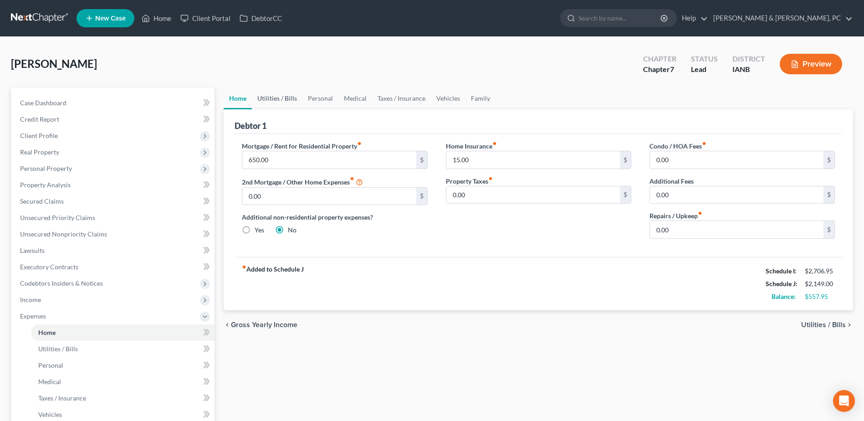
click at [279, 95] on link "Utilities / Bills" at bounding box center [277, 98] width 51 height 22
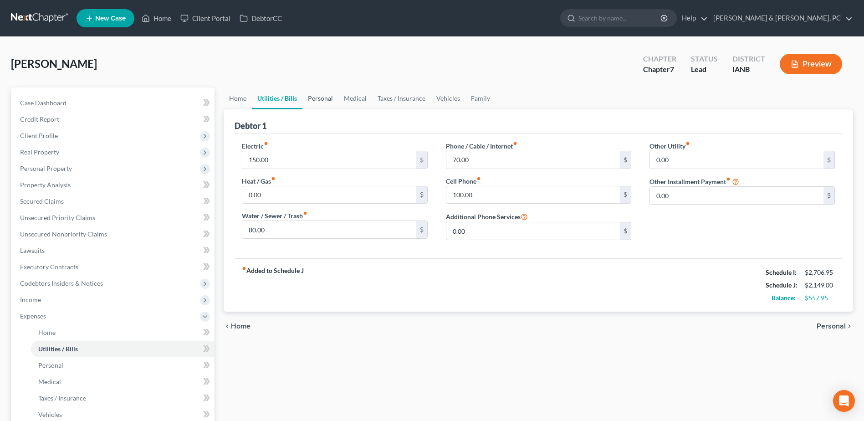
click at [322, 104] on link "Personal" at bounding box center [320, 98] width 36 height 22
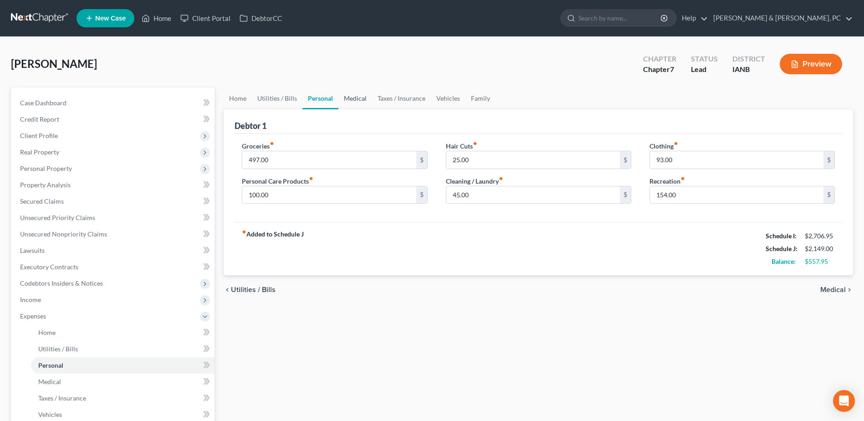
click at [360, 95] on link "Medical" at bounding box center [355, 98] width 34 height 22
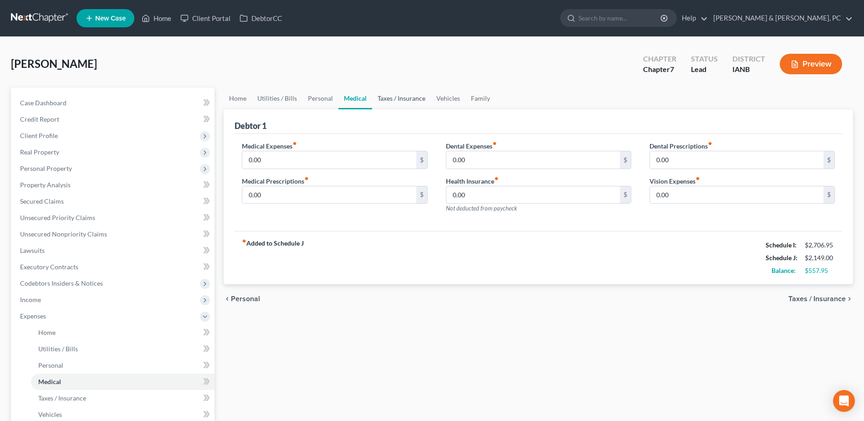
click at [394, 98] on link "Taxes / Insurance" at bounding box center [401, 98] width 59 height 22
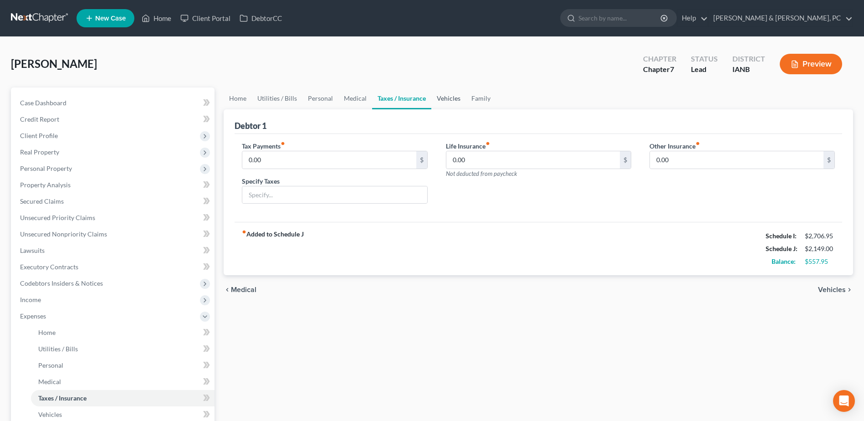
click at [439, 97] on link "Vehicles" at bounding box center [448, 98] width 35 height 22
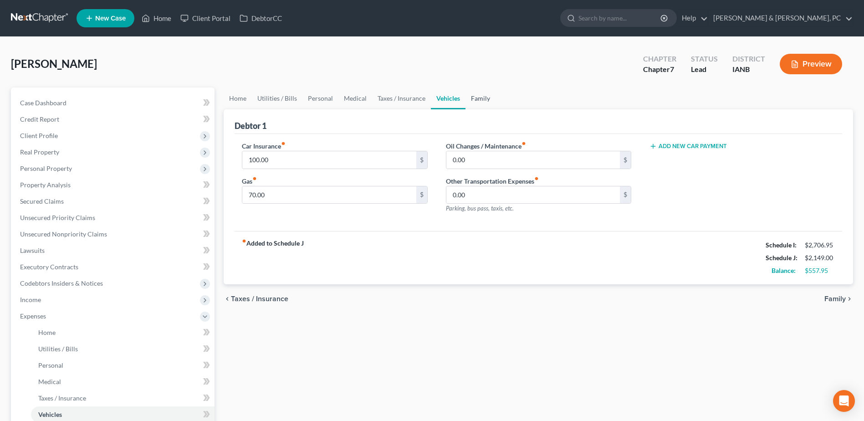
click at [478, 93] on link "Family" at bounding box center [480, 98] width 30 height 22
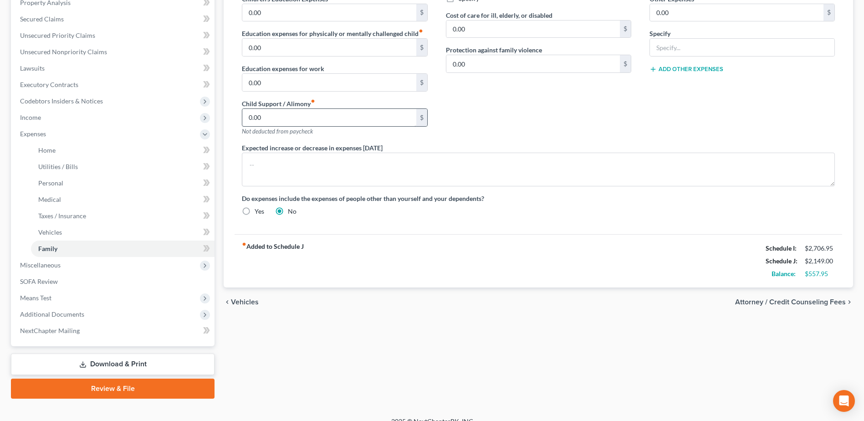
scroll to position [46, 0]
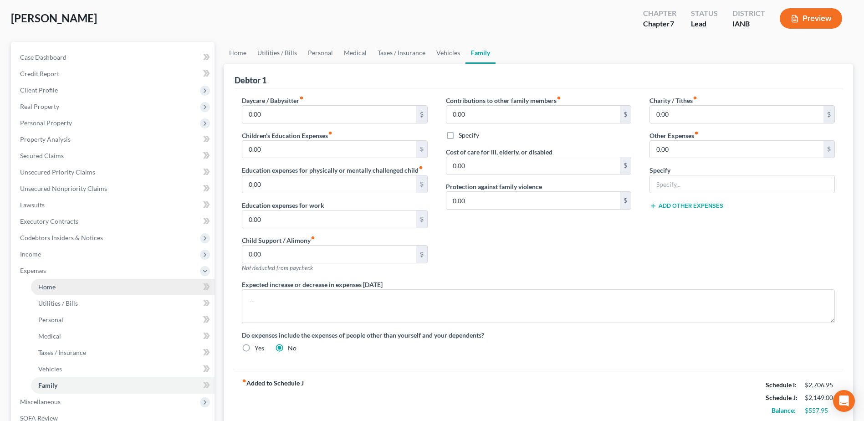
drag, startPoint x: 88, startPoint y: 287, endPoint x: 98, endPoint y: 281, distance: 11.6
click at [88, 287] on link "Home" at bounding box center [123, 287] width 184 height 16
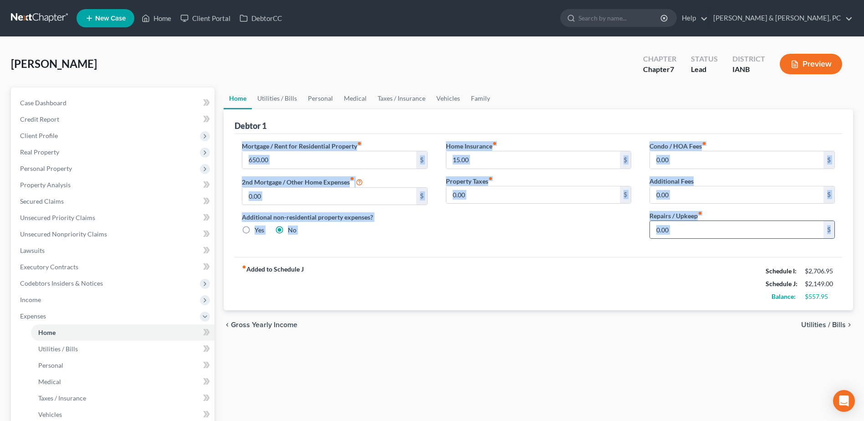
drag, startPoint x: 235, startPoint y: 145, endPoint x: 831, endPoint y: 235, distance: 602.4
click at [831, 235] on div "Mortgage / Rent for Residential Property fiber_manual_record 650.00 $ 2nd Mortg…" at bounding box center [538, 193] width 611 height 105
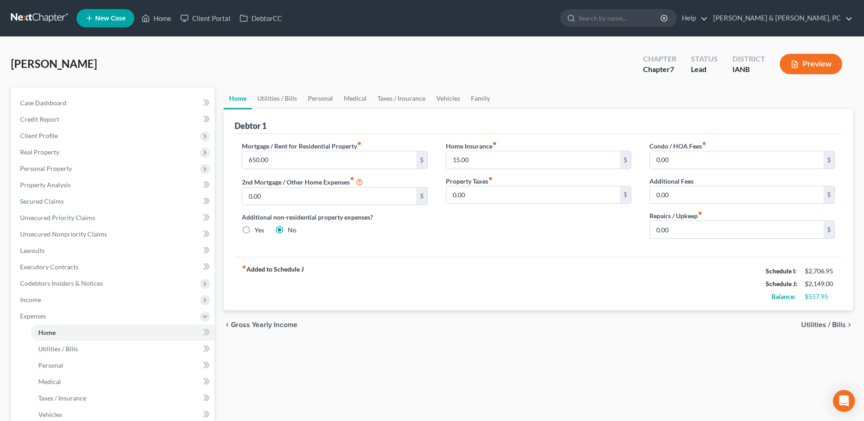
drag, startPoint x: 822, startPoint y: 235, endPoint x: 543, endPoint y: 293, distance: 285.6
click at [613, 257] on div "fiber_manual_record Added to Schedule J Schedule I: $2,706.95 Schedule J: $2,14…" at bounding box center [538, 283] width 607 height 53
drag, startPoint x: 273, startPoint y: 97, endPoint x: 125, endPoint y: 133, distance: 152.1
click at [273, 97] on link "Utilities / Bills" at bounding box center [277, 98] width 51 height 22
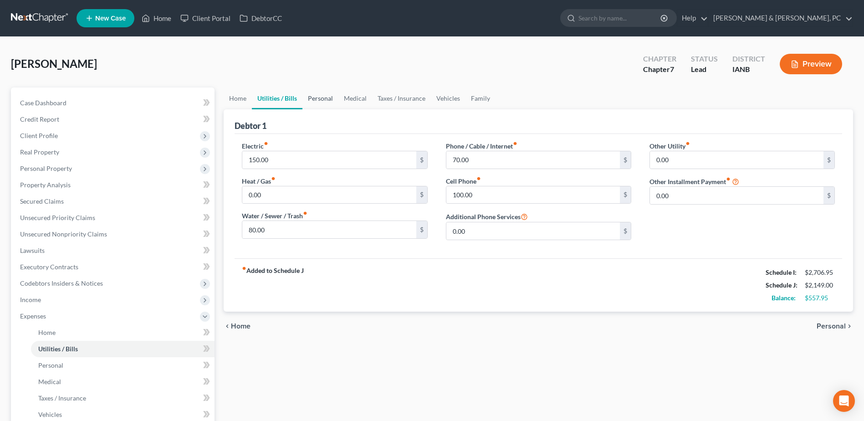
click at [324, 97] on link "Personal" at bounding box center [320, 98] width 36 height 22
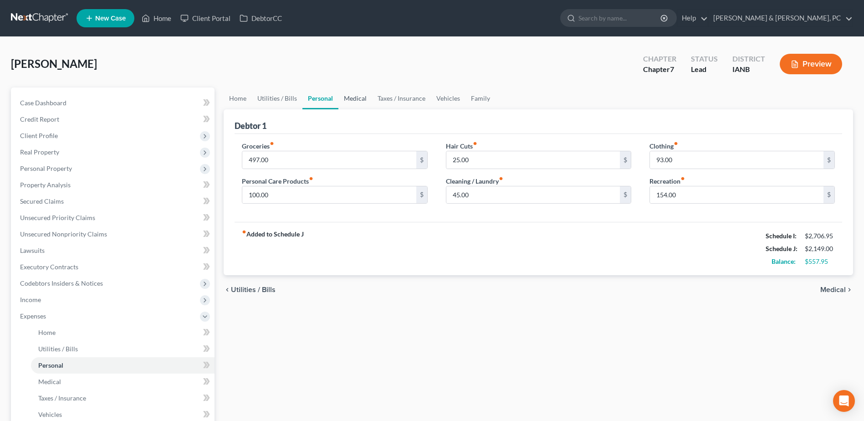
click at [357, 99] on link "Medical" at bounding box center [355, 98] width 34 height 22
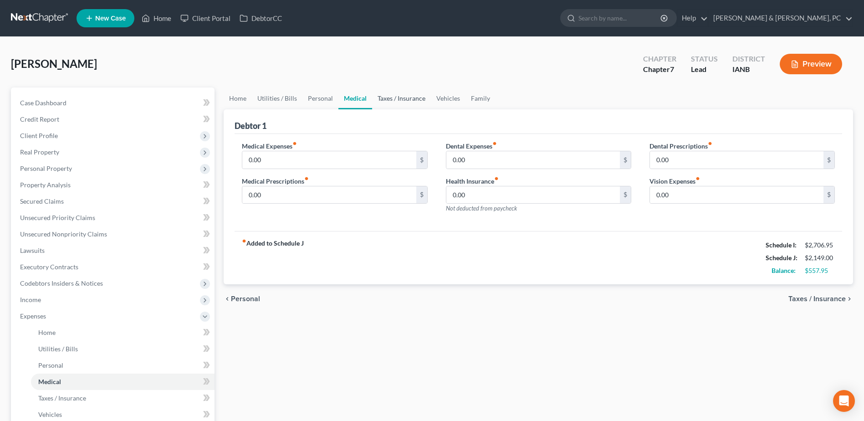
click at [393, 94] on link "Taxes / Insurance" at bounding box center [401, 98] width 59 height 22
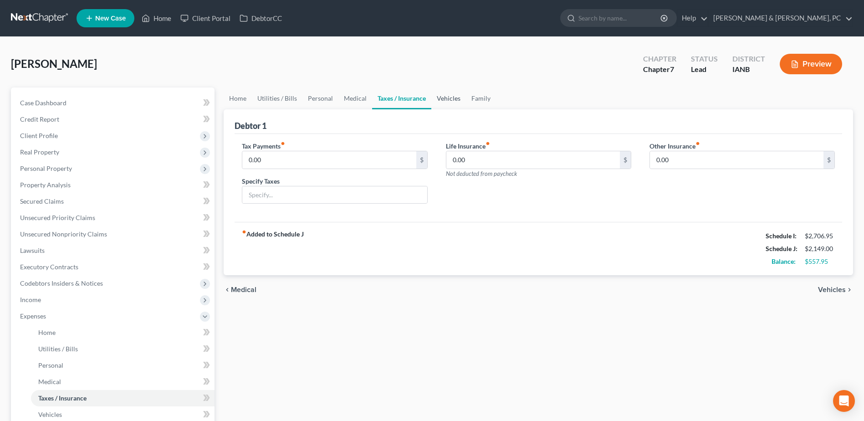
click at [446, 102] on link "Vehicles" at bounding box center [448, 98] width 35 height 22
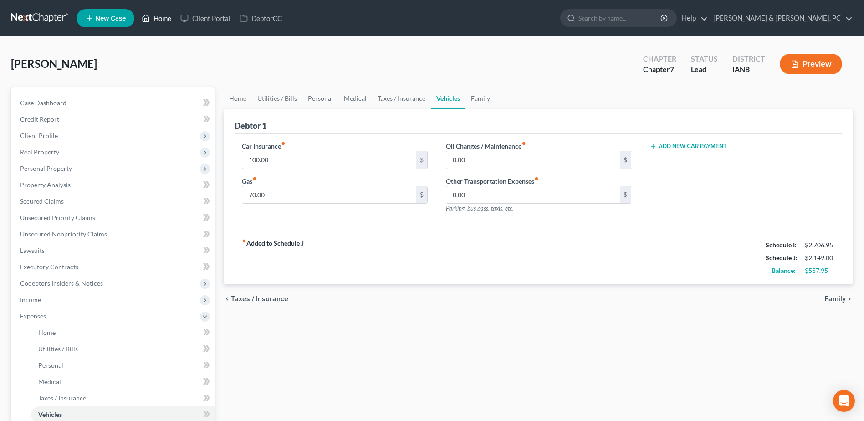
click at [154, 19] on link "Home" at bounding box center [156, 18] width 39 height 16
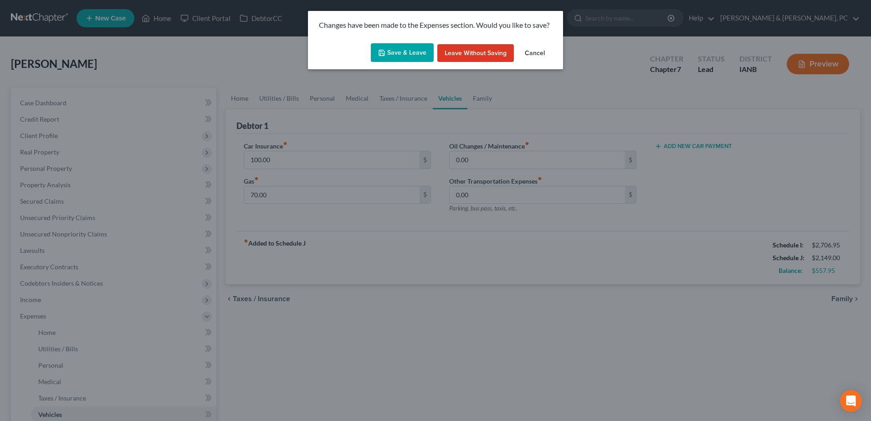
click at [416, 56] on button "Save & Leave" at bounding box center [402, 52] width 63 height 19
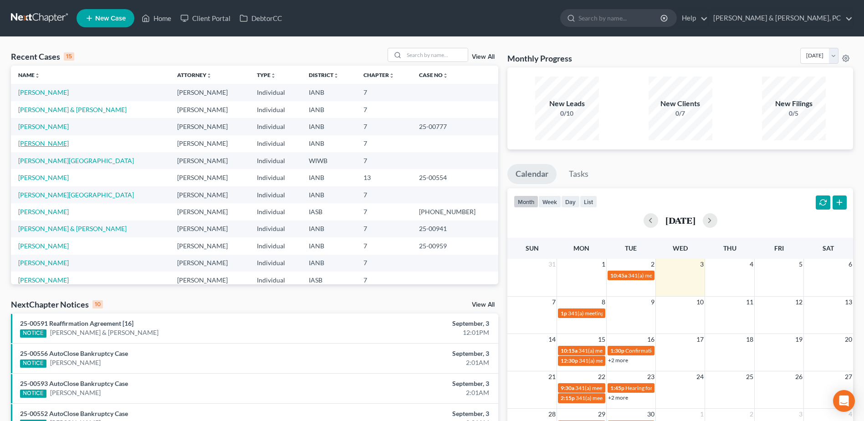
click at [23, 142] on link "[PERSON_NAME]" at bounding box center [43, 143] width 51 height 8
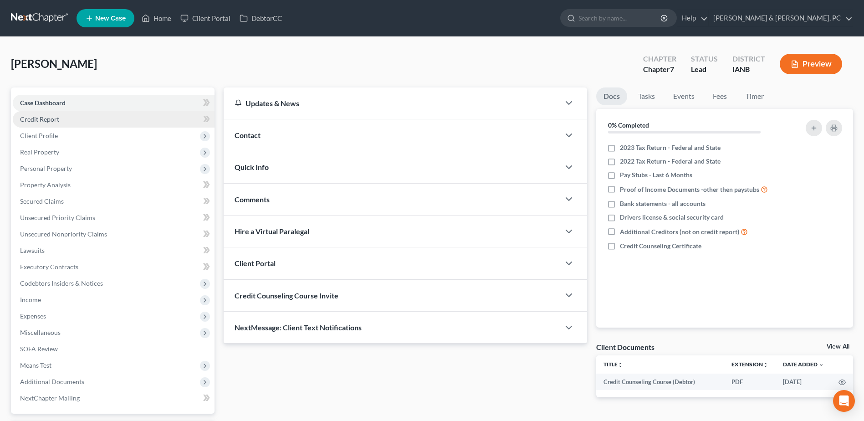
click at [44, 123] on link "Credit Report" at bounding box center [114, 119] width 202 height 16
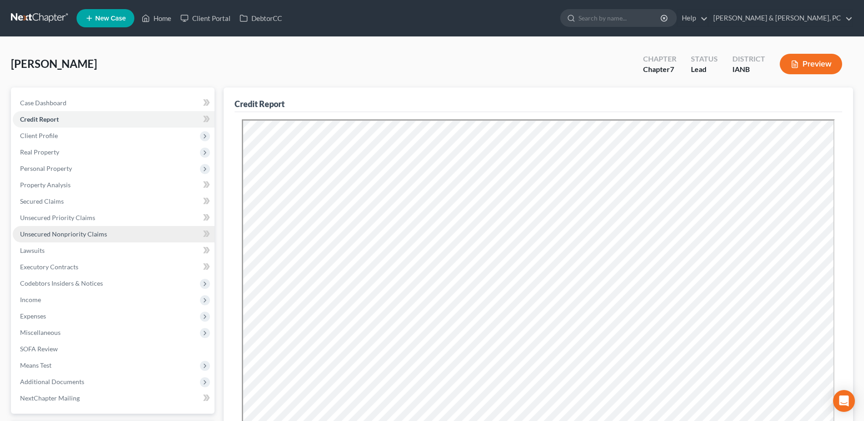
click at [50, 233] on span "Unsecured Nonpriority Claims" at bounding box center [63, 234] width 87 height 8
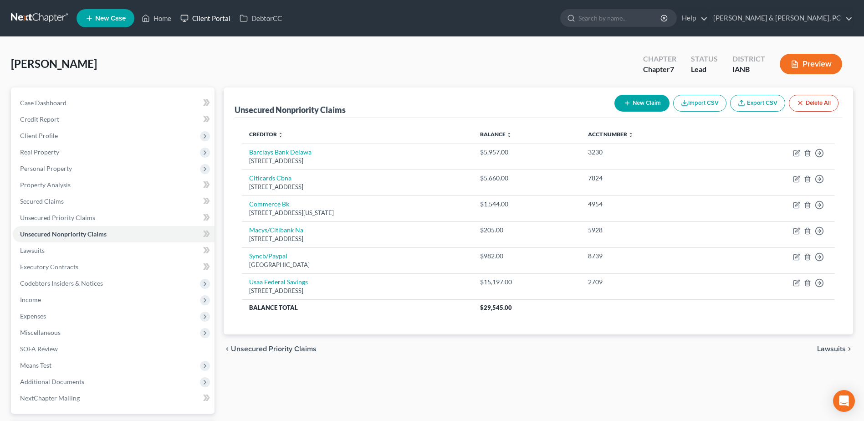
click at [214, 18] on link "Client Portal" at bounding box center [205, 18] width 59 height 16
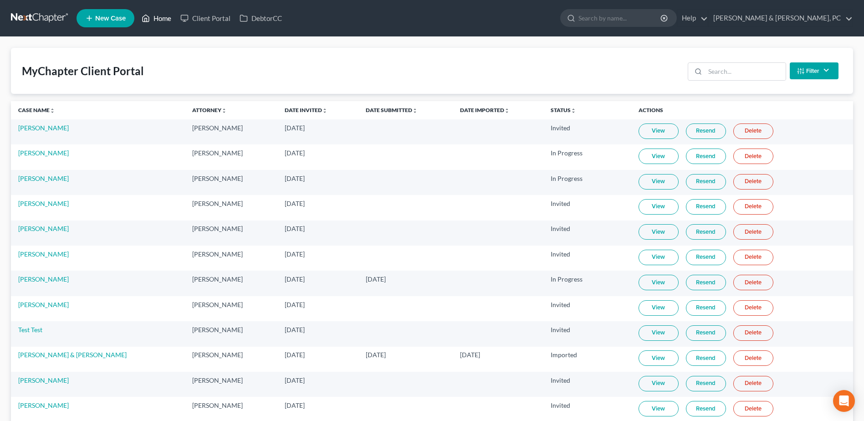
click at [161, 18] on link "Home" at bounding box center [156, 18] width 39 height 16
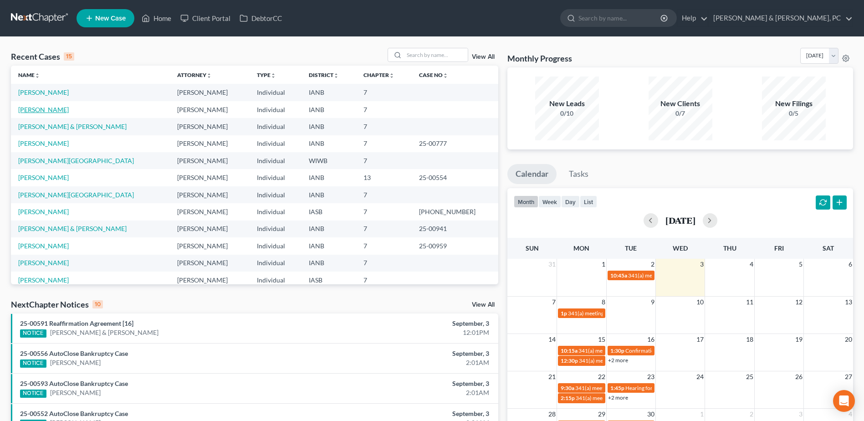
click at [44, 107] on link "[PERSON_NAME]" at bounding box center [43, 110] width 51 height 8
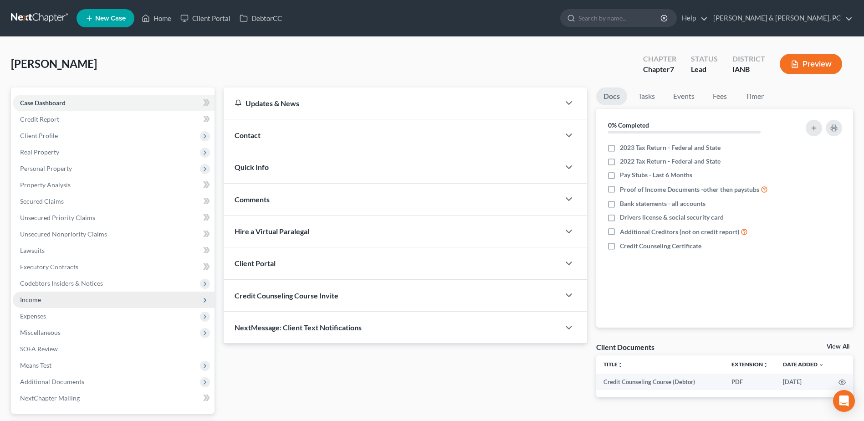
click at [47, 304] on span "Income" at bounding box center [114, 299] width 202 height 16
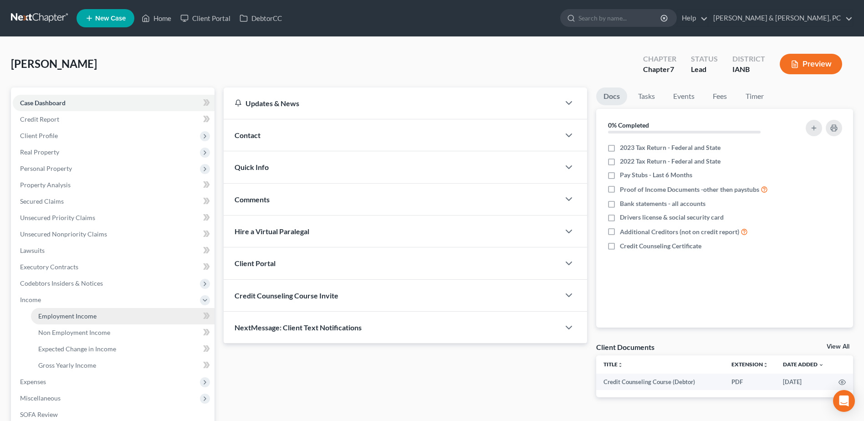
click at [48, 313] on span "Employment Income" at bounding box center [67, 316] width 58 height 8
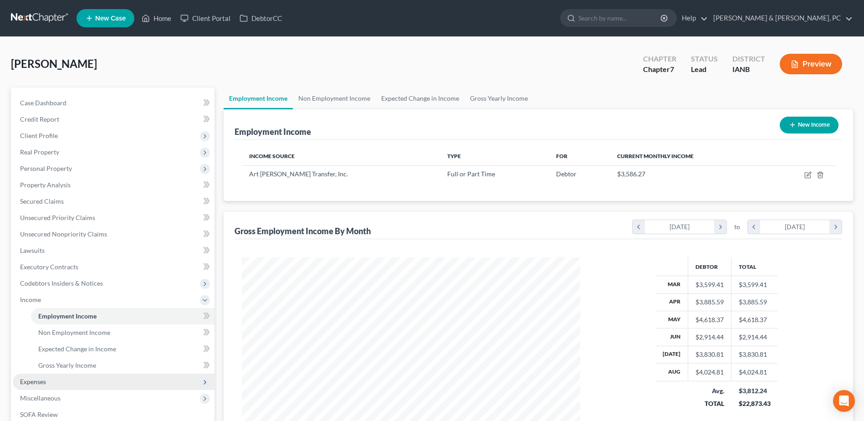
scroll to position [169, 356]
click at [36, 378] on span "Expenses" at bounding box center [33, 382] width 26 height 8
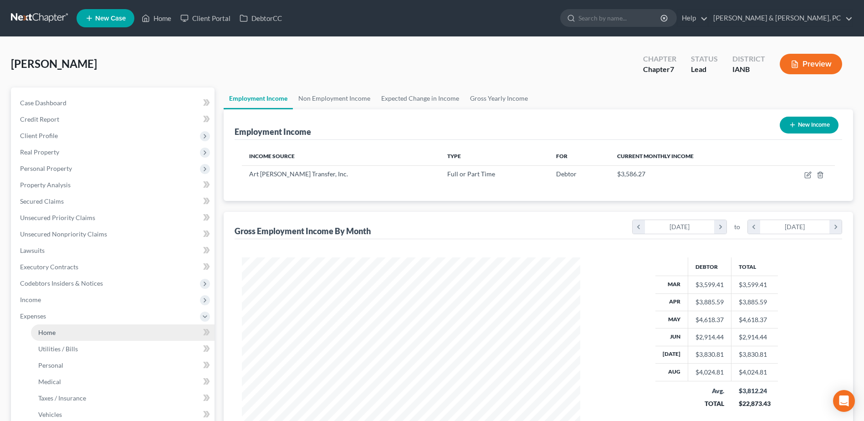
click at [70, 332] on link "Home" at bounding box center [123, 332] width 184 height 16
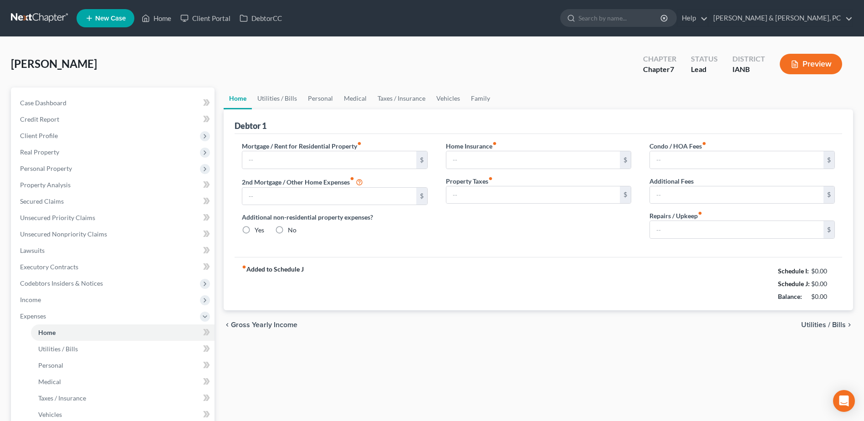
type input "650.00"
type input "0.00"
radio input "true"
type input "15.00"
type input "0.00"
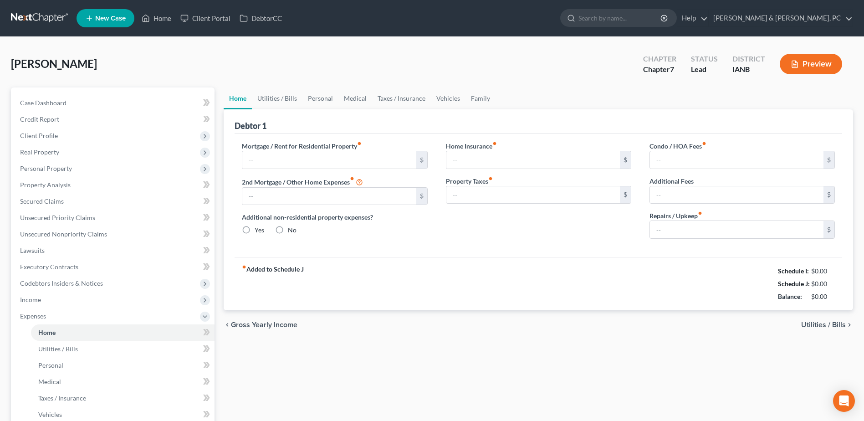
type input "0.00"
click at [441, 98] on link "Vehicles" at bounding box center [448, 98] width 35 height 22
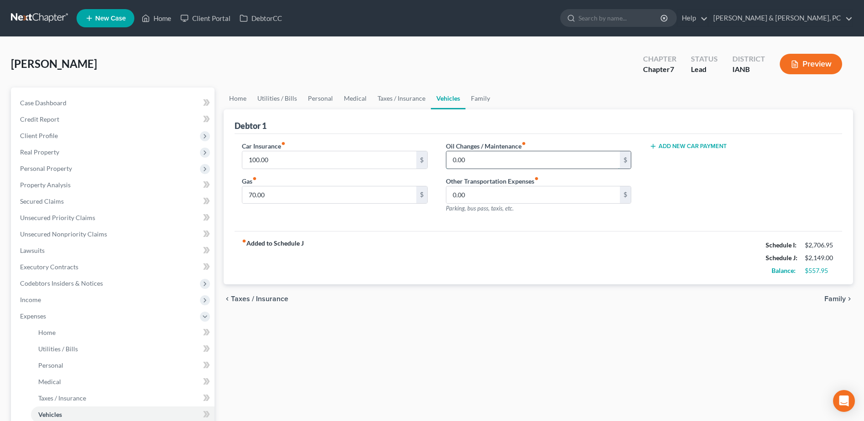
click at [497, 154] on input "0.00" at bounding box center [533, 159] width 174 height 17
type input "150"
click at [480, 267] on div "fiber_manual_record Added to Schedule J Schedule I: $2,706.95 Schedule J: $2,29…" at bounding box center [538, 257] width 607 height 53
click at [476, 103] on link "Family" at bounding box center [480, 98] width 30 height 22
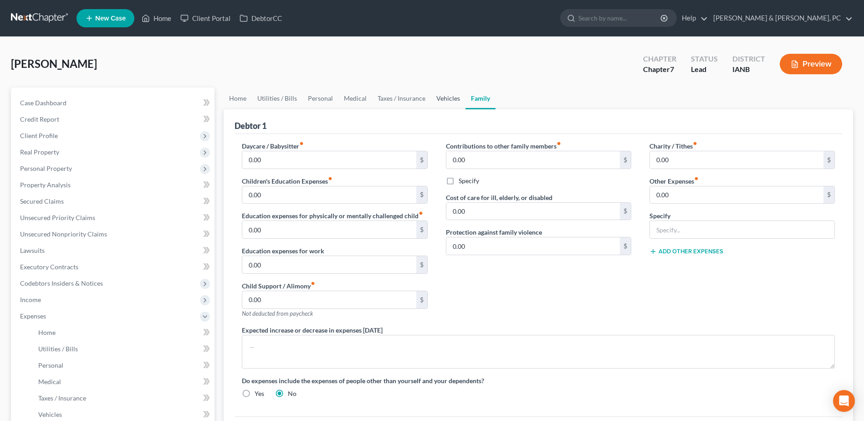
click at [441, 101] on link "Vehicles" at bounding box center [448, 98] width 35 height 22
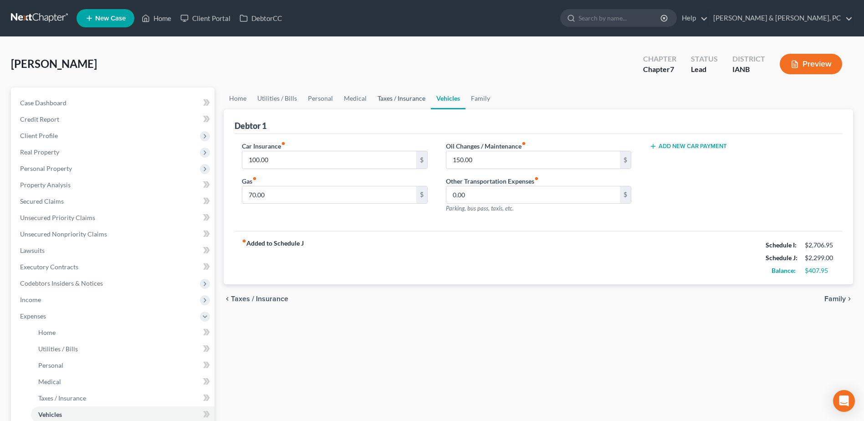
click at [411, 102] on link "Taxes / Insurance" at bounding box center [401, 98] width 59 height 22
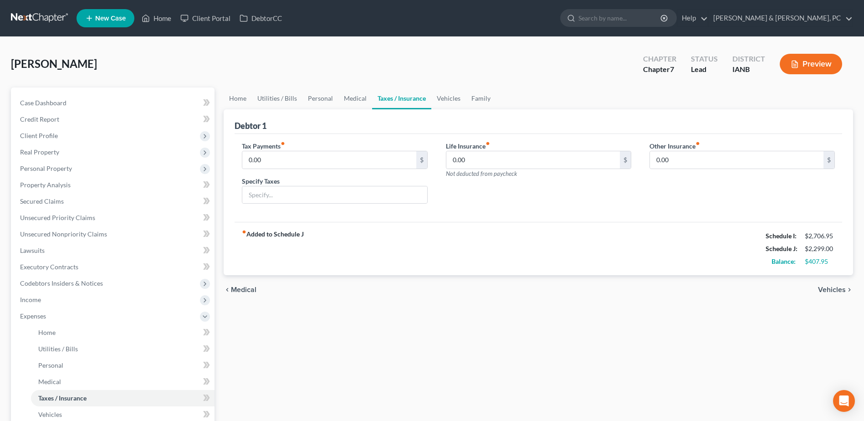
click at [372, 99] on link "Taxes / Insurance" at bounding box center [401, 98] width 59 height 22
click at [354, 99] on link "Medical" at bounding box center [355, 98] width 34 height 22
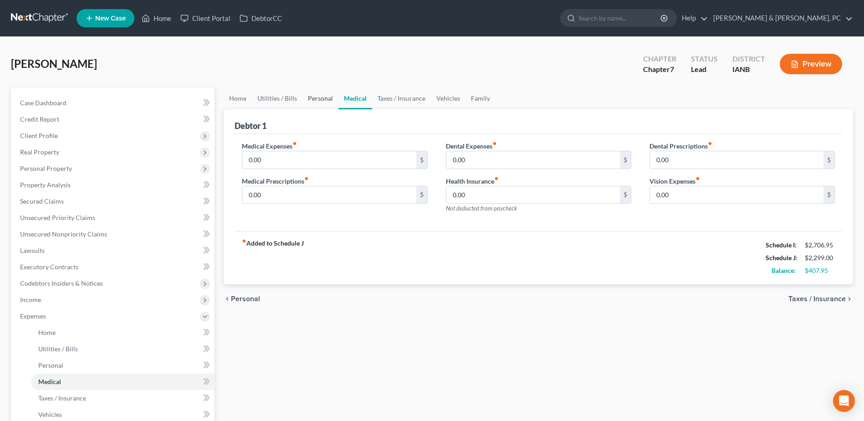
click at [318, 102] on link "Personal" at bounding box center [320, 98] width 36 height 22
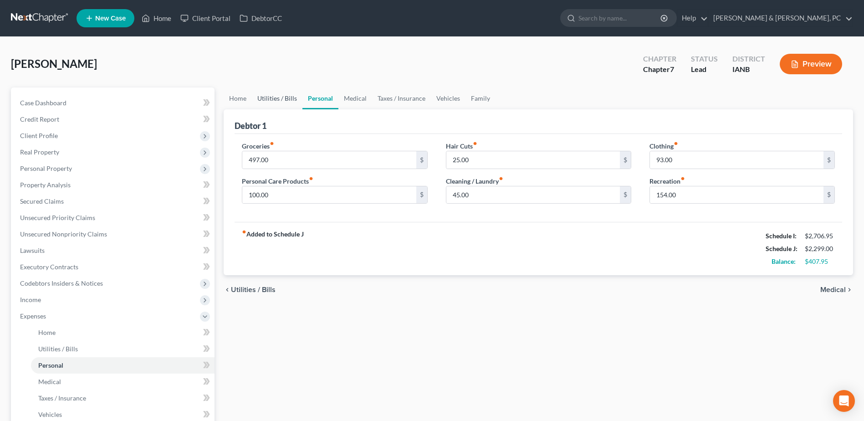
click at [285, 98] on link "Utilities / Bills" at bounding box center [277, 98] width 51 height 22
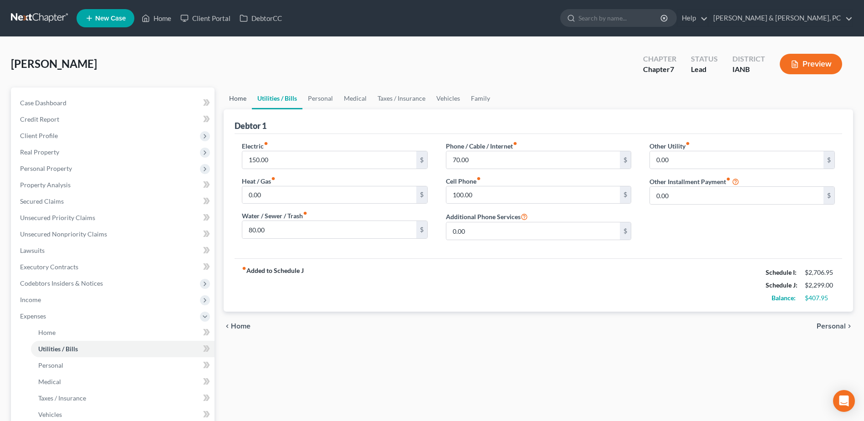
click at [235, 102] on link "Home" at bounding box center [238, 98] width 28 height 22
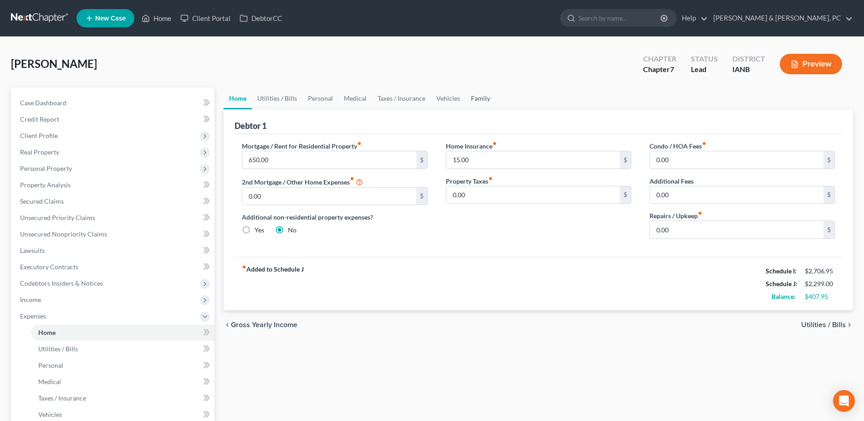
click at [476, 97] on link "Family" at bounding box center [480, 98] width 30 height 22
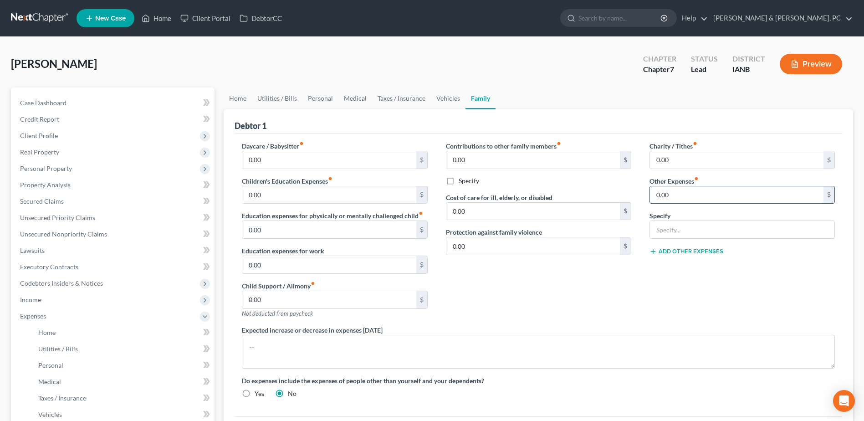
click at [694, 196] on input "0.00" at bounding box center [737, 194] width 174 height 17
click at [712, 193] on input "0.00" at bounding box center [737, 194] width 174 height 17
type input "0"
type input "477"
click at [722, 219] on div "Specify" at bounding box center [741, 225] width 185 height 28
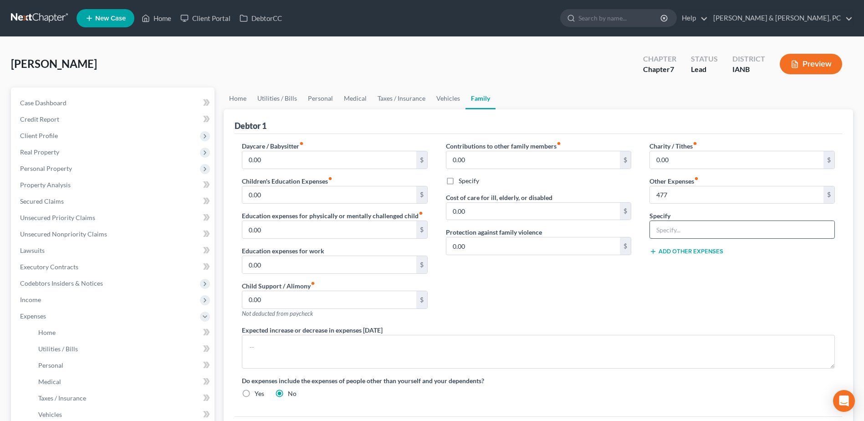
click at [722, 221] on input "text" at bounding box center [742, 229] width 184 height 17
paste input "Tool truck payments (Matco & Snap-on – required for work"
click at [639, 283] on div "Contributions to other family members fiber_manual_record 0.00 $ Specify Cost o…" at bounding box center [539, 233] width 204 height 184
drag, startPoint x: 824, startPoint y: 220, endPoint x: 824, endPoint y: 234, distance: 14.6
click at [824, 223] on div "Specify Tool truck payments (Matco & Snap-on – required for work" at bounding box center [741, 225] width 185 height 28
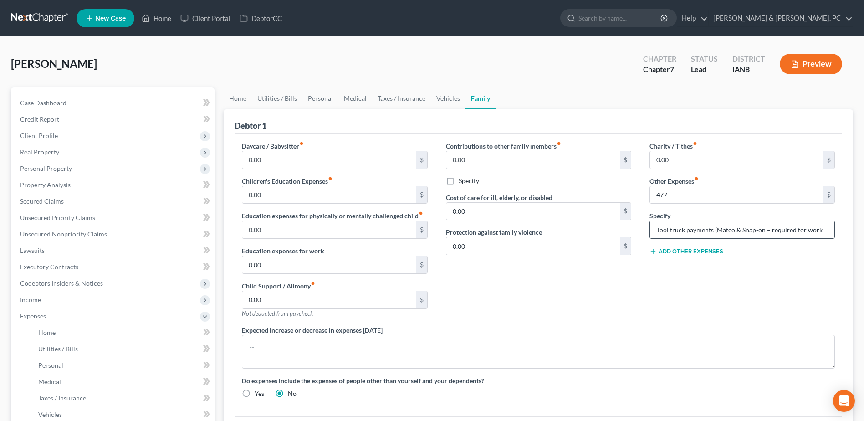
click at [824, 234] on input "Tool truck payments (Matco & Snap-on – required for work" at bounding box center [742, 229] width 184 height 17
type input "Tool truck payments (Matco & Snap-on – required for work)"
click at [822, 315] on div "Charity / Tithes fiber_manual_record 0.00 $ Other Expenses fiber_manual_record …" at bounding box center [742, 233] width 204 height 184
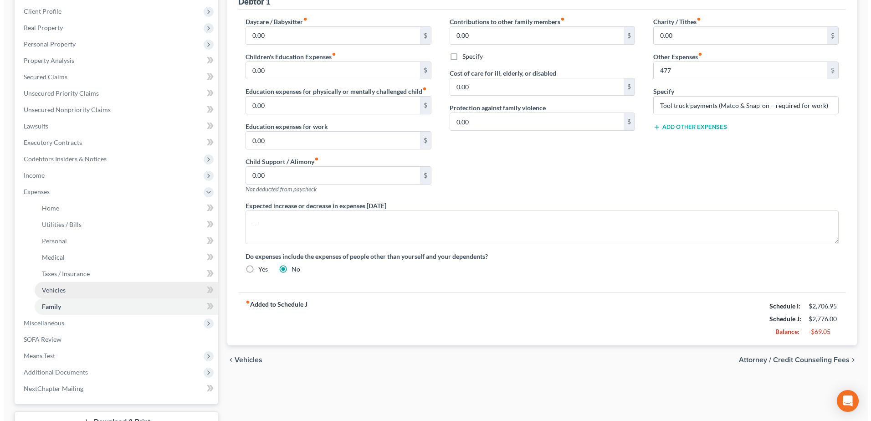
scroll to position [137, 0]
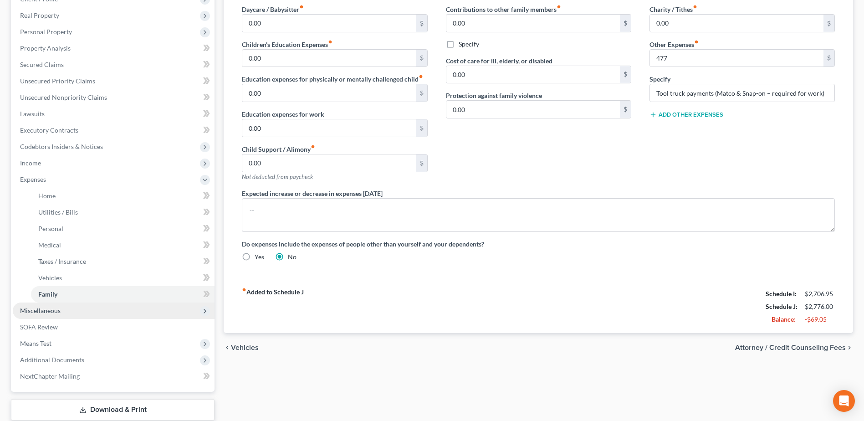
click at [127, 309] on span "Miscellaneous" at bounding box center [114, 310] width 202 height 16
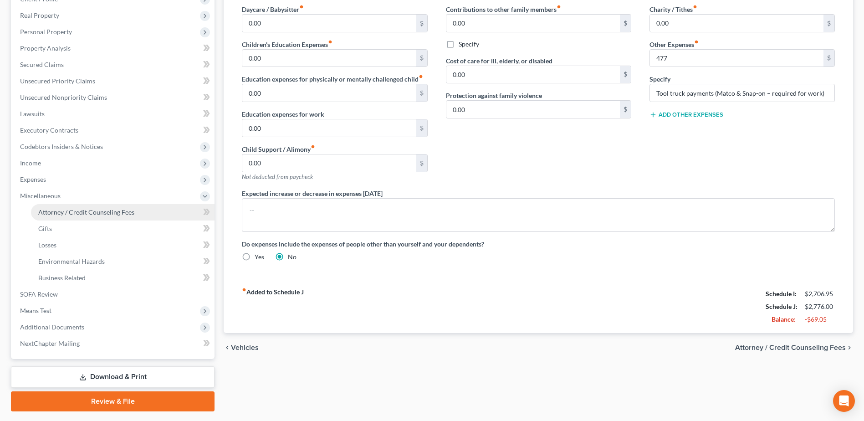
click at [94, 214] on span "Attorney / Credit Counseling Fees" at bounding box center [86, 212] width 96 height 8
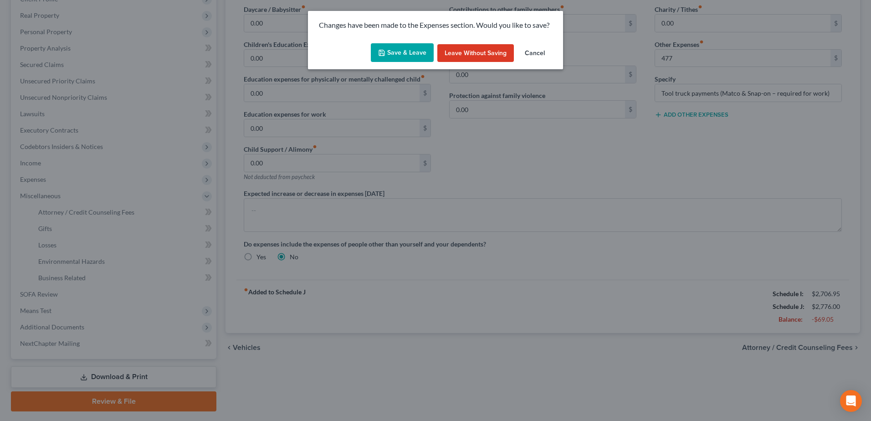
click at [396, 56] on button "Save & Leave" at bounding box center [402, 52] width 63 height 19
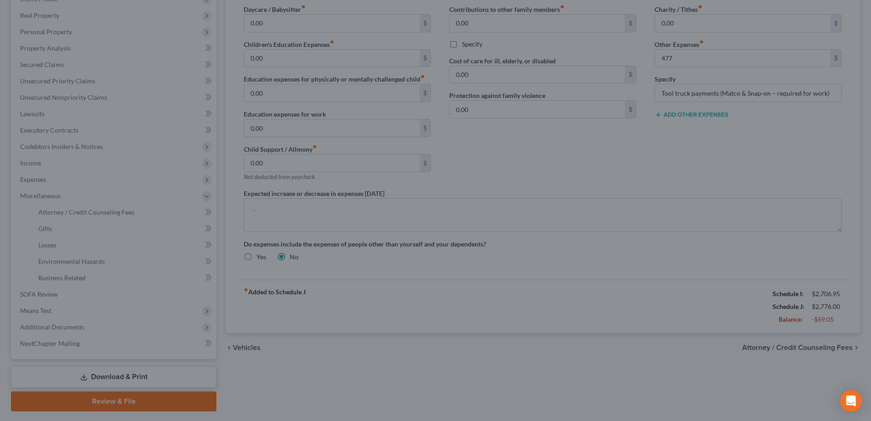
type input "477.00"
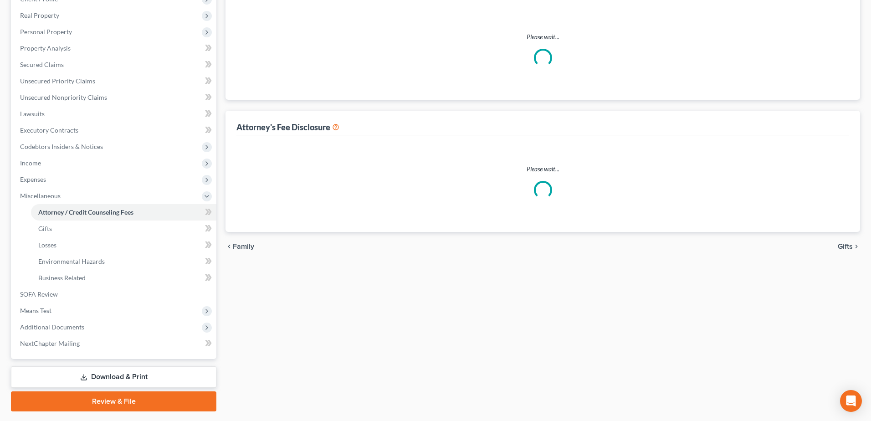
select select "0"
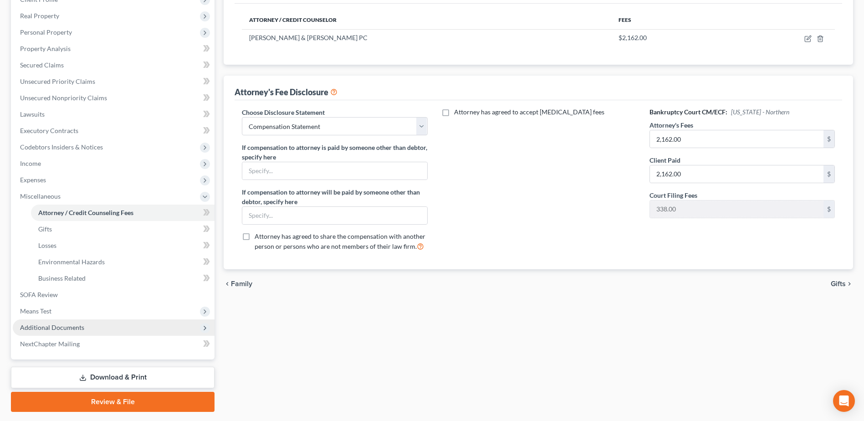
scroll to position [137, 0]
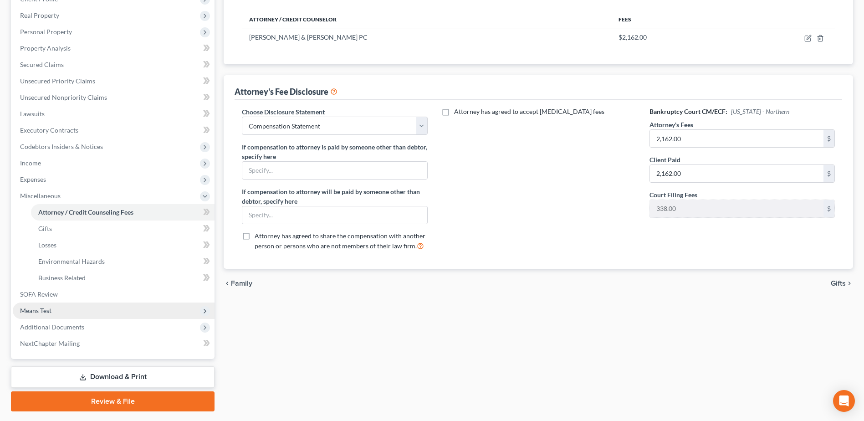
click at [58, 314] on span "Means Test" at bounding box center [114, 310] width 202 height 16
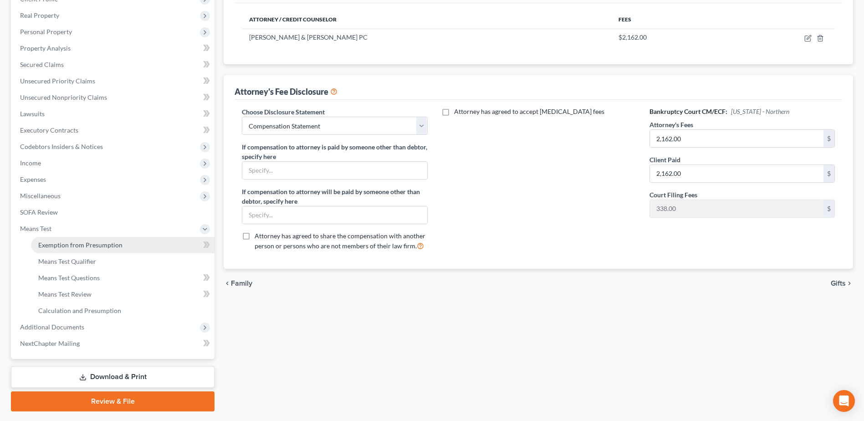
click at [73, 250] on link "Exemption from Presumption" at bounding box center [123, 245] width 184 height 16
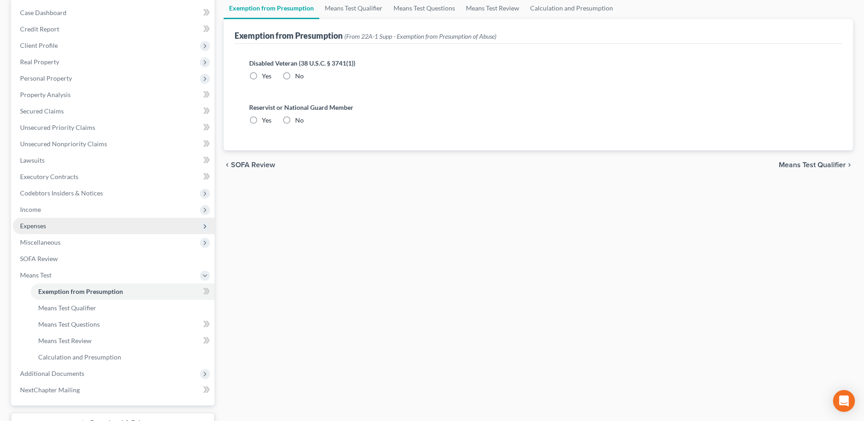
scroll to position [10, 0]
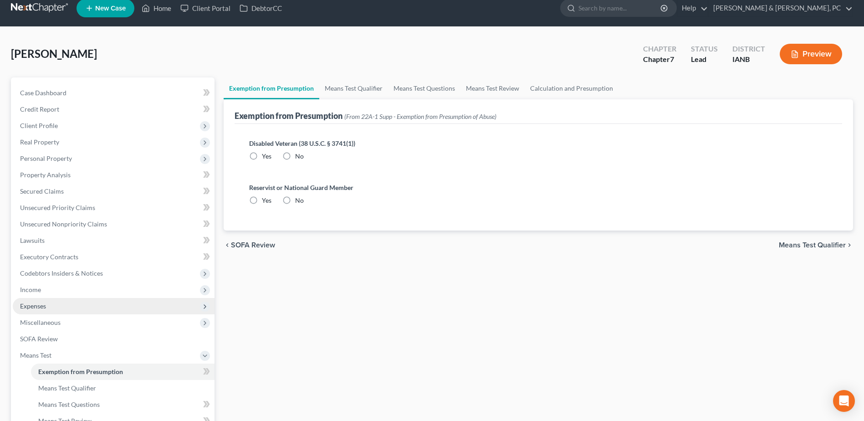
radio input "true"
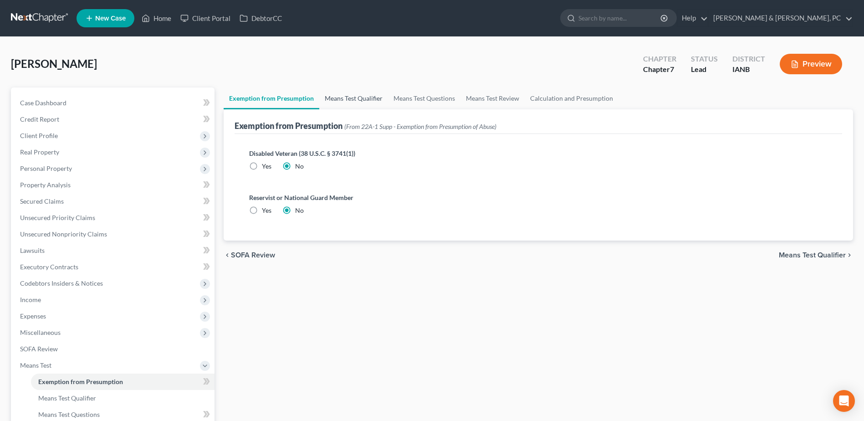
click at [360, 95] on link "Means Test Qualifier" at bounding box center [353, 98] width 69 height 22
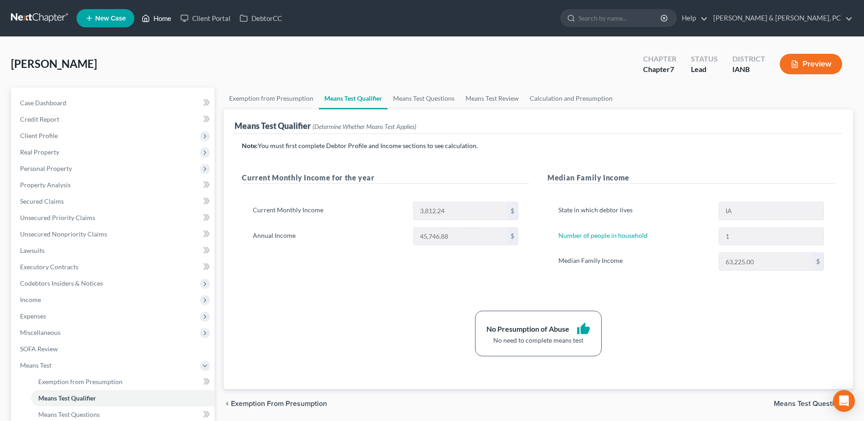
click at [162, 19] on link "Home" at bounding box center [156, 18] width 39 height 16
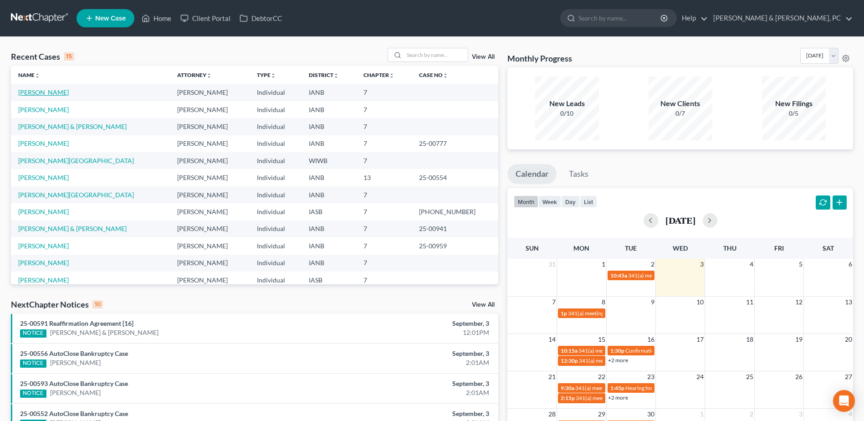
click at [46, 91] on link "[PERSON_NAME]" at bounding box center [43, 92] width 51 height 8
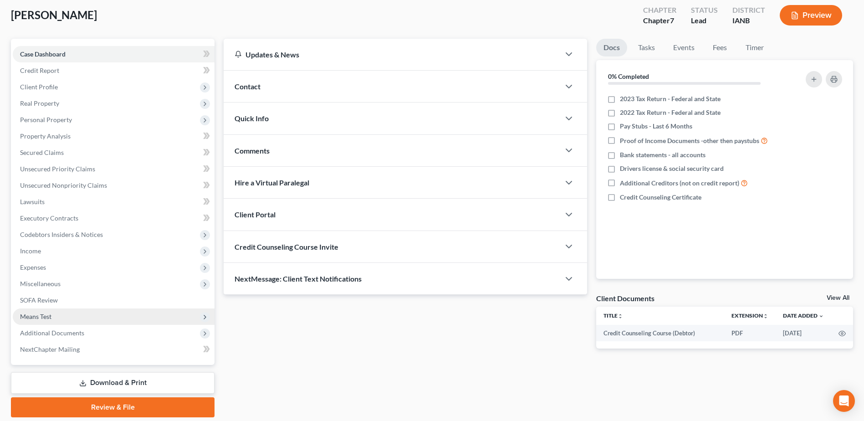
scroll to position [80, 0]
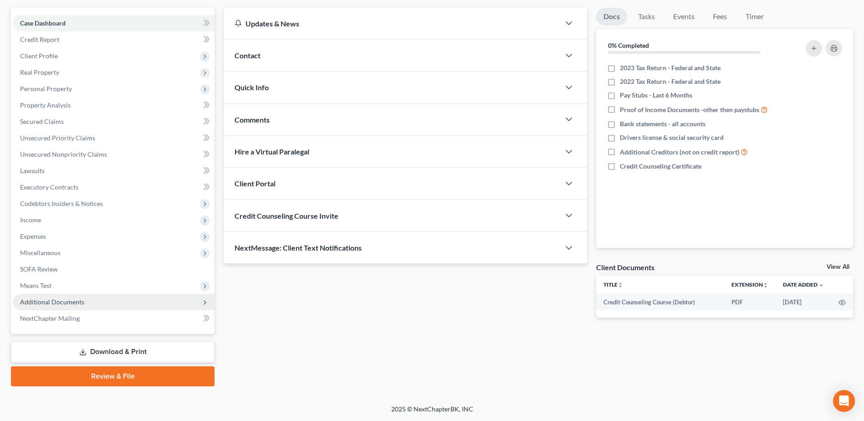
drag, startPoint x: 135, startPoint y: 352, endPoint x: 18, endPoint y: 308, distance: 125.3
click at [135, 352] on link "Download & Print" at bounding box center [113, 351] width 204 height 21
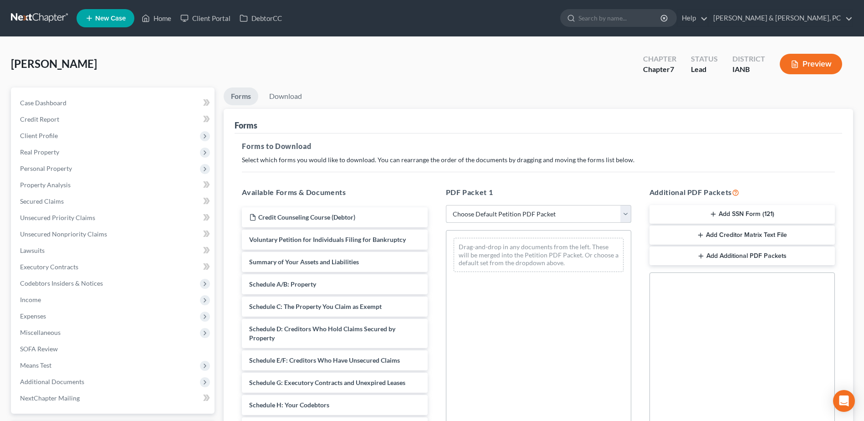
click at [517, 221] on select "Choose Default Petition PDF Packet Complete Bankruptcy Petition (all forms and …" at bounding box center [538, 214] width 185 height 18
select select "0"
click at [446, 205] on select "Choose Default Petition PDF Packet Complete Bankruptcy Petition (all forms and …" at bounding box center [538, 214] width 185 height 18
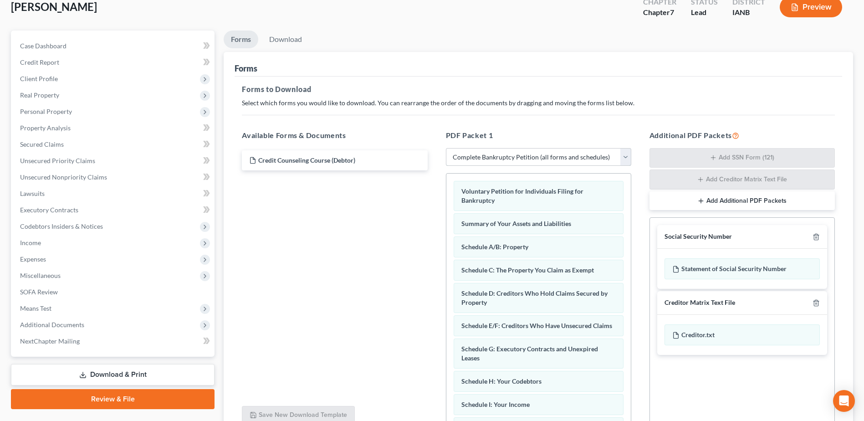
scroll to position [143, 0]
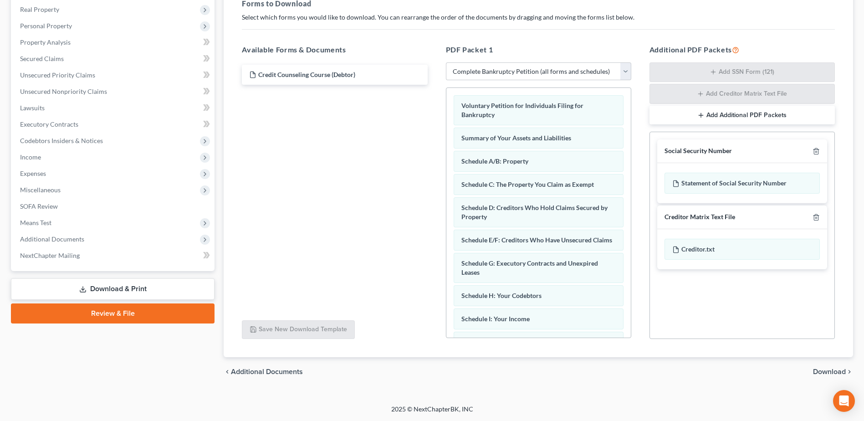
click at [817, 362] on div "chevron_left Additional Documents Download chevron_right" at bounding box center [538, 371] width 629 height 29
click at [817, 363] on div "chevron_left Additional Documents Download chevron_right" at bounding box center [538, 371] width 629 height 29
click at [817, 365] on div "chevron_left Additional Documents Download chevron_right" at bounding box center [538, 371] width 629 height 29
click at [816, 370] on span "Download" at bounding box center [829, 371] width 33 height 7
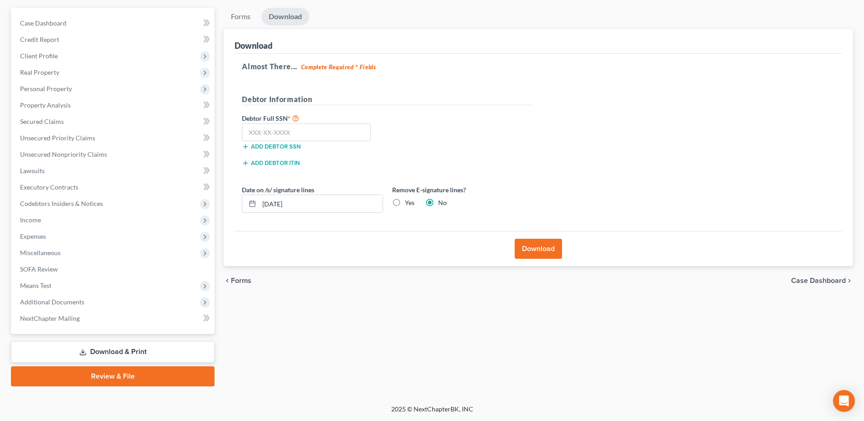
scroll to position [80, 0]
click at [324, 138] on input "text" at bounding box center [306, 132] width 129 height 18
paste input "478-29-6230"
type input "478-29-6230"
click at [405, 202] on label "Yes" at bounding box center [410, 202] width 10 height 9
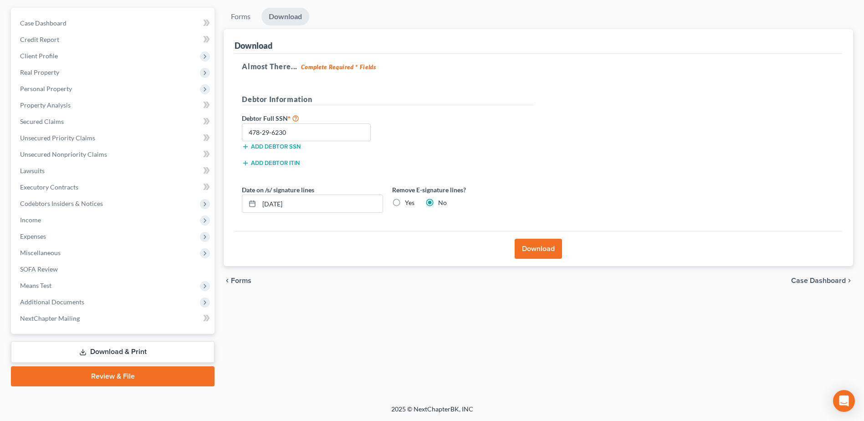
click at [408, 202] on input "Yes" at bounding box center [411, 201] width 6 height 6
radio input "true"
radio input "false"
click at [541, 246] on button "Download" at bounding box center [538, 249] width 47 height 20
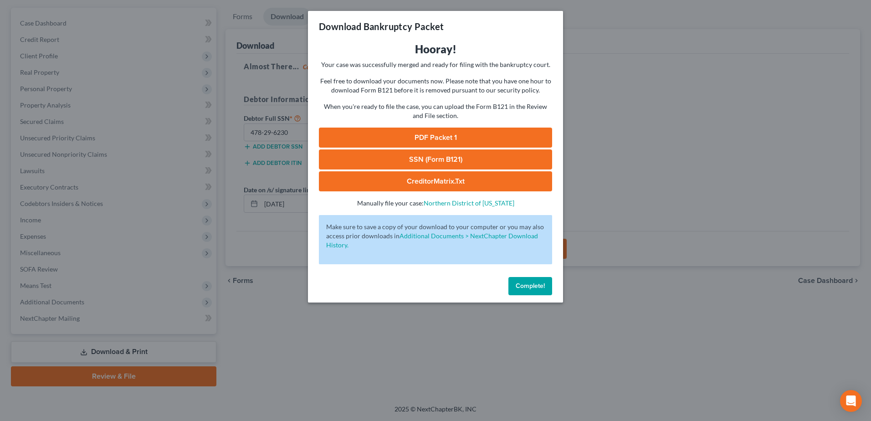
click at [466, 140] on link "PDF Packet 1" at bounding box center [435, 138] width 233 height 20
click at [432, 156] on link "SSN (Form B121)" at bounding box center [435, 159] width 233 height 20
click at [535, 277] on button "Complete!" at bounding box center [530, 286] width 44 height 18
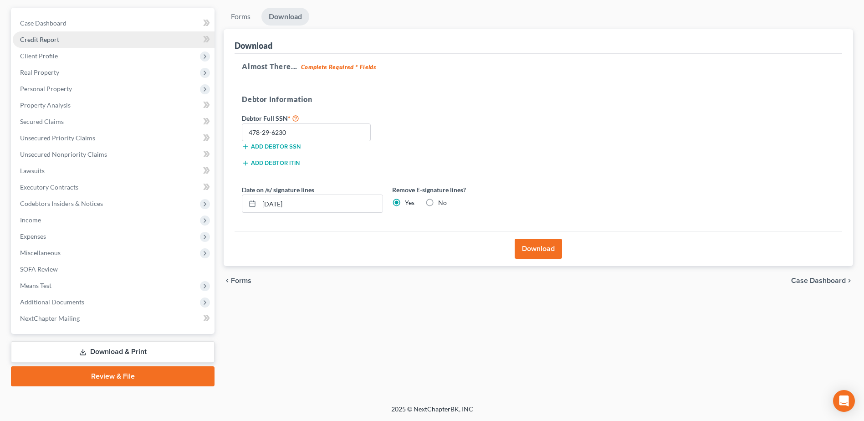
scroll to position [0, 0]
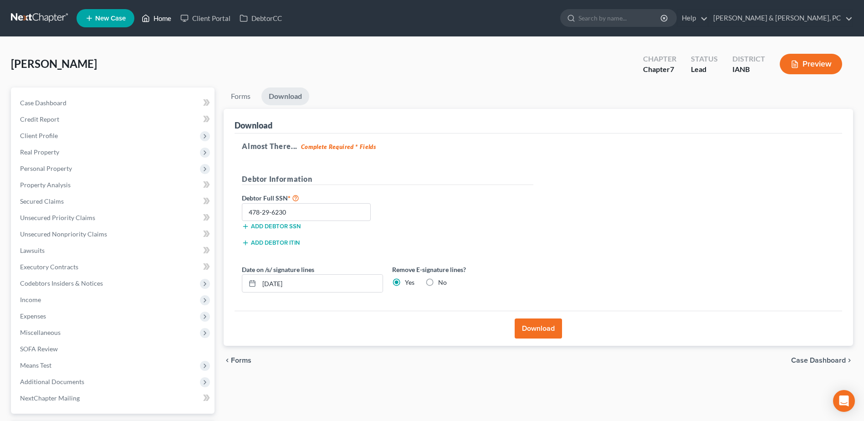
click at [167, 21] on link "Home" at bounding box center [156, 18] width 39 height 16
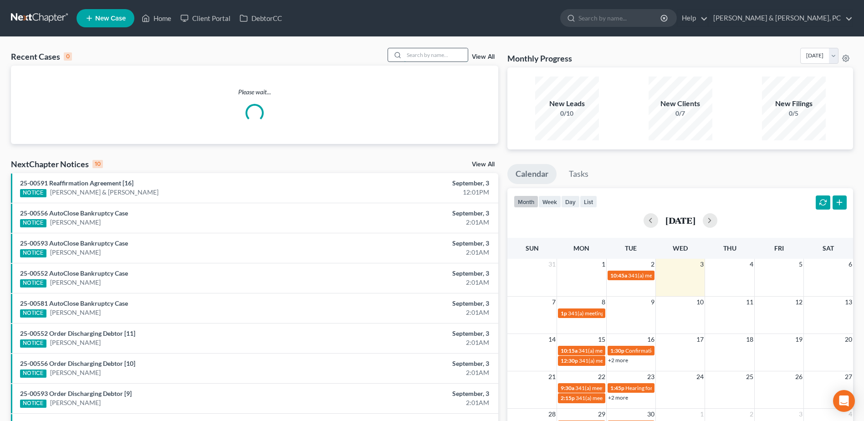
click at [426, 55] on input "search" at bounding box center [436, 54] width 64 height 13
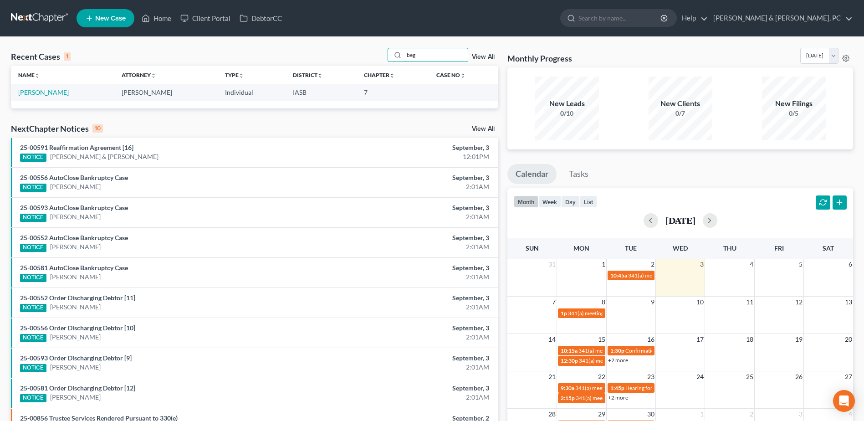
type input "beg"
click at [46, 94] on link "[PERSON_NAME]" at bounding box center [43, 92] width 51 height 8
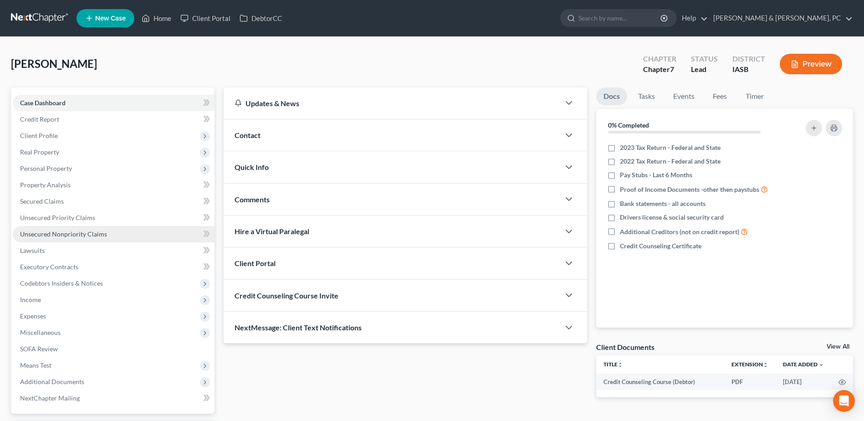
click at [61, 229] on link "Unsecured Nonpriority Claims" at bounding box center [114, 234] width 202 height 16
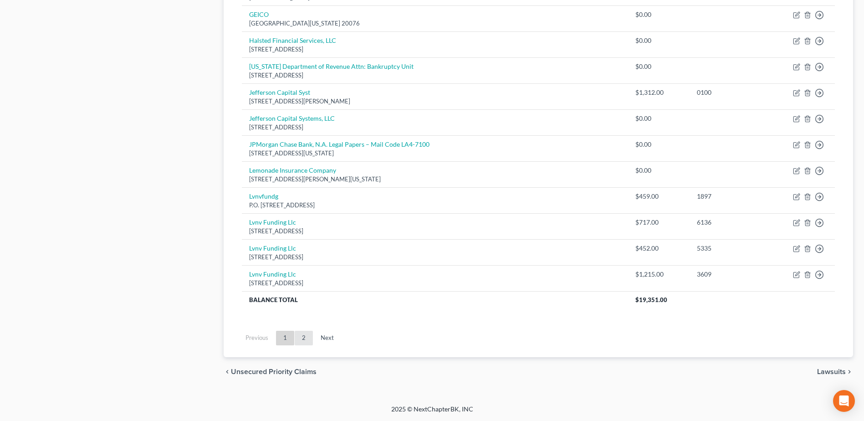
click at [296, 337] on link "2" at bounding box center [304, 338] width 18 height 15
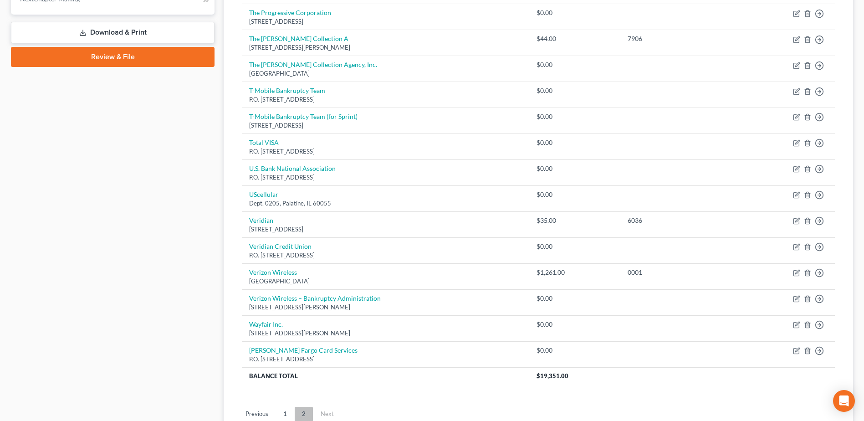
scroll to position [475, 0]
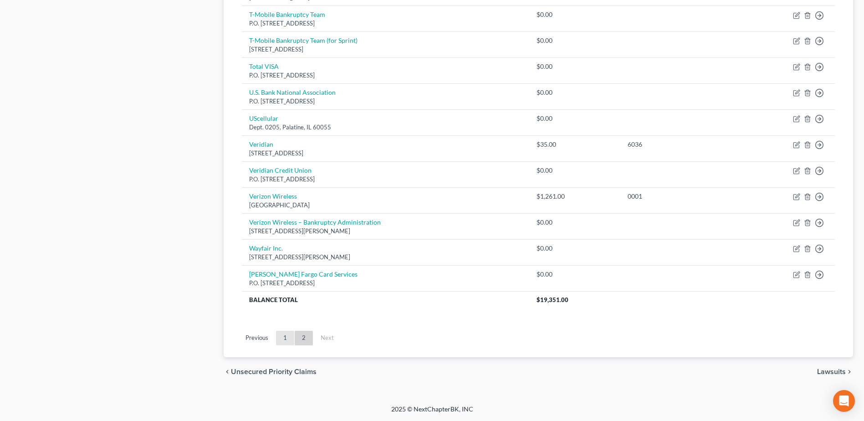
click at [282, 338] on link "1" at bounding box center [285, 338] width 18 height 15
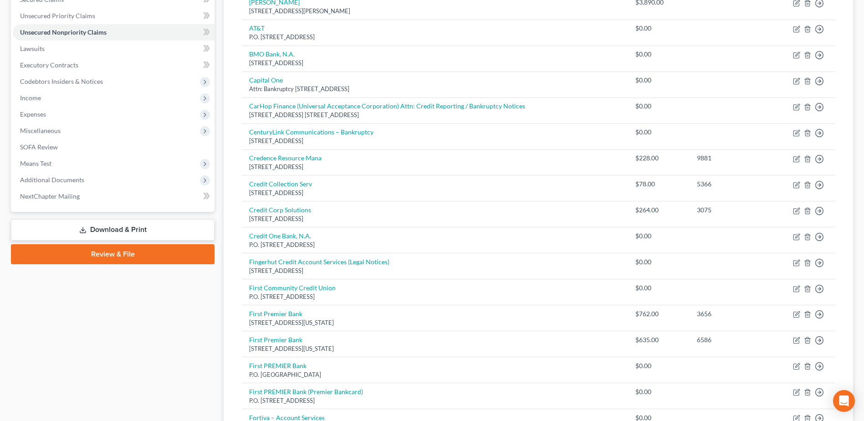
scroll to position [0, 0]
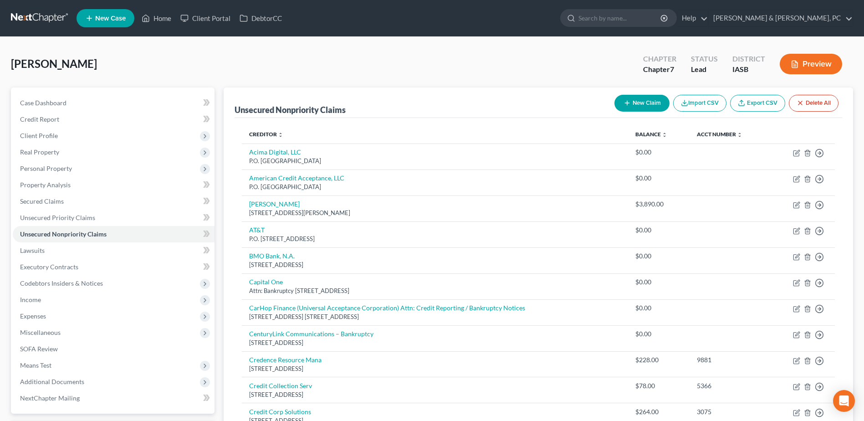
click at [646, 112] on div "New Claim Import CSV Export CSV Delete All" at bounding box center [726, 103] width 231 height 24
click at [649, 97] on button "New Claim" at bounding box center [641, 103] width 55 height 17
select select "0"
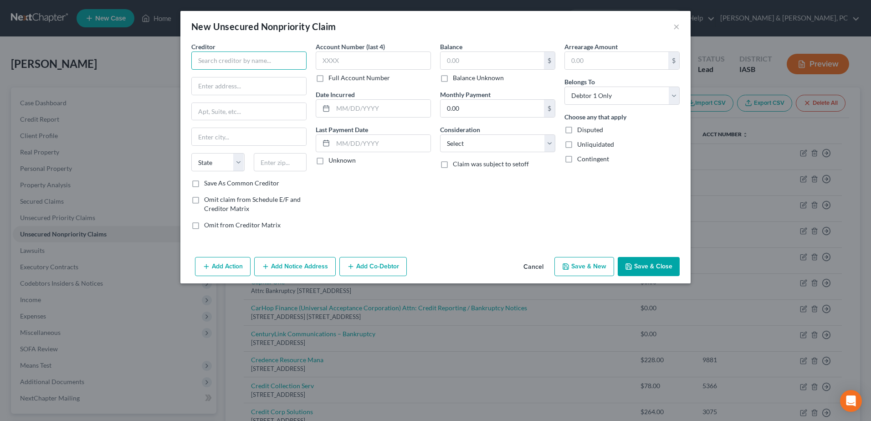
click at [295, 54] on input "text" at bounding box center [248, 60] width 115 height 18
paste input "Synchrony Bank / Amazon"
type input "Synchrony Bank / Amazon"
click at [220, 83] on input "text" at bounding box center [249, 85] width 114 height 17
paste input "P.O. Box 965015"
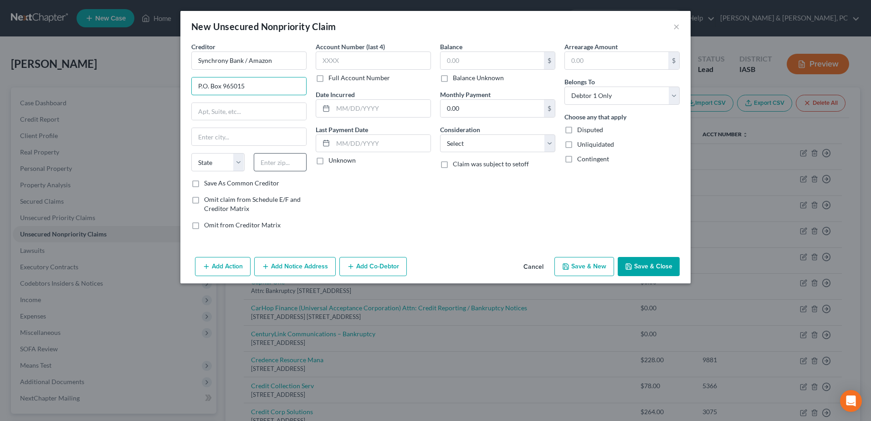
type input "P.O. Box 965015"
click at [274, 163] on input "text" at bounding box center [280, 162] width 53 height 18
type input "32896"
type input "Orlando"
select select "9"
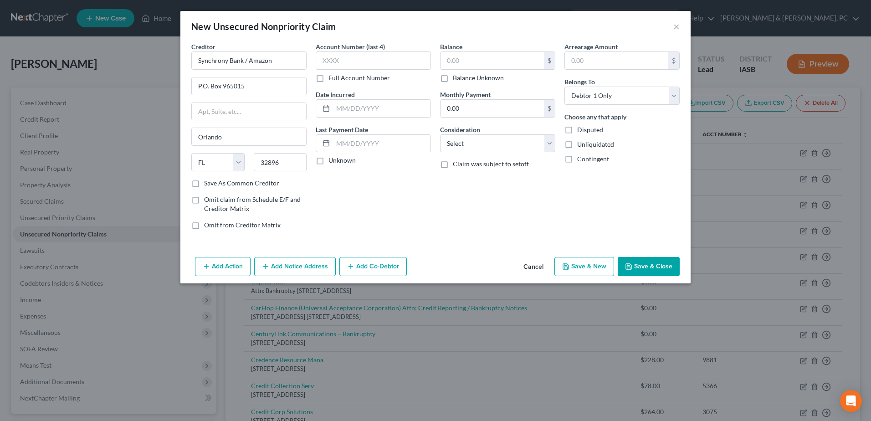
click at [650, 258] on button "Save & Close" at bounding box center [649, 266] width 62 height 19
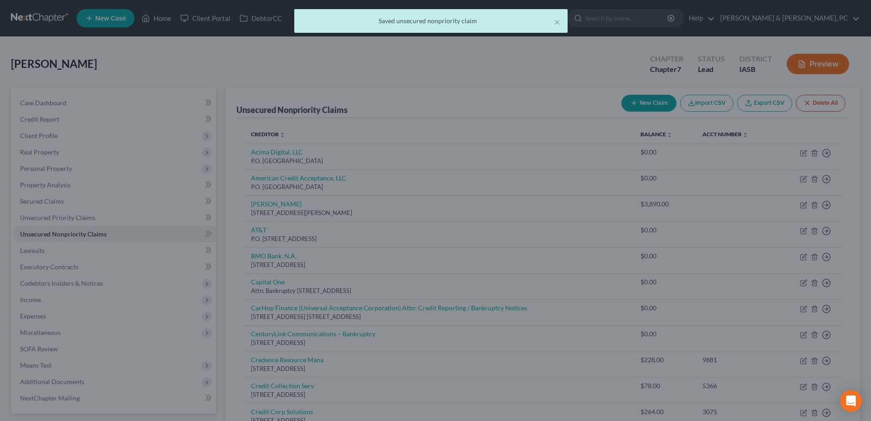
type input "0.00"
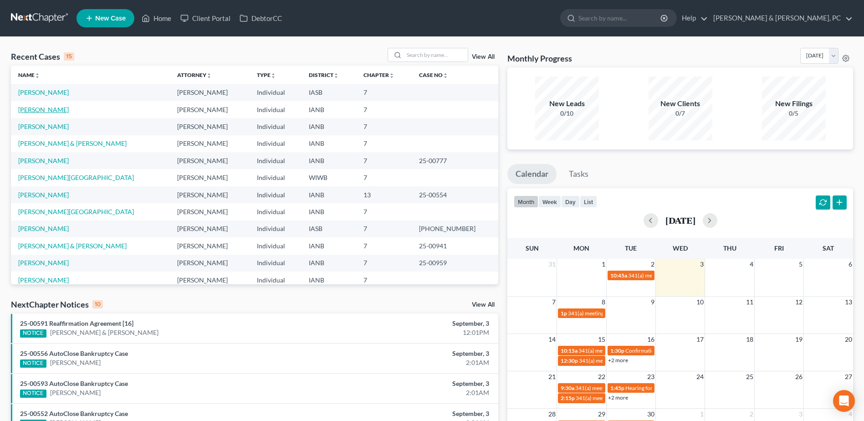
click at [41, 112] on link "[PERSON_NAME]" at bounding box center [43, 110] width 51 height 8
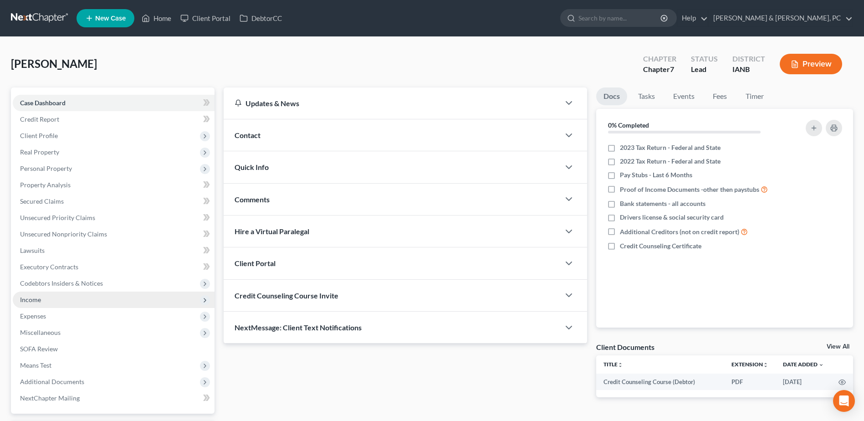
click at [44, 299] on span "Income" at bounding box center [114, 299] width 202 height 16
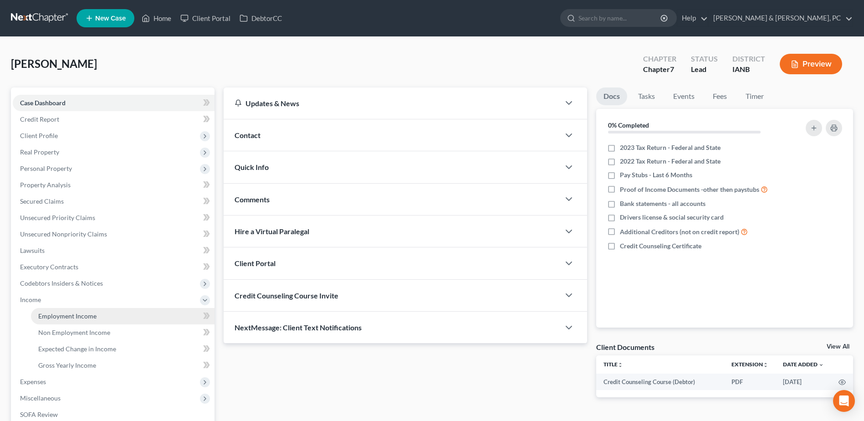
click at [46, 310] on link "Employment Income" at bounding box center [123, 316] width 184 height 16
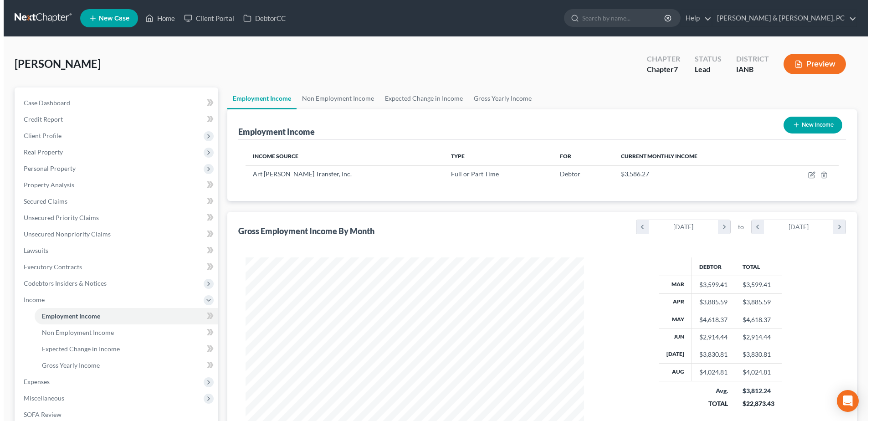
scroll to position [169, 356]
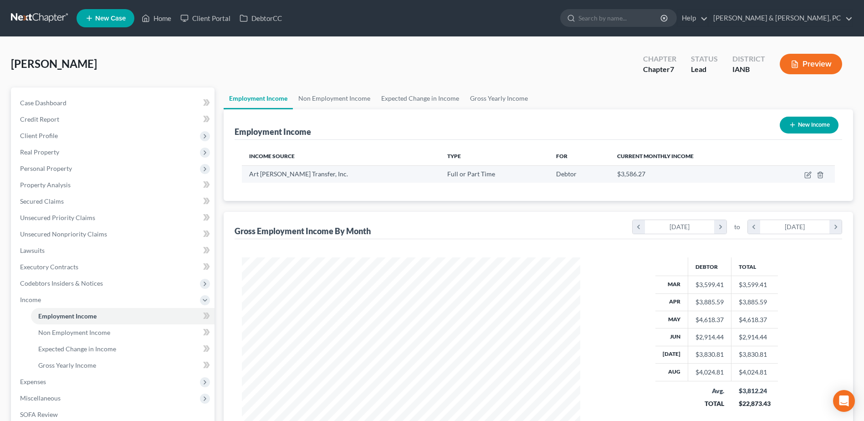
click at [804, 173] on td at bounding box center [802, 173] width 66 height 17
click at [808, 173] on icon "button" at bounding box center [807, 174] width 7 height 7
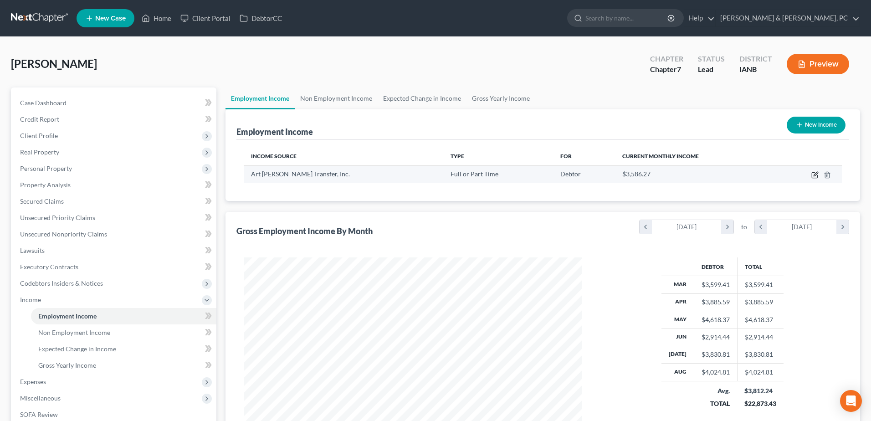
select select "0"
select select "16"
select select "3"
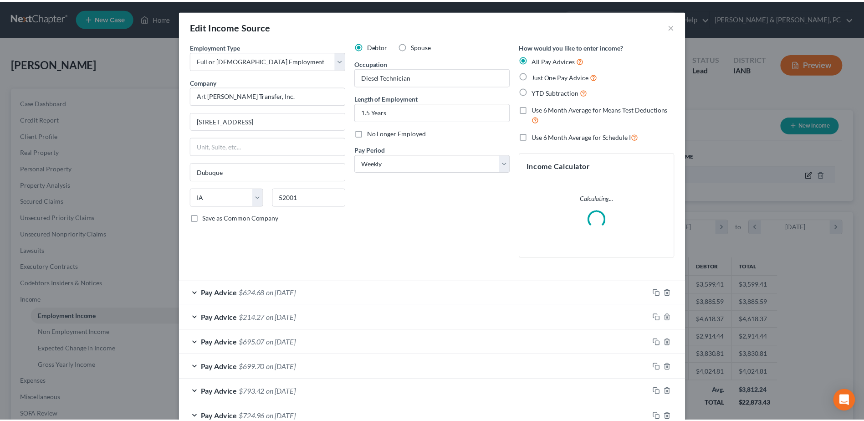
scroll to position [170, 360]
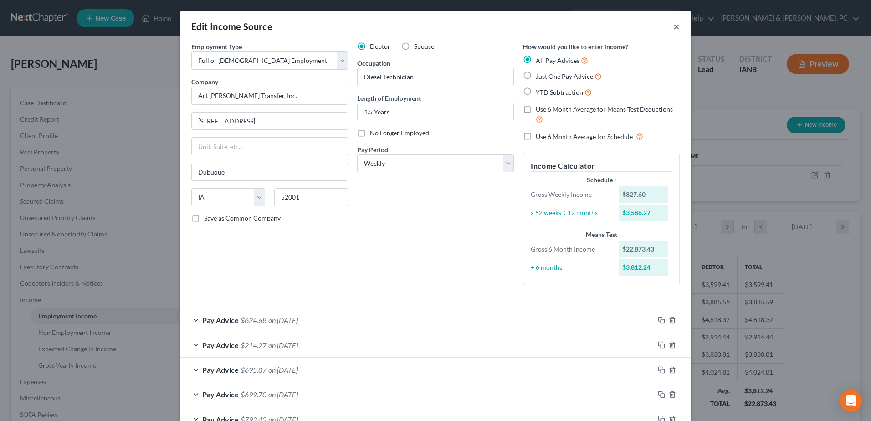
click at [673, 25] on button "×" at bounding box center [676, 26] width 6 height 11
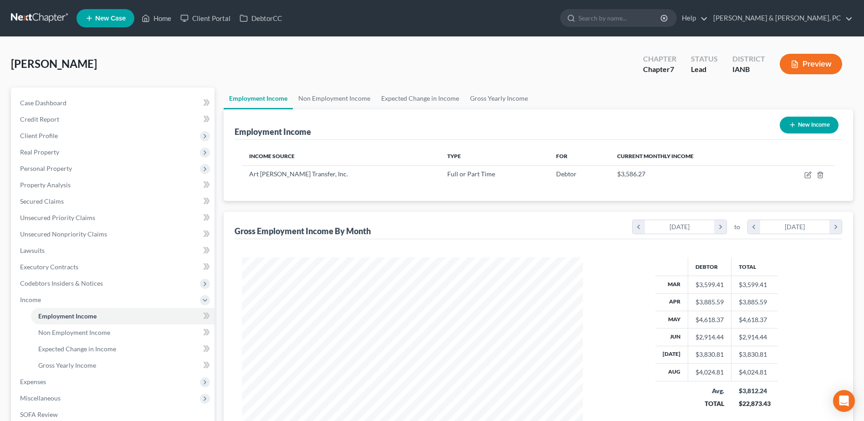
scroll to position [455226, 455038]
click at [161, 20] on link "Home" at bounding box center [156, 18] width 39 height 16
